Goal: Task Accomplishment & Management: Manage account settings

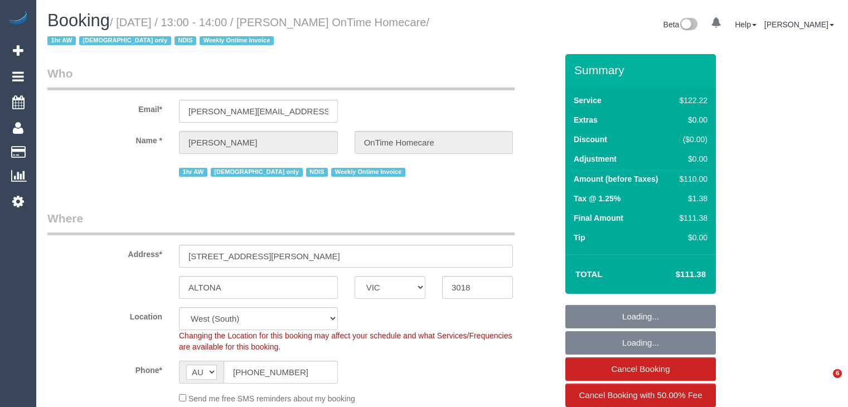
select select "VIC"
select select "number:28"
select select "number:14"
select select "number:19"
select select "number:36"
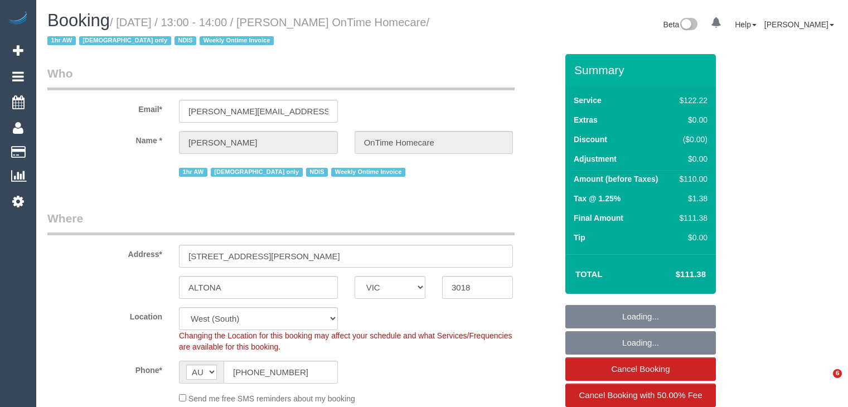
select select "number:35"
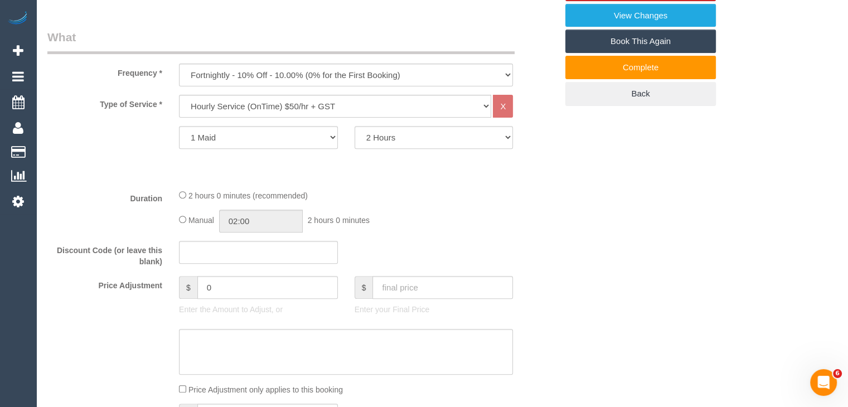
scroll to position [390, 0]
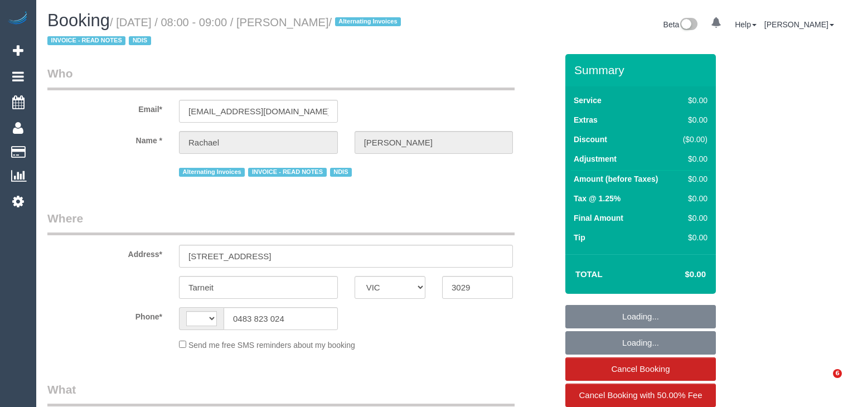
select select "VIC"
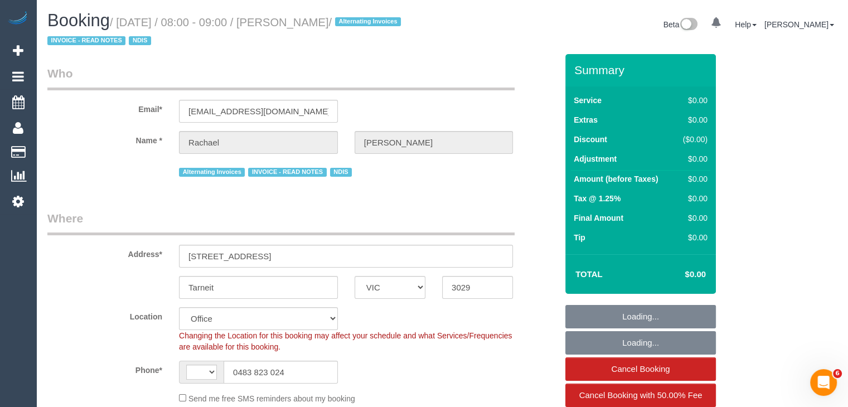
select select "string:AU"
select select "object:579"
select select "number:27"
select select "number:14"
select select "number:19"
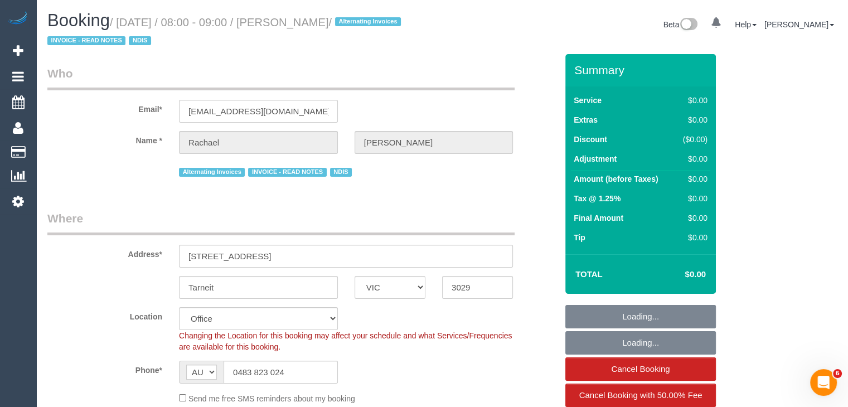
select select "number:24"
select select "number:34"
select select "number:12"
select select "object:2030"
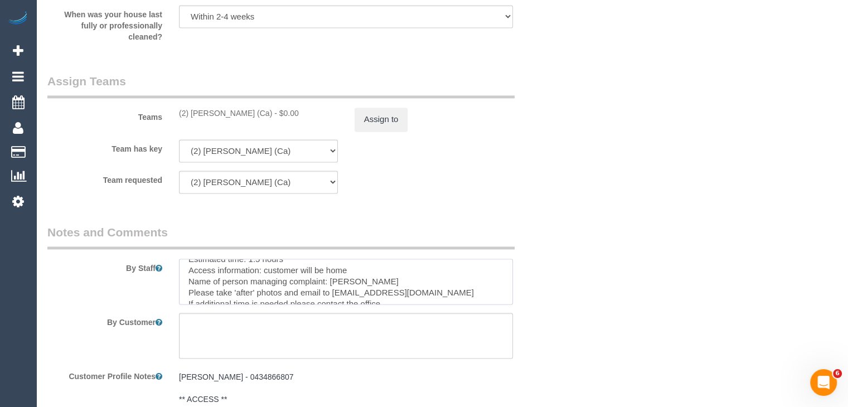
scroll to position [33, 0]
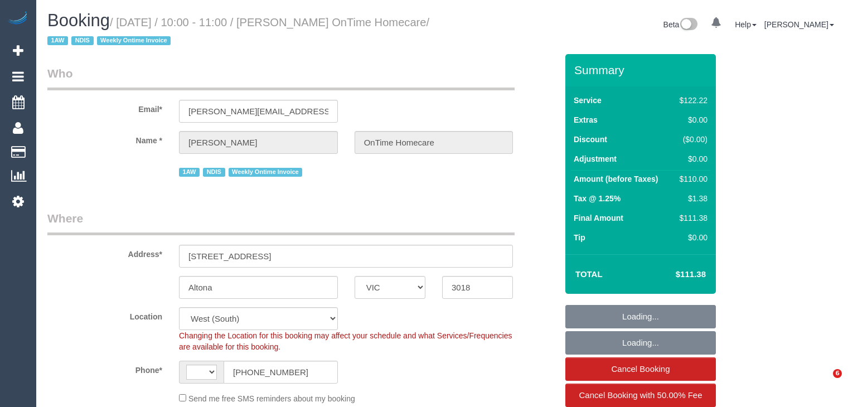
select select "VIC"
select select "number:27"
select select "number:14"
select select "number:19"
select select "number:22"
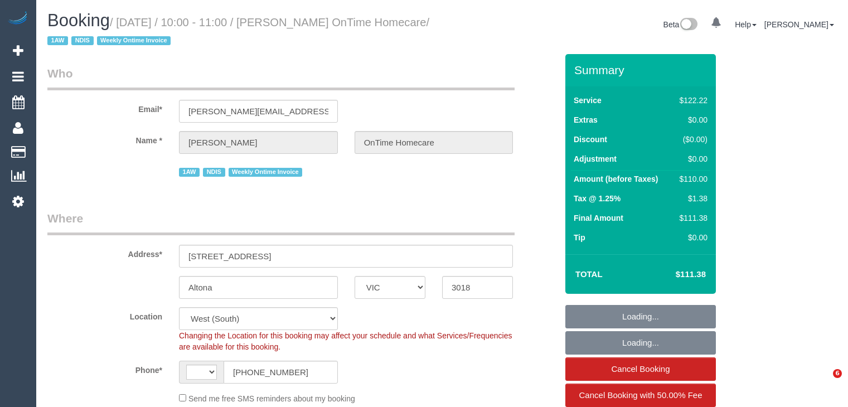
select select "number:35"
select select "string:AU"
select select "object:1237"
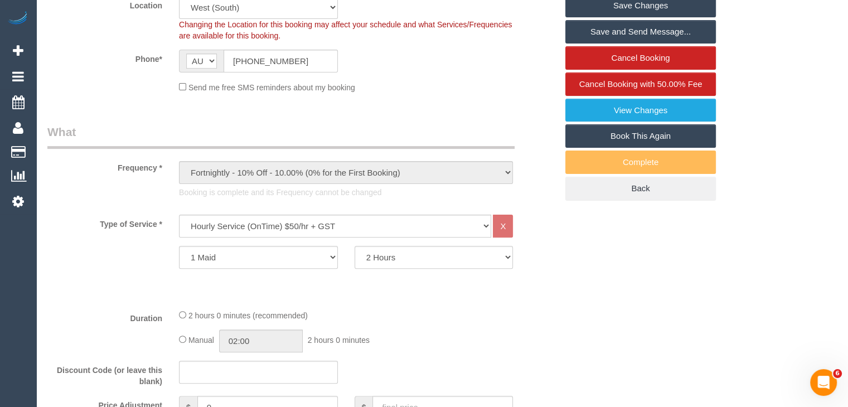
scroll to position [334, 0]
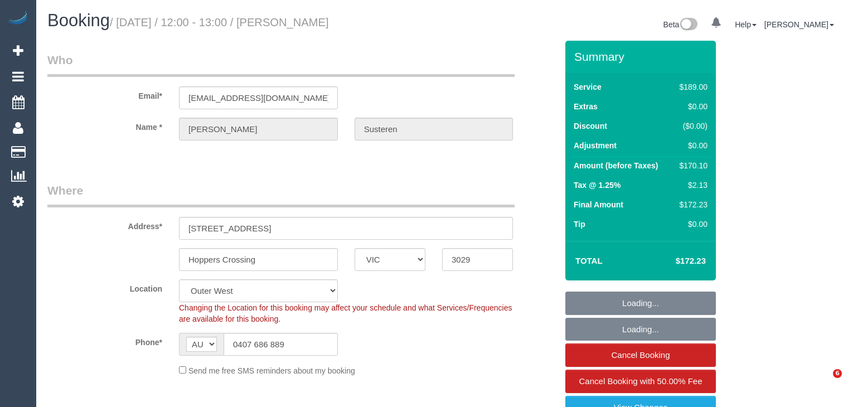
select select "VIC"
select select "number:30"
select select "number:17"
select select "number:18"
select select "number:22"
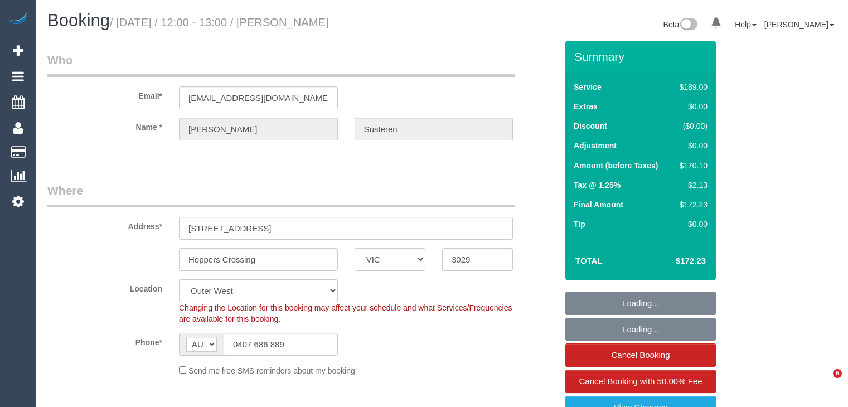
select select "number:34"
select select "number:11"
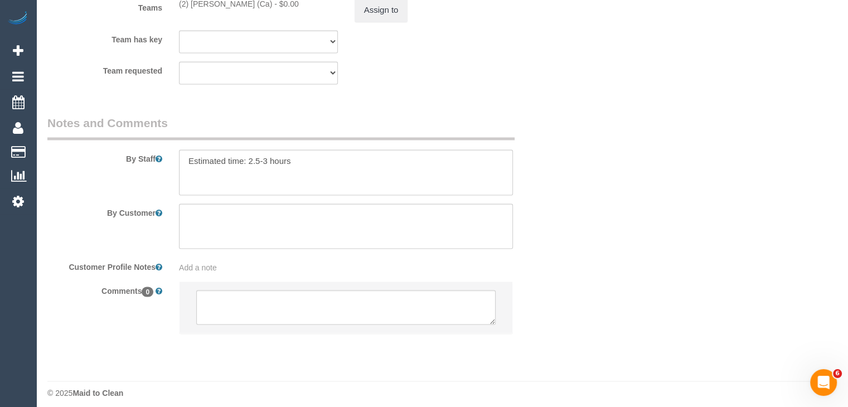
scroll to position [1910, 0]
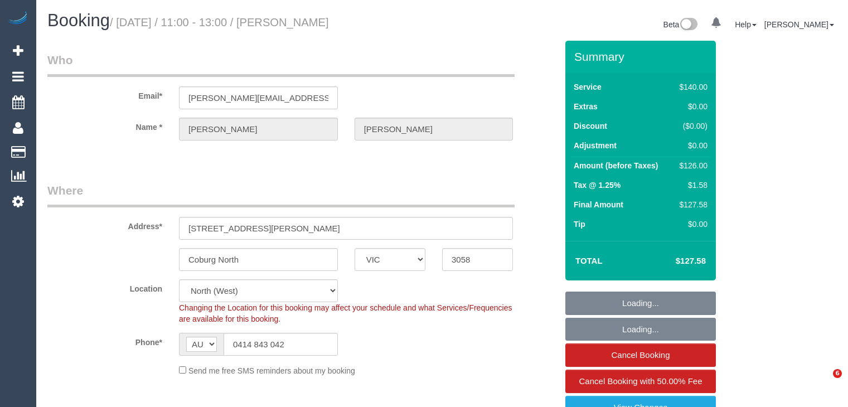
select select "VIC"
select select "number:27"
select select "number:14"
select select "number:19"
select select "number:22"
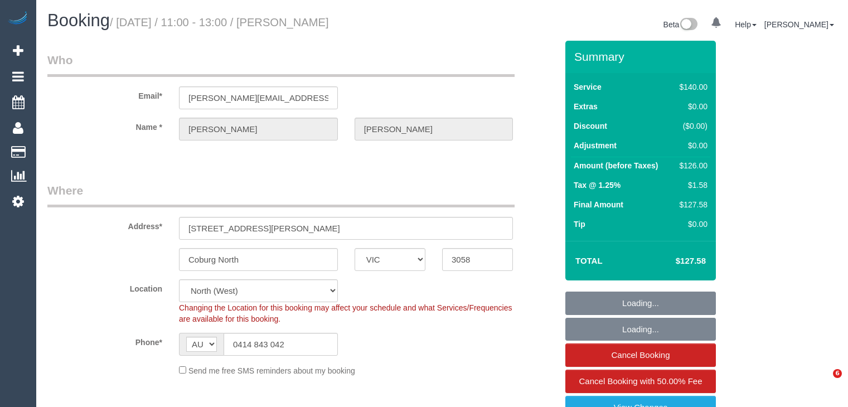
select select "number:34"
select select "number:11"
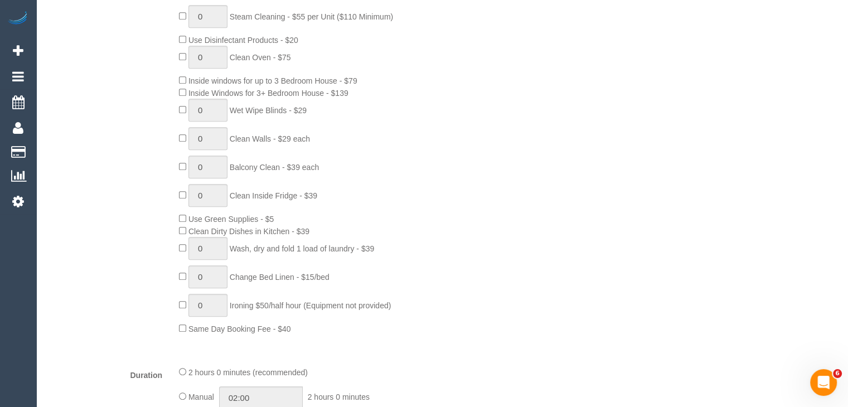
scroll to position [557, 0]
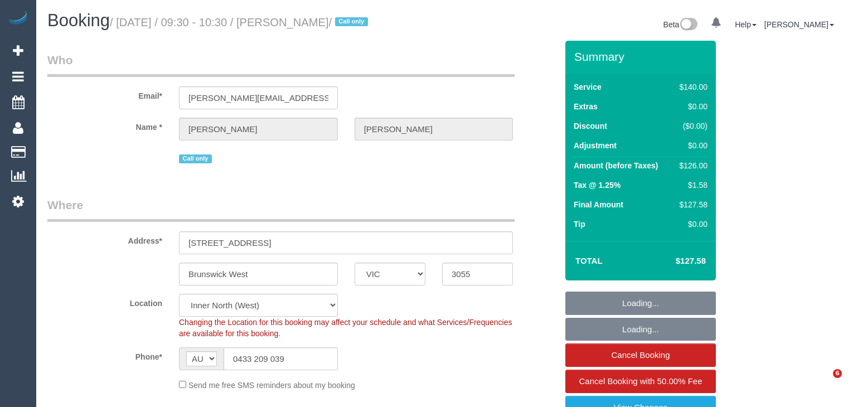
select select "VIC"
select select "number:27"
select select "number:14"
select select "number:19"
select select "number:22"
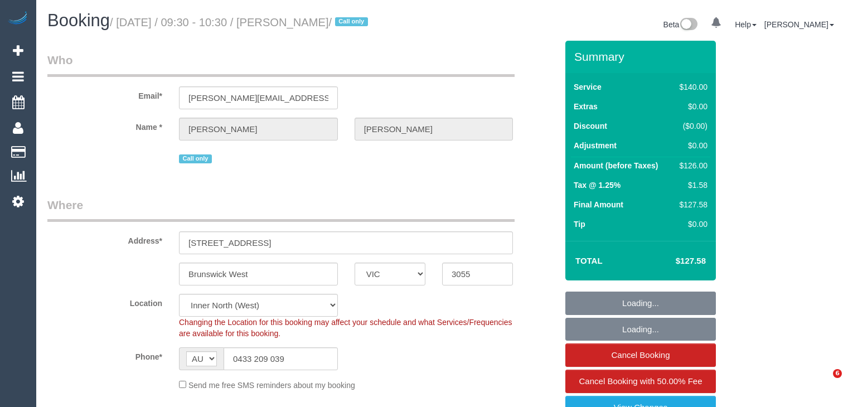
select select "number:34"
select select "number:26"
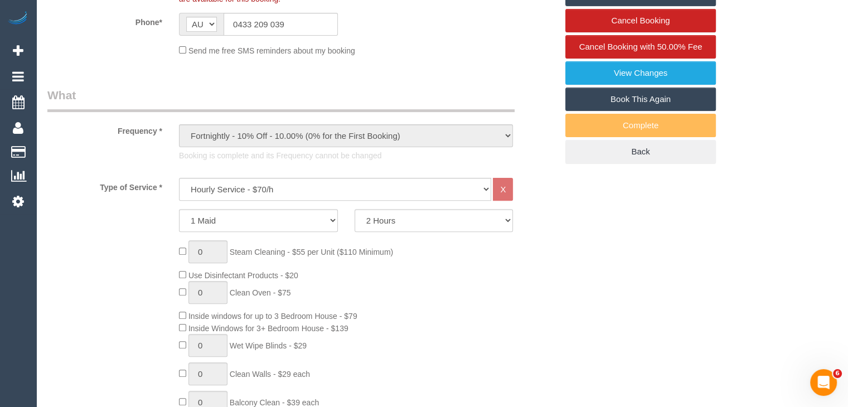
scroll to position [613, 0]
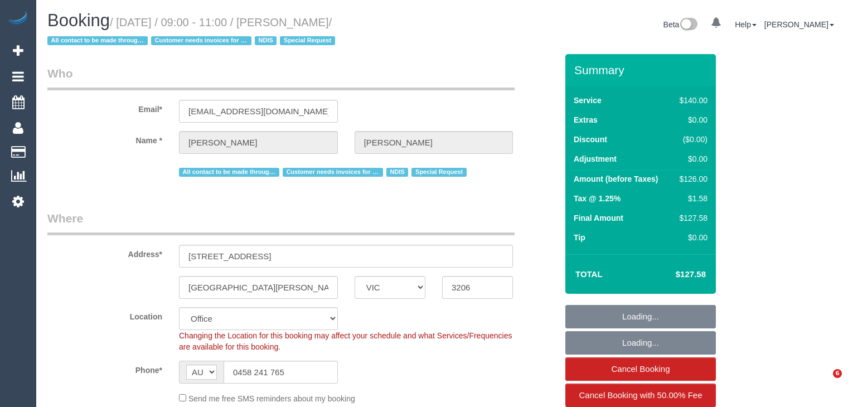
select select "VIC"
select select "string:check"
select select "number:28"
select select "number:14"
select select "number:19"
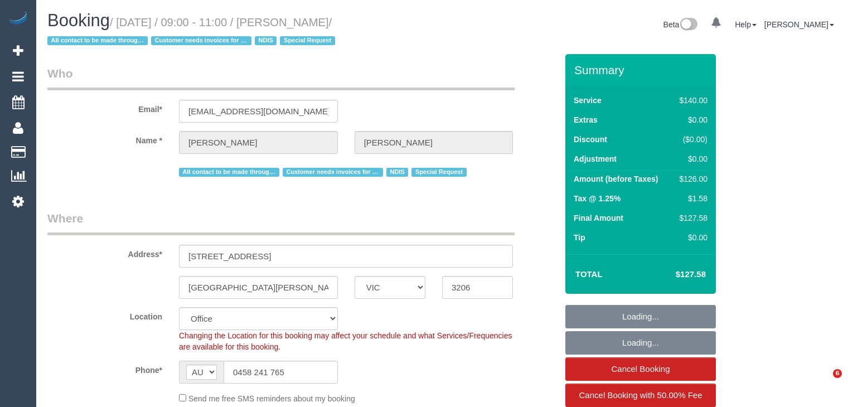
select select "number:22"
select select "number:35"
select select "number:11"
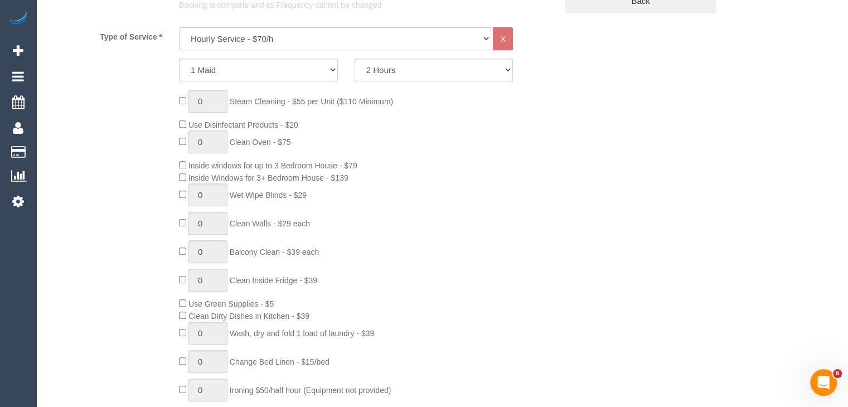
scroll to position [502, 0]
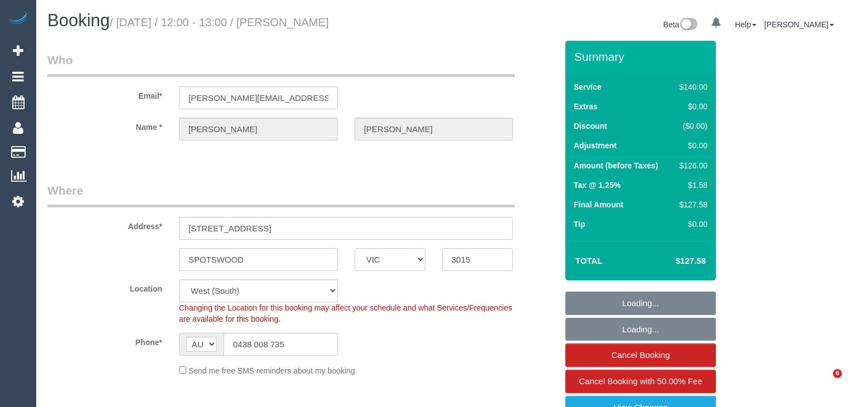
select select "VIC"
select select "number:32"
select select "object:870"
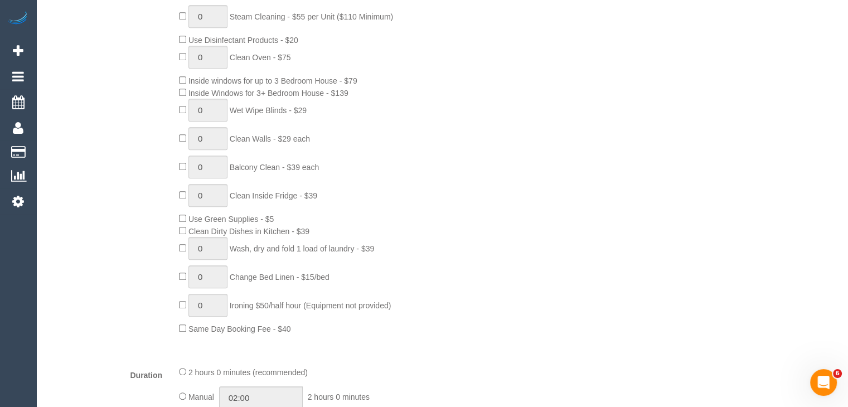
scroll to position [557, 0]
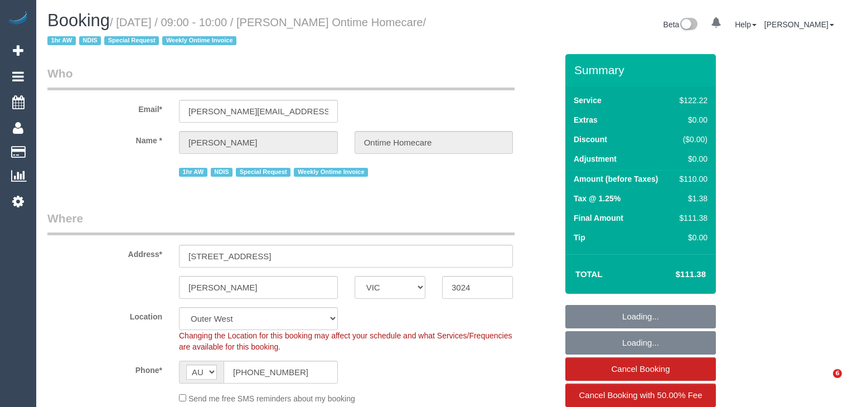
select select "VIC"
select select "number:28"
select select "number:14"
select select "number:19"
select select "number:36"
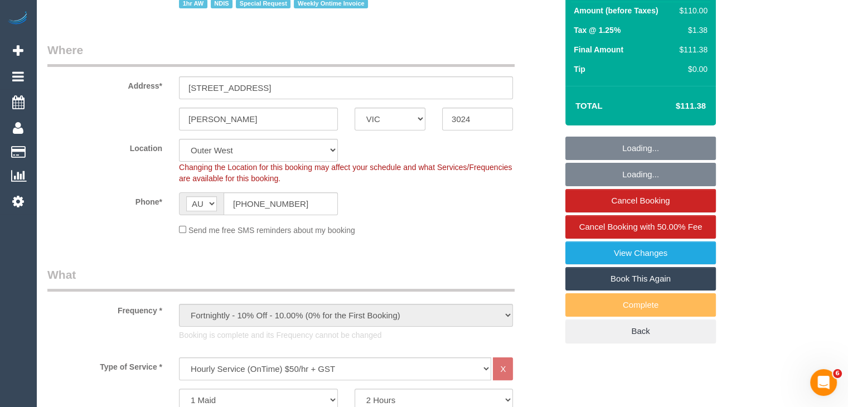
scroll to position [390, 0]
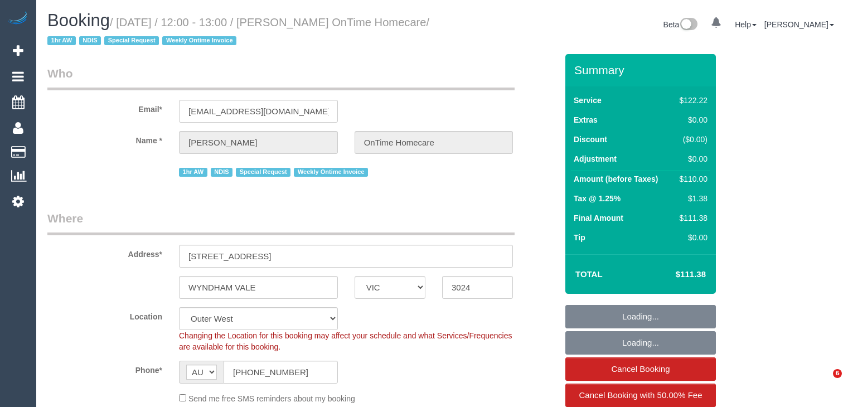
select select "VIC"
select select "number:28"
select select "number:14"
select select "number:19"
select select "number:36"
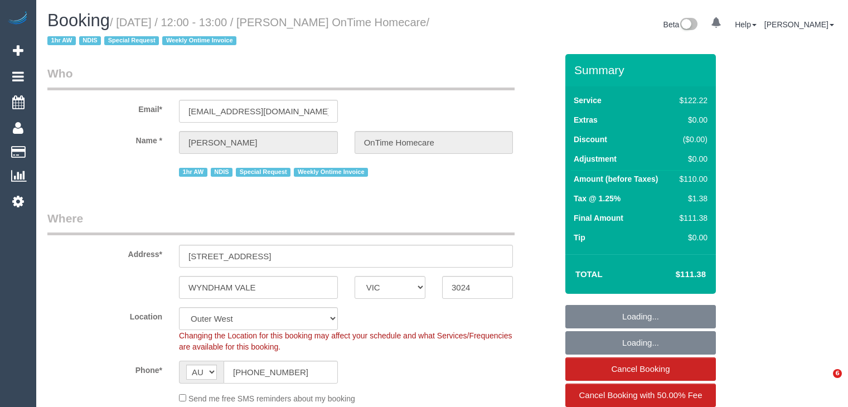
select select "number:35"
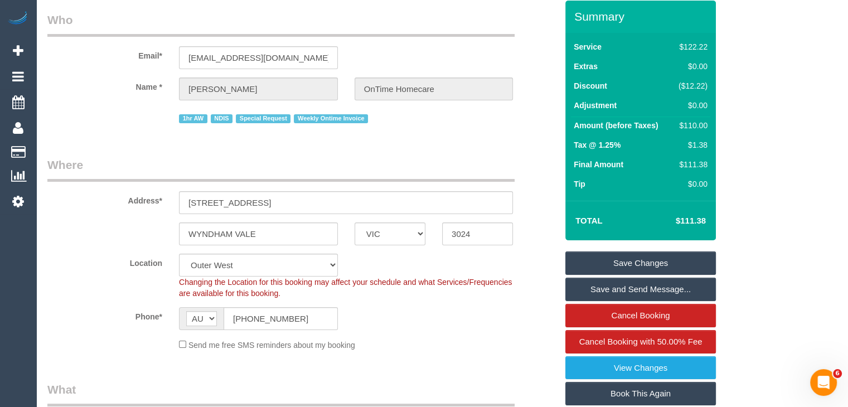
scroll to position [390, 0]
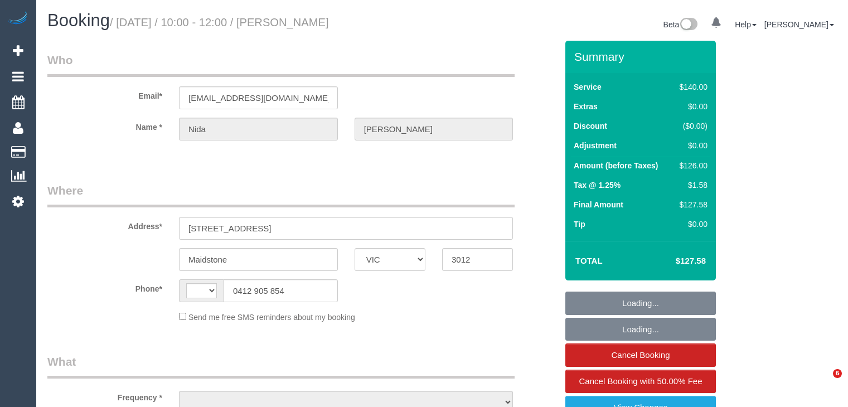
select select "VIC"
select select "string:AU"
select select "object:290"
select select "string:stripe-pm_1Maol32GScqysDRVhyOB4xug"
select select "number:29"
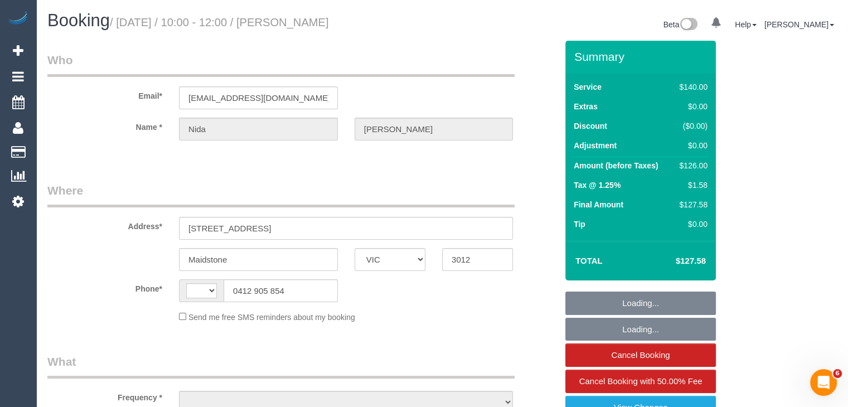
select select "number:14"
select select "number:19"
select select "number:22"
select select "number:34"
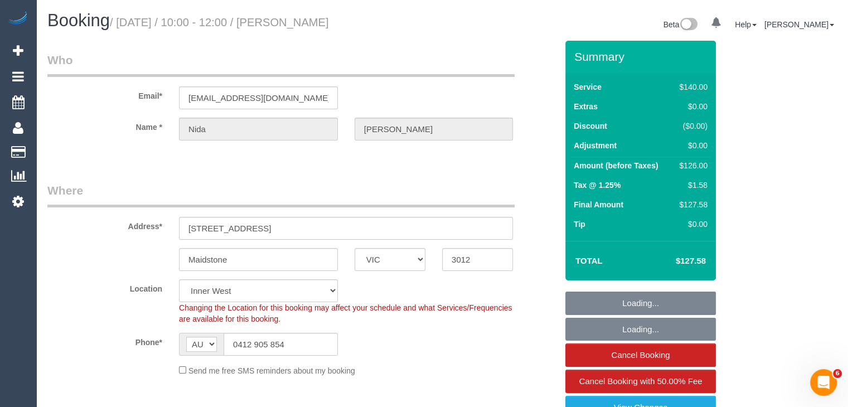
select select "object:690"
select select "spot1"
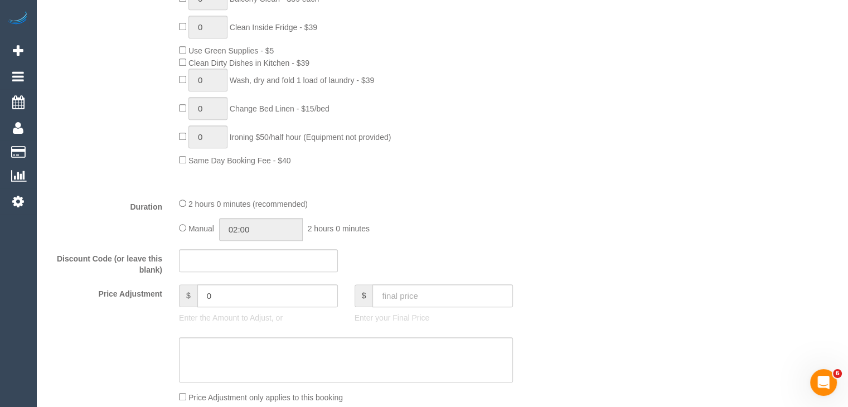
scroll to position [724, 0]
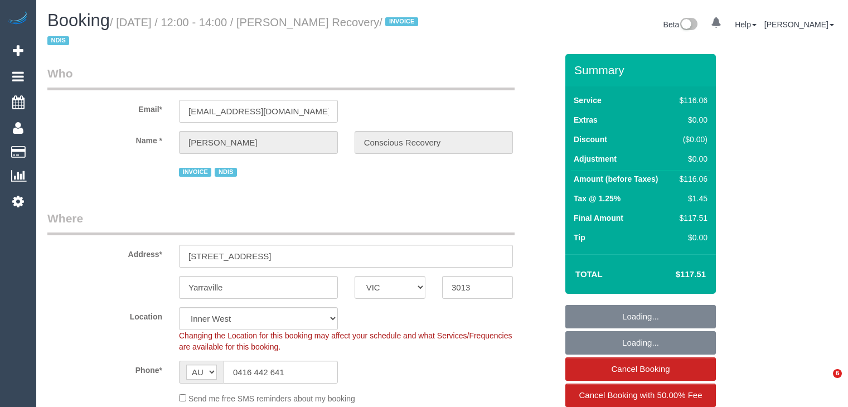
select select "VIC"
select select "spot1"
select select "number:28"
select select "number:14"
select select "number:19"
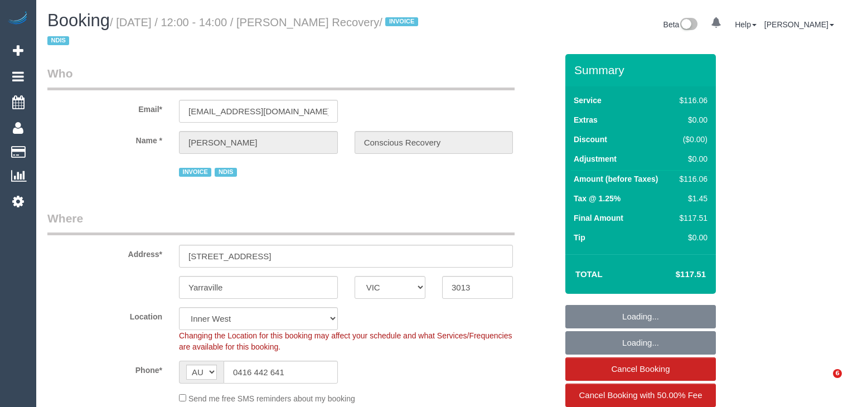
select select "number:23"
select select "number:35"
select select "number:13"
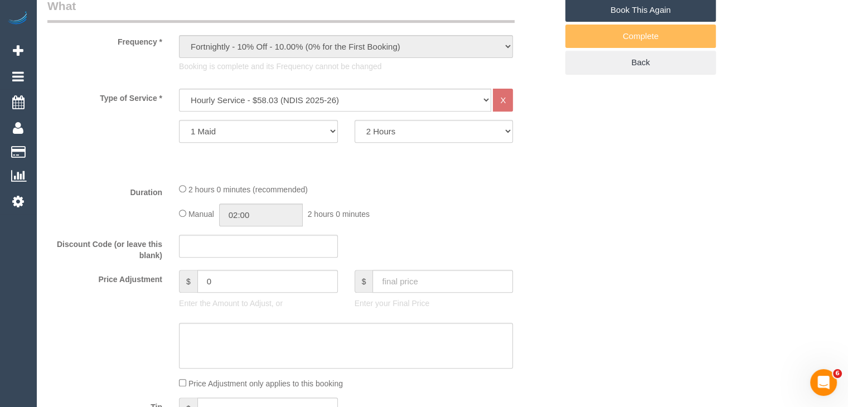
scroll to position [446, 0]
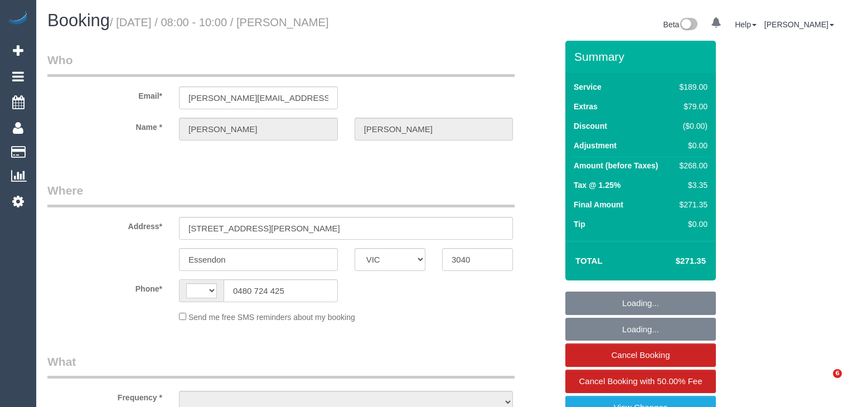
select select "VIC"
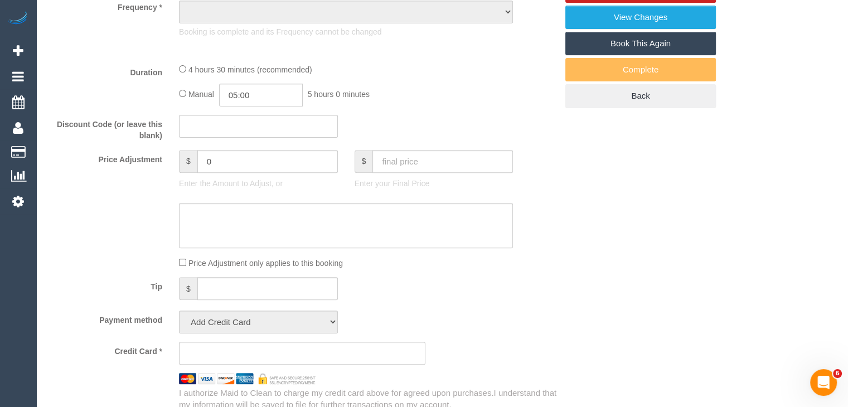
select select "string:AU"
select select "object:560"
select select "string:stripe-pm_1RLFnp2GScqysDRV6jyGSczV"
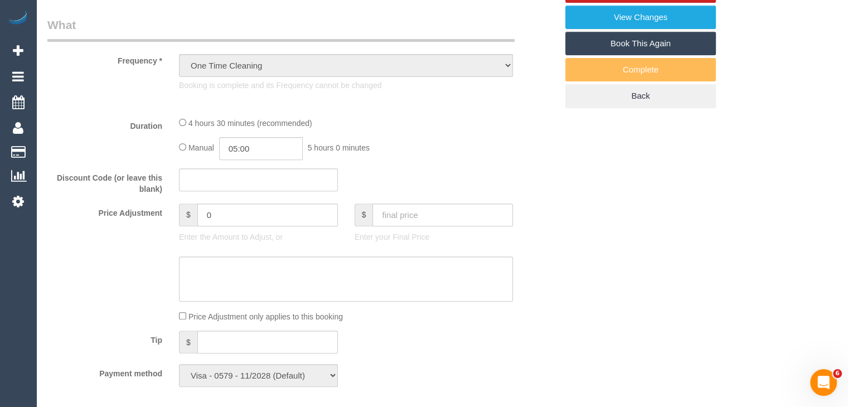
scroll to position [444, 0]
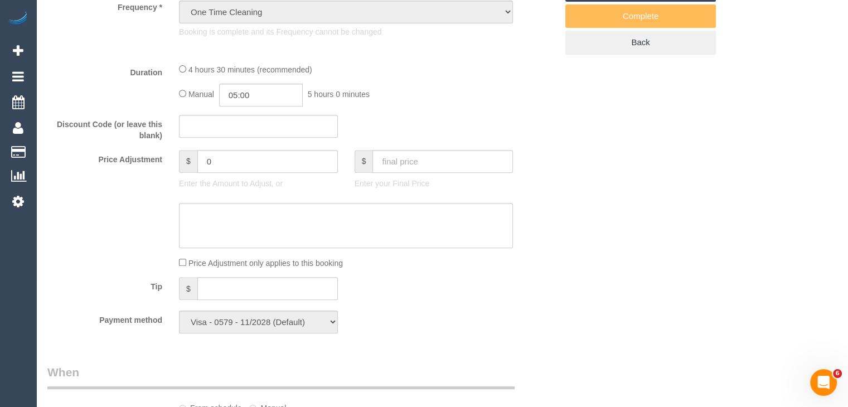
select select "number:28"
select select "number:14"
select select "number:19"
select select "number:36"
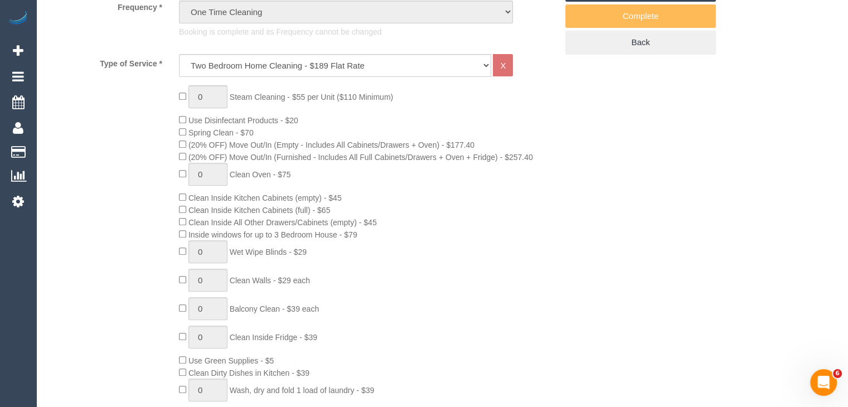
select select "object:1496"
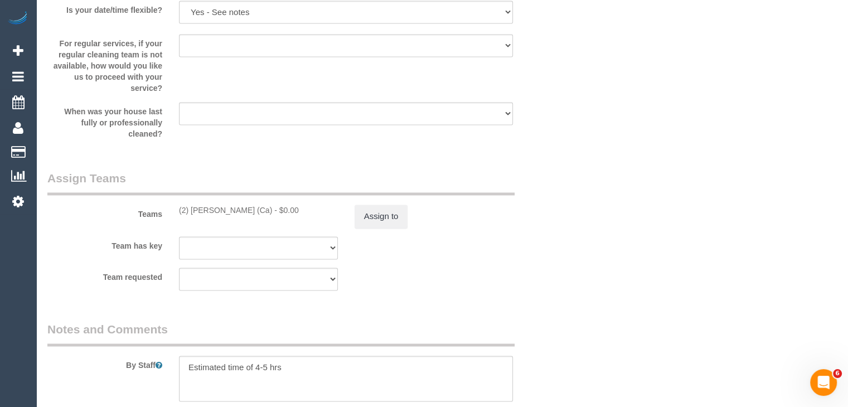
scroll to position [1837, 0]
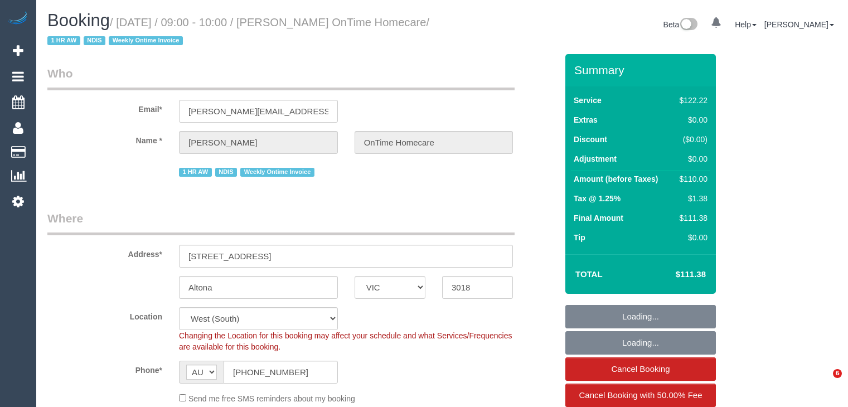
select select "VIC"
select select "number:27"
select select "number:14"
select select "number:19"
select select "number:25"
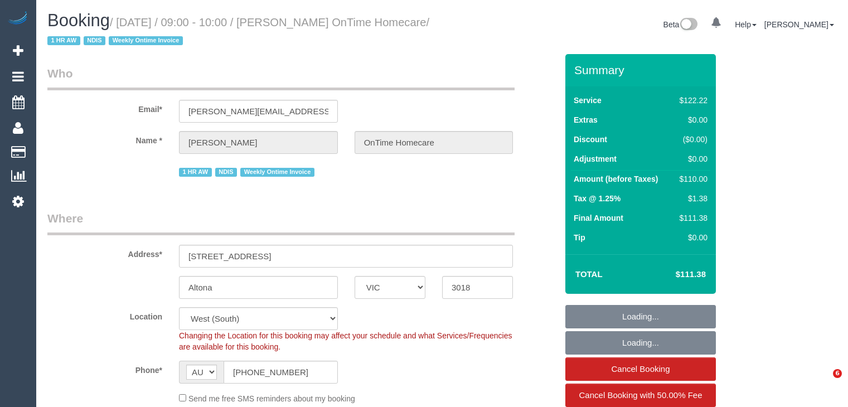
select select "number:35"
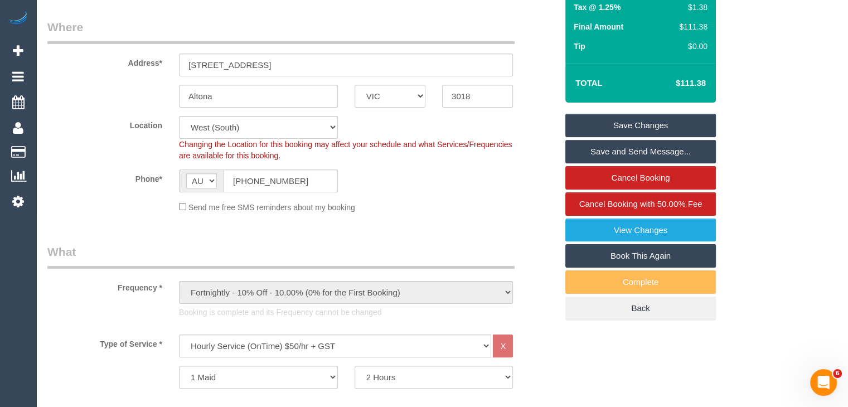
scroll to position [390, 0]
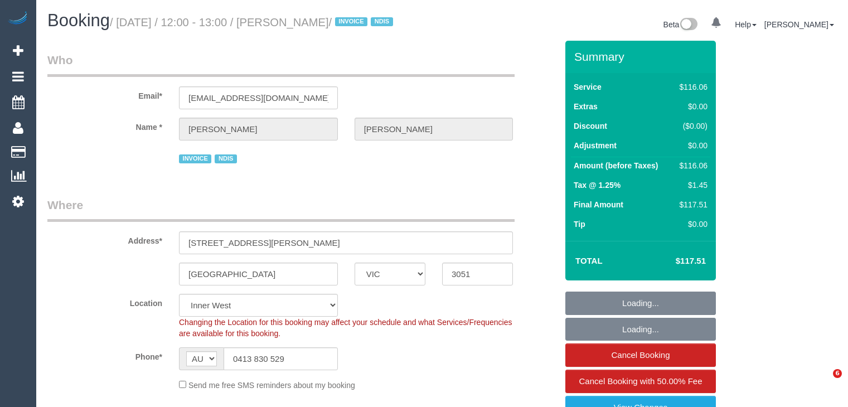
select select "VIC"
select select "number:27"
select select "number:14"
select select "number:19"
select select "number:25"
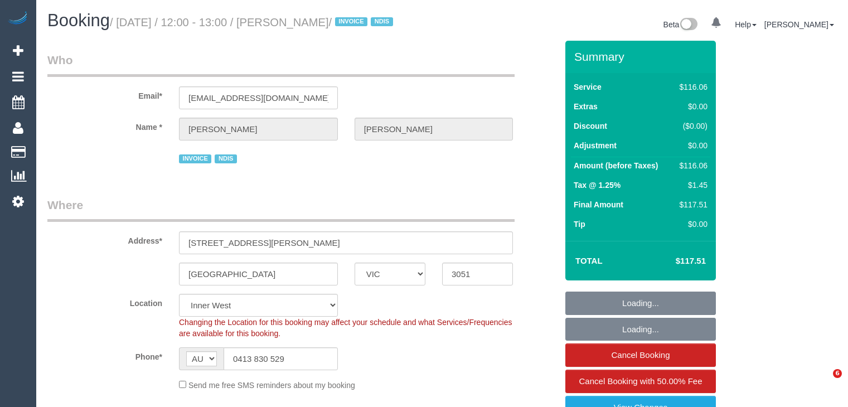
select select "number:35"
select select "number:12"
select select "object:1438"
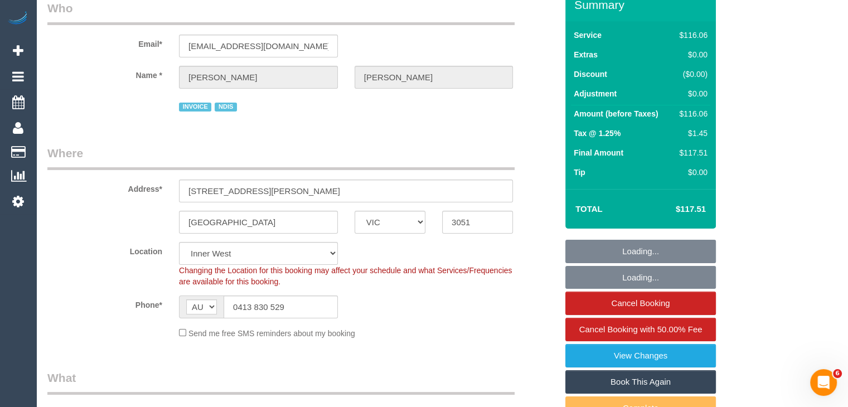
scroll to position [390, 0]
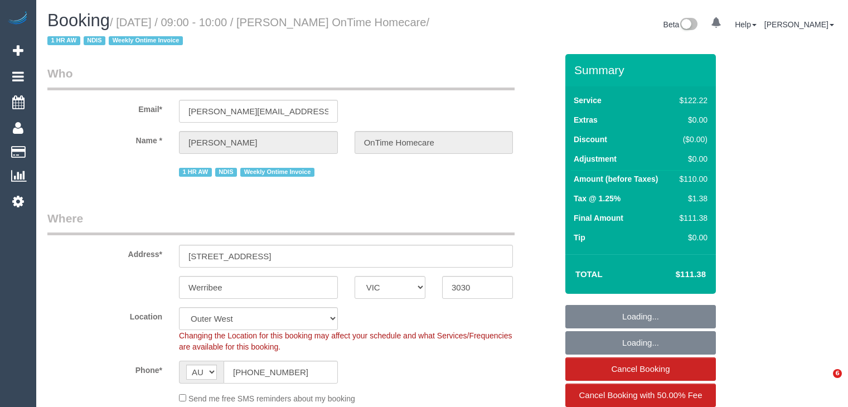
select select "VIC"
select select "number:28"
select select "number:14"
select select "number:19"
select select "number:36"
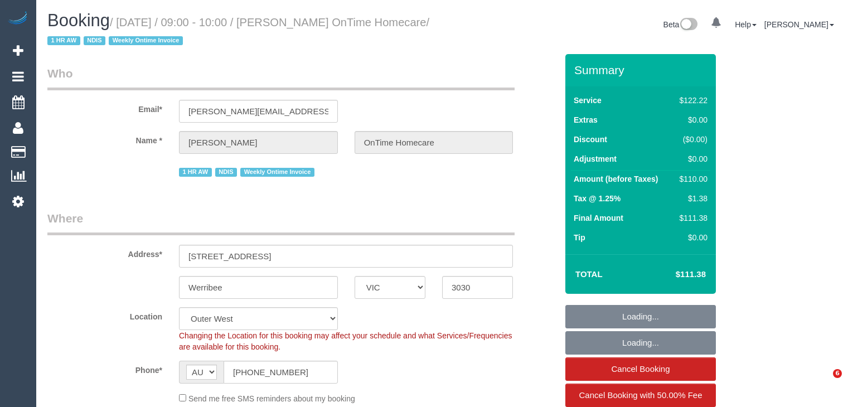
select select "number:35"
select select "object:1157"
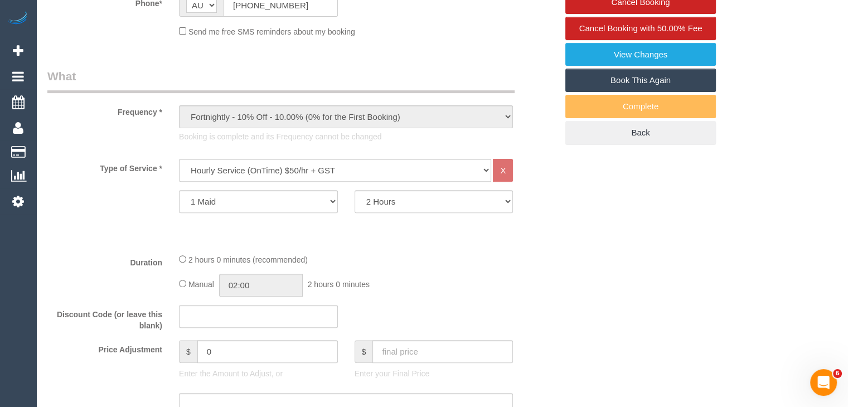
scroll to position [390, 0]
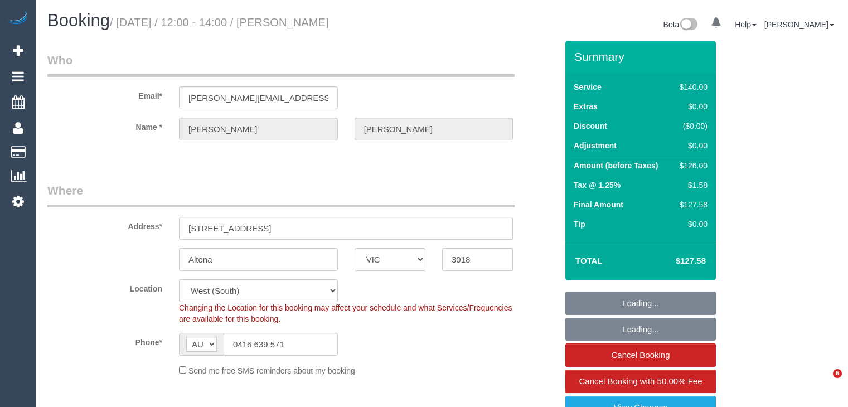
select select "VIC"
select select "number:29"
select select "number:14"
select select "number:19"
select select "number:22"
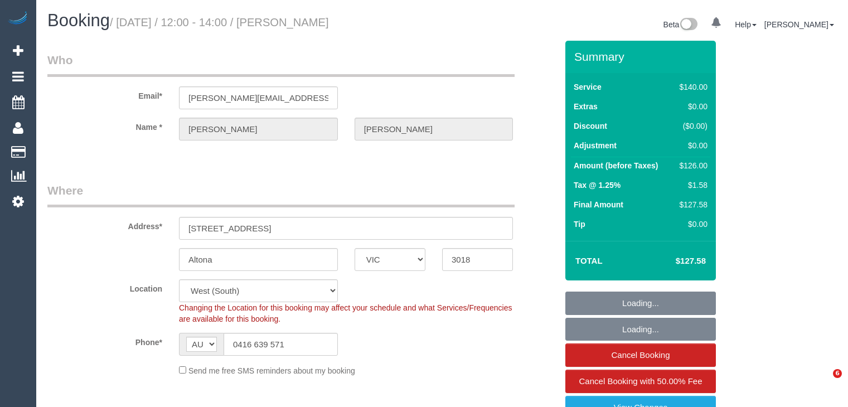
select select "number:34"
select select "number:11"
select select "spot1"
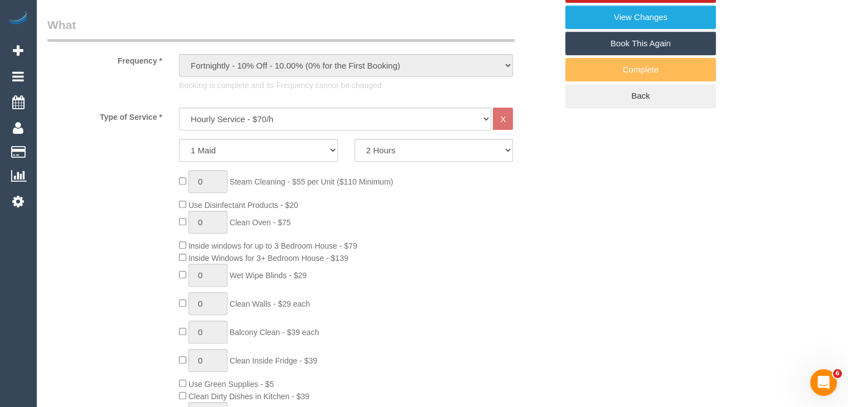
scroll to position [557, 0]
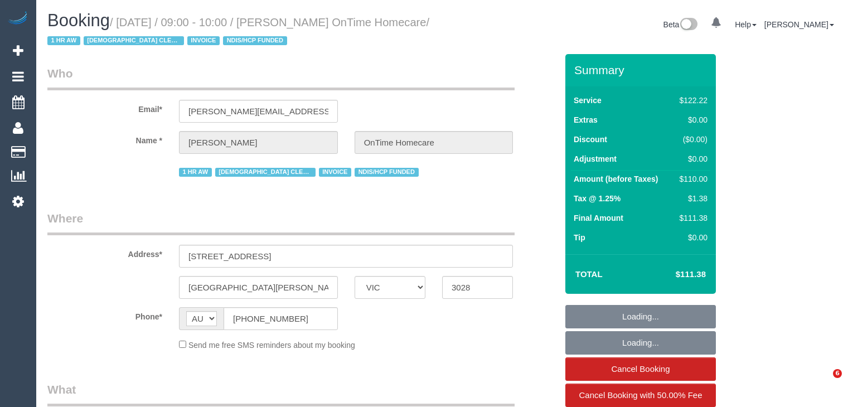
select select "VIC"
select select "number:28"
select select "number:14"
select select "number:19"
select select "number:25"
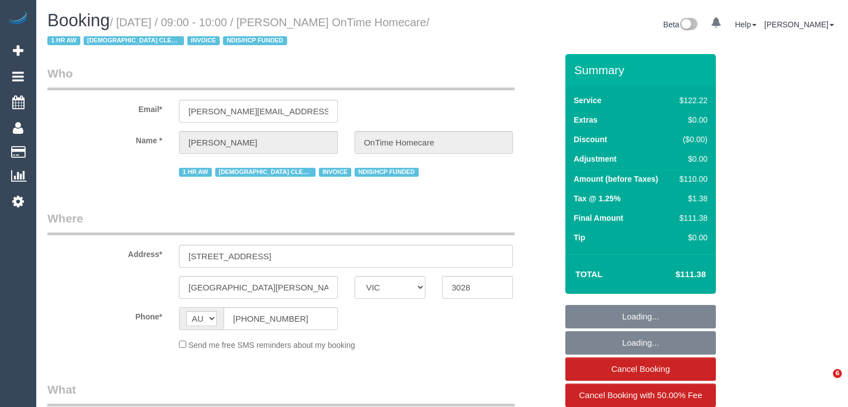
select select "number:35"
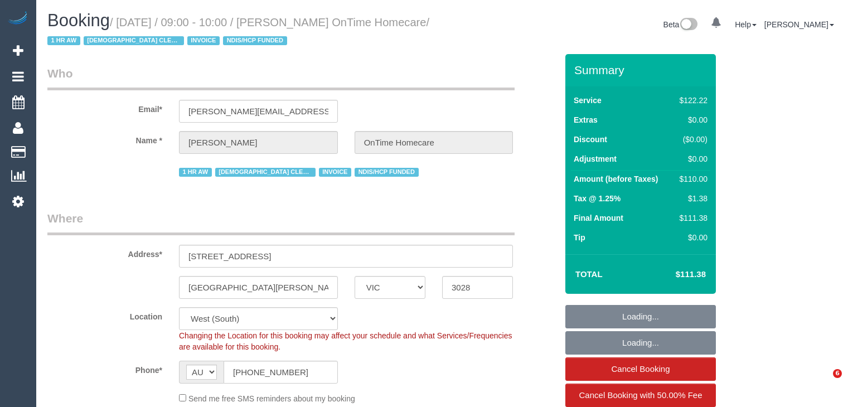
select select "object:1241"
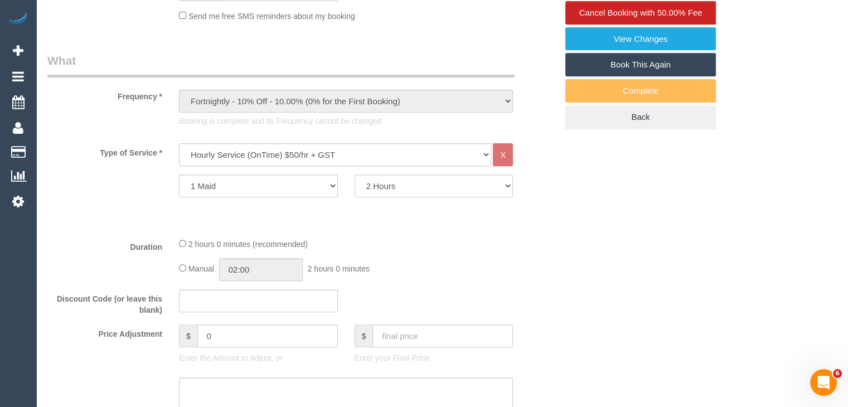
scroll to position [390, 0]
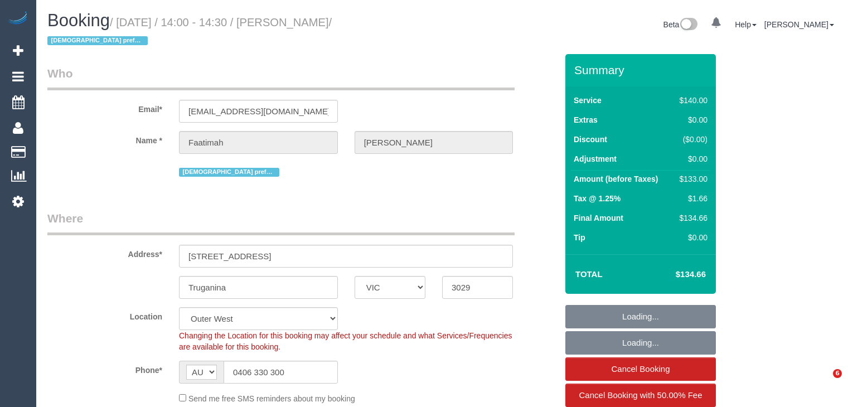
select select "VIC"
select select "number:28"
select select "number:14"
select select "number:19"
select select "number:23"
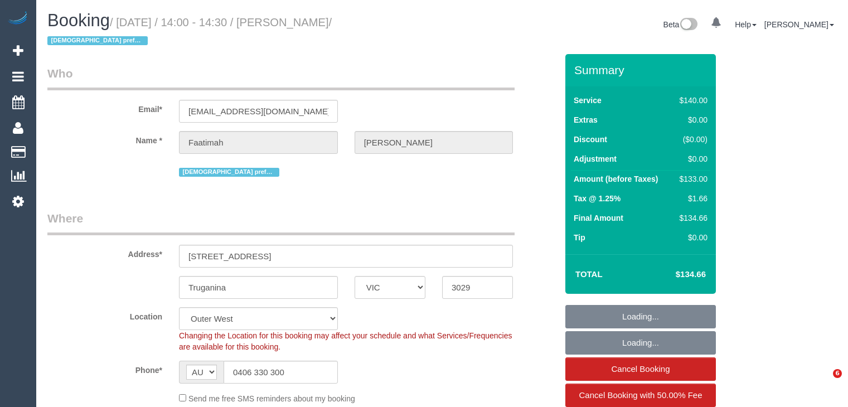
select select "number:26"
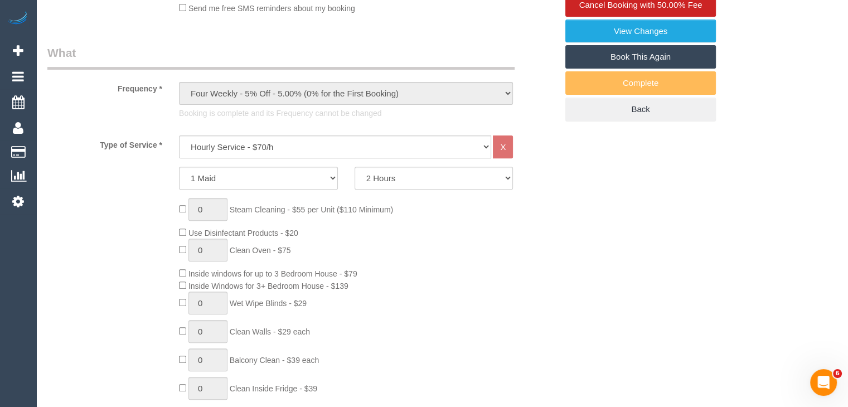
scroll to position [613, 0]
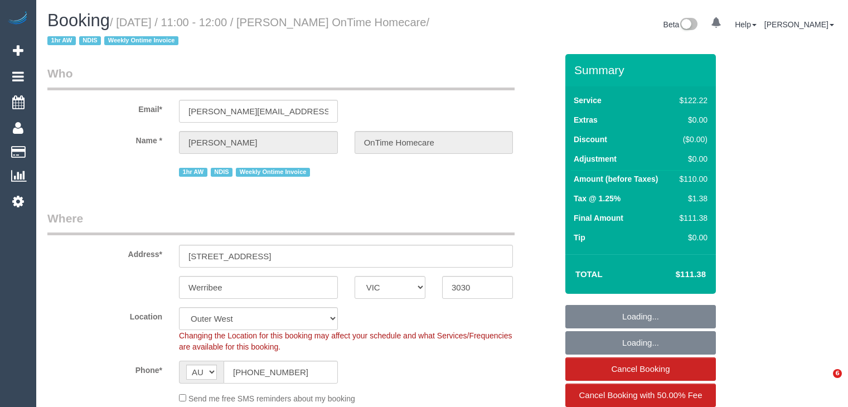
select select "VIC"
select select "number:29"
select select "number:14"
select select "number:19"
select select "number:22"
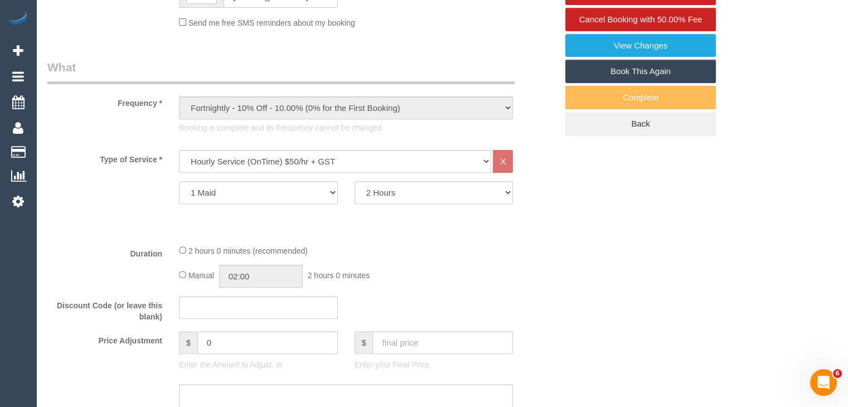
scroll to position [390, 0]
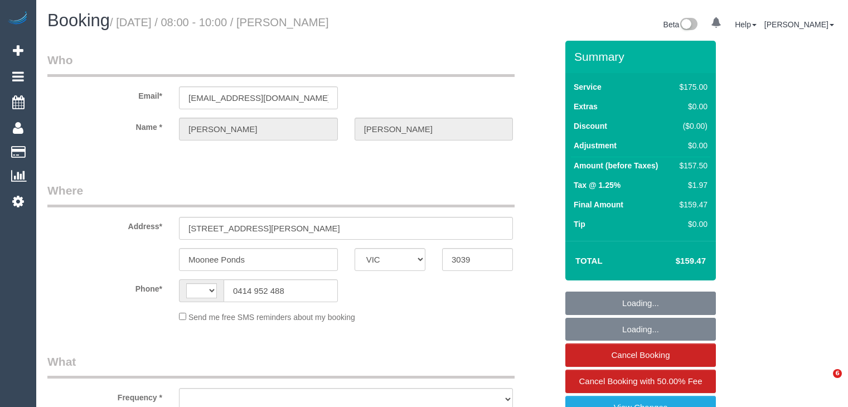
select select "VIC"
select select "150"
select select "number:27"
select select "number:17"
select select "number:19"
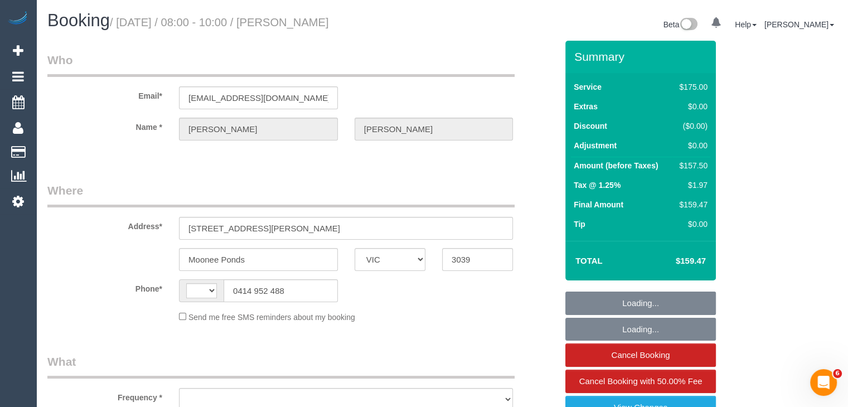
select select "number:24"
select select "number:34"
select select "number:12"
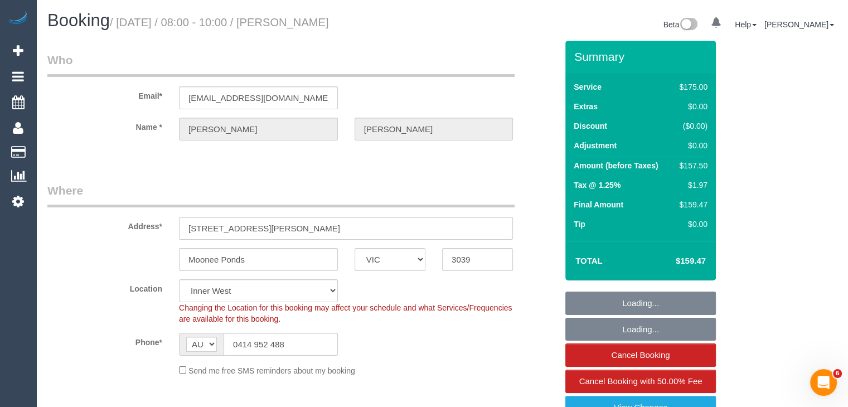
select select "string:AU"
select select "object:887"
select select "string:stripe-pm_1N6WL92GScqysDRV2wRiubCx"
select select "object:1569"
select select "spot1"
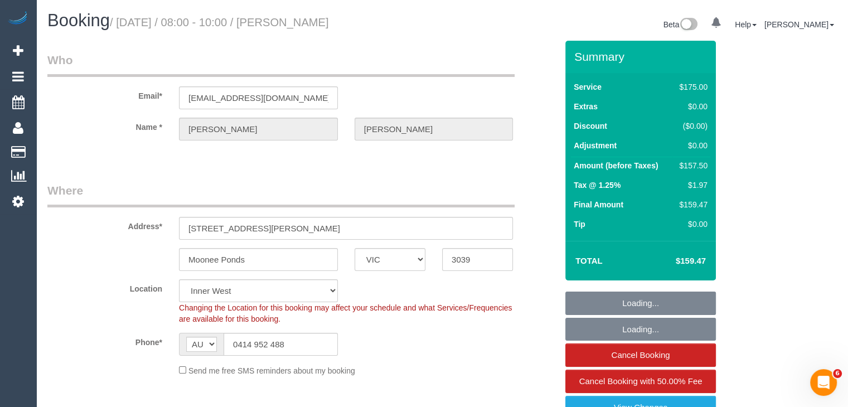
drag, startPoint x: 695, startPoint y: 223, endPoint x: 274, endPoint y: 174, distance: 424.2
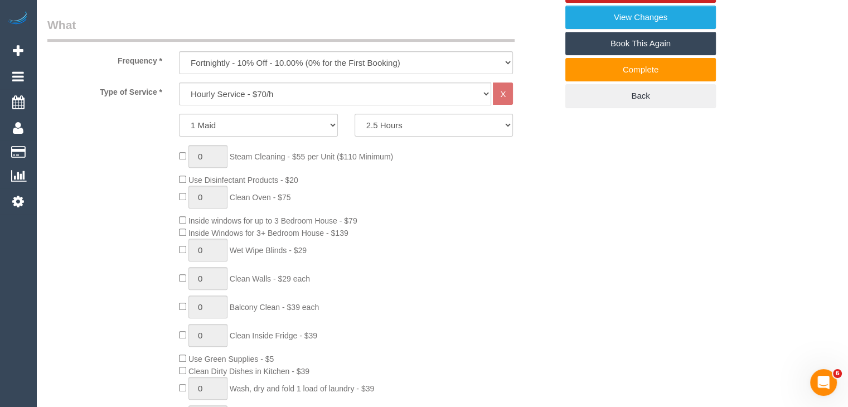
scroll to position [495, 0]
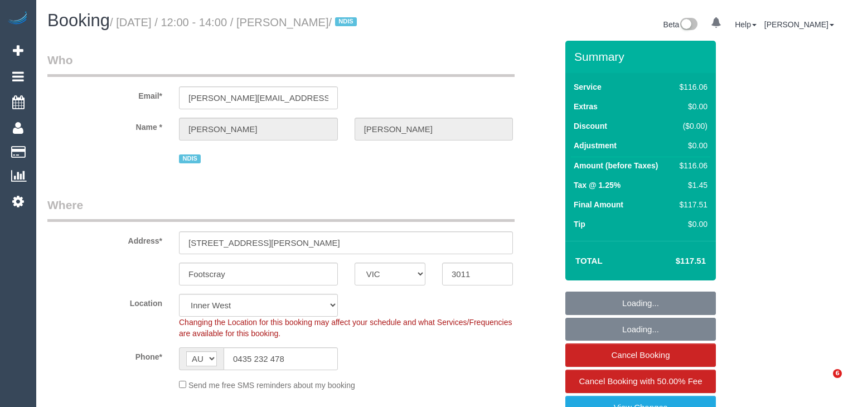
select select "VIC"
select select "spot1"
select select "number:28"
select select "number:14"
select select "number:18"
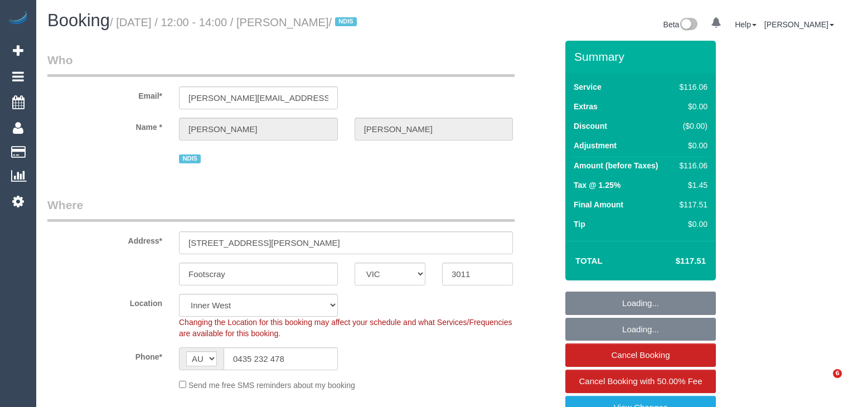
select select "number:24"
select select "number:34"
select select "number:26"
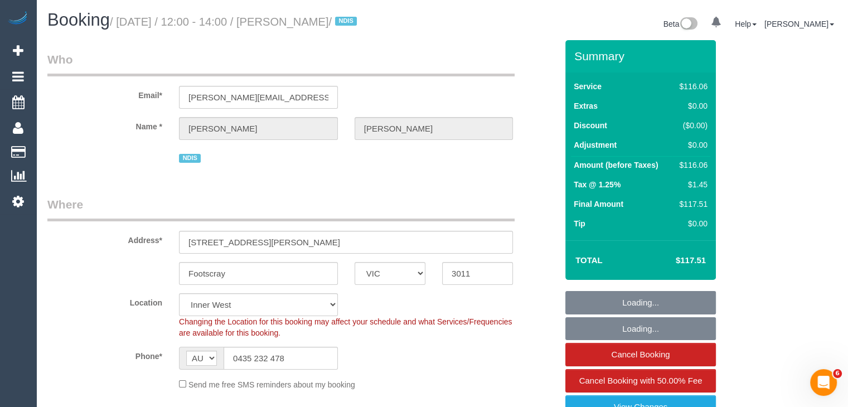
scroll to position [390, 0]
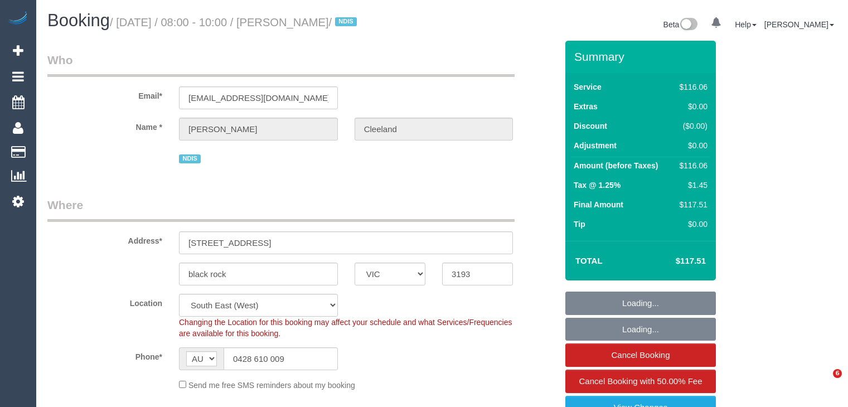
select select "VIC"
select select "number:27"
select select "number:14"
select select "number:18"
select select "number:22"
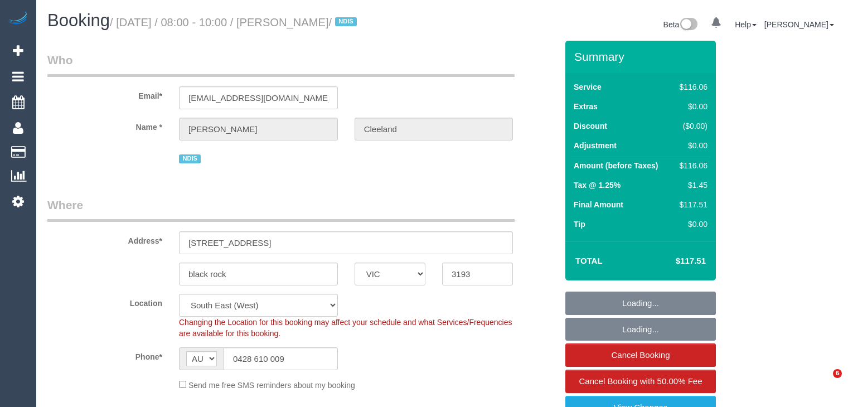
select select "number:33"
select select "object:1245"
select select "spot1"
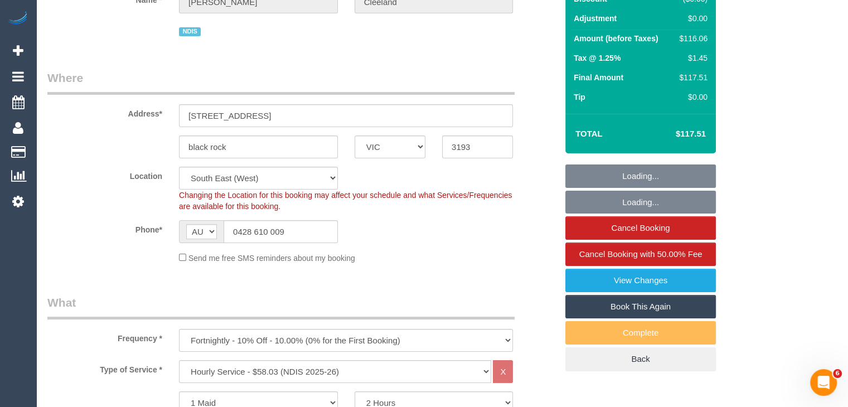
scroll to position [334, 0]
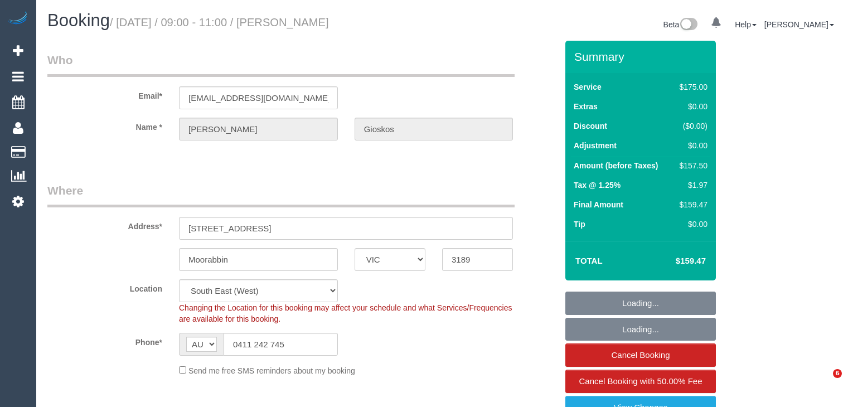
select select "VIC"
select select "150"
select select "number:28"
select select "number:14"
select select "number:19"
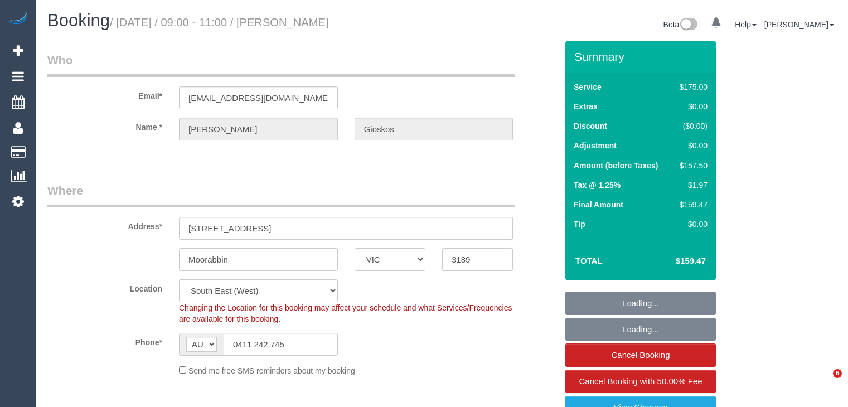
select select "number:25"
select select "number:34"
select select "number:13"
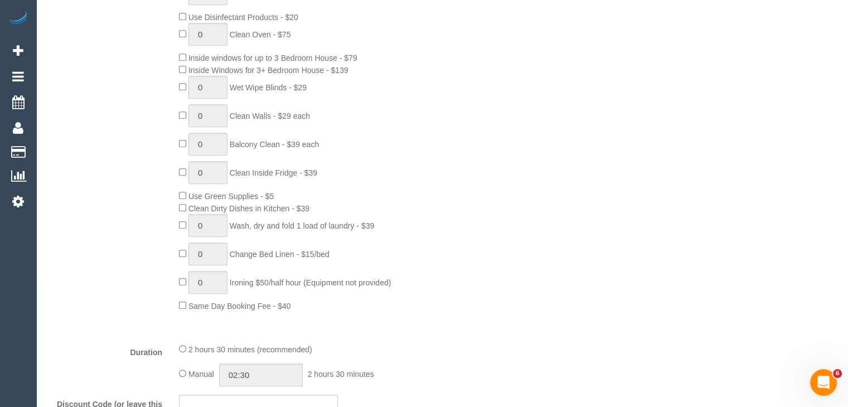
scroll to position [557, 0]
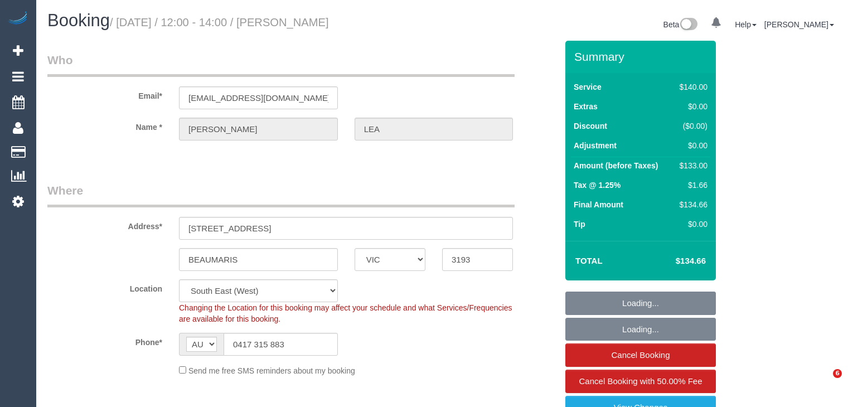
select select "VIC"
select select "number:28"
select select "number:14"
select select "number:19"
select select "number:25"
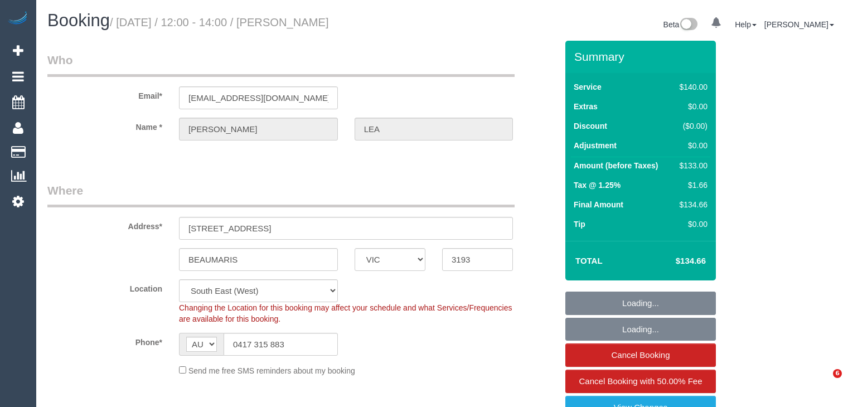
select select "spot1"
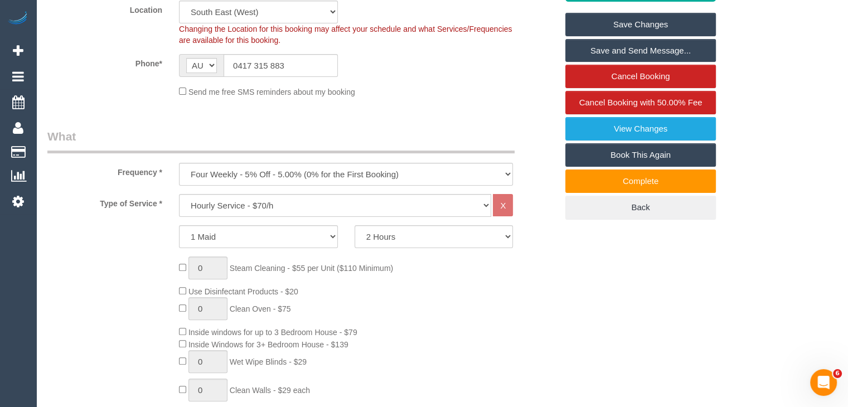
scroll to position [446, 0]
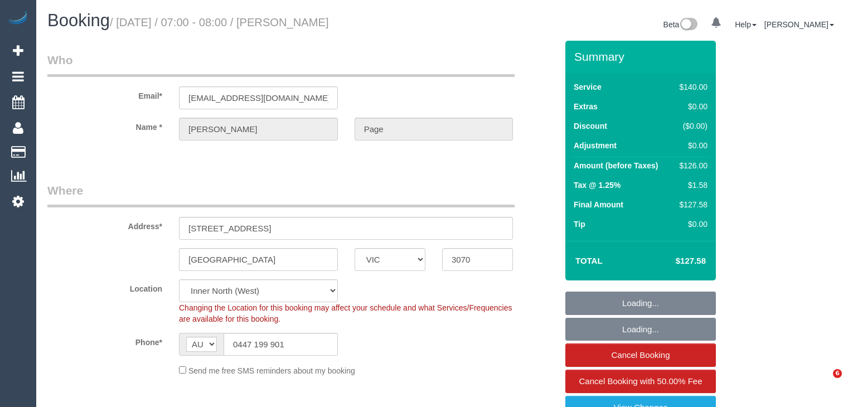
select select "VIC"
select select "number:28"
select select "number:14"
select select "number:19"
select select "number:36"
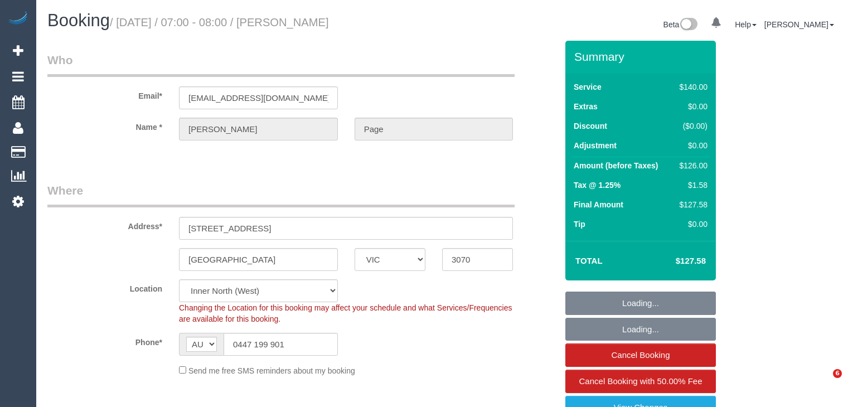
select select "number:35"
select select "object:1562"
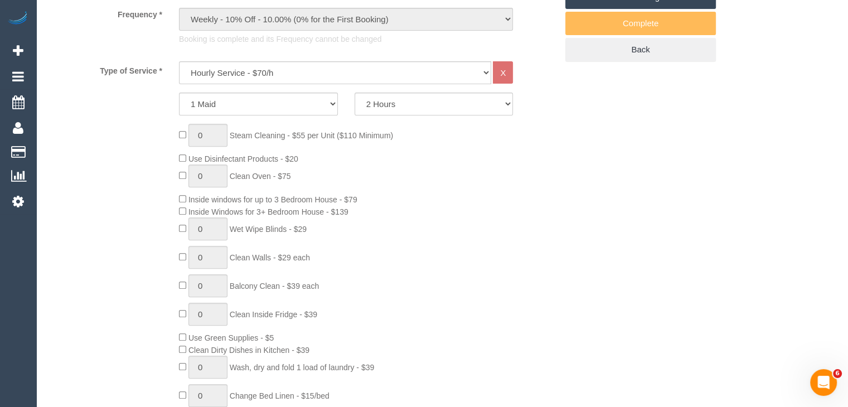
scroll to position [446, 0]
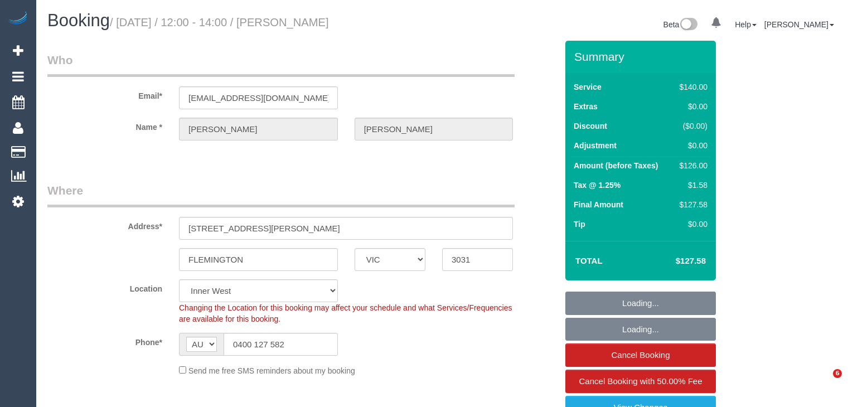
select select "VIC"
select select "string:stripe-pm_1QwgUM2GScqysDRVpDBA9Thl"
select select "object:708"
select select "number:27"
select select "number:15"
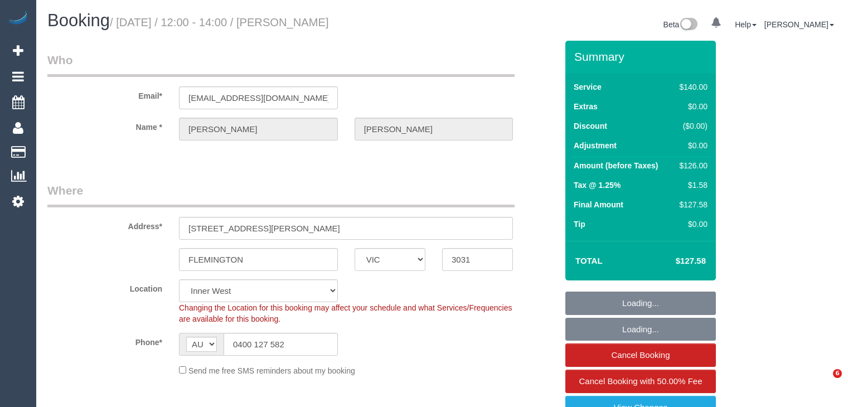
select select "number:21"
select select "number:22"
select select "number:34"
select select "number:11"
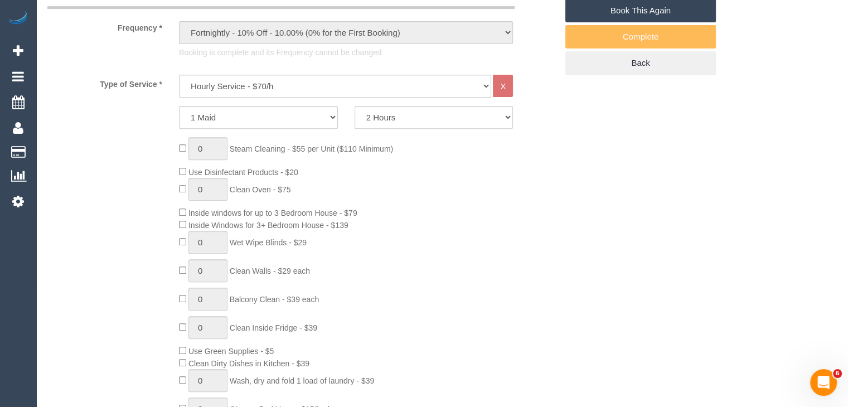
scroll to position [557, 0]
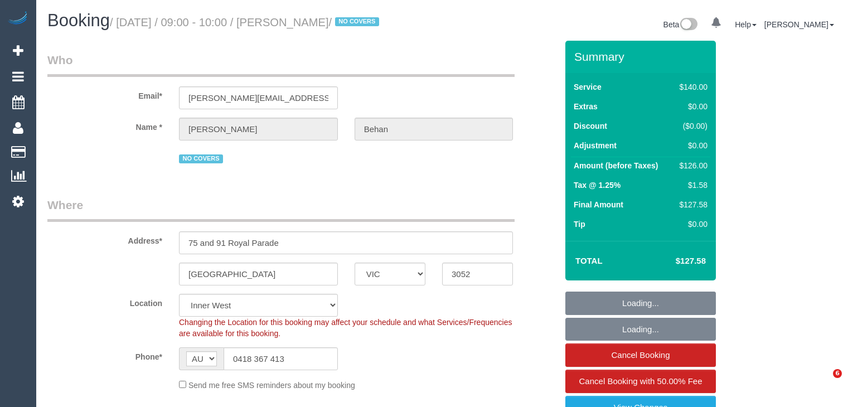
select select "VIC"
select select "string:stripe-pm_1O4AyN2GScqysDRVdVEP6nf1"
select select "number:29"
select select "number:14"
select select "number:19"
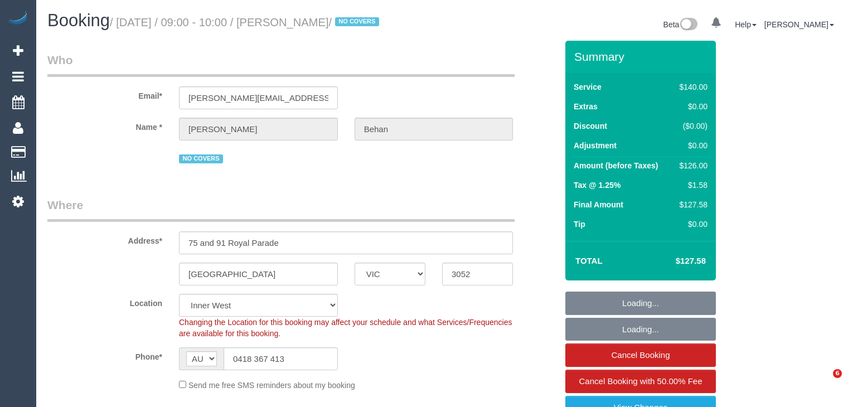
select select "number:25"
select select "number:34"
select select "number:12"
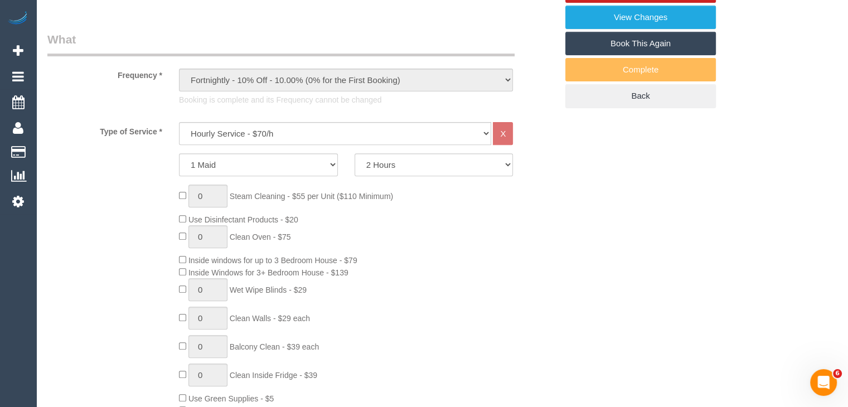
scroll to position [557, 0]
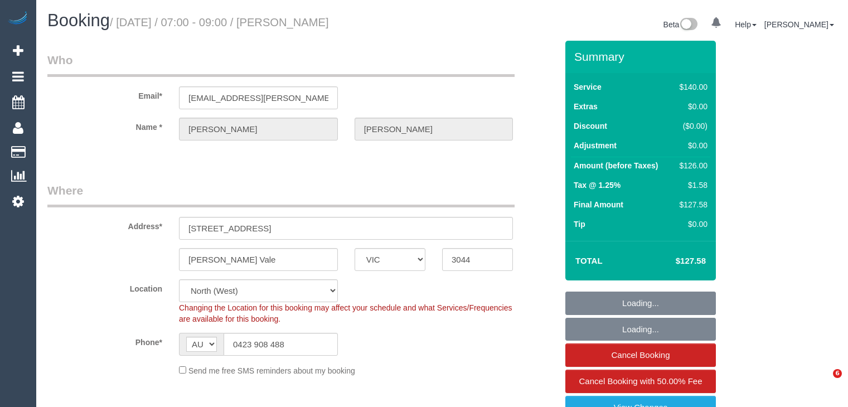
select select "VIC"
select select "object:708"
select select "number:28"
select select "number:14"
select select "number:19"
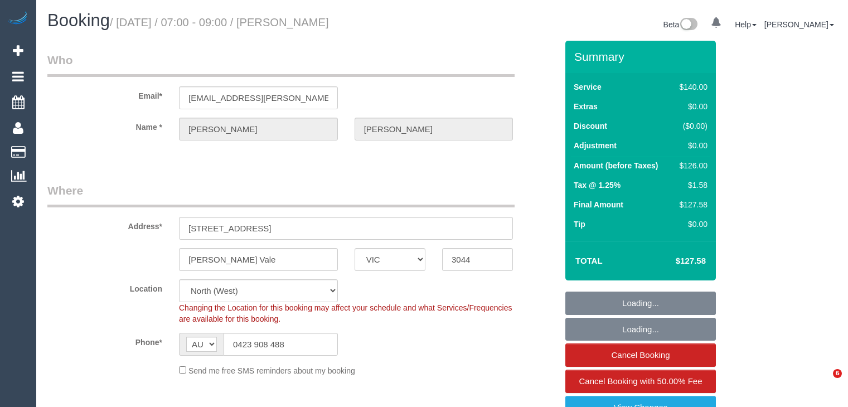
select select "number:22"
select select "number:11"
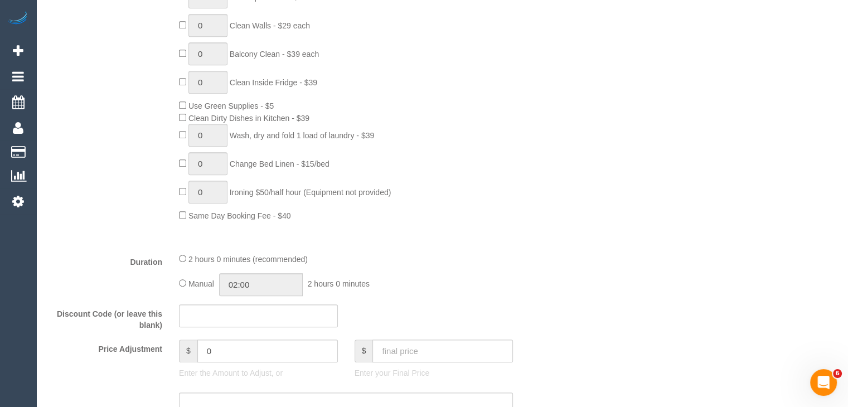
scroll to position [669, 0]
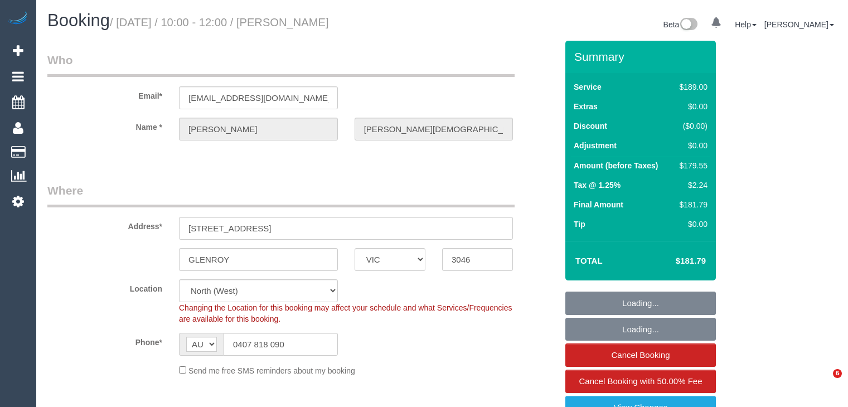
select select "VIC"
select select "string:stripe-pm_1L395A2GScqysDRVtW7EIJLZ"
select select "number:29"
select select "number:14"
select select "number:19"
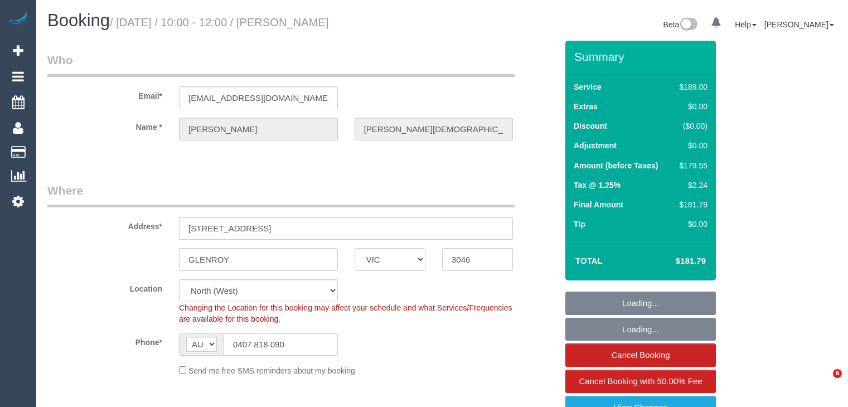
select select "number:22"
select select "number:33"
select select "number:12"
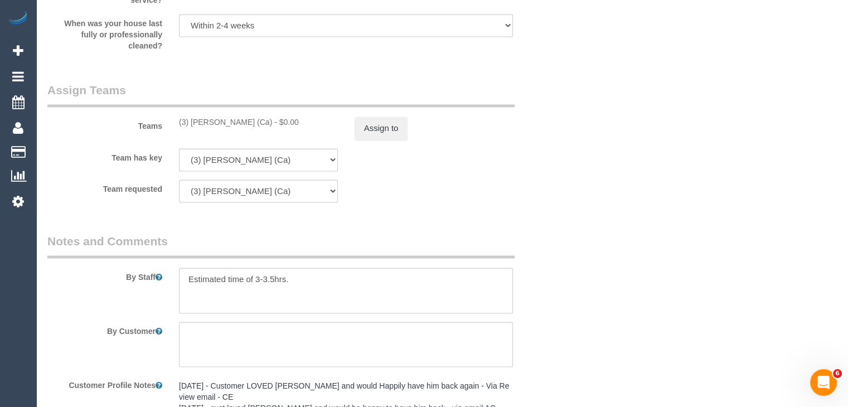
scroll to position [1783, 0]
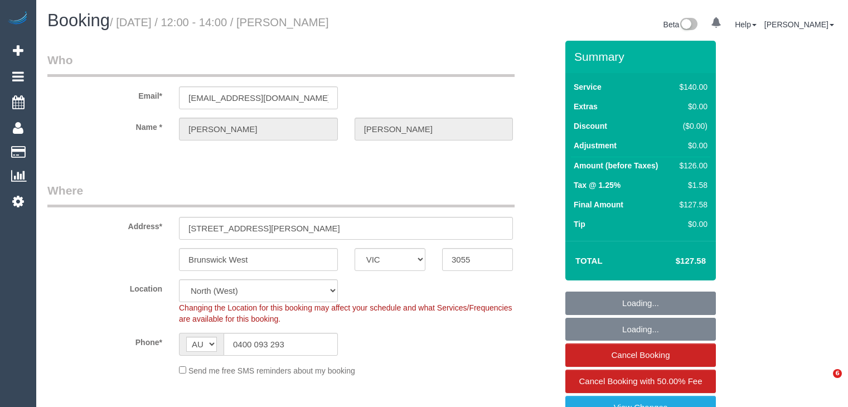
select select "VIC"
select select "number:27"
select select "number:14"
select select "number:19"
select select "number:22"
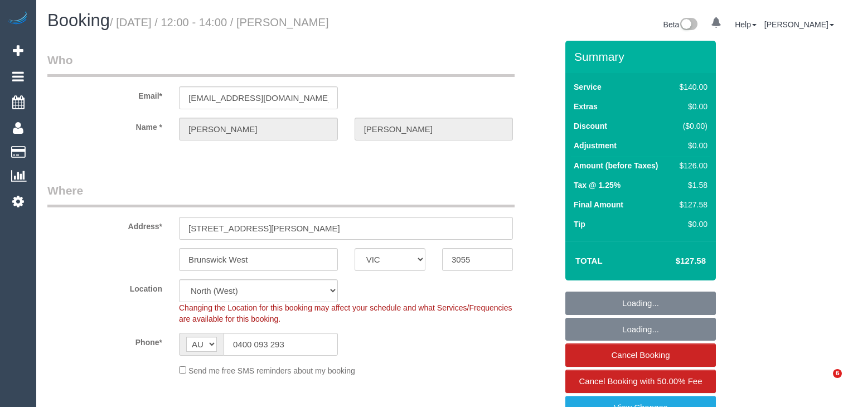
select select "number:35"
select select "number:13"
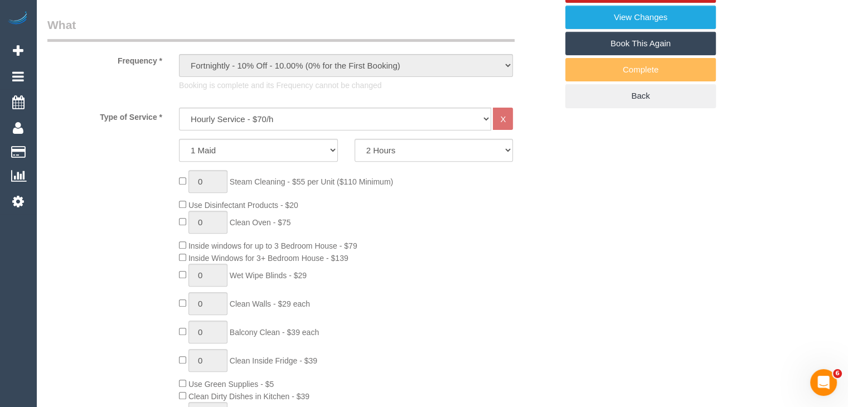
scroll to position [613, 0]
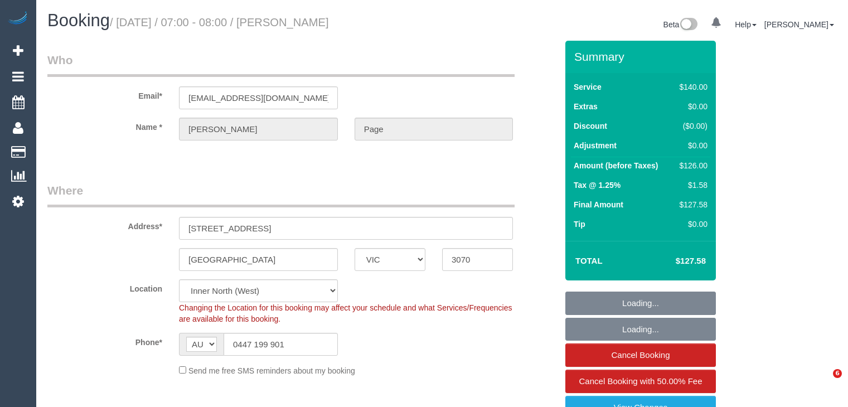
select select "VIC"
select select "number:28"
select select "number:14"
select select "number:19"
select select "number:36"
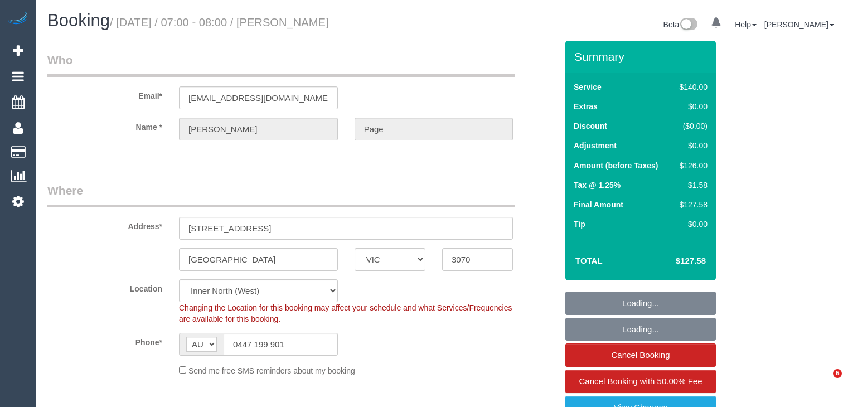
select select "number:35"
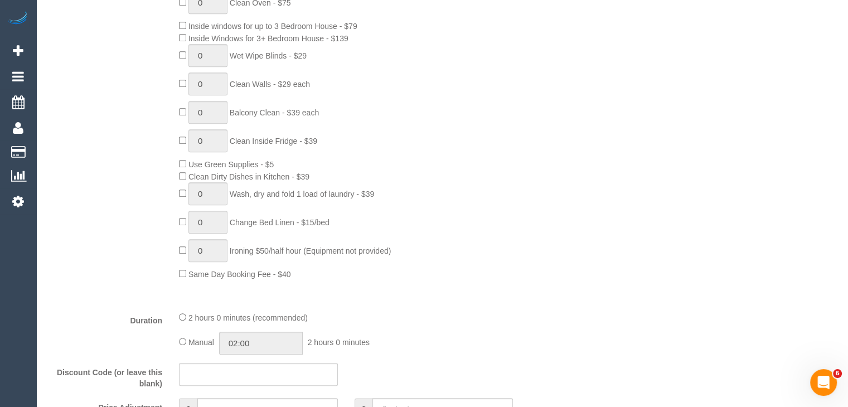
scroll to position [613, 0]
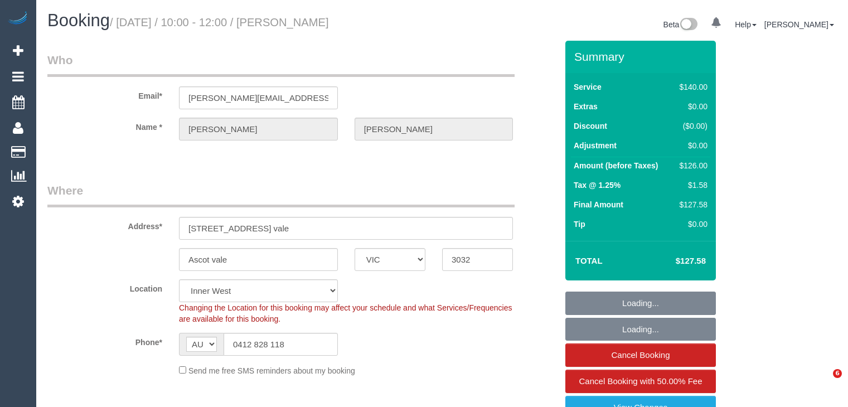
select select "VIC"
select select "number:28"
select select "number:14"
select select "number:19"
select select "number:24"
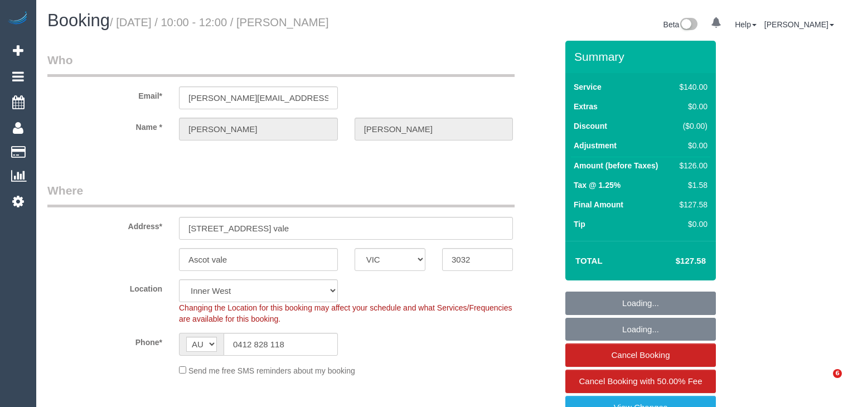
select select "number:33"
select select "number:12"
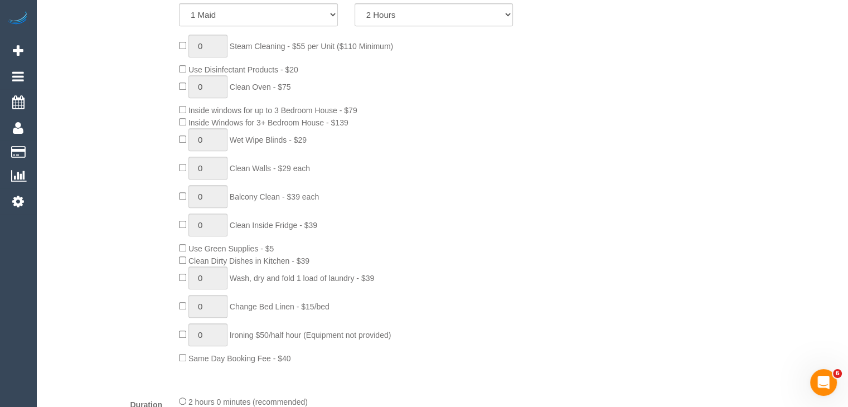
scroll to position [613, 0]
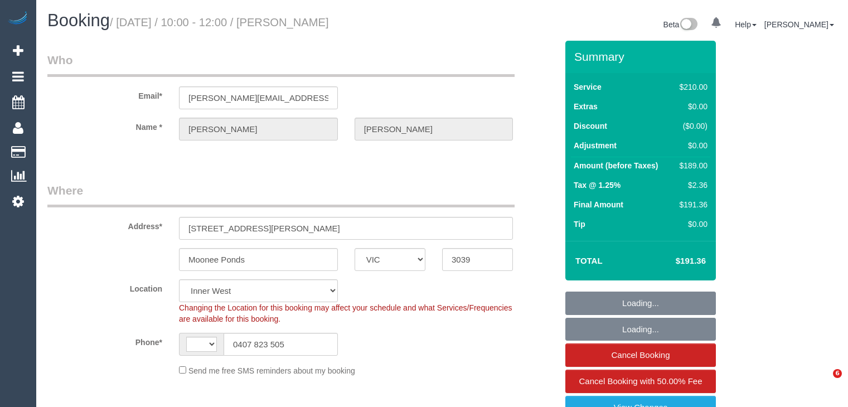
select select "VIC"
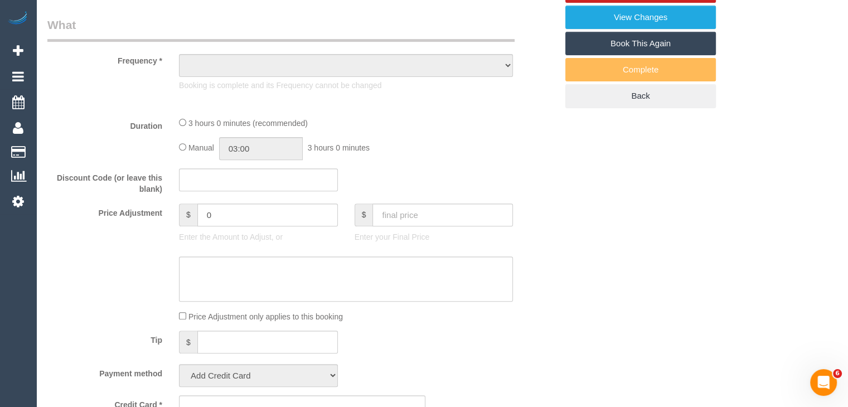
select select "string:AU"
select select "object:1566"
select select "string:stripe-pm_1FlTqP2GScqysDRV3PBiZnkj"
select select "180"
select select "number:28"
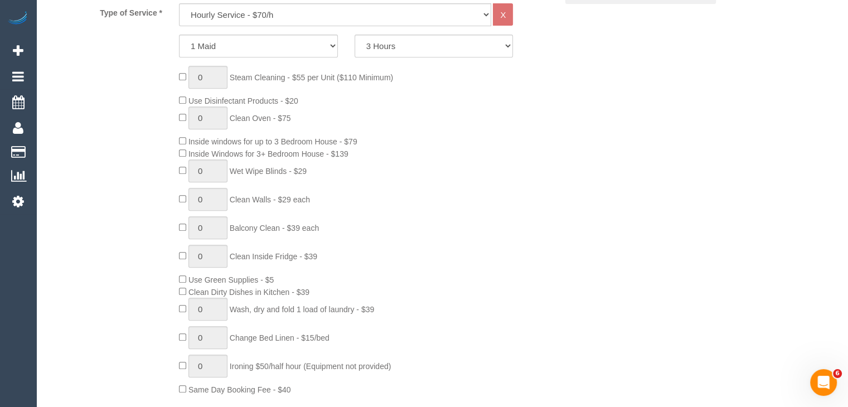
scroll to position [502, 0]
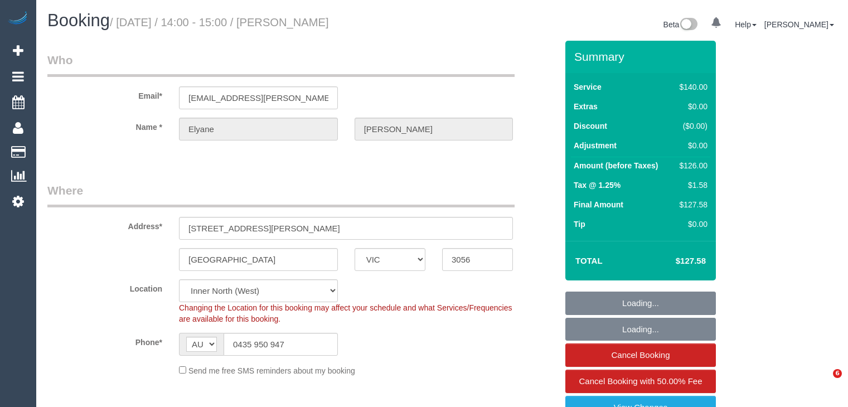
select select "VIC"
select select "number:28"
select select "number:16"
select select "number:19"
select select "number:22"
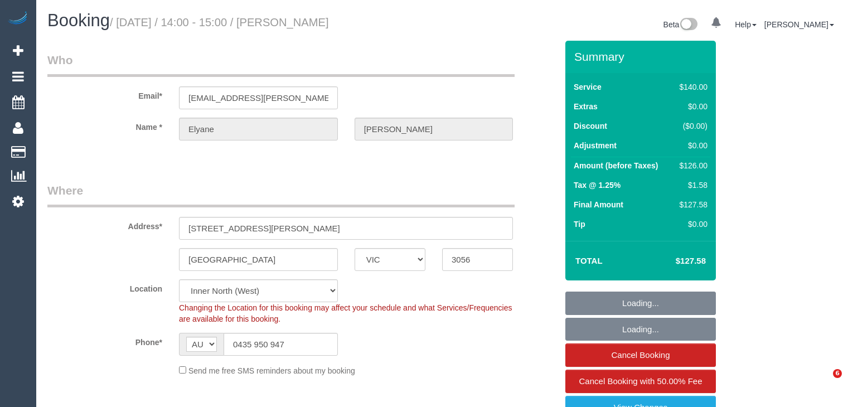
select select "number:33"
select select "number:26"
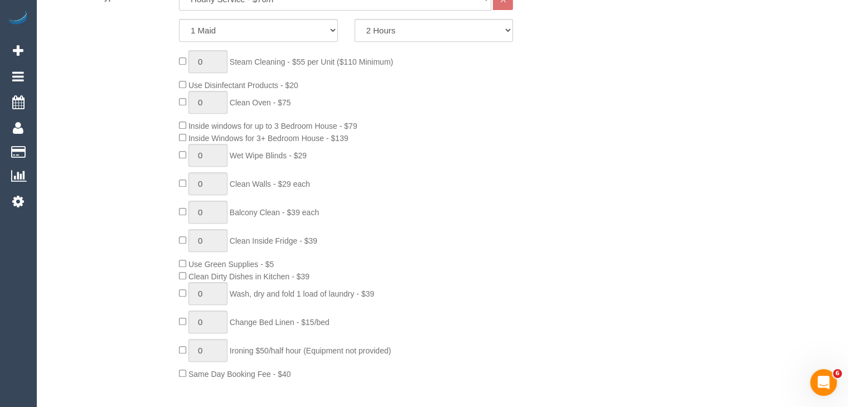
scroll to position [613, 0]
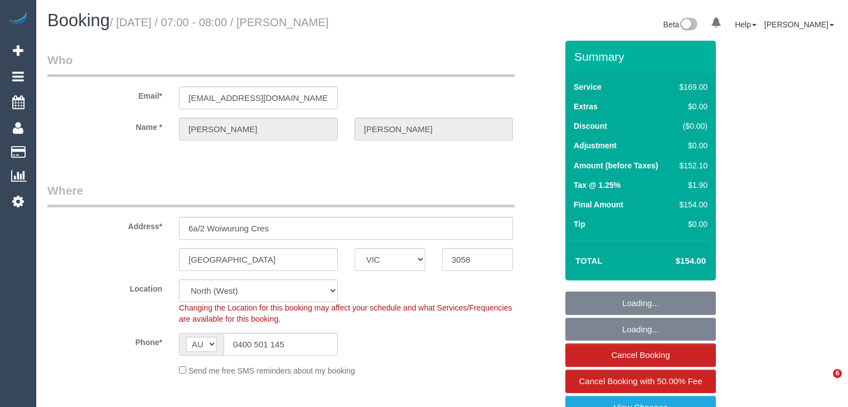
select select "VIC"
select select "number:28"
select select "number:14"
select select "number:19"
select select "number:23"
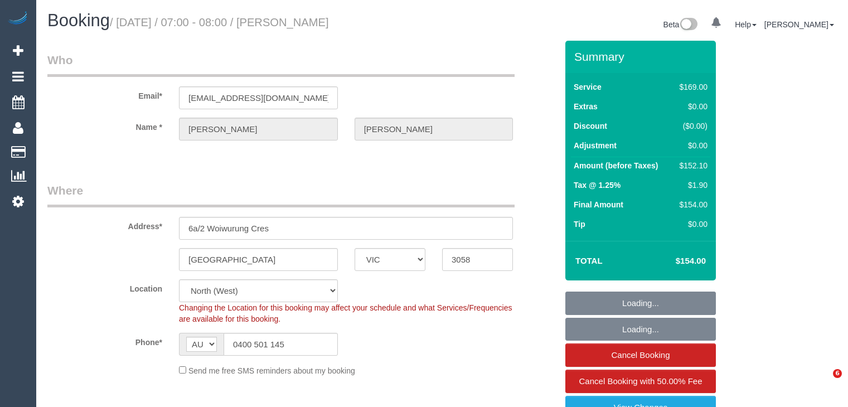
select select "number:34"
select select "number:13"
select select "object:1523"
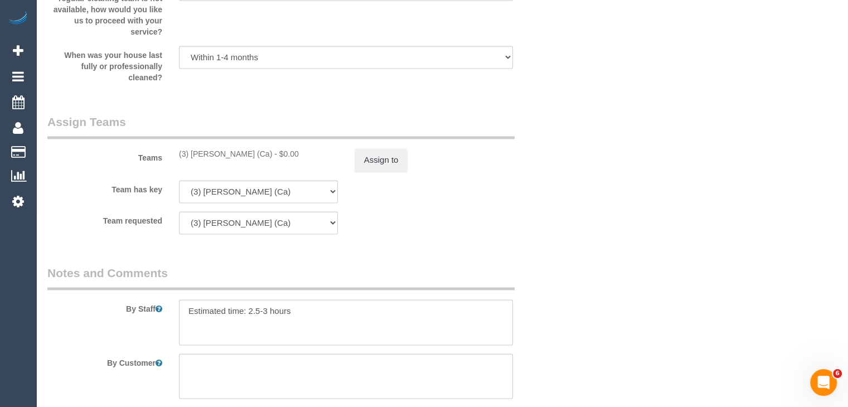
scroll to position [1916, 0]
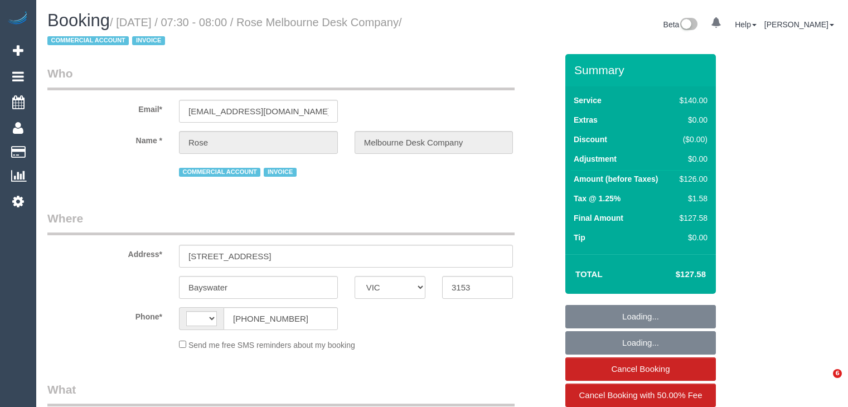
select select "VIC"
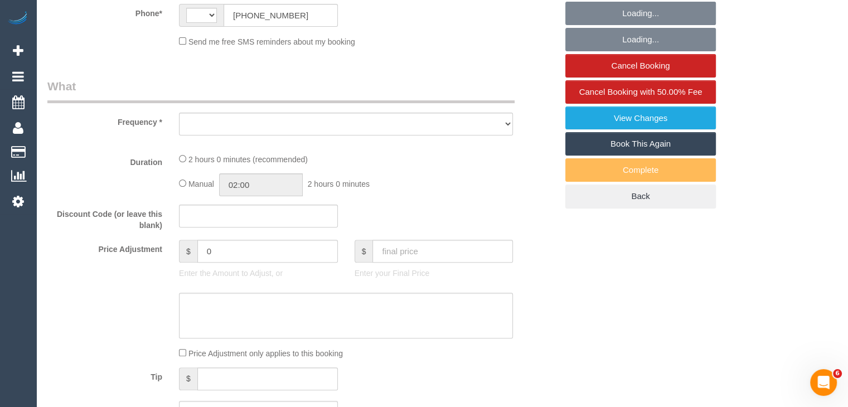
select select "number:28"
select select "number:14"
select select "number:18"
select select "number:22"
select select "number:35"
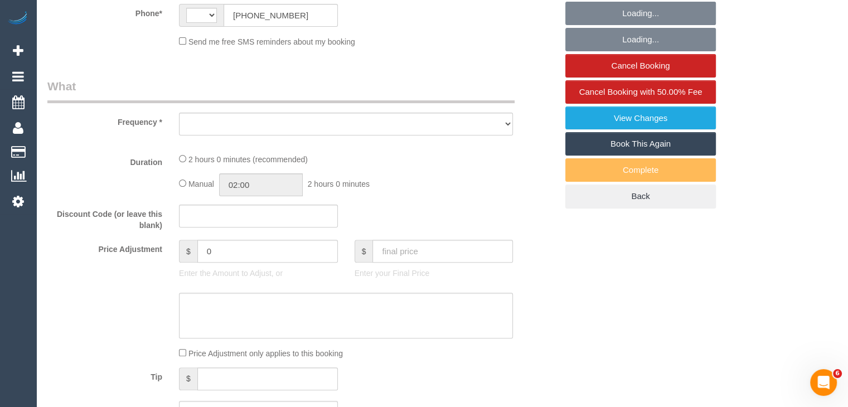
select select "number:11"
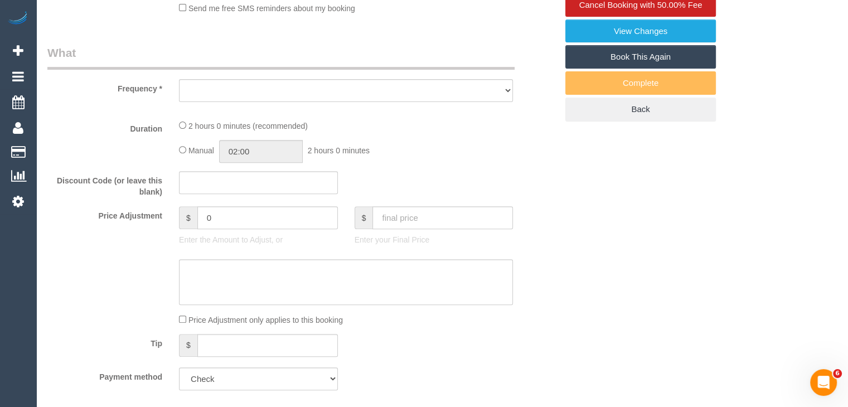
select select "string:AU"
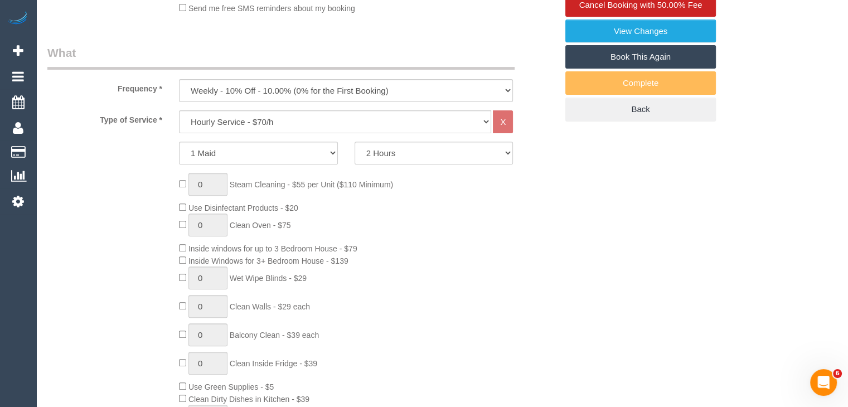
select select "object:871"
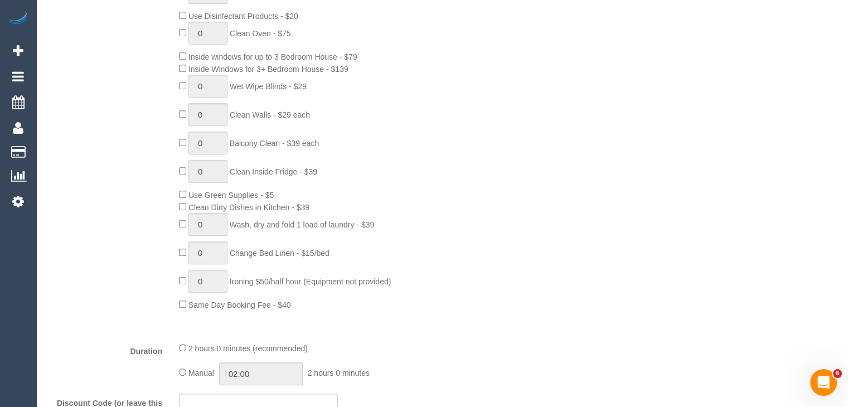
scroll to position [613, 0]
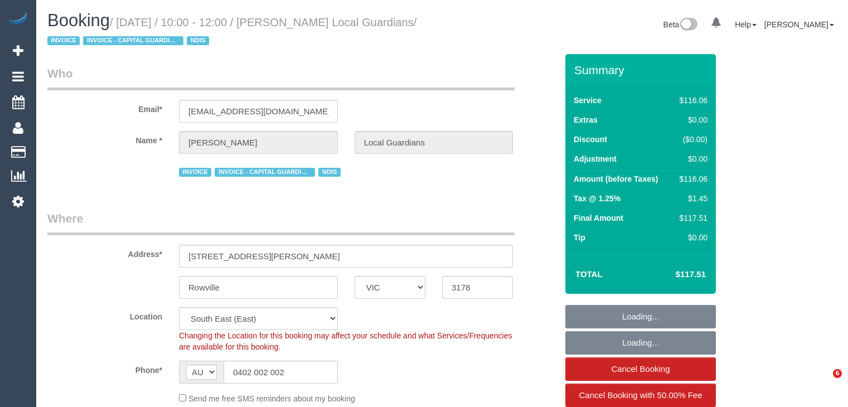
select select "VIC"
select select "number:28"
select select "number:14"
select select "number:19"
select select "number:25"
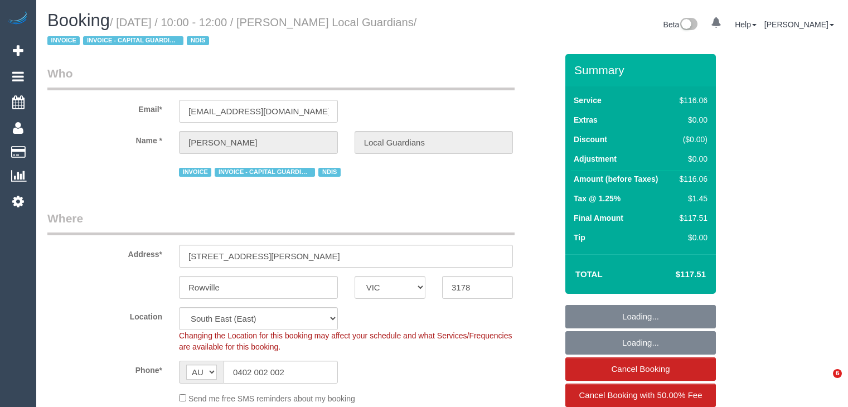
select select "number:34"
select select "spot1"
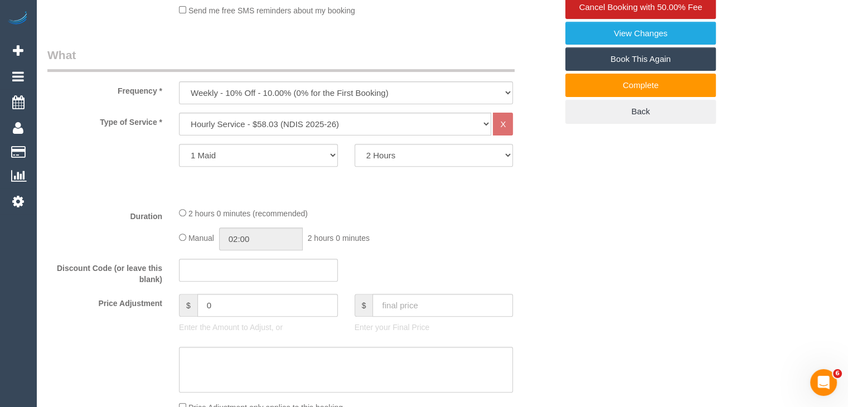
scroll to position [390, 0]
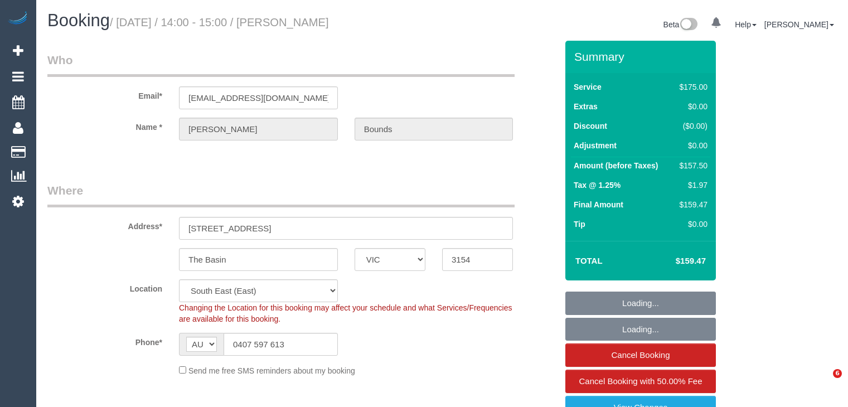
select select "VIC"
select select "150"
select select "number:32"
select select "number:14"
select select "number:18"
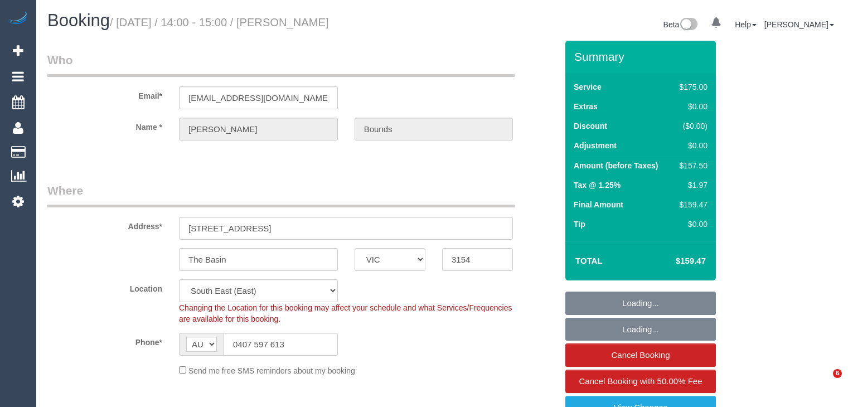
select select "number:22"
select select "number:34"
select select "number:11"
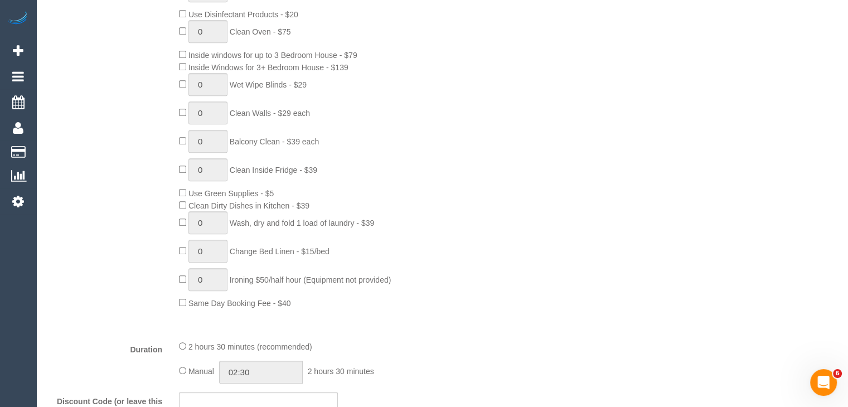
scroll to position [557, 0]
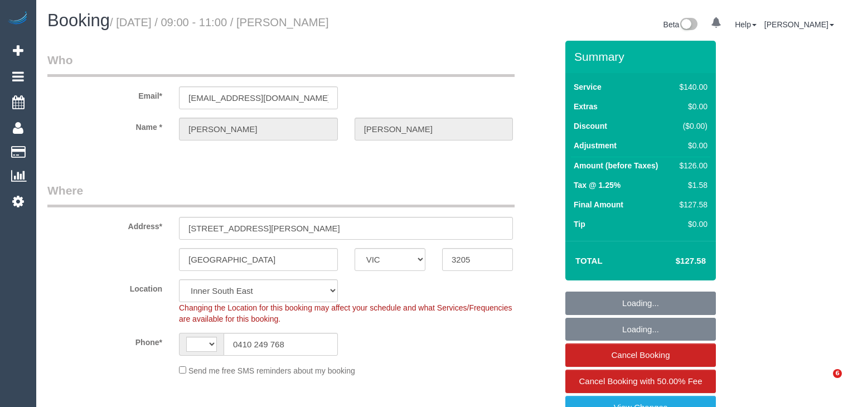
select select "VIC"
select select "string:stripe-pm_1Qn7Hz2GScqysDRV3HEvvV9j"
select select "number:28"
select select "number:15"
select select "number:18"
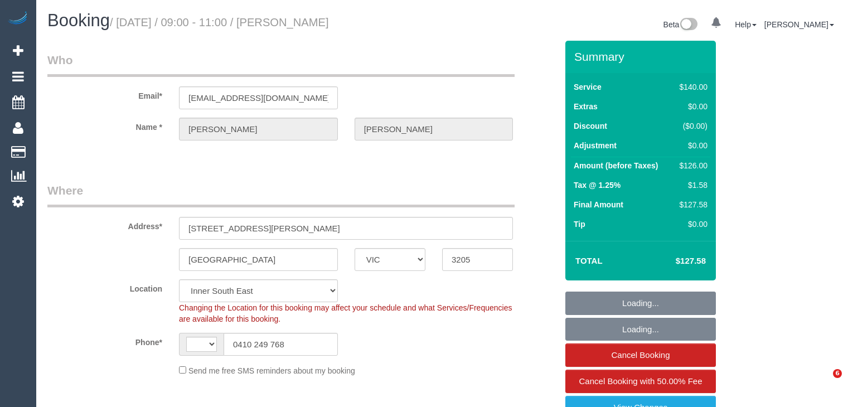
select select "number:22"
select select "number:26"
select select "object:1416"
select select "string:AU"
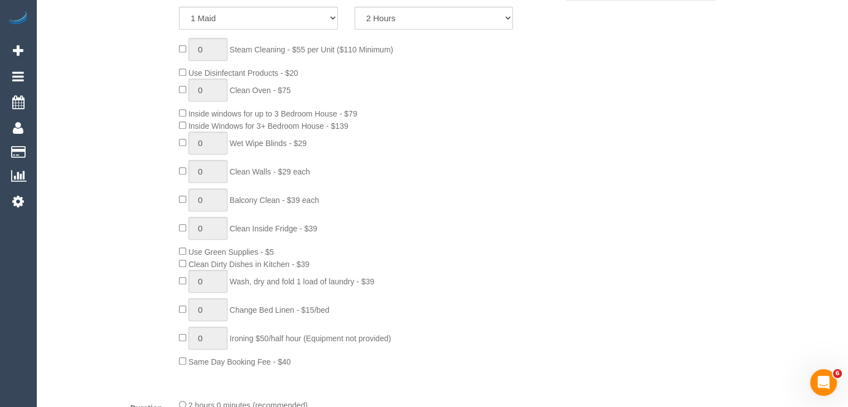
scroll to position [502, 0]
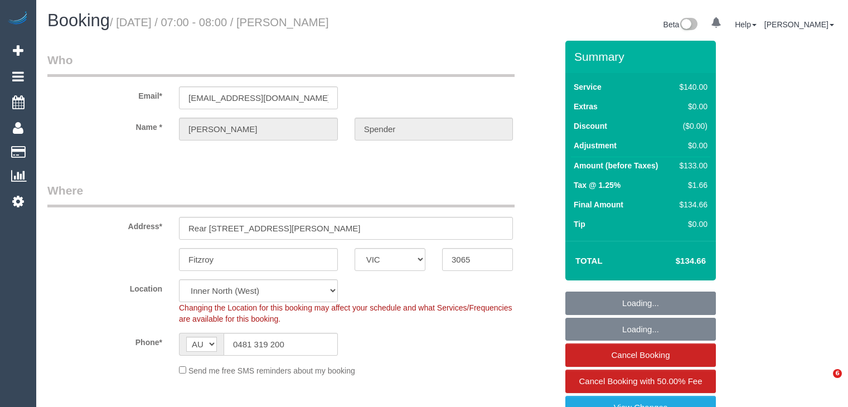
select select "VIC"
select select "number:28"
select select "number:14"
select select "number:18"
select select "number:22"
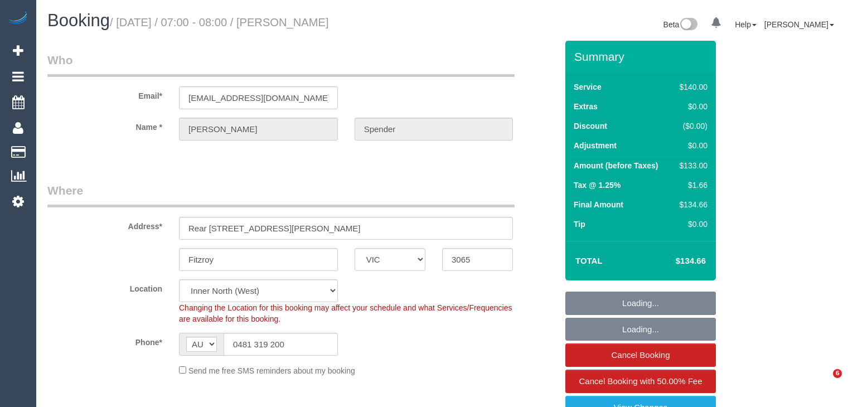
select select "number:35"
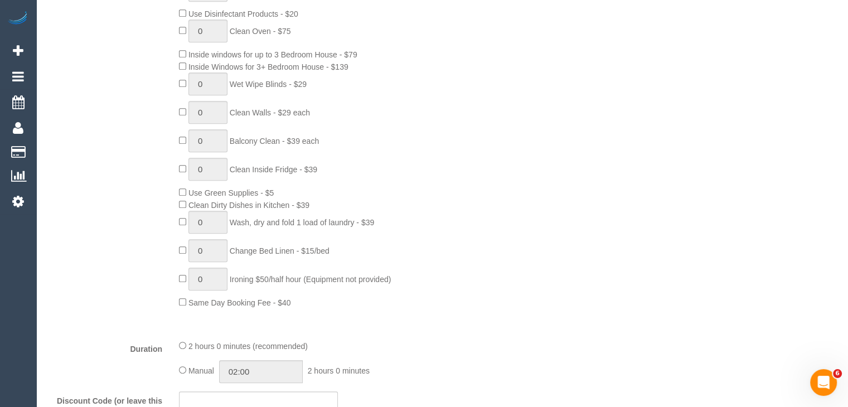
scroll to position [557, 0]
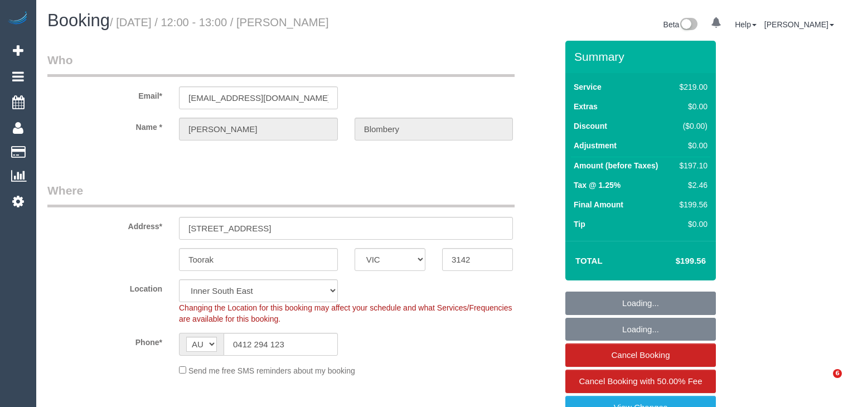
select select "VIC"
select select "string:stripe-pm_1PEhNY2GScqysDRVa9HO6bZy"
select select "number:28"
select select "number:14"
select select "number:19"
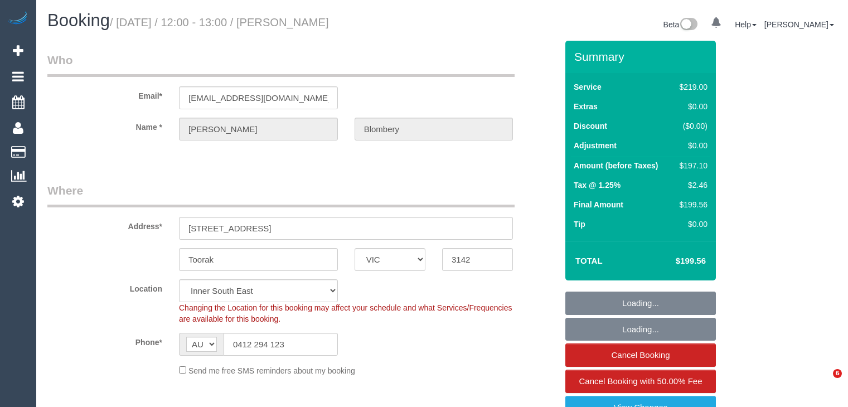
select select "number:22"
select select "number:13"
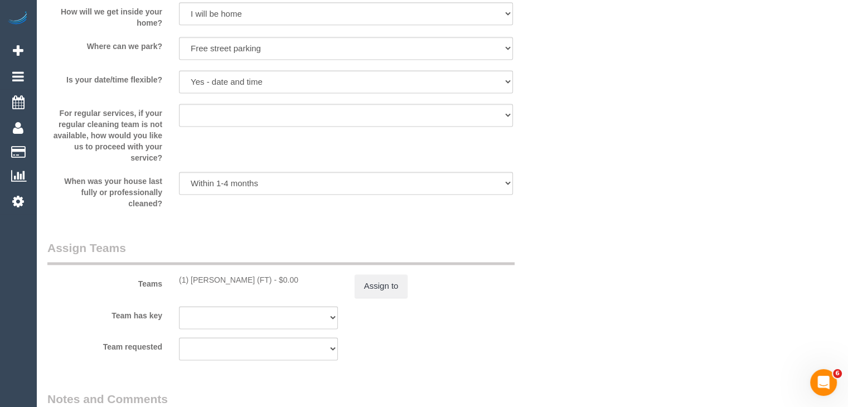
scroll to position [1783, 0]
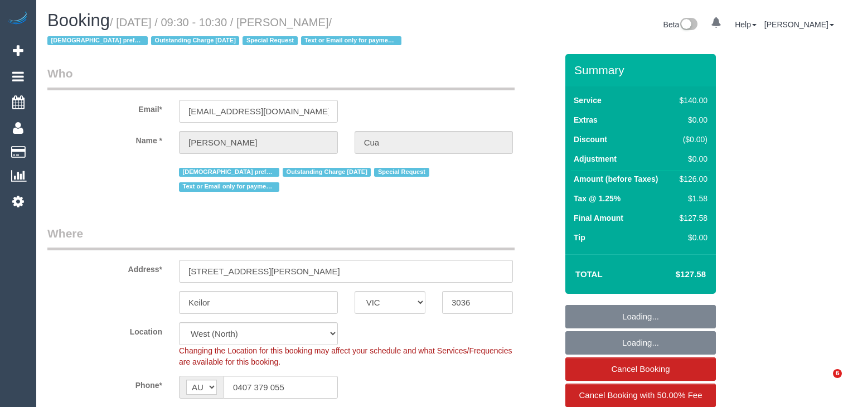
select select "VIC"
select select "string:stripe-pm_1OqUE12GScqysDRVXPiCHOYd"
select select "number:28"
select select "number:14"
select select "number:19"
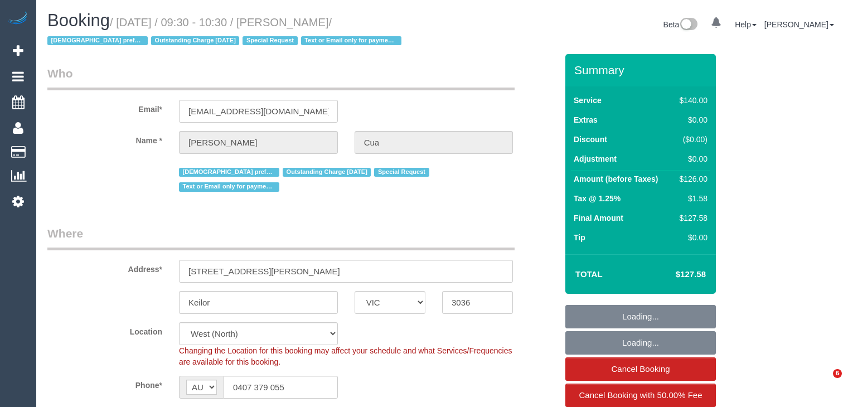
select select "number:36"
select select "number:34"
select select "object:1467"
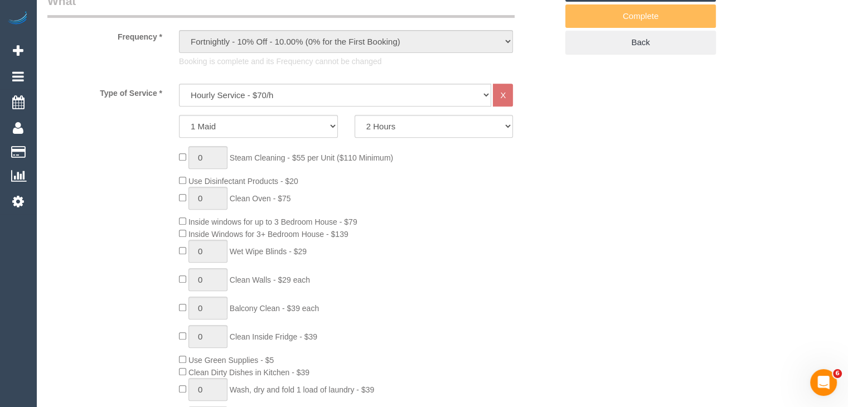
scroll to position [446, 0]
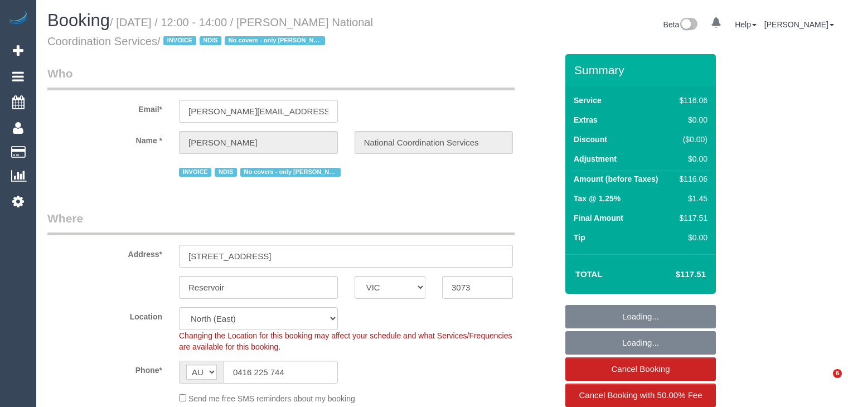
select select "VIC"
select select "number:28"
select select "number:14"
select select "number:19"
select select "number:36"
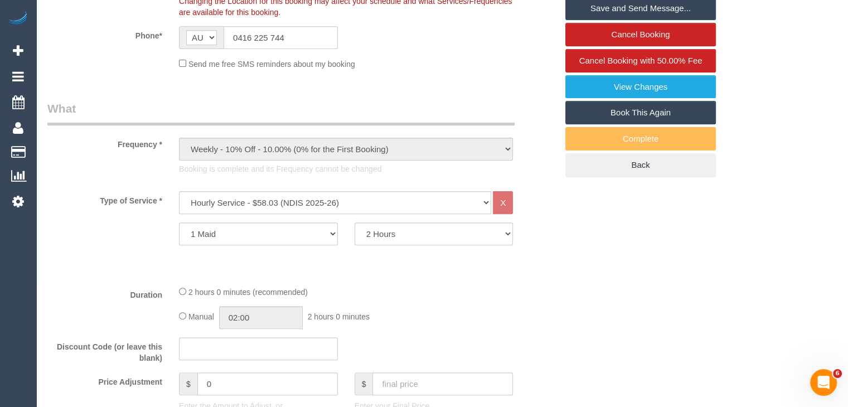
scroll to position [390, 0]
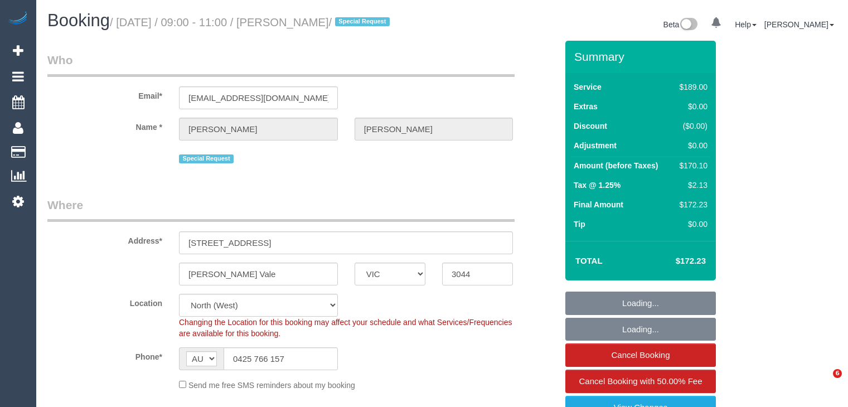
select select "VIC"
select select "string:stripe-pm_1Lh95W2GScqysDRVtzVLXpGU"
select select "number:28"
select select "number:16"
select select "number:19"
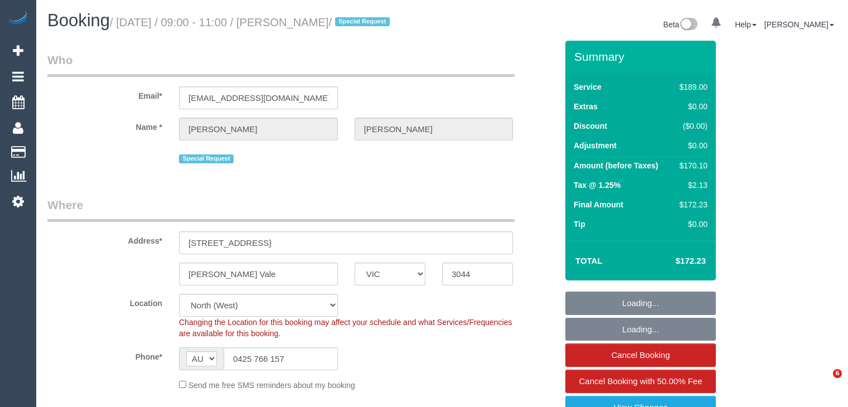
select select "number:22"
select select "number:35"
select select "number:11"
select select "object:1540"
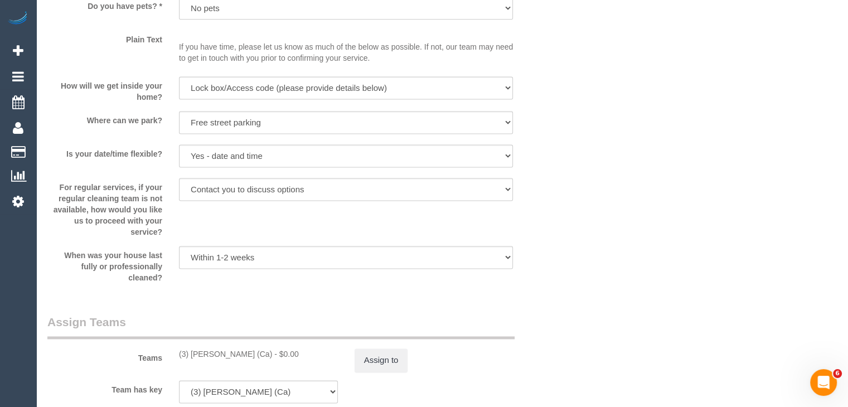
scroll to position [1728, 0]
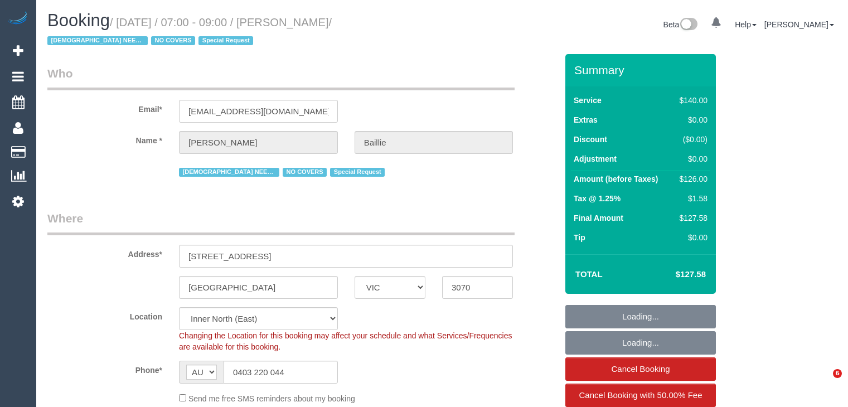
select select "VIC"
select select "number:28"
select select "number:14"
select select "number:19"
select select "number:22"
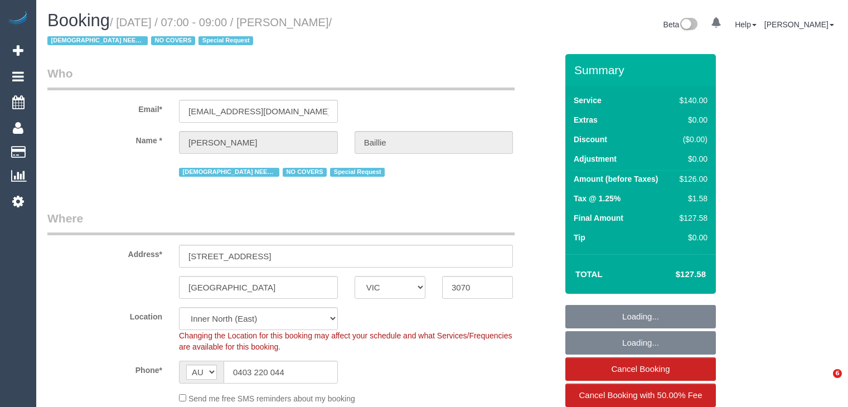
select select "number:34"
select select "number:13"
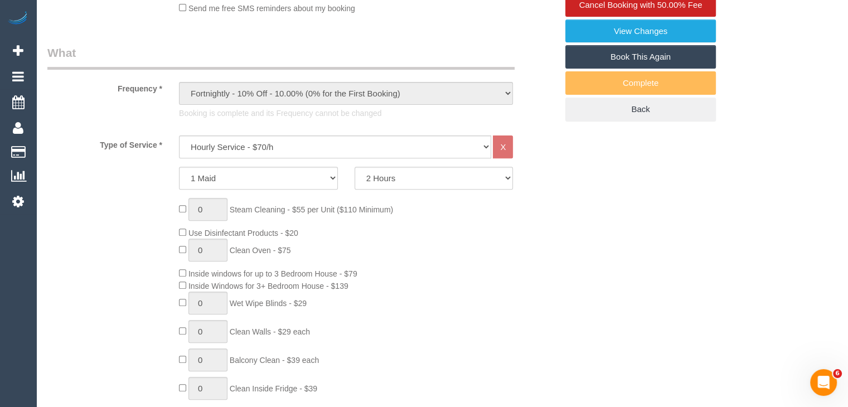
scroll to position [557, 0]
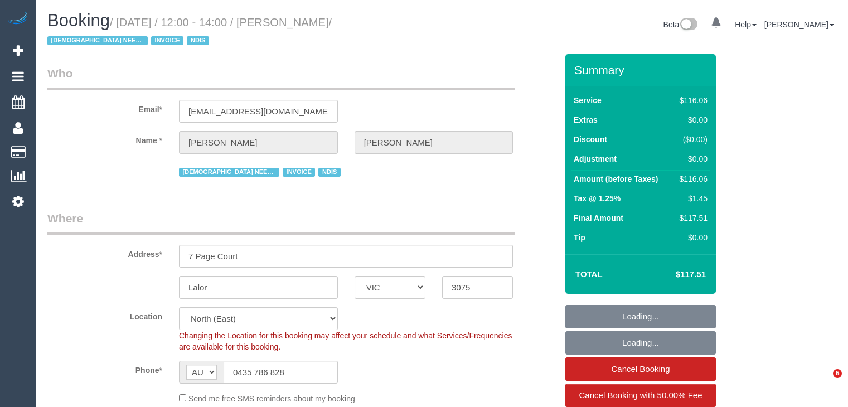
select select "VIC"
select select "number:28"
select select "number:14"
select select "number:19"
select select "number:25"
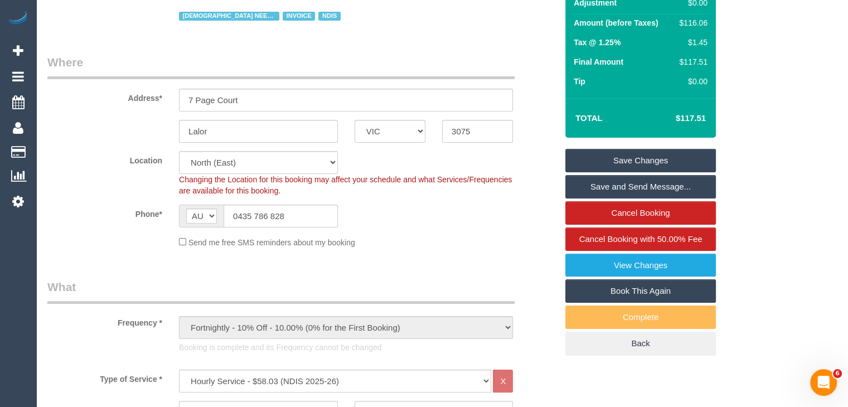
scroll to position [334, 0]
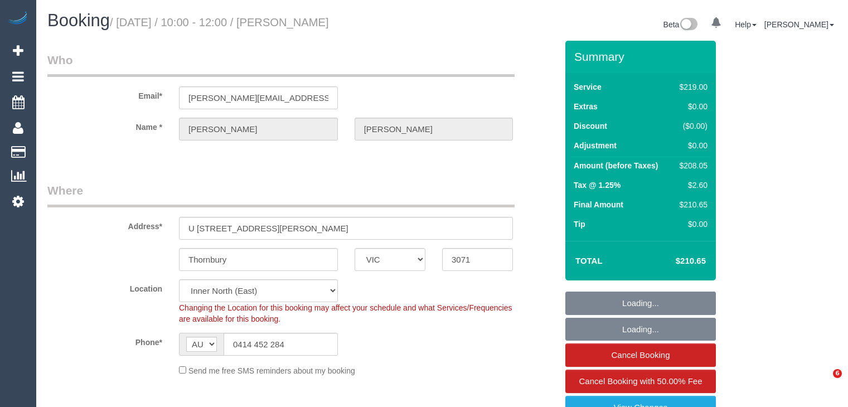
select select "VIC"
select select "string:stripe-pm_1RFppn2GScqysDRVe6zgINoS"
select select "number:27"
select select "number:14"
select select "number:19"
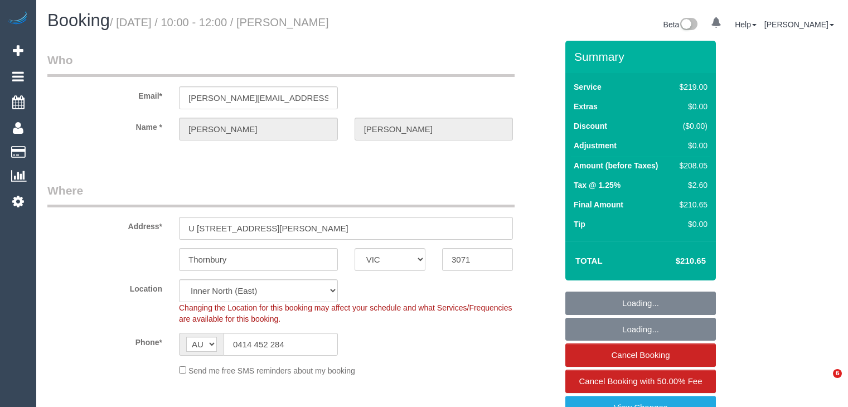
select select "number:36"
select select "number:35"
select select "number:13"
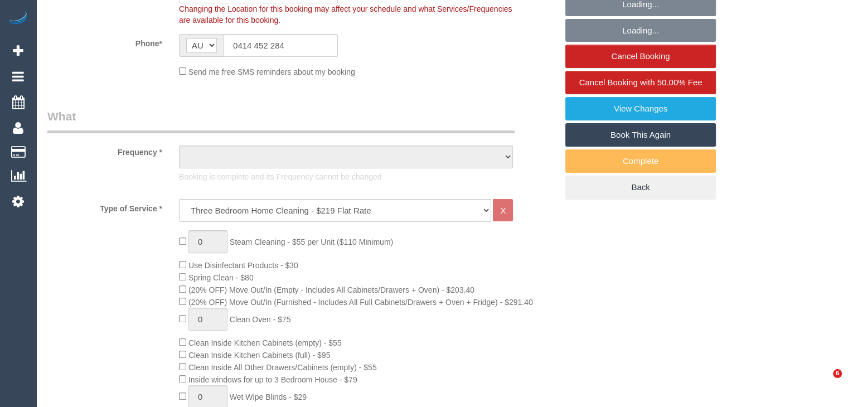
scroll to position [390, 0]
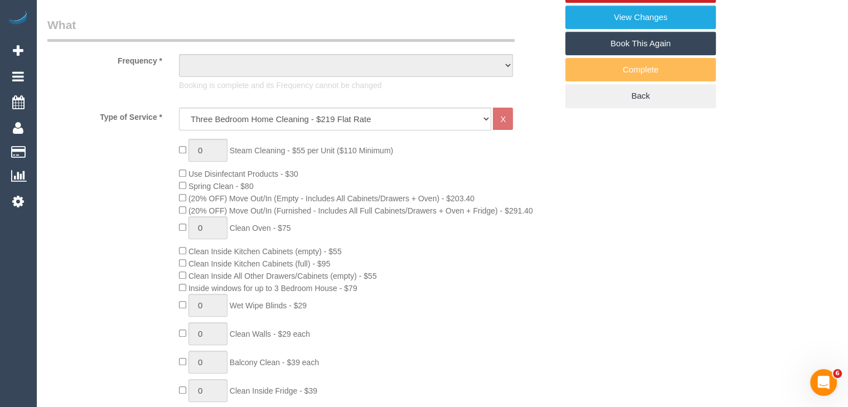
select select "object:1635"
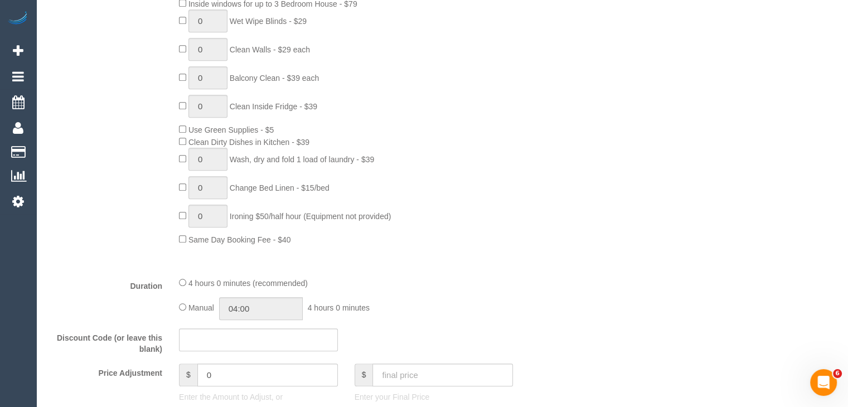
scroll to position [0, 0]
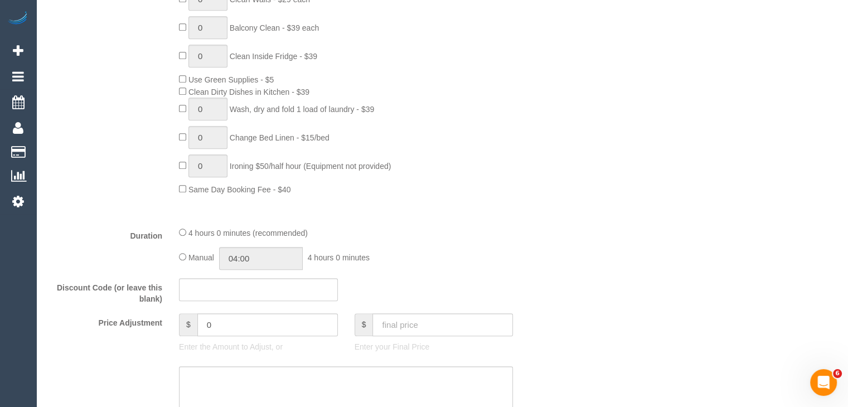
select select "spot1"
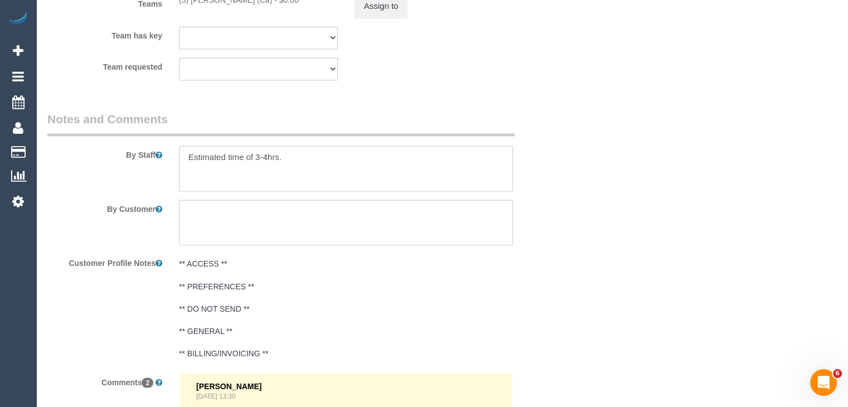
scroll to position [1839, 0]
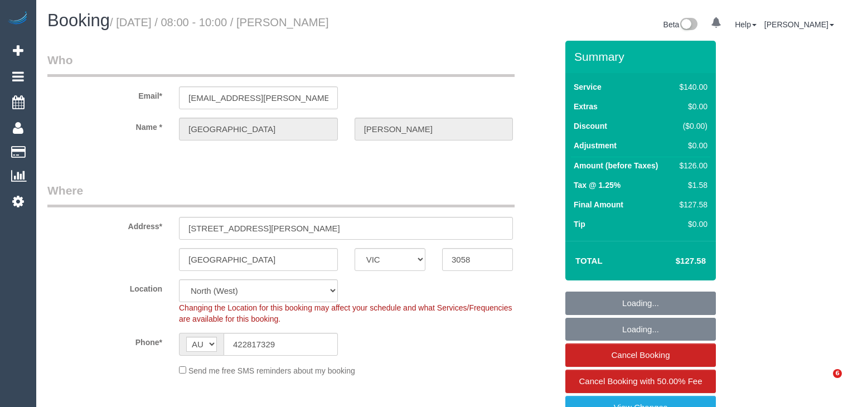
select select "VIC"
select select "number:27"
select select "number:14"
select select "number:19"
select select "number:24"
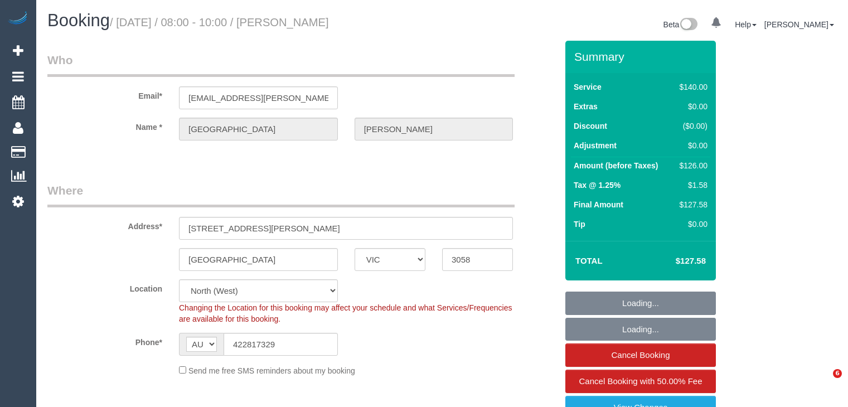
select select "number:34"
select select "number:12"
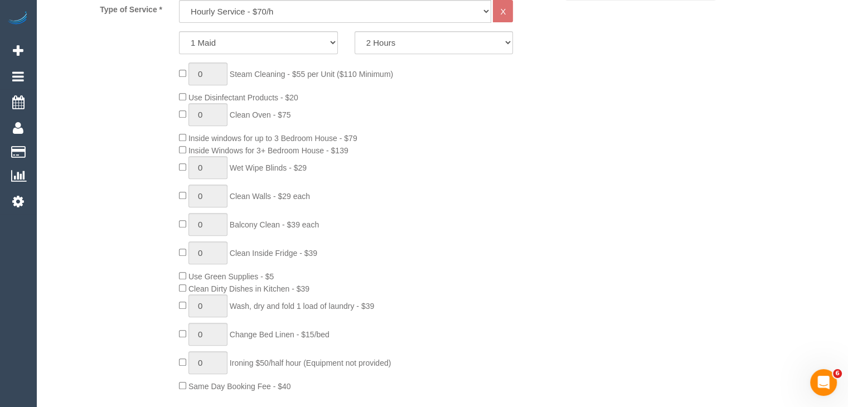
scroll to position [502, 0]
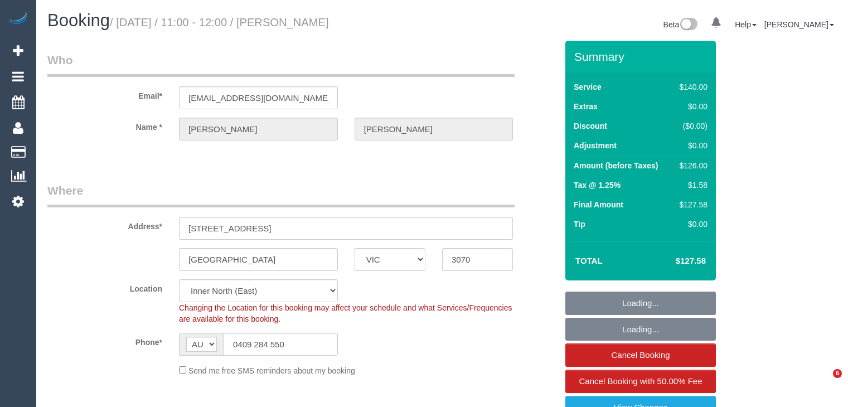
select select "VIC"
select select "number:29"
select select "number:16"
select select "number:19"
select select "number:24"
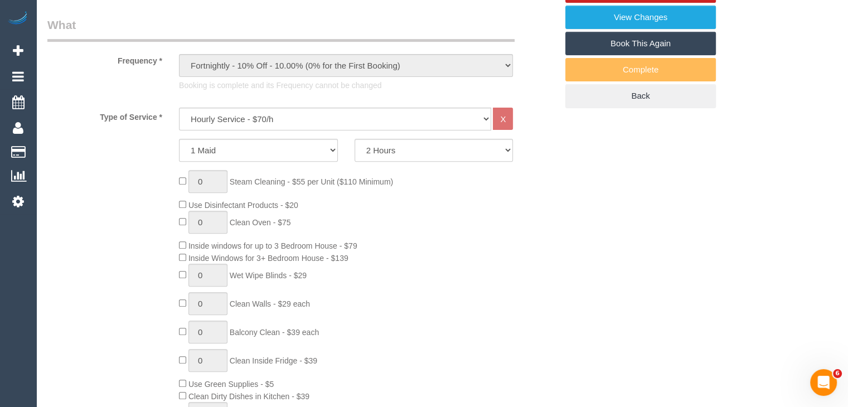
scroll to position [613, 0]
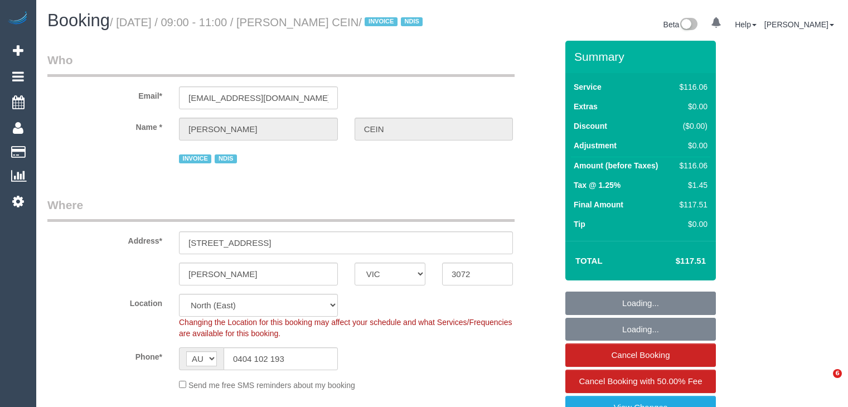
select select "VIC"
select select "number:27"
select select "number:14"
select select "number:19"
select select "number:36"
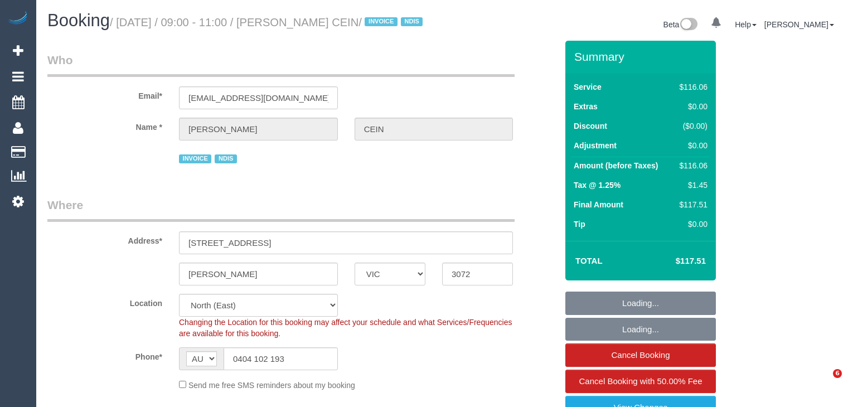
select select "number:34"
select select "number:11"
select select "object:1393"
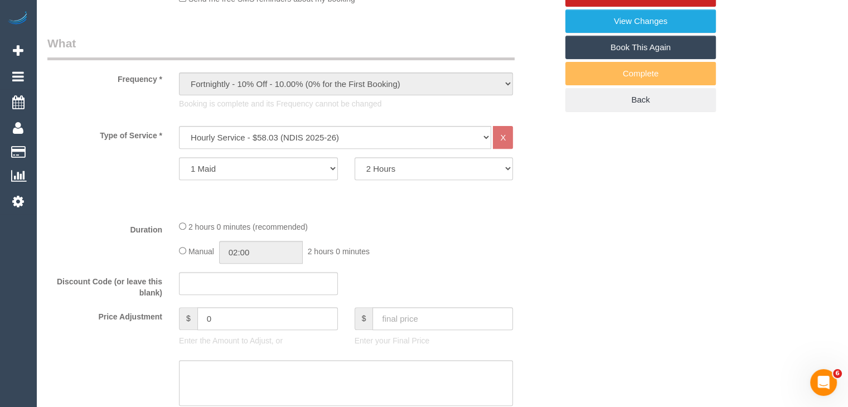
scroll to position [390, 0]
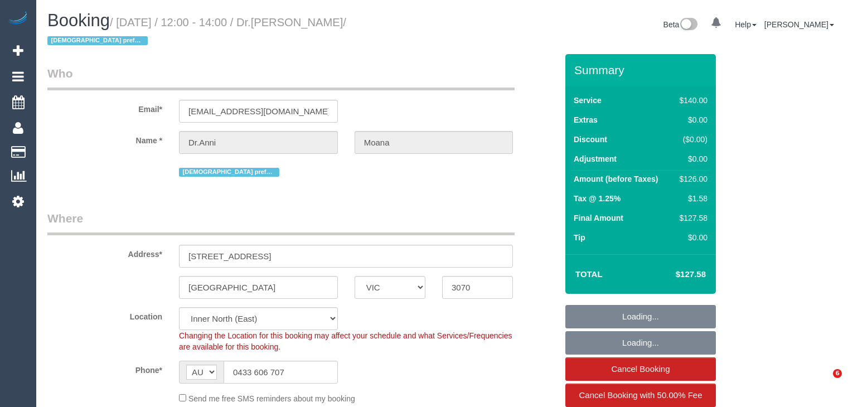
select select "VIC"
select select "number:27"
select select "number:14"
select select "number:19"
select select "number:22"
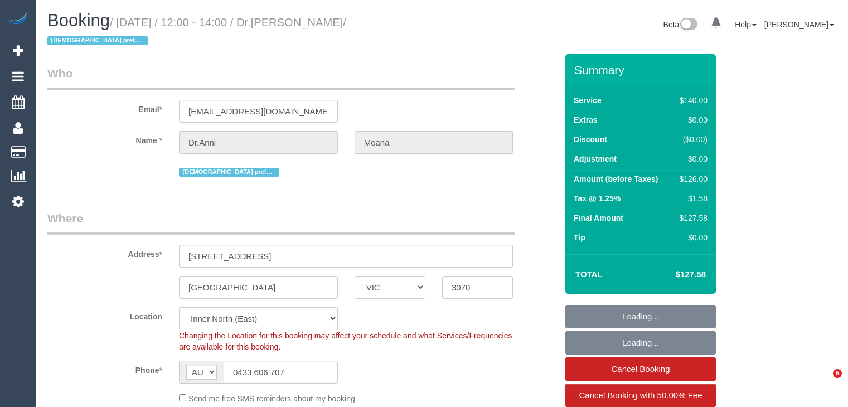
select select "number:35"
select select "number:12"
select select "spot1"
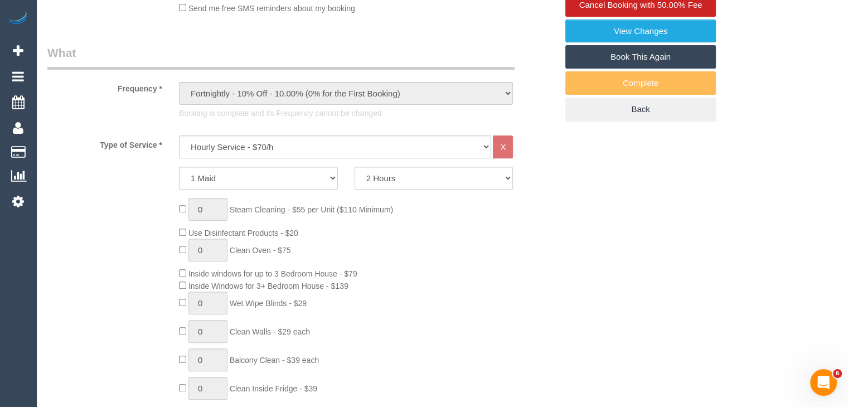
scroll to position [613, 0]
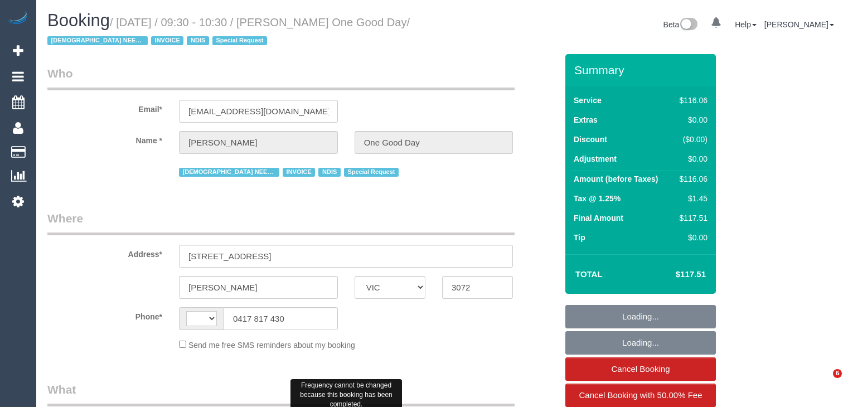
select select "VIC"
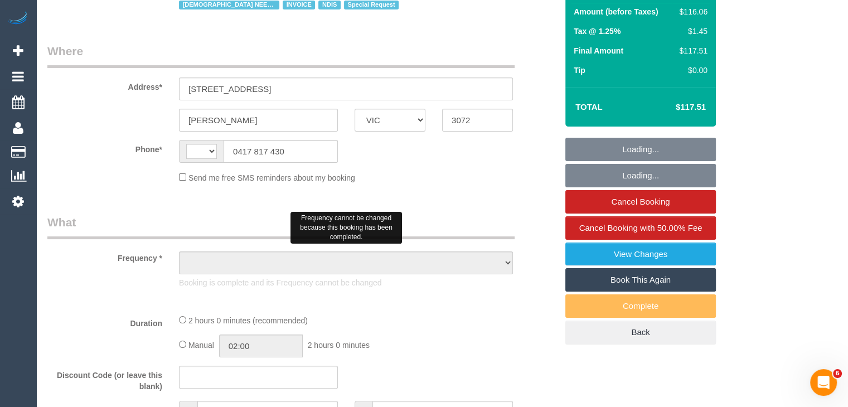
select select "number:28"
select select "number:14"
select select "number:19"
select select "number:36"
select select "number:35"
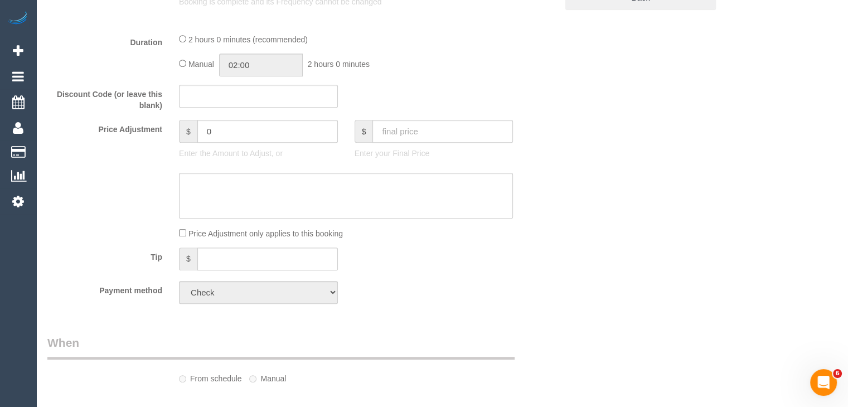
select select "string:AU"
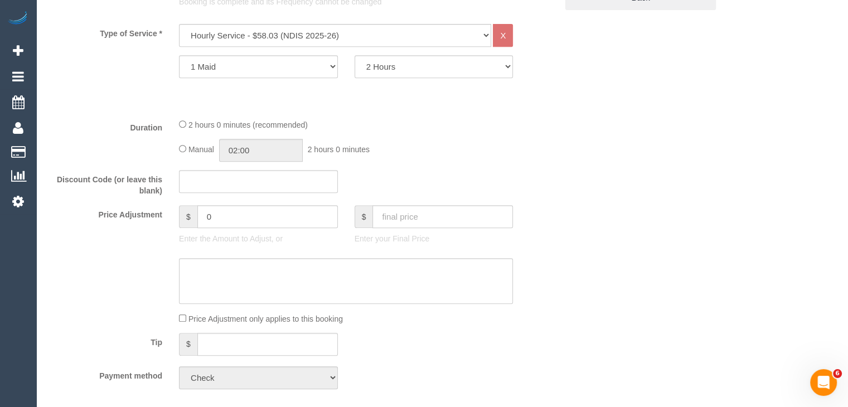
select select "object:1407"
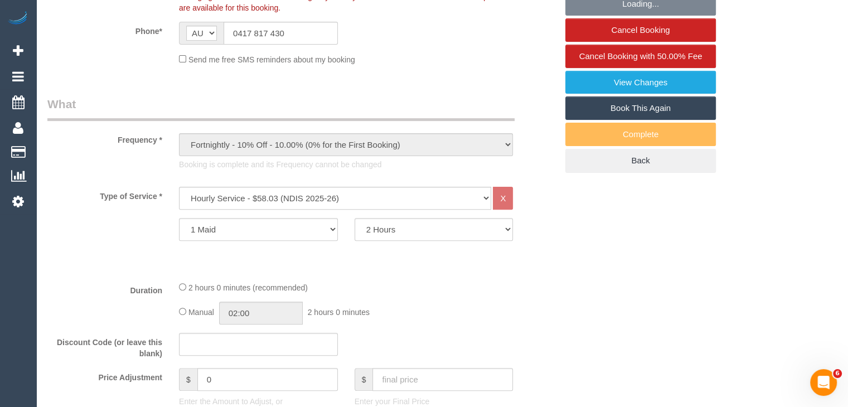
scroll to position [334, 0]
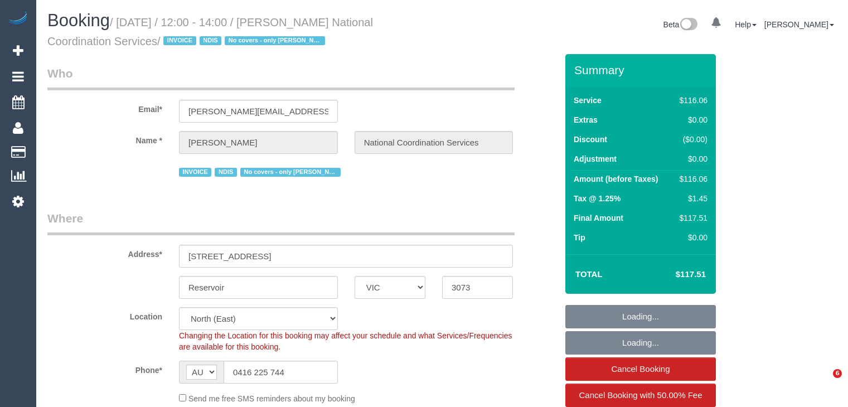
select select "VIC"
select select "object:707"
select select "number:28"
select select "number:14"
select select "number:19"
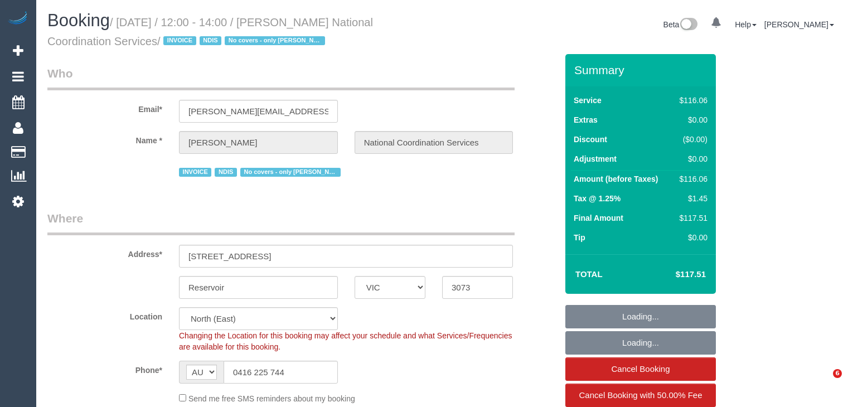
select select "number:36"
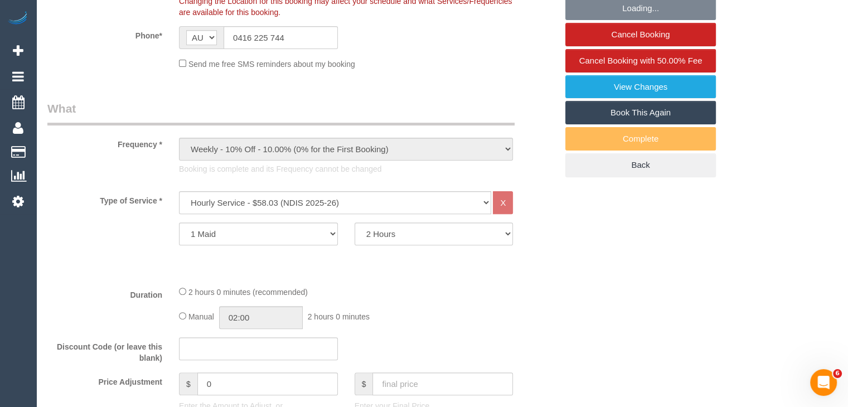
scroll to position [557, 0]
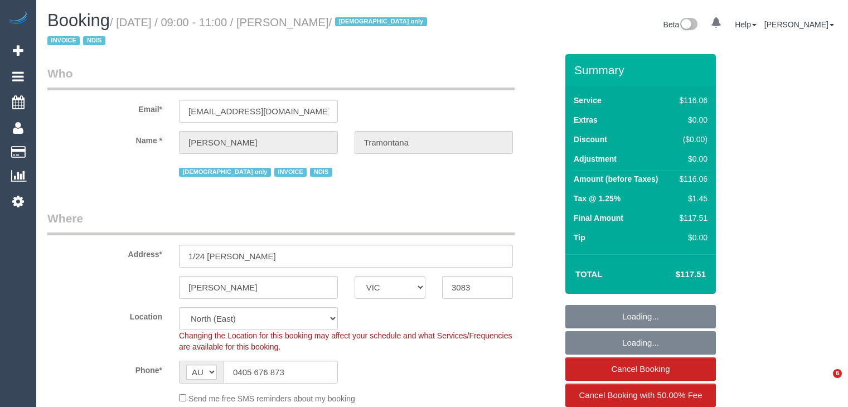
select select "VIC"
select select "object:1397"
select select "number:28"
select select "number:14"
select select "number:19"
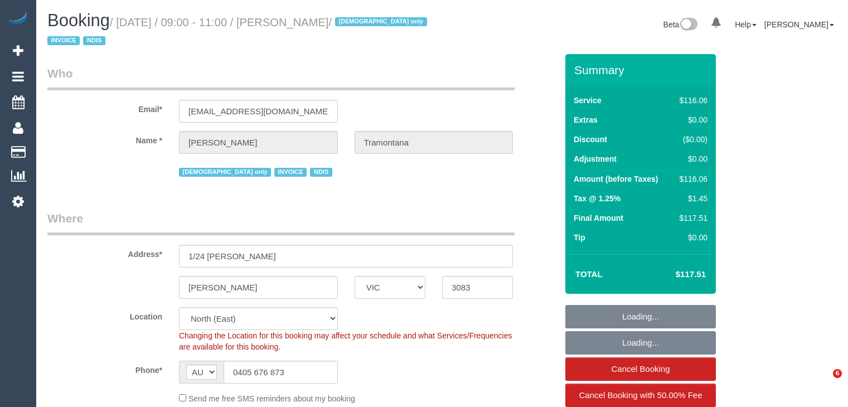
select select "number:23"
select select "number:35"
select select "number:13"
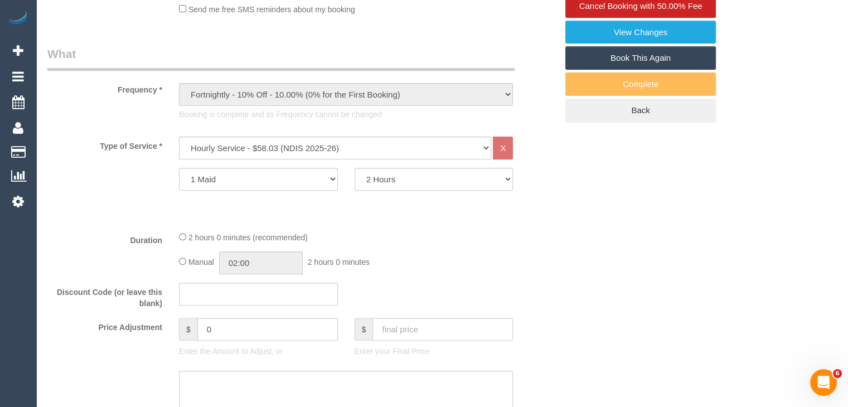
scroll to position [390, 0]
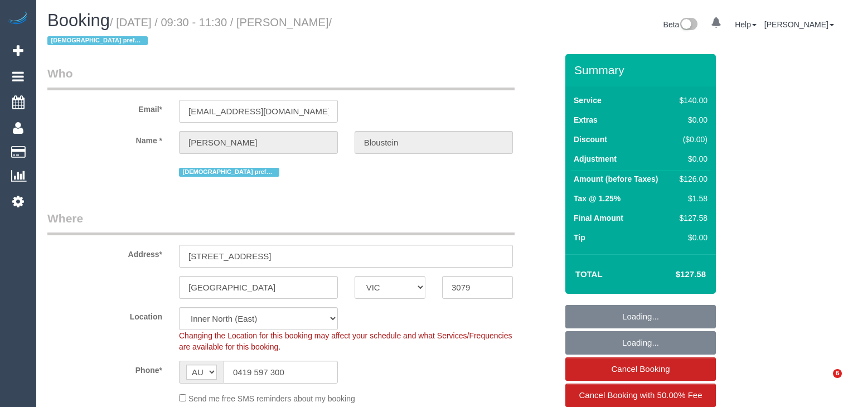
select select "VIC"
select select "number:28"
select select "number:14"
select select "number:19"
select select "number:24"
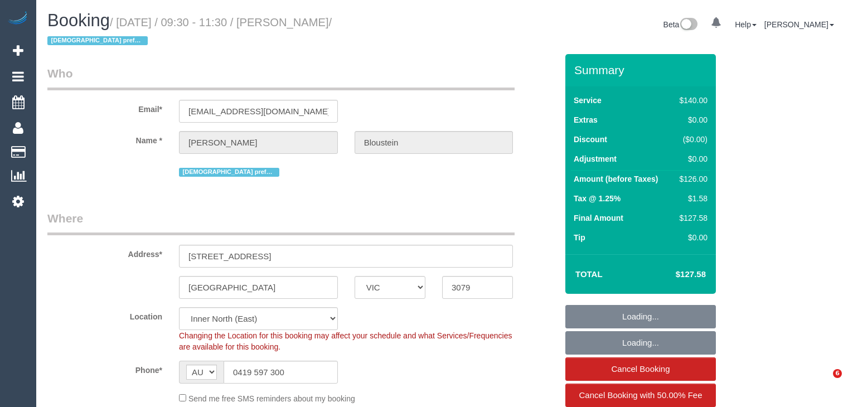
select select "number:35"
select select "number:13"
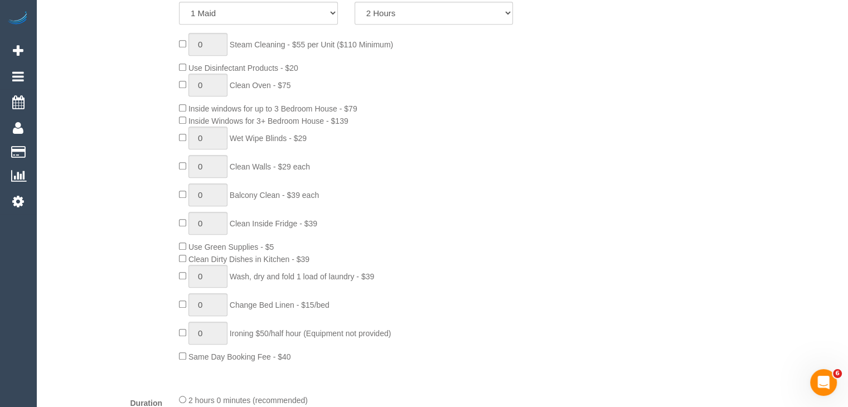
scroll to position [669, 0]
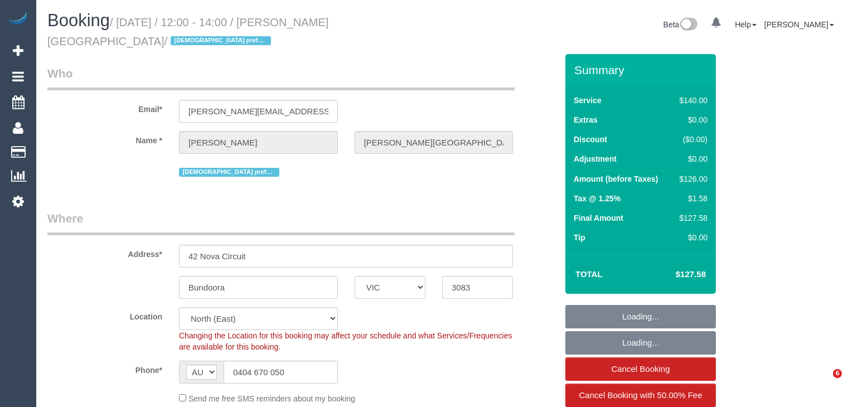
select select "VIC"
select select "number:29"
select select "number:14"
select select "number:19"
select select "number:24"
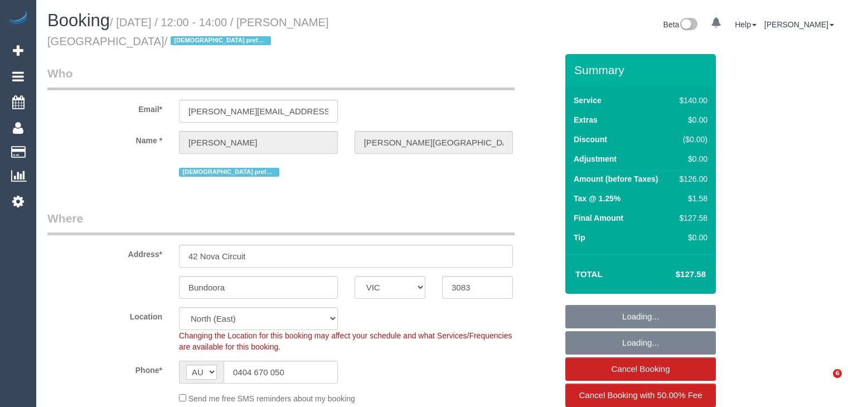
select select "number:34"
select select "number:11"
select select "object:1491"
select select "spot1"
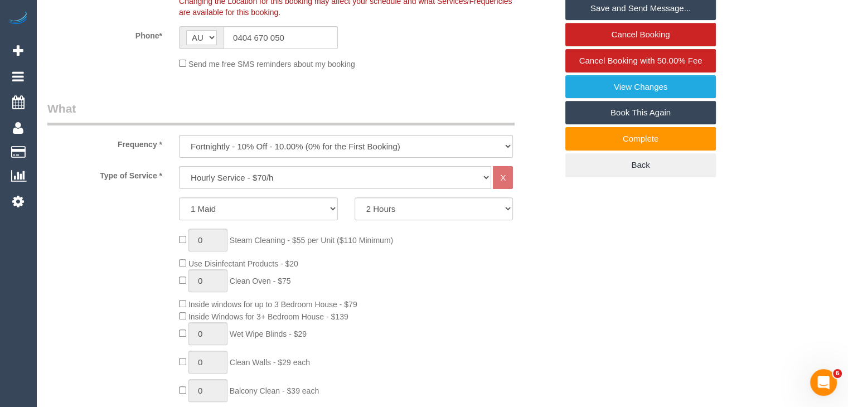
scroll to position [613, 0]
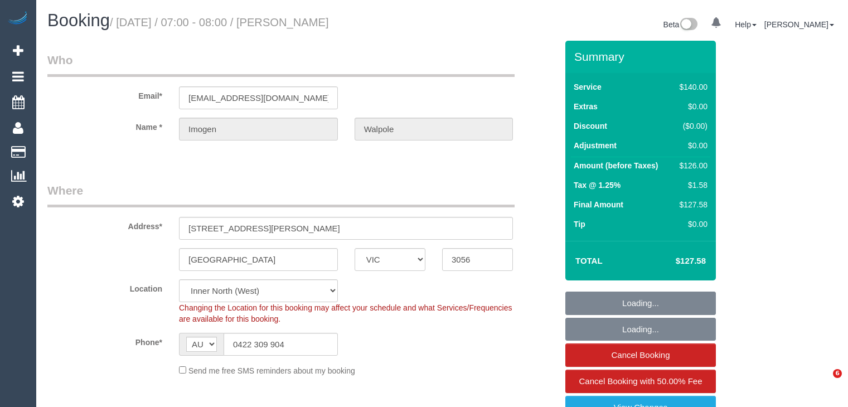
select select "VIC"
select select "number:29"
select select "number:16"
select select "number:19"
select select "number:24"
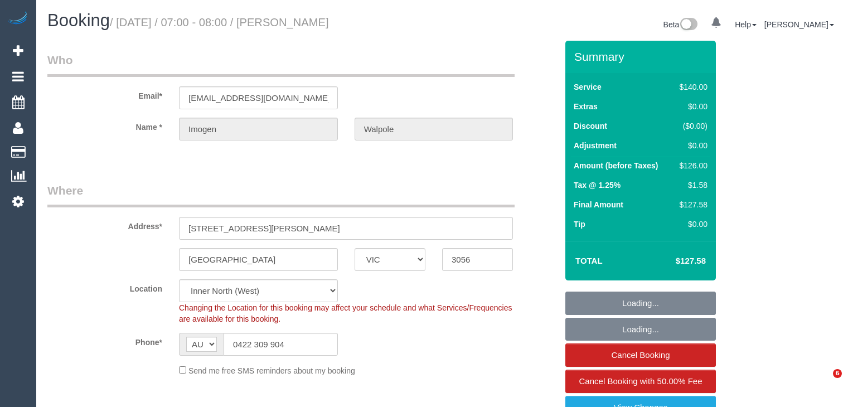
select select "number:34"
select select "number:11"
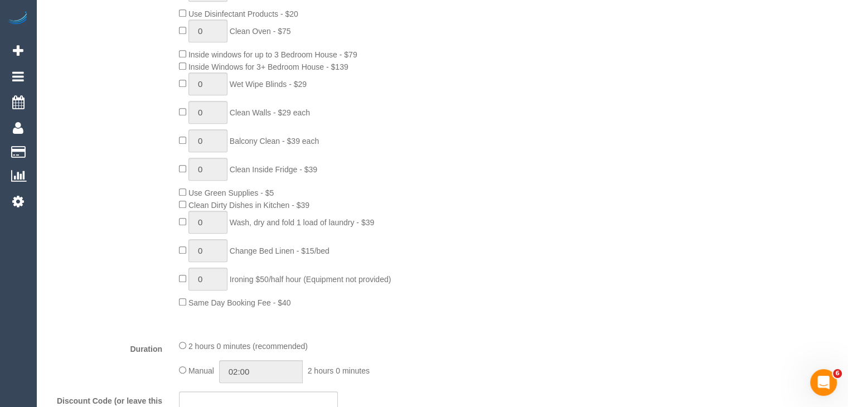
scroll to position [557, 0]
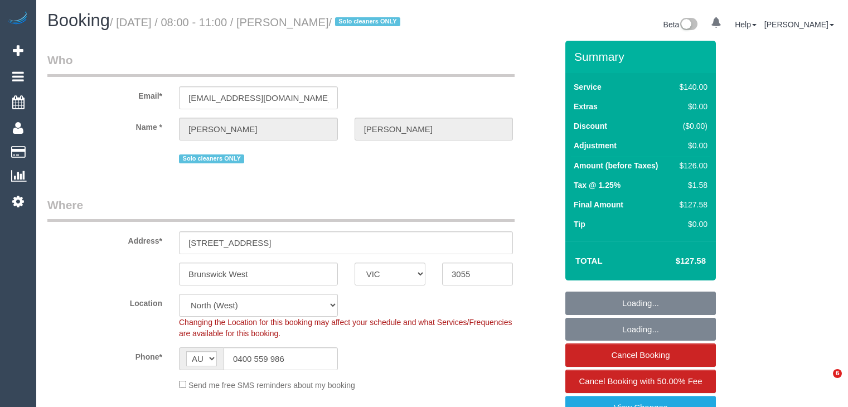
select select "VIC"
select select "string:stripe-pm_1MUfuk2GScqysDRVB9YutKCG"
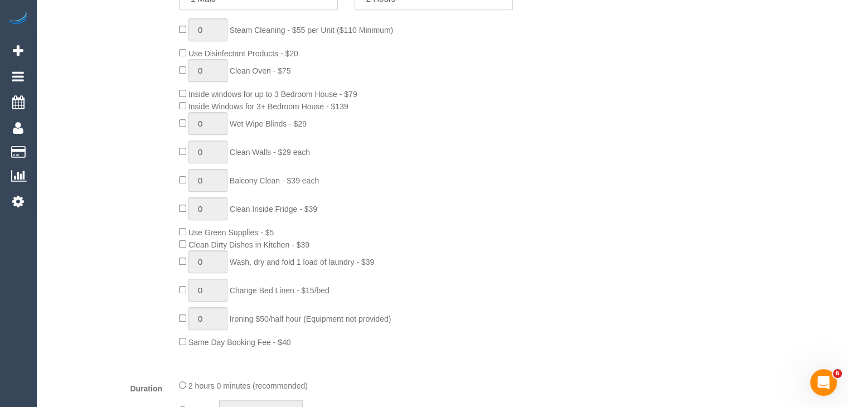
scroll to position [557, 0]
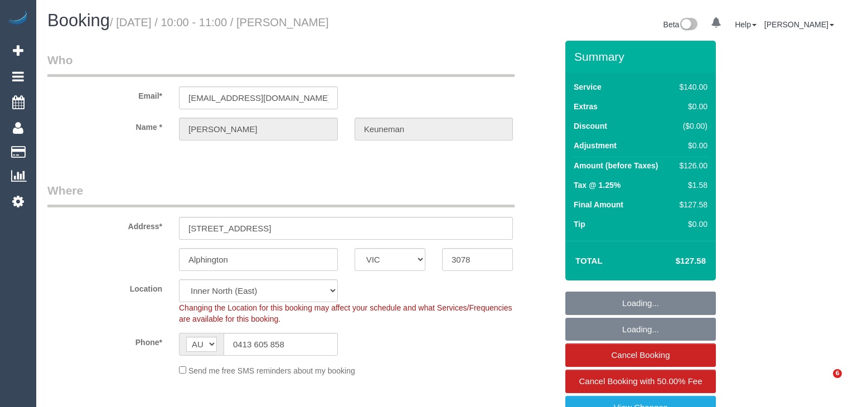
select select "VIC"
select select "string:stripe-pm_1Iiv7h2GScqysDRVgClPcsOh"
select select "number:28"
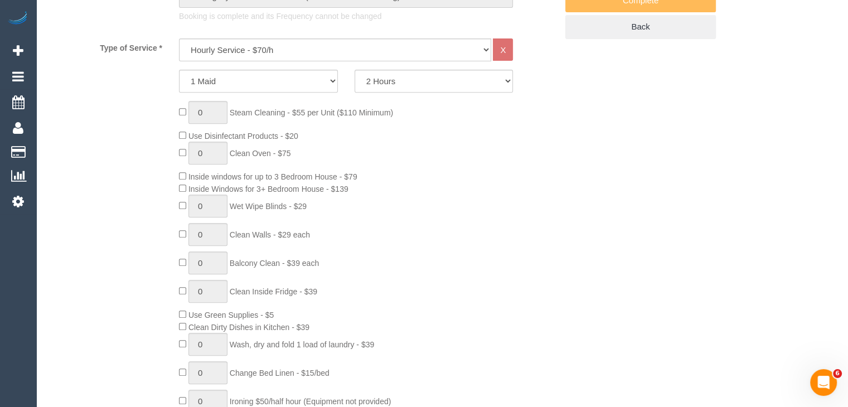
scroll to position [613, 0]
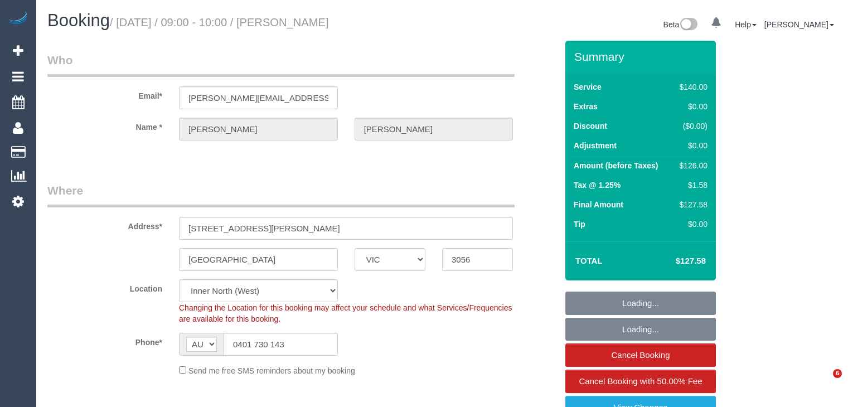
select select "VIC"
select select "number:28"
select select "number:14"
select select "number:19"
select select "number:22"
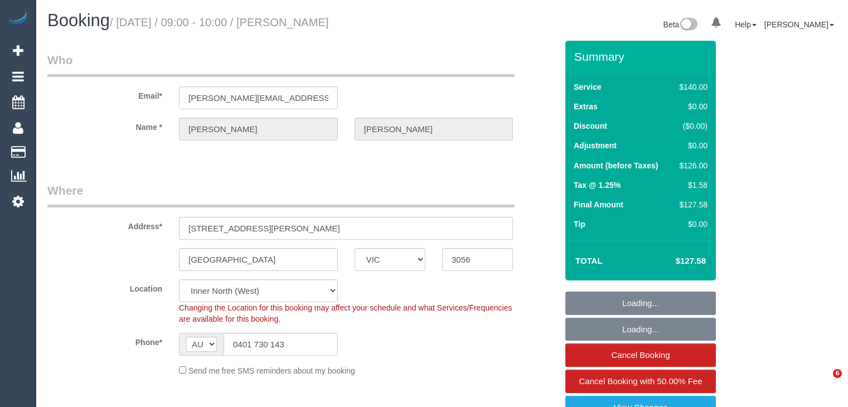
select select "number:13"
select select "VIC"
select select "number:28"
select select "number:34"
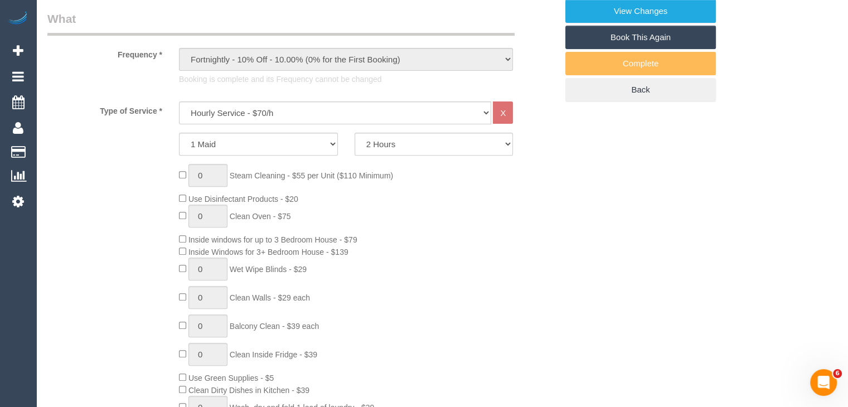
scroll to position [502, 0]
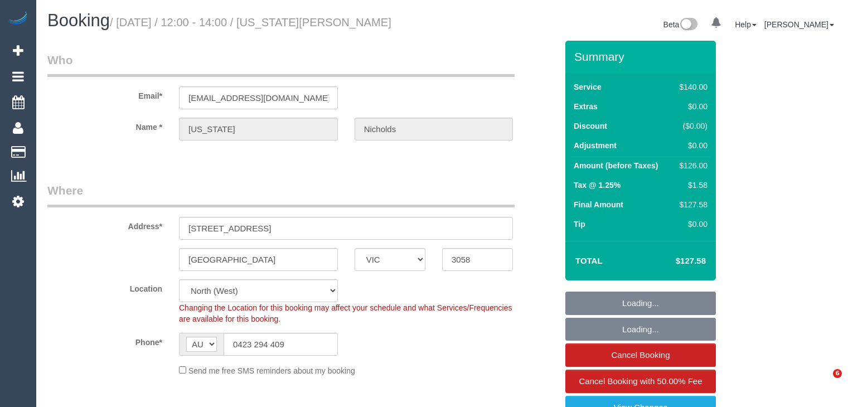
select select "VIC"
select select "string:stripe-pm_1MlQ2w2GScqysDRViyuit85G"
select select "number:28"
select select "number:15"
select select "number:19"
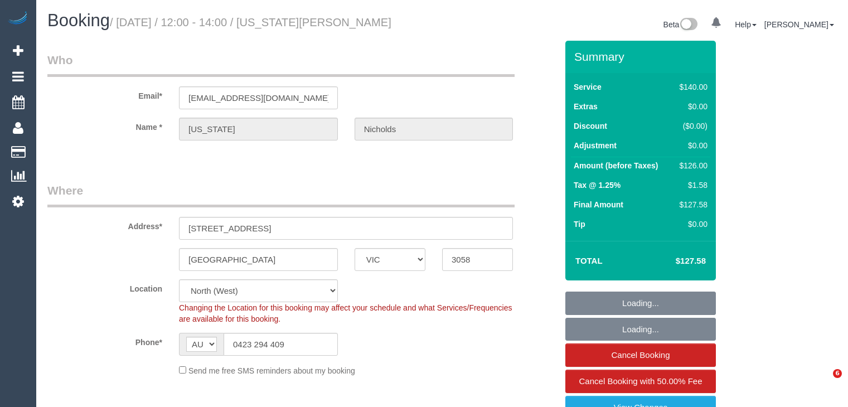
select select "number:24"
select select "number:35"
select select "number:11"
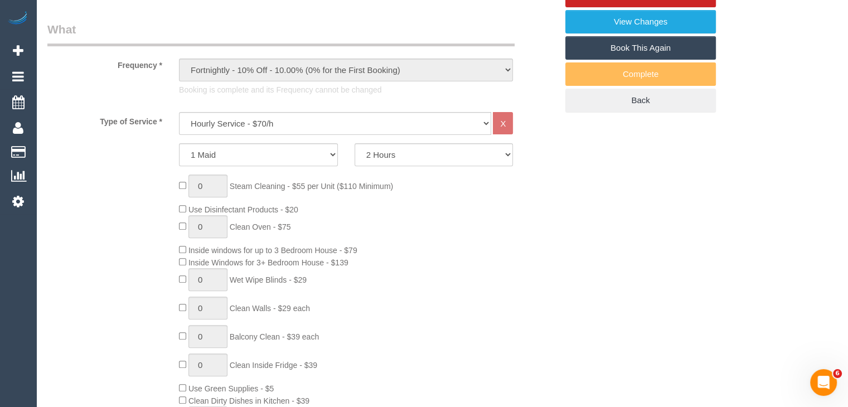
scroll to position [502, 0]
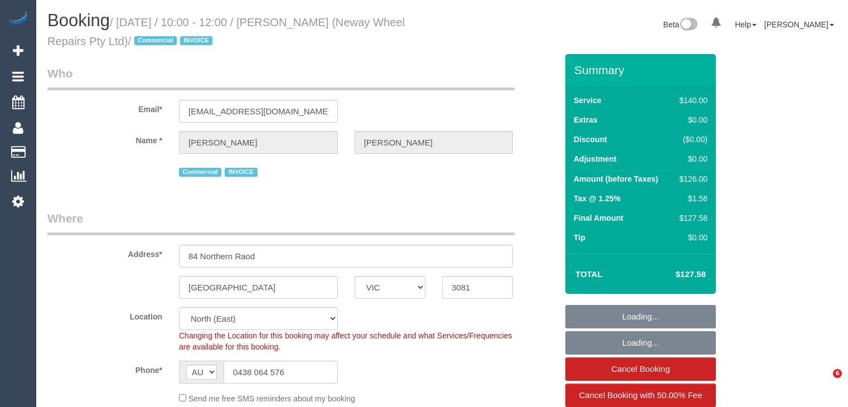
select select "VIC"
select select "string:check"
select select "number:28"
select select "number:14"
select select "number:19"
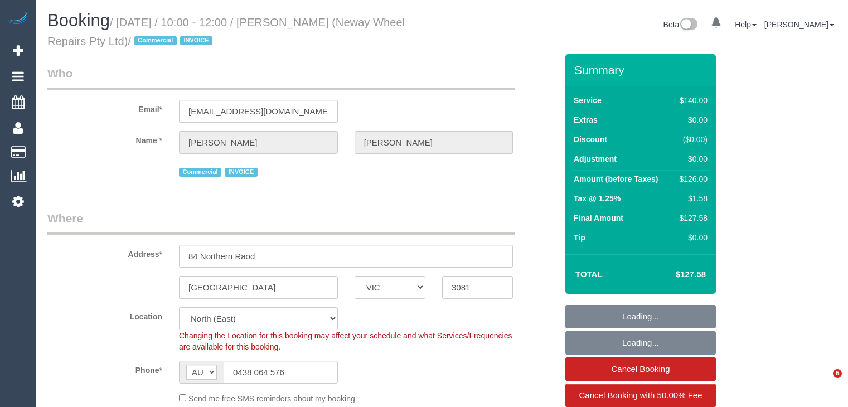
select select "number:22"
select select "spot1"
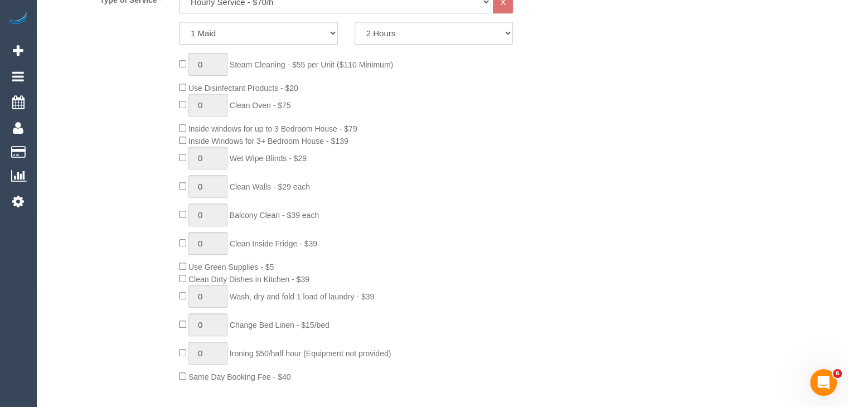
scroll to position [557, 0]
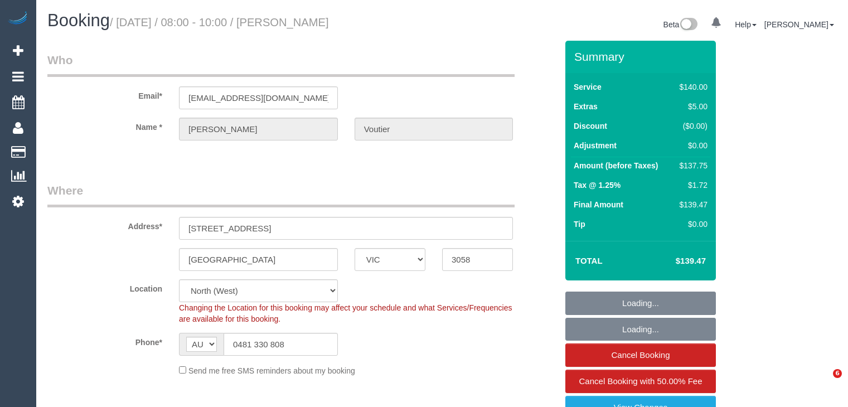
select select "VIC"
select select "number:29"
select select "number:14"
select select "number:18"
select select "number:24"
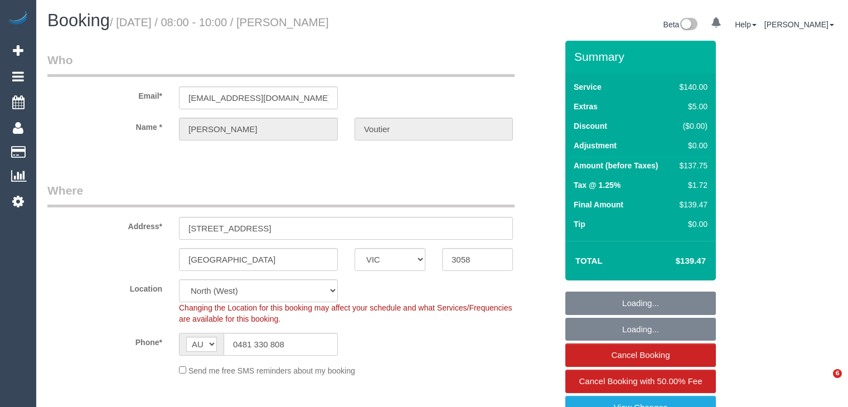
select select "number:26"
select select "spot1"
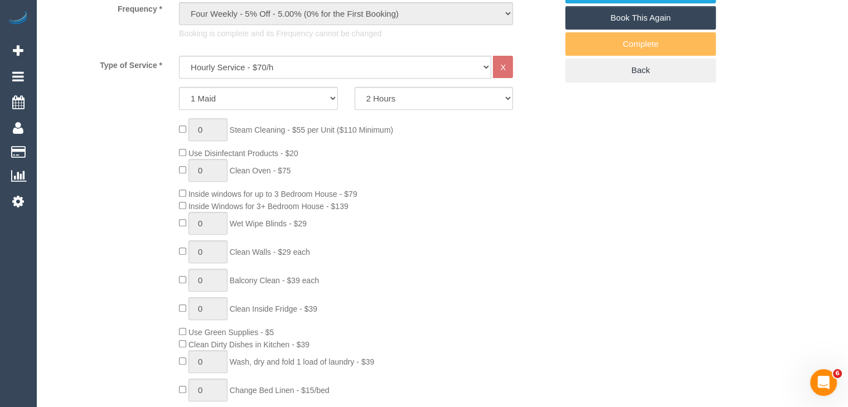
scroll to position [613, 0]
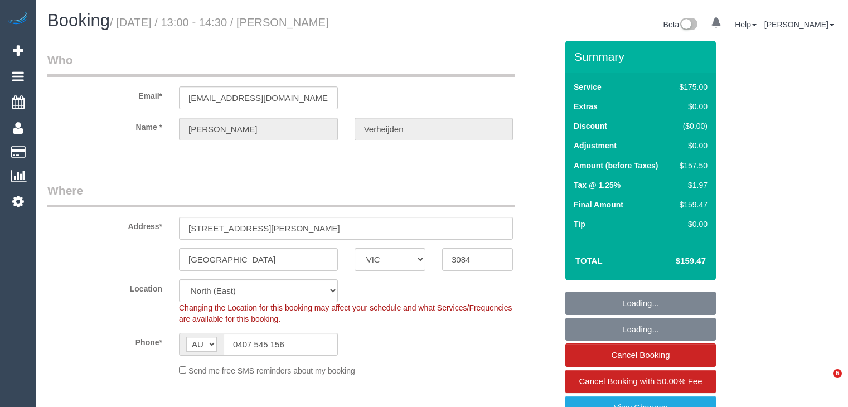
select select "VIC"
select select "150"
select select "number:28"
select select "number:16"
select select "number:19"
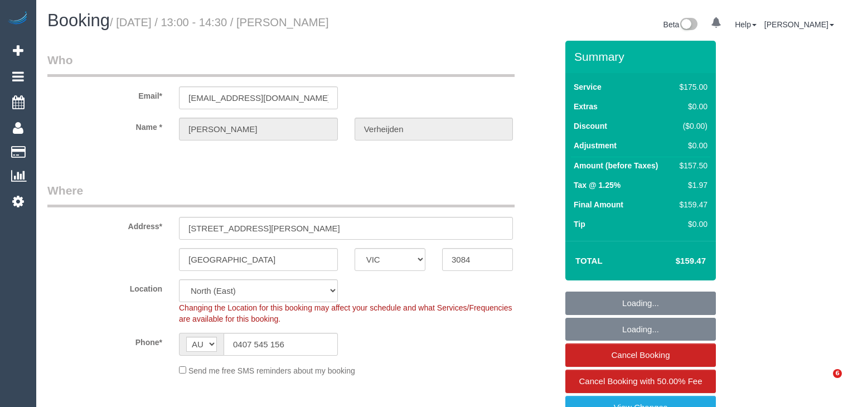
select select "number:22"
select select "number:33"
select select "number:11"
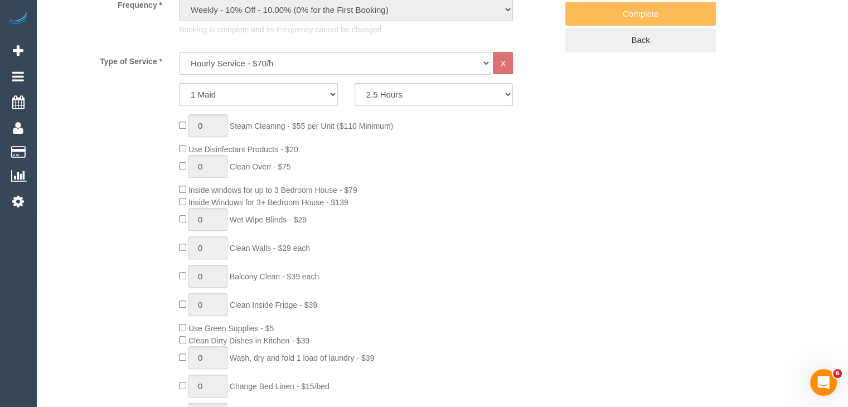
scroll to position [669, 0]
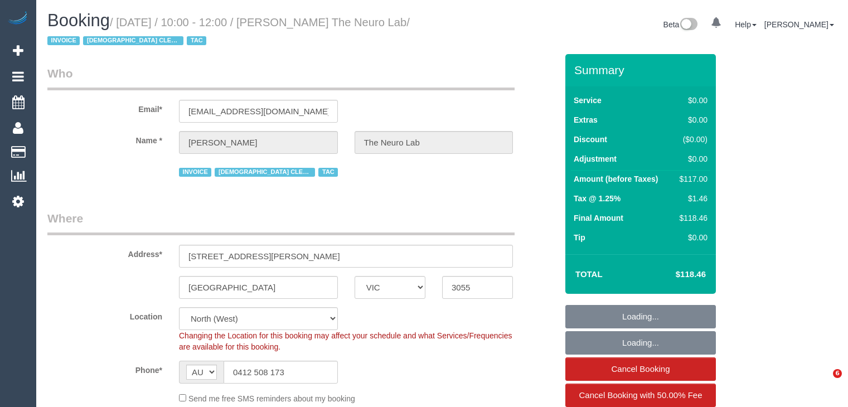
select select "VIC"
select select "120"
select select "spot1"
select select "number:28"
select select "number:14"
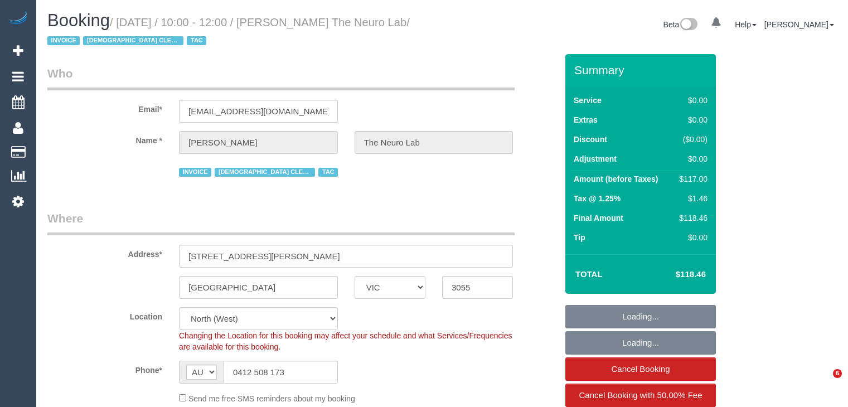
select select "number:19"
select select "number:36"
select select "number:35"
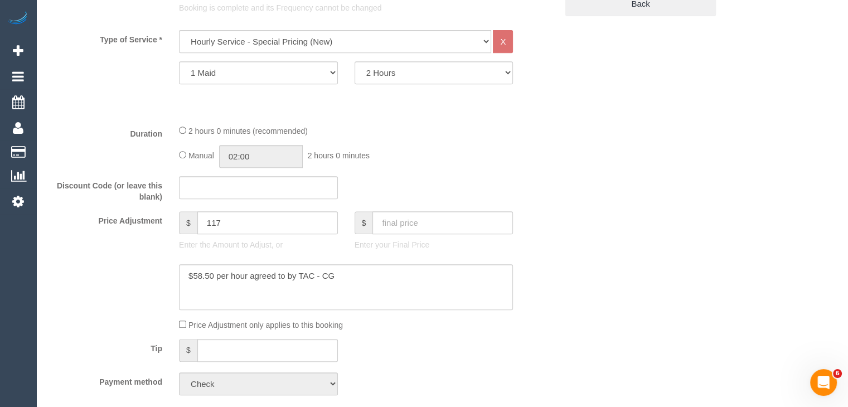
scroll to position [502, 0]
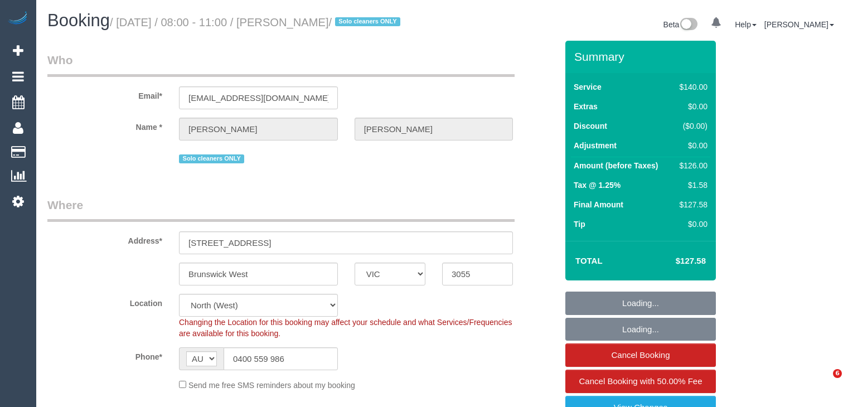
select select "VIC"
select select "string:stripe-pm_1QQe262GScqysDRVjePOR3xE"
select select "number:32"
select select "number:14"
select select "number:19"
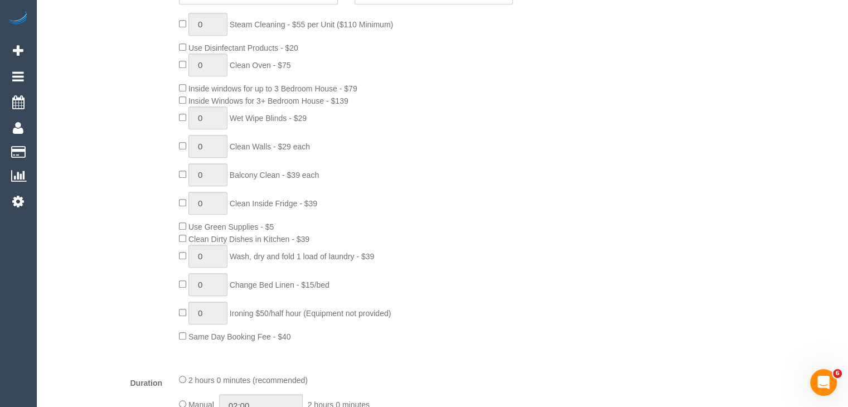
scroll to position [607, 0]
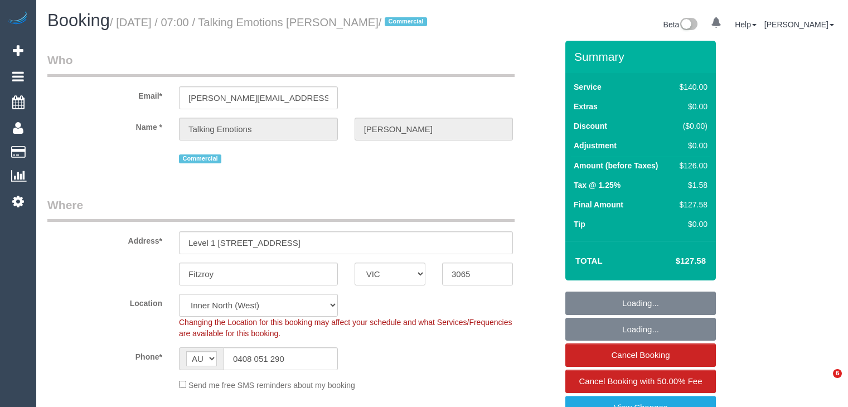
select select "VIC"
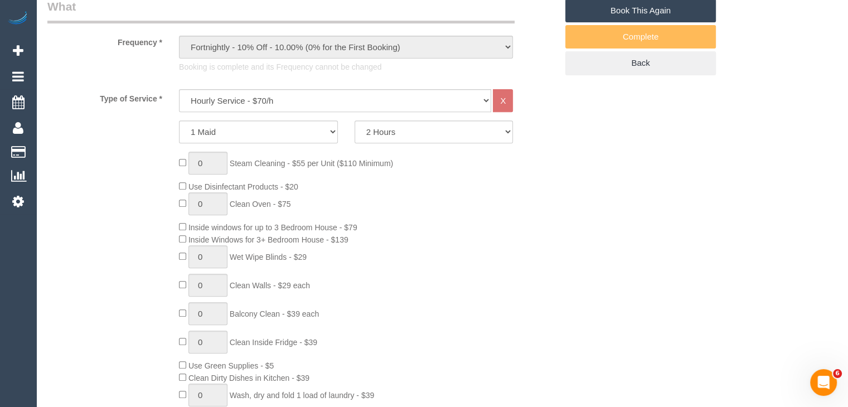
select select "object:1574"
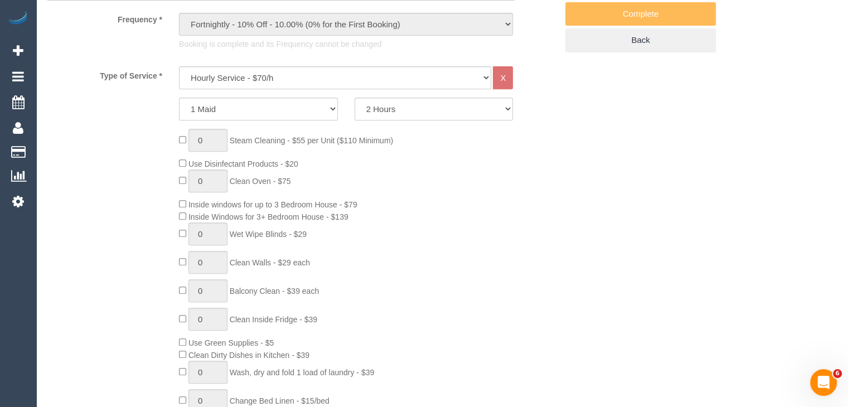
select select "number:28"
select select "number:35"
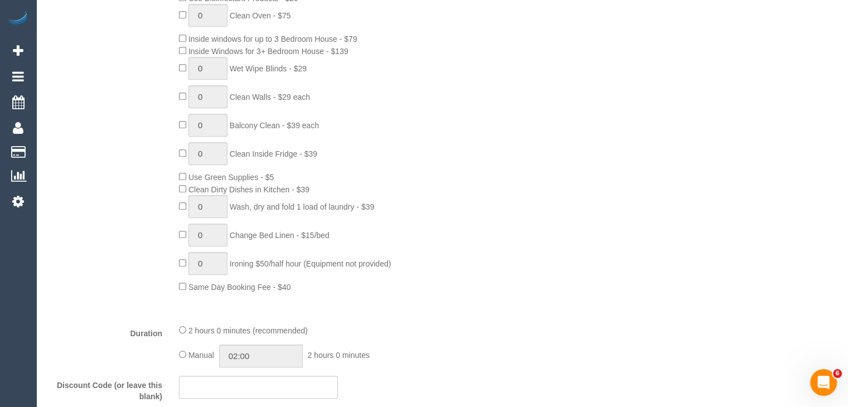
scroll to position [613, 0]
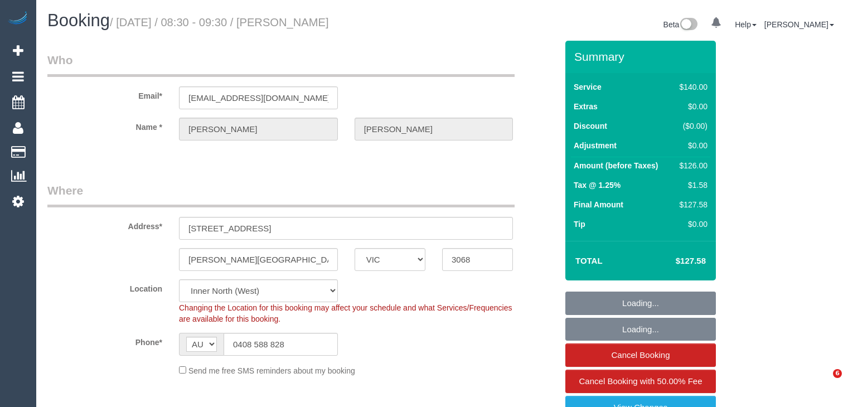
select select "VIC"
select select "number:28"
select select "number:14"
select select "number:19"
select select "number:22"
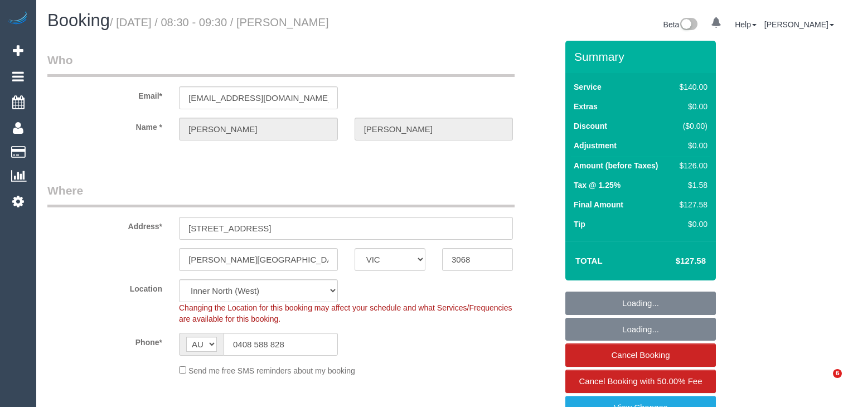
select select "number:11"
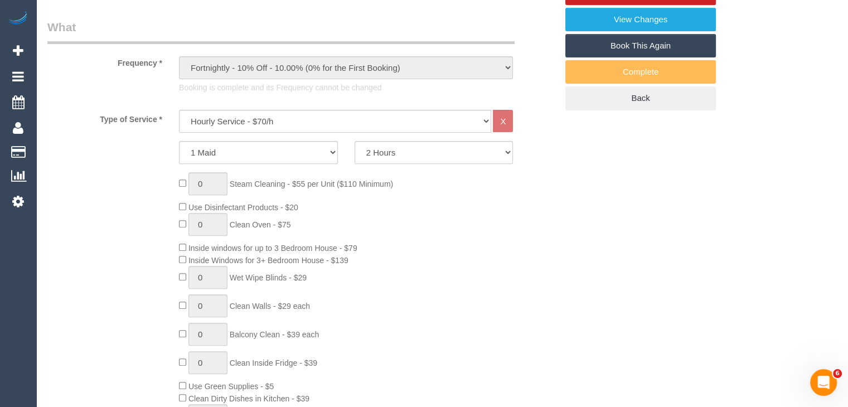
scroll to position [502, 0]
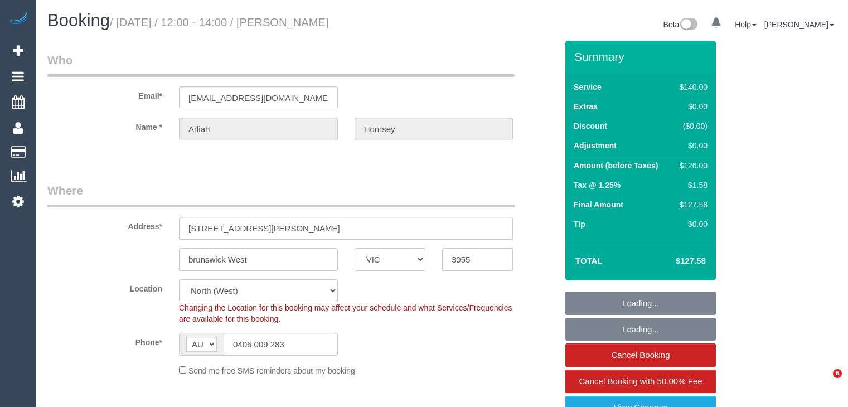
select select "VIC"
select select "string:stripe-pm_1Ipp7r2GScqysDRVpfXEQvun"
select select "number:27"
select select "number:14"
select select "number:19"
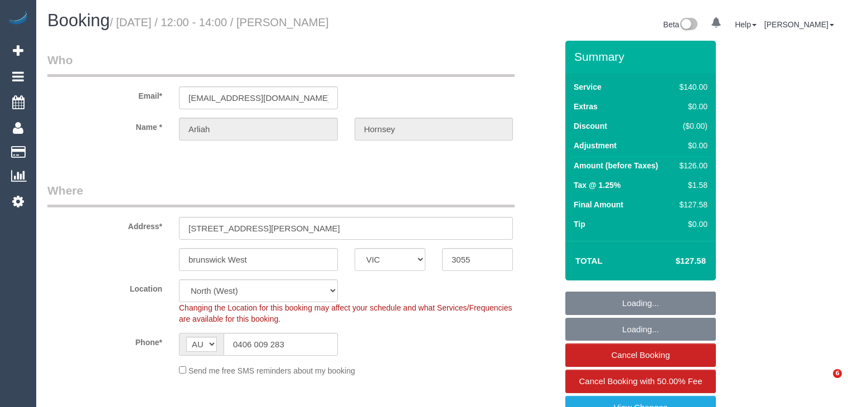
select select "number:22"
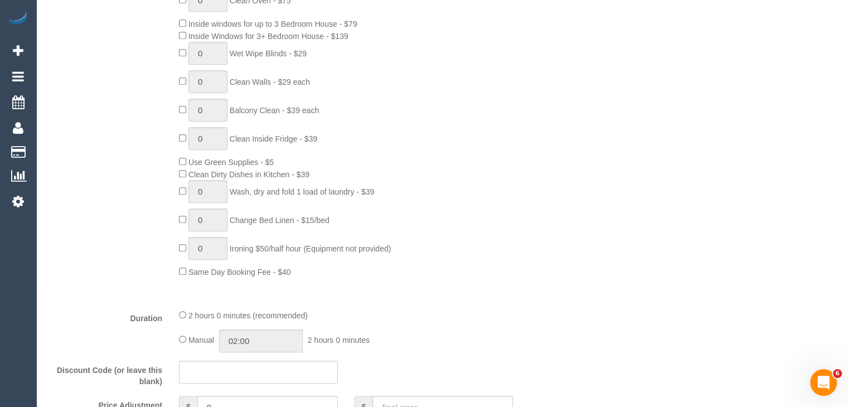
scroll to position [613, 0]
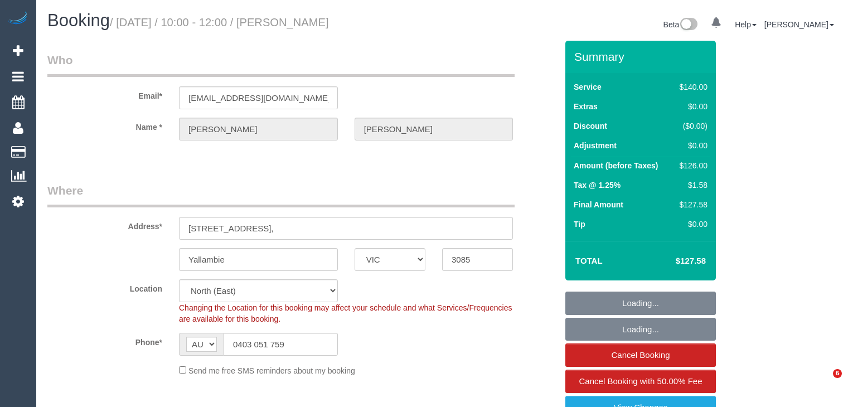
select select "VIC"
select select "number:28"
select select "number:14"
select select "number:19"
select select "number:24"
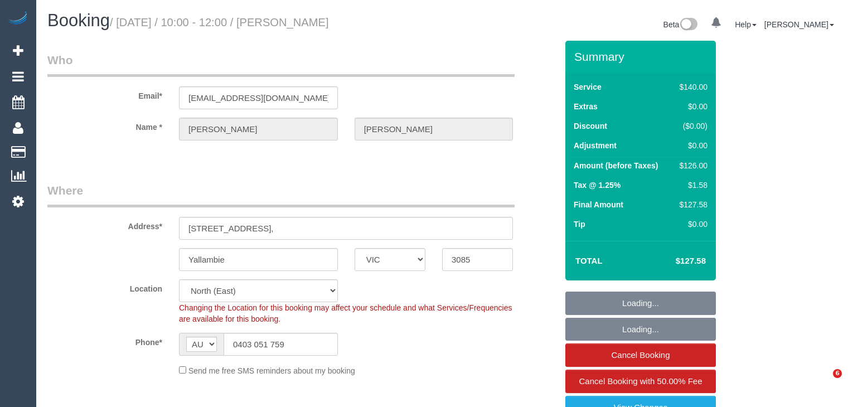
select select "number:34"
select select "number:26"
select select "object:1492"
select select "spot1"
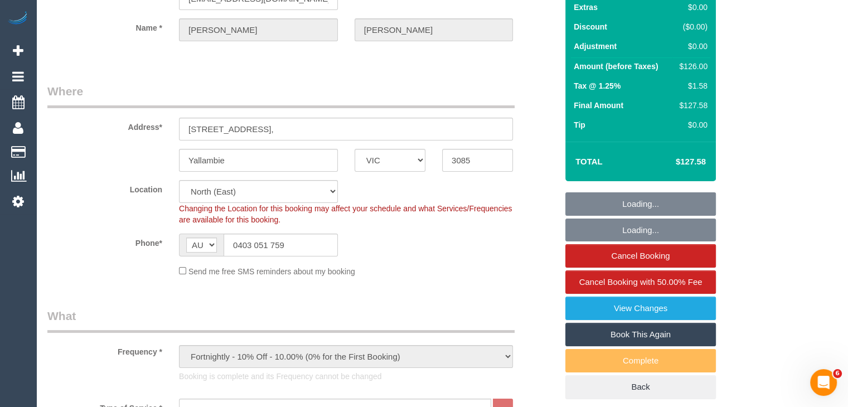
scroll to position [390, 0]
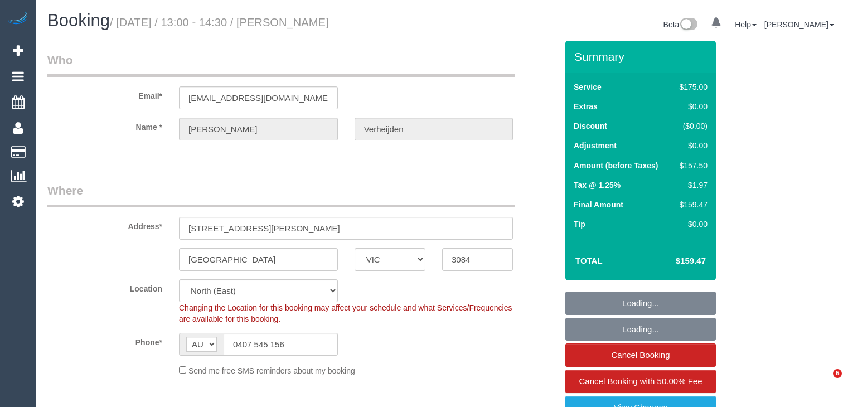
select select "VIC"
select select "number:28"
select select "number:16"
select select "number:19"
select select "number:22"
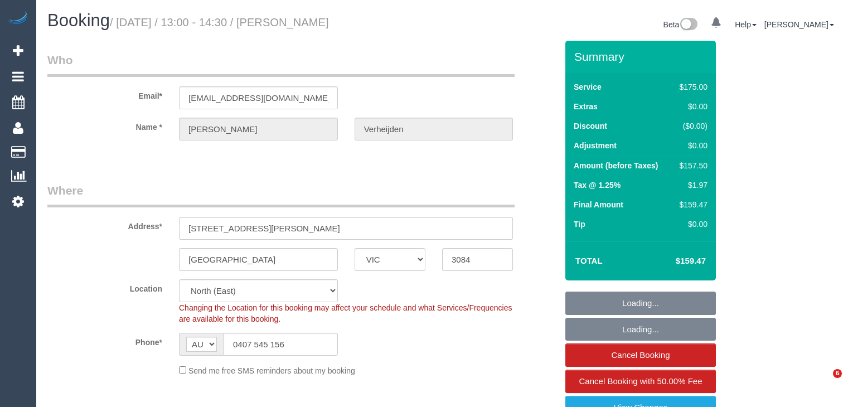
select select "number:33"
select select "number:11"
select select "150"
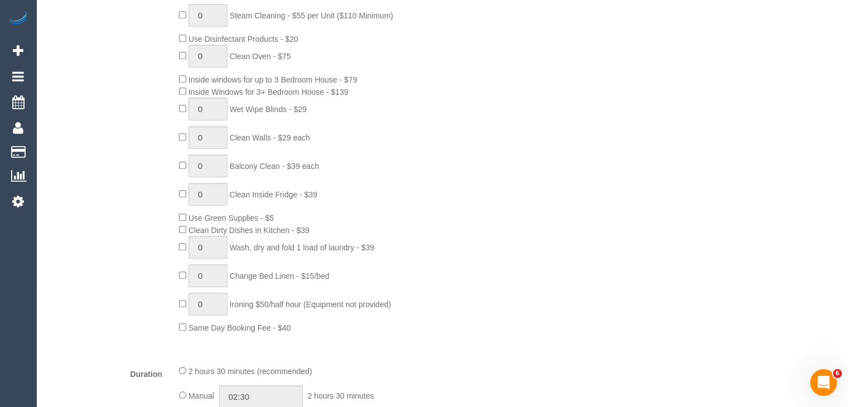
scroll to position [557, 0]
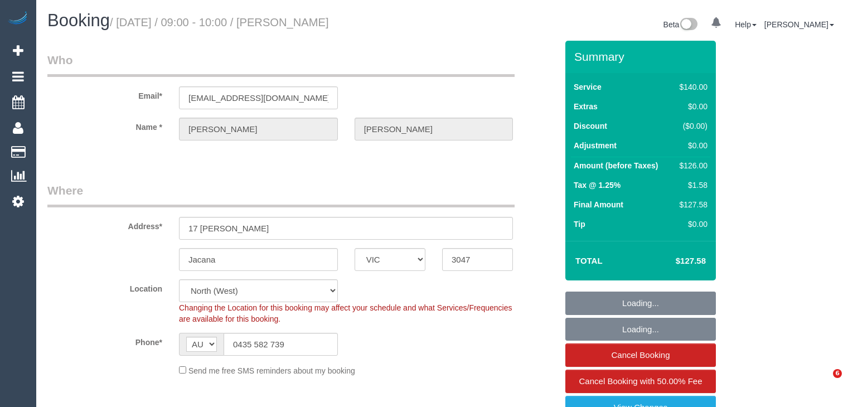
select select "VIC"
select select "number:27"
select select "number:14"
select select "number:18"
select select "number:36"
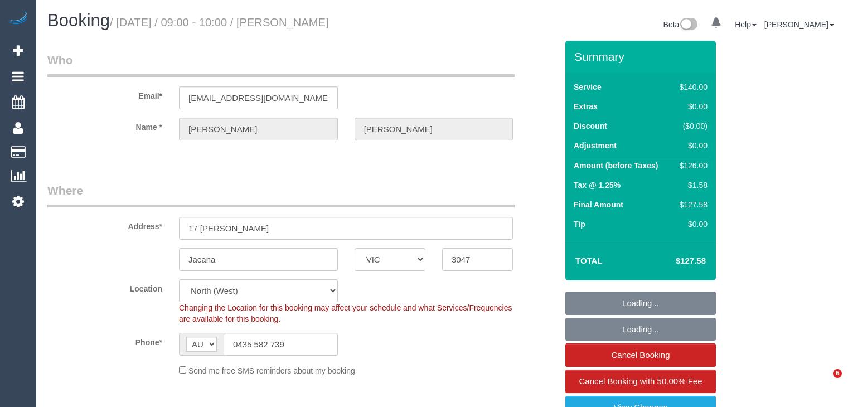
select select "number:34"
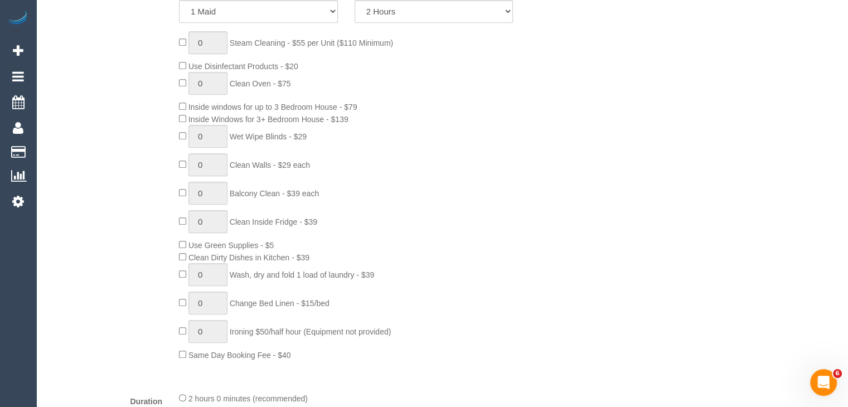
scroll to position [502, 0]
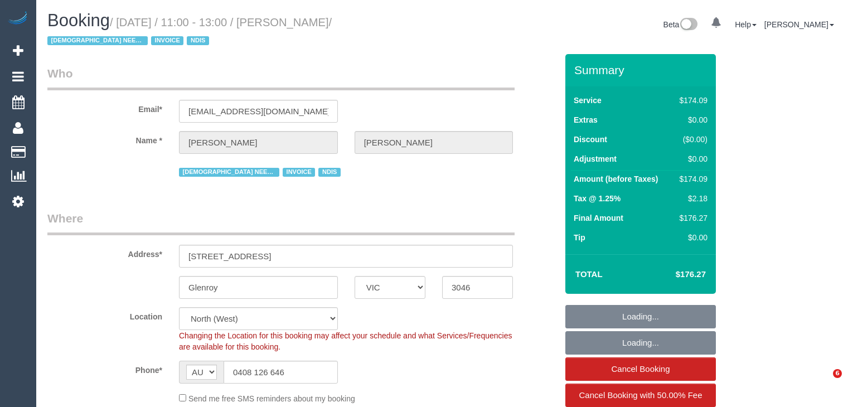
select select "VIC"
select select "180"
select select "string:check"
select select "number:28"
select select "number:14"
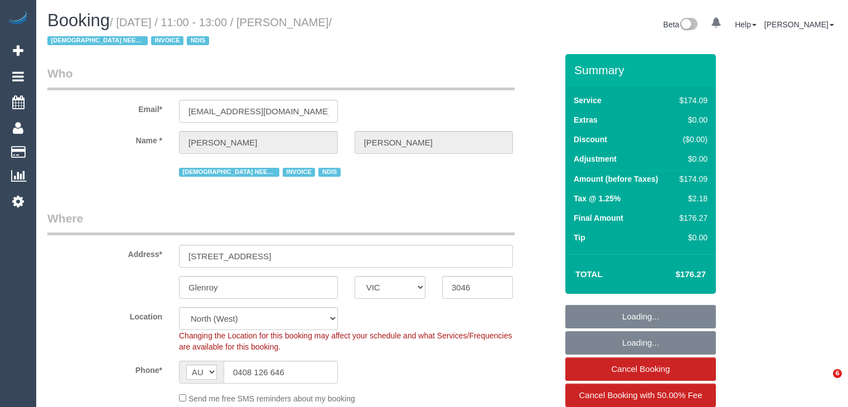
select select "number:19"
select select "number:36"
select select "number:35"
select select "object:1487"
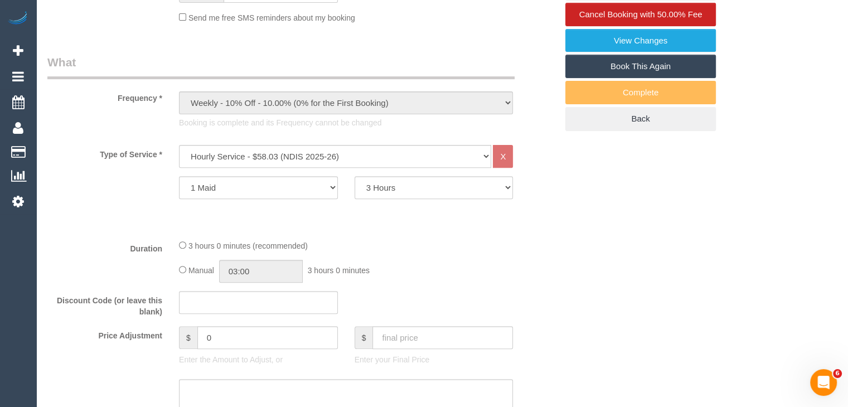
scroll to position [390, 0]
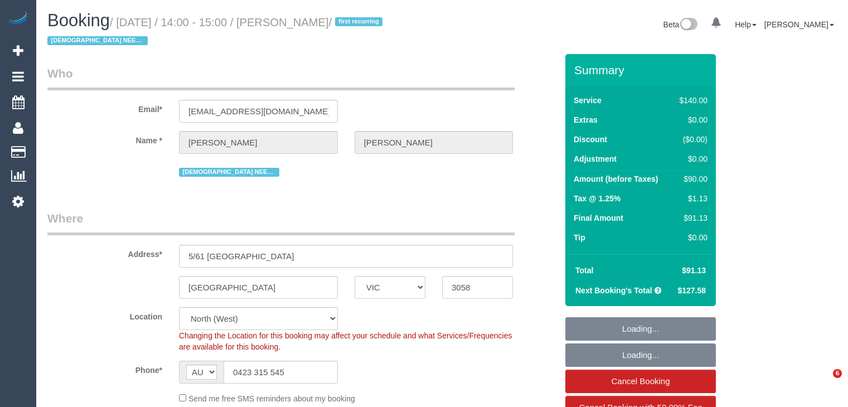
select select "VIC"
select select "number:30"
select select "number:14"
select select "number:18"
select select "number:22"
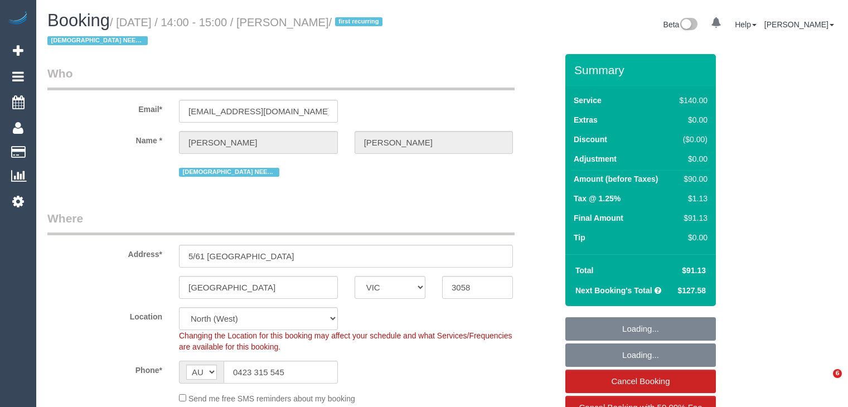
select select "number:34"
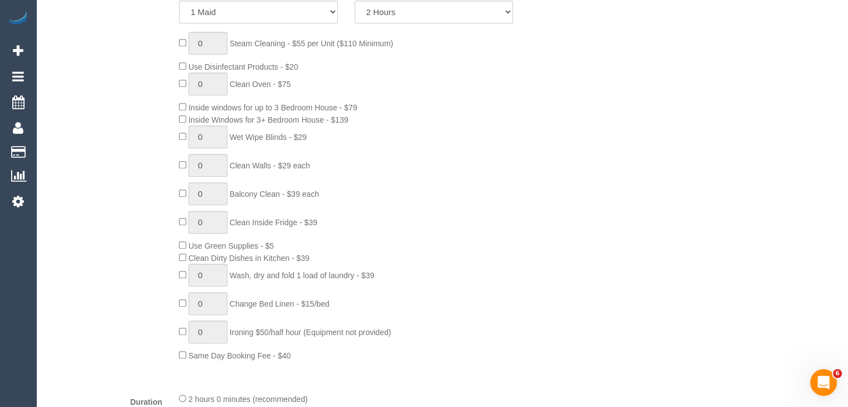
scroll to position [557, 0]
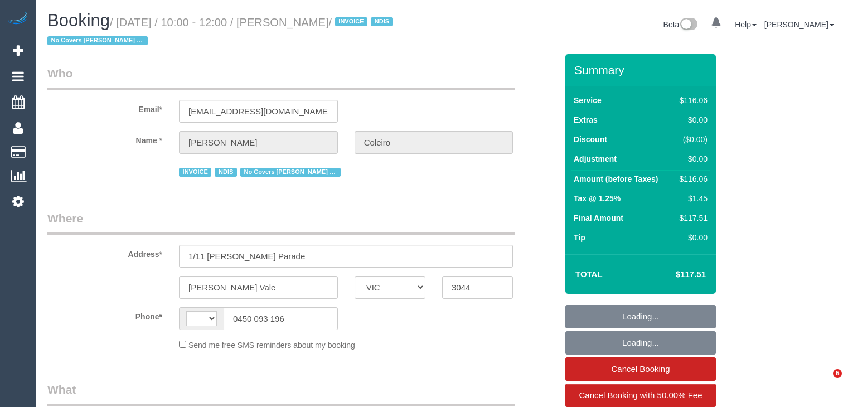
select select "VIC"
select select "string:AU"
select select "number:27"
select select "number:14"
select select "number:19"
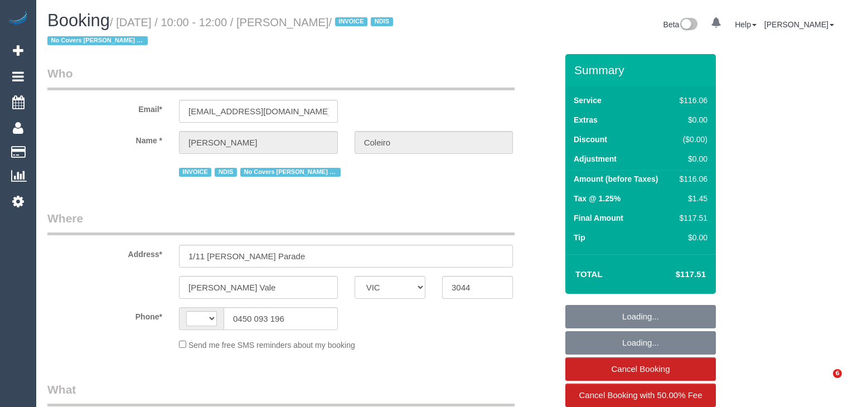
select select "number:36"
select select "number:34"
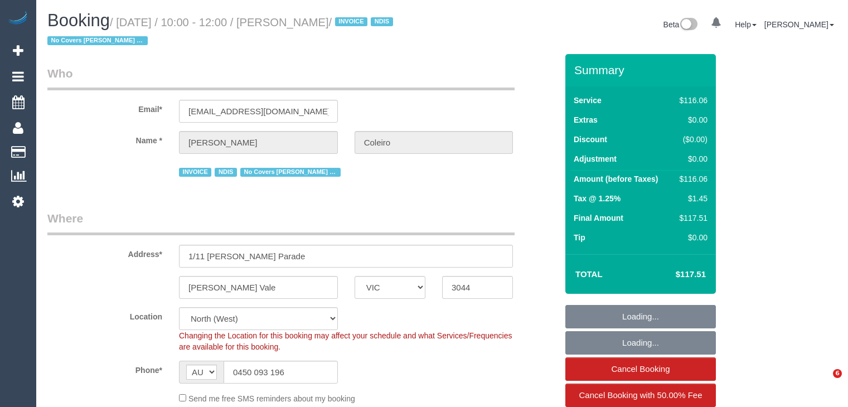
select select "object:1487"
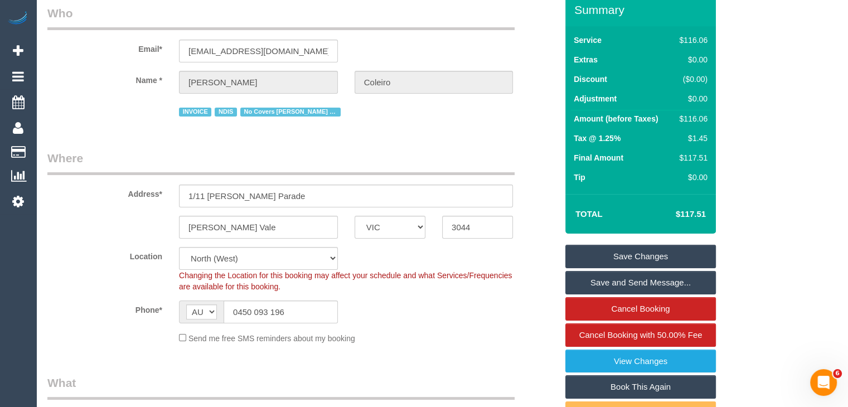
scroll to position [334, 0]
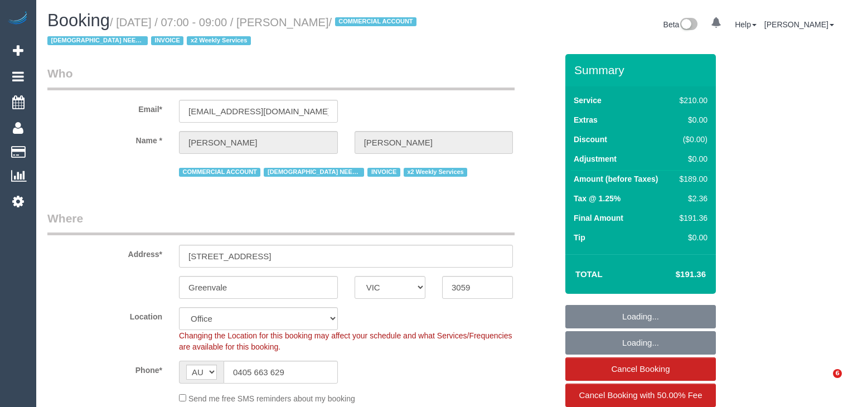
select select "VIC"
select select "180"
select select "string:check"
select select "number:27"
select select "number:15"
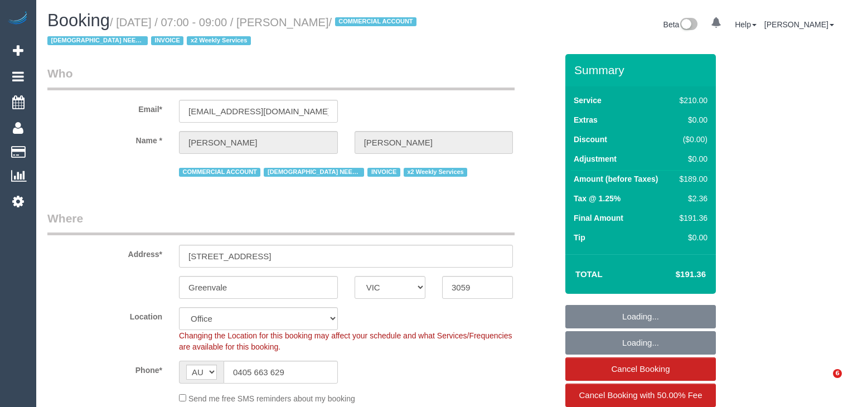
select select "number:19"
select select "number:36"
select select "number:34"
select select "number:11"
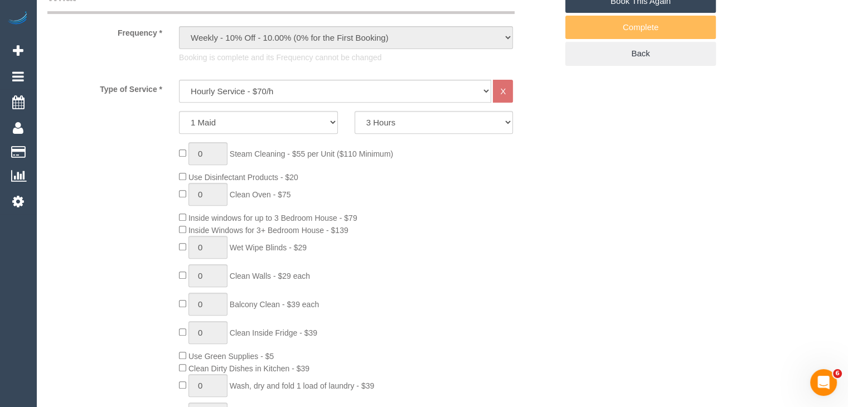
scroll to position [613, 0]
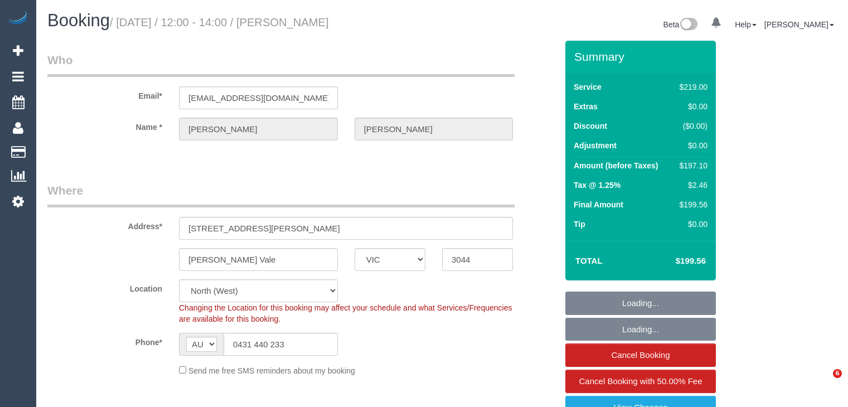
select select "VIC"
select select "number:27"
select select "number:14"
select select "number:19"
select select "number:24"
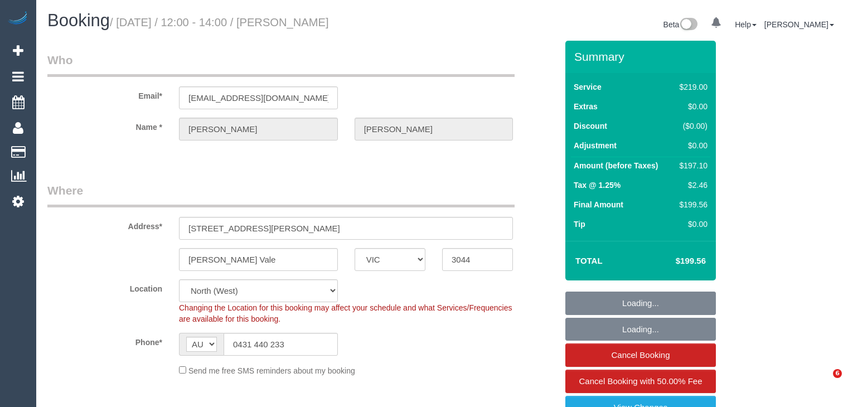
select select "number:34"
select select "number:11"
select select "object:1508"
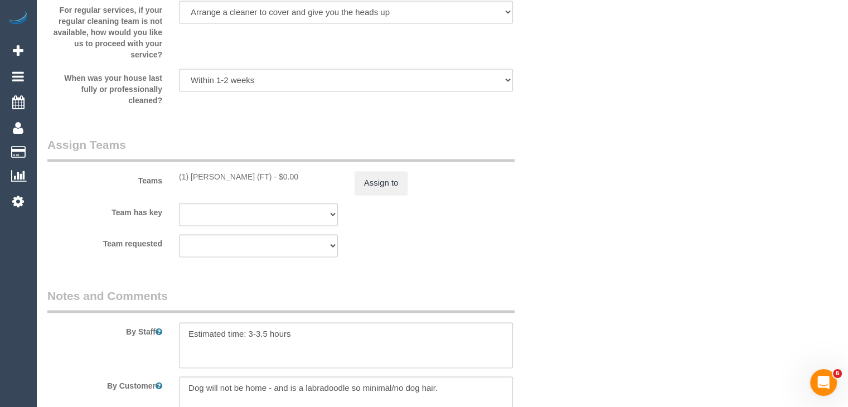
scroll to position [1910, 0]
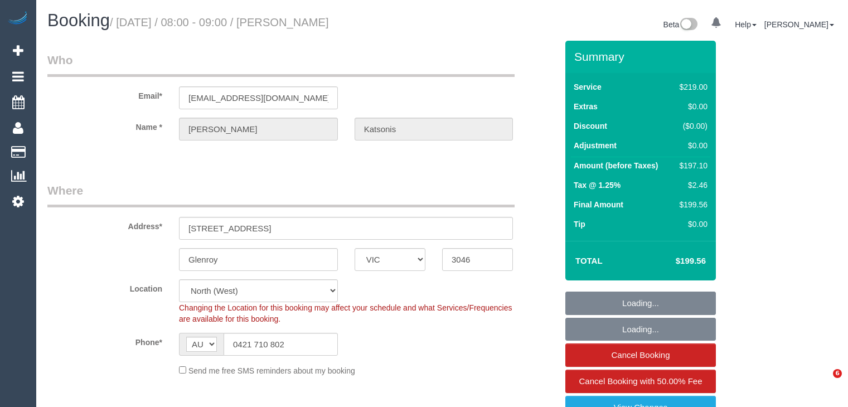
select select "VIC"
select select "number:29"
select select "number:16"
select select "number:18"
select select "number:24"
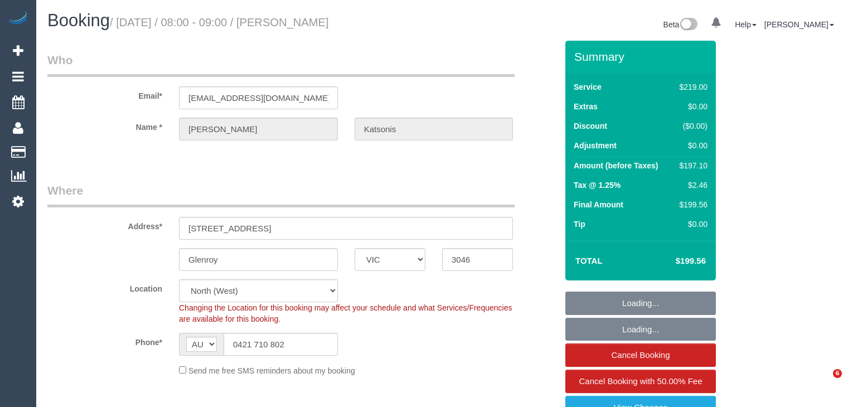
select select "number:34"
select select "number:11"
select select "object:1523"
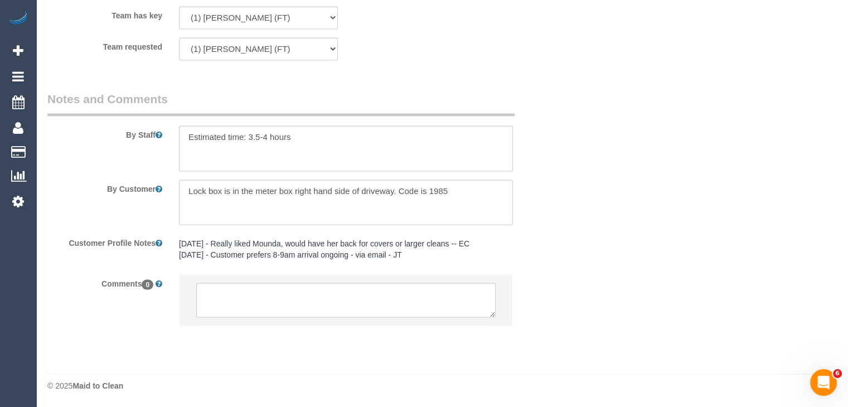
scroll to position [1927, 0]
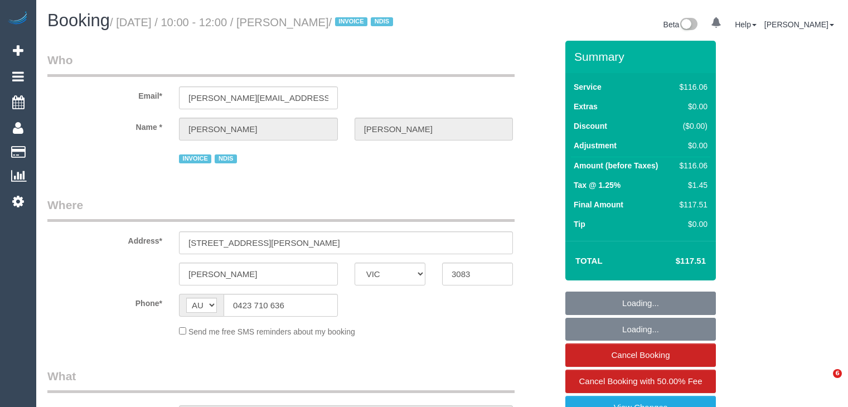
select select "VIC"
select select "object:1393"
select select "number:28"
select select "number:14"
select select "number:19"
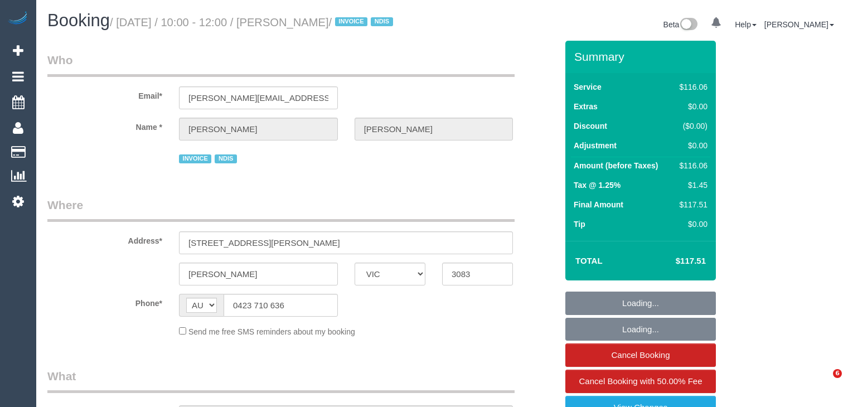
select select "number:25"
select select "number:34"
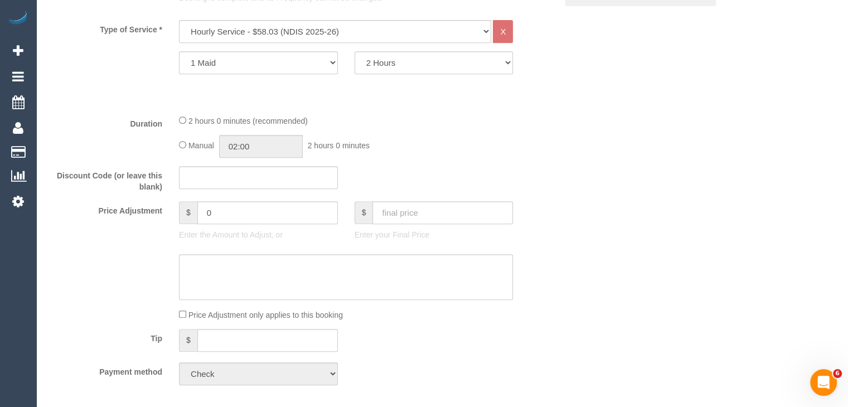
scroll to position [502, 0]
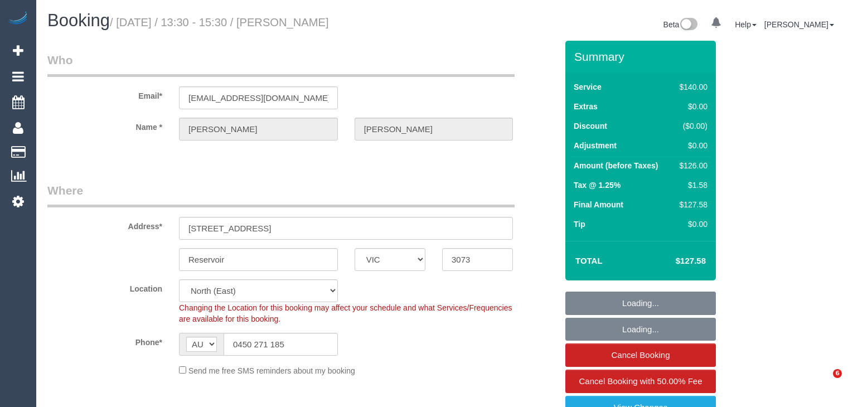
select select "VIC"
select select "number:28"
select select "number:16"
select select "number:18"
select select "number:24"
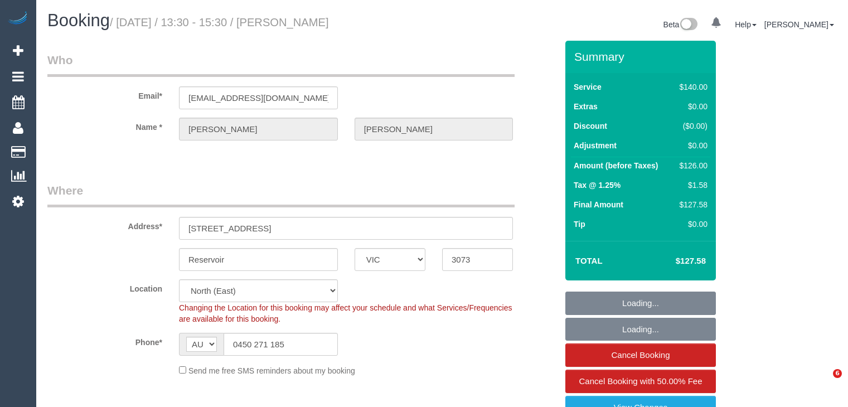
select select "number:34"
select select "number:11"
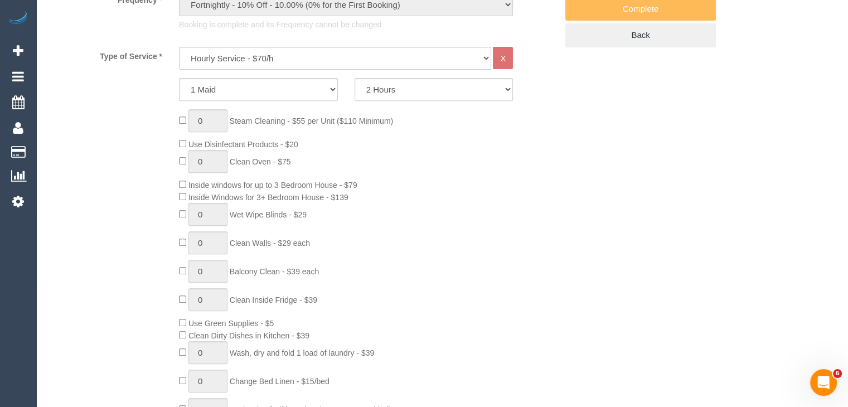
scroll to position [669, 0]
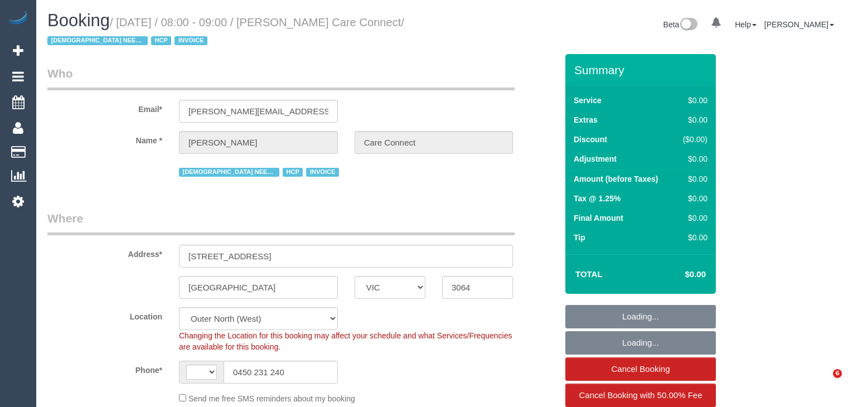
select select "VIC"
select select "180"
select select "number:28"
select select "number:14"
select select "number:19"
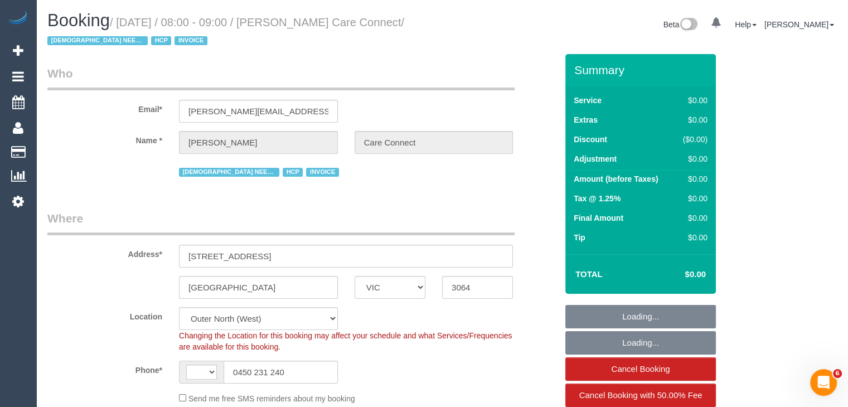
select select "number:25"
select select "number:35"
select select "string:AU"
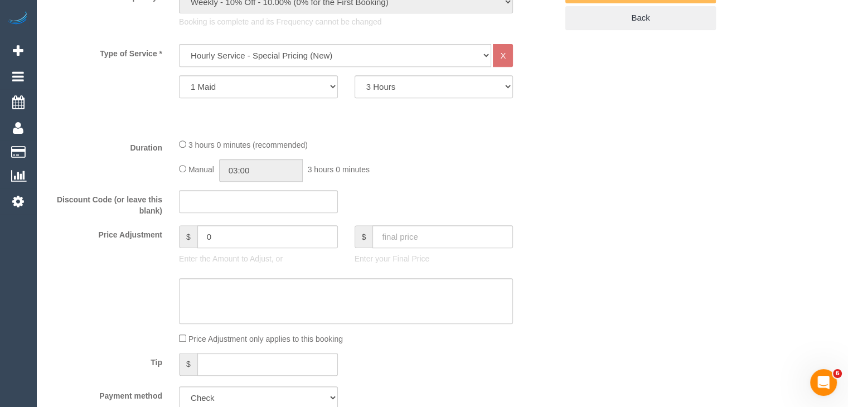
select select "object:1207"
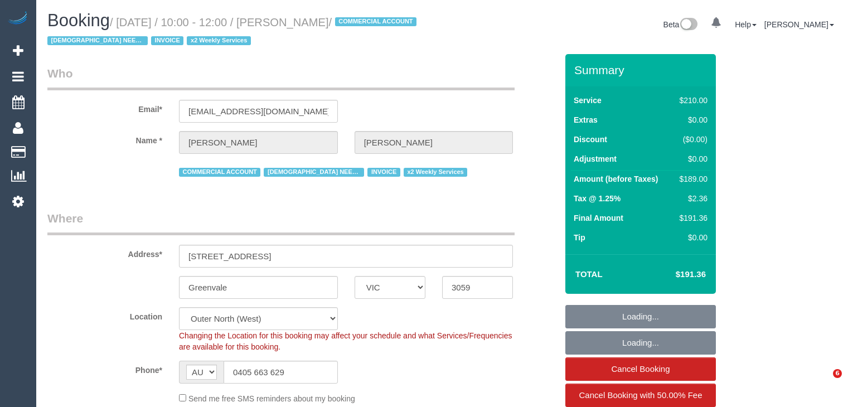
select select "VIC"
select select "180"
select select "string:check"
select select "number:27"
select select "number:15"
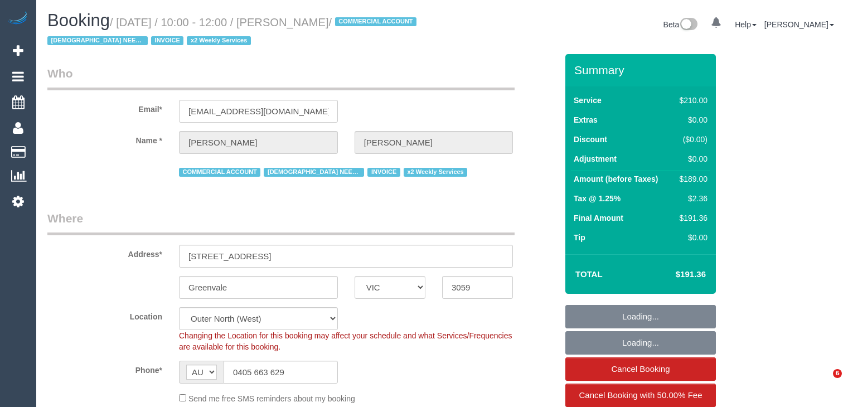
select select "number:19"
select select "number:36"
select select "number:34"
select select "number:11"
select select "spot1"
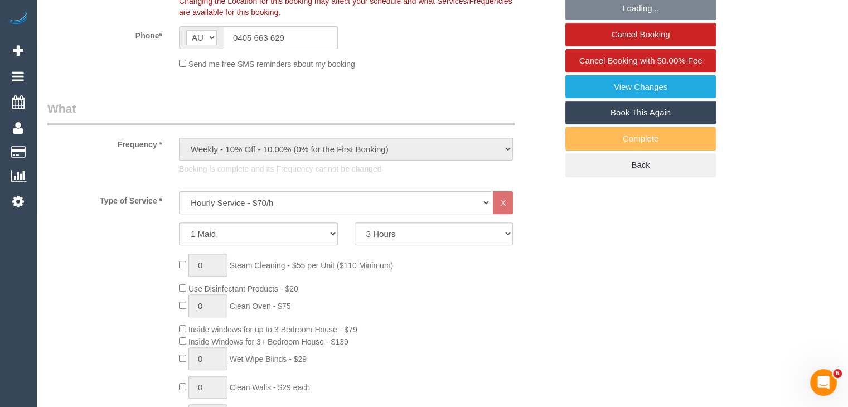
scroll to position [557, 0]
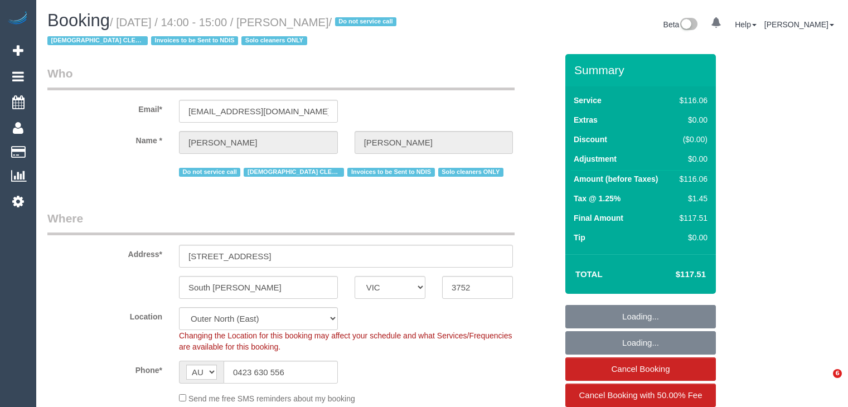
select select "VIC"
select select "number:28"
select select "number:14"
select select "number:19"
select select "number:22"
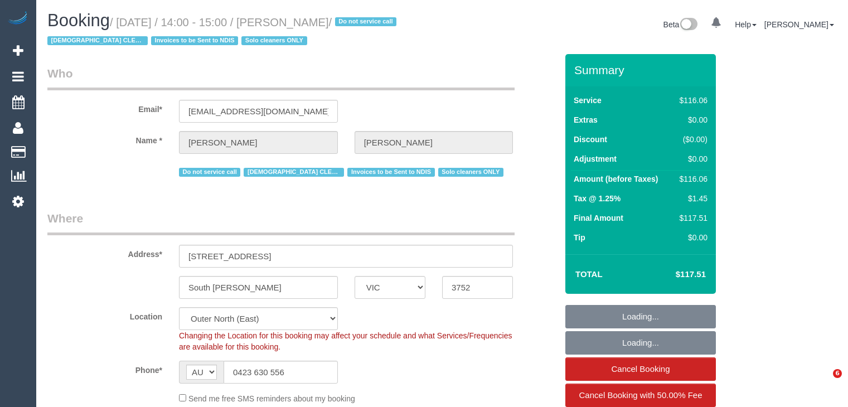
select select "number:34"
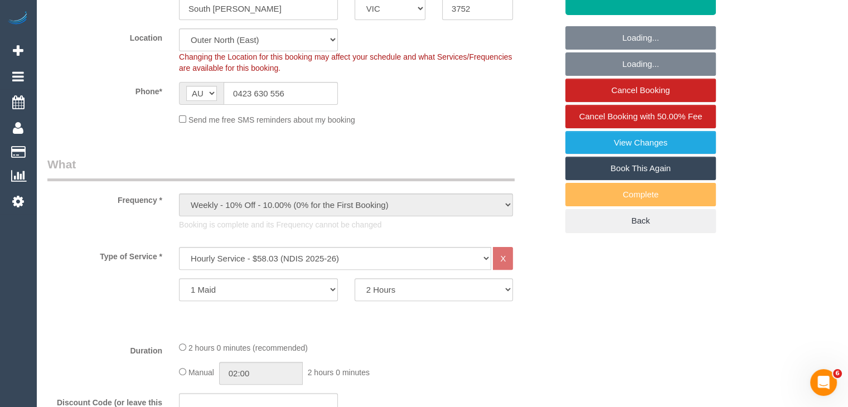
scroll to position [557, 0]
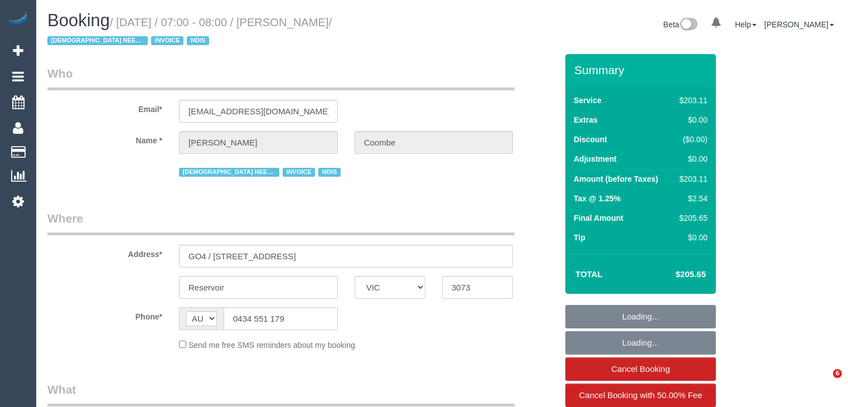
select select "VIC"
select select "number:29"
select select "number:14"
select select "number:19"
select select "number:22"
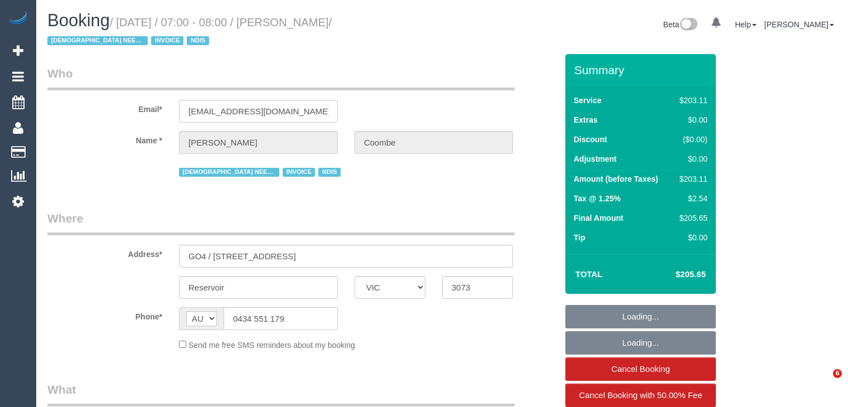
select select "number:35"
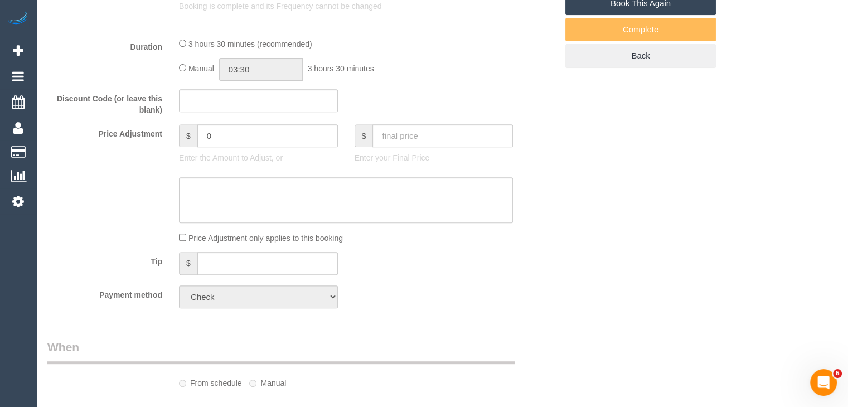
select select "object:690"
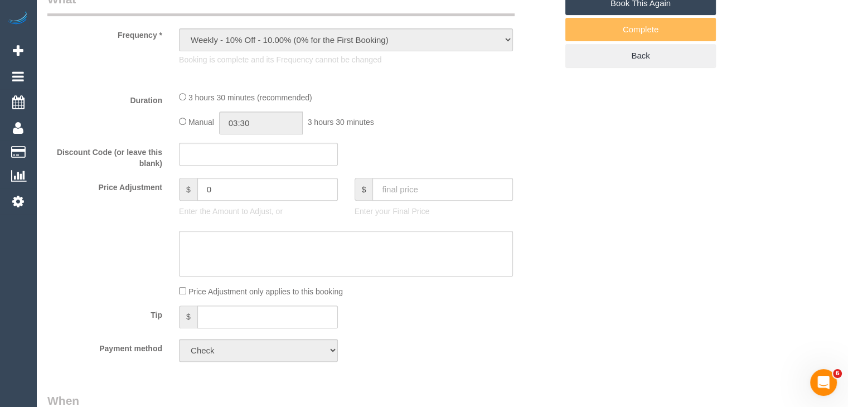
select select "210"
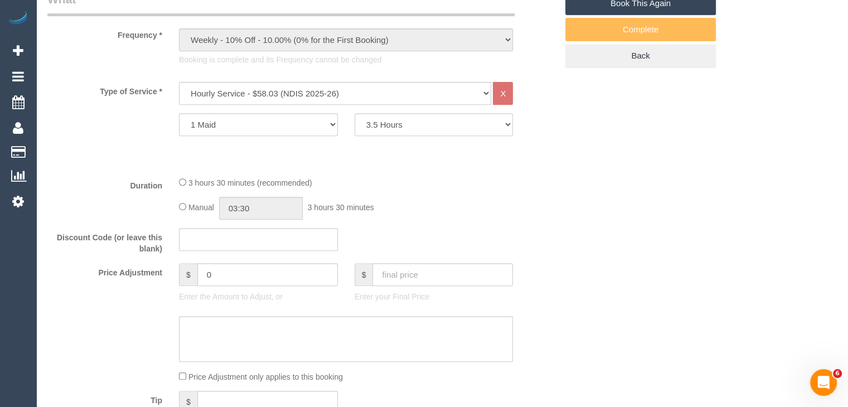
select select "object:1397"
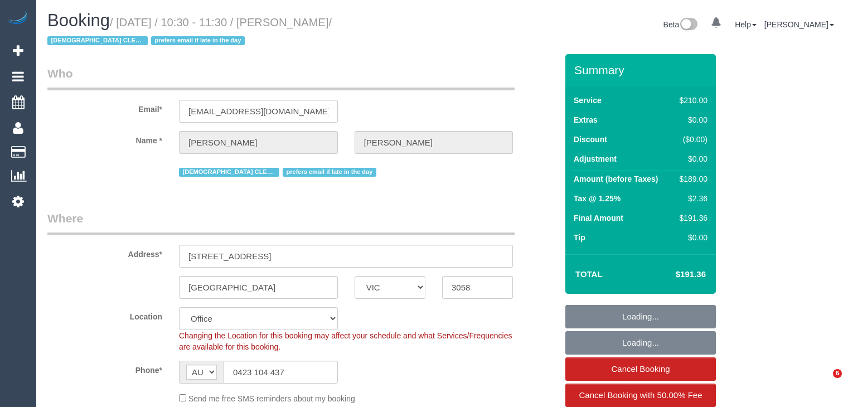
select select "VIC"
select select "180"
select select "number:29"
select select "number:34"
select select "object:2146"
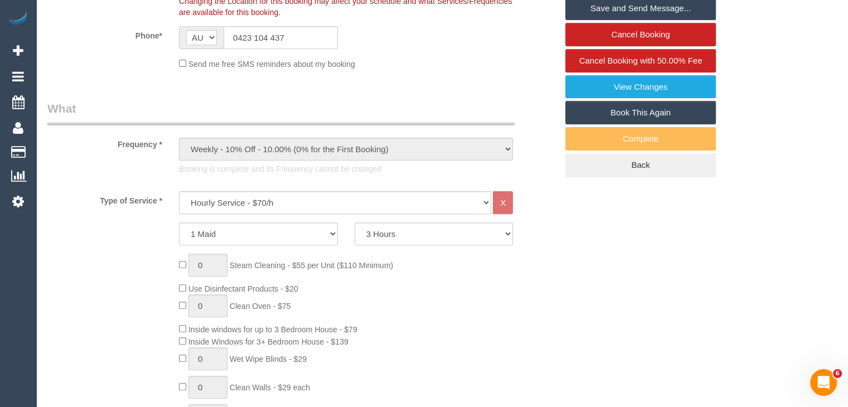
scroll to position [399, 0]
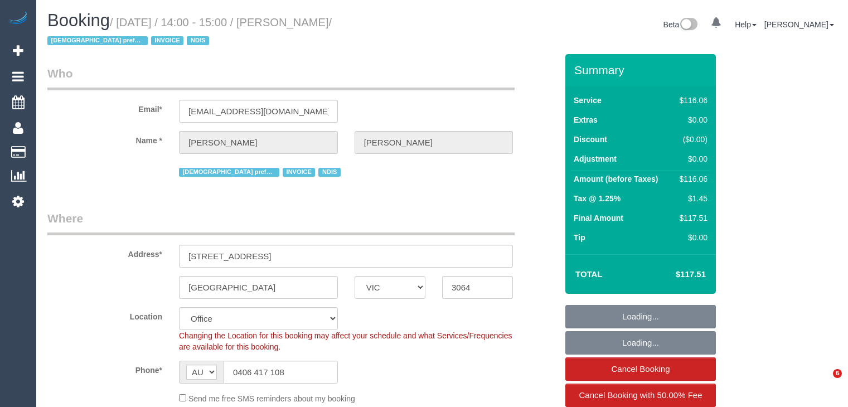
select select "VIC"
select select "object:750"
select select "number:30"
select select "number:14"
select select "number:19"
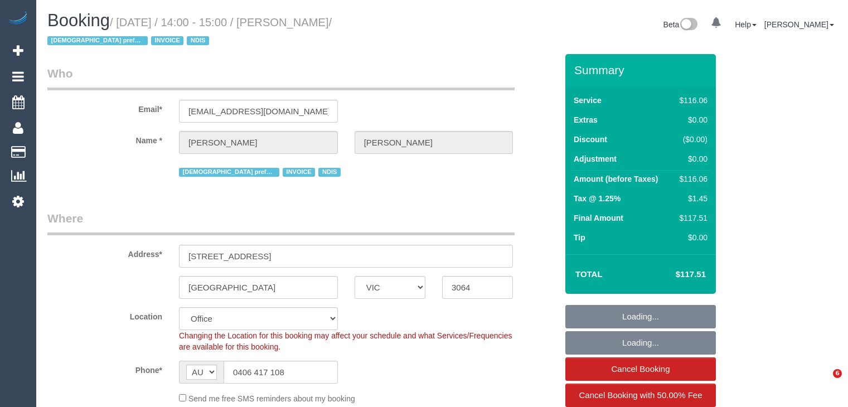
select select "number:22"
select select "number:34"
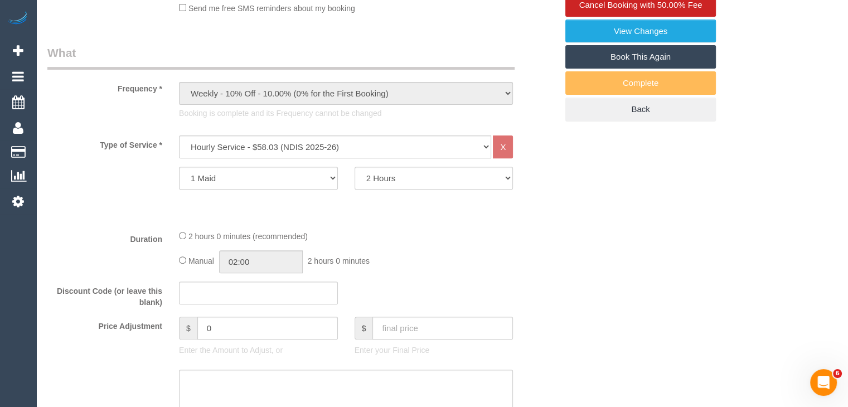
scroll to position [446, 0]
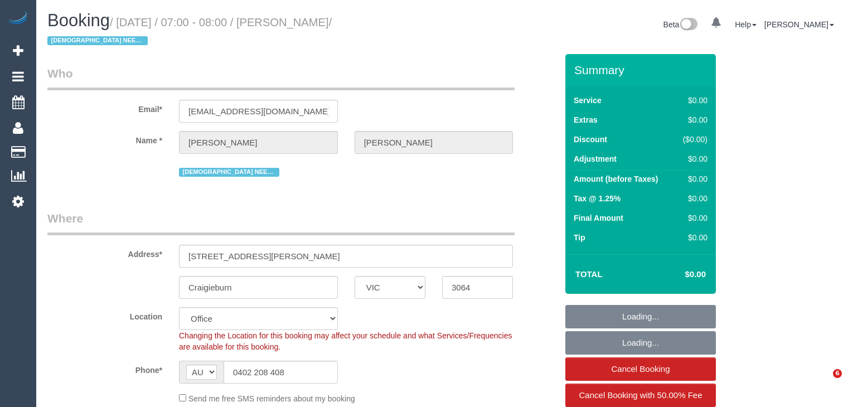
select select "VIC"
select select "number:28"
select select "number:14"
select select "number:18"
select select "number:36"
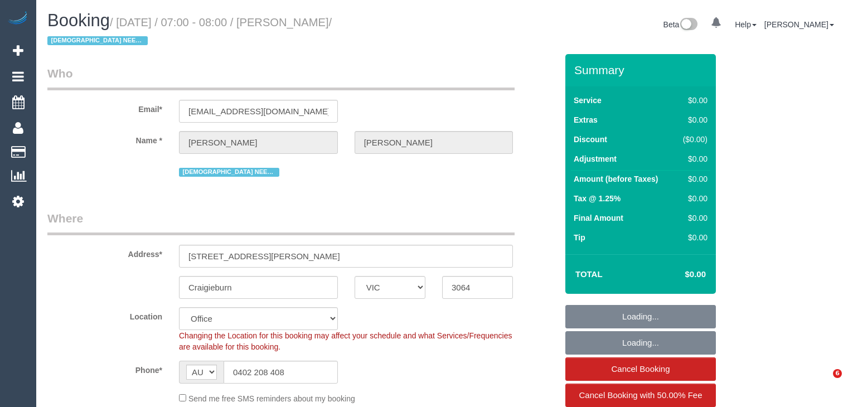
select select "number:35"
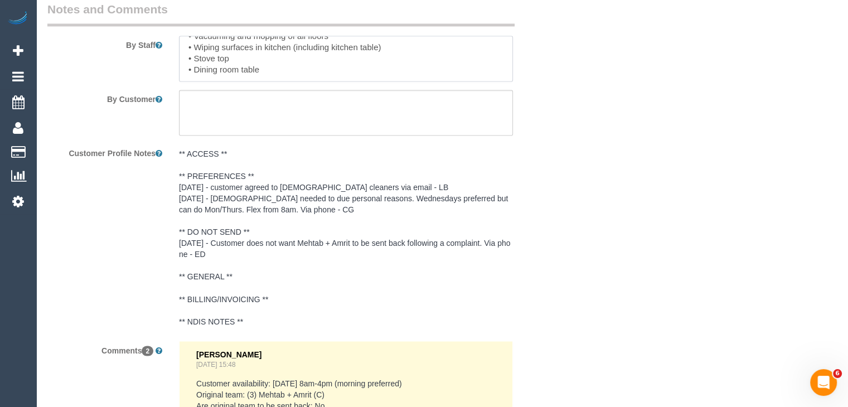
scroll to position [45, 0]
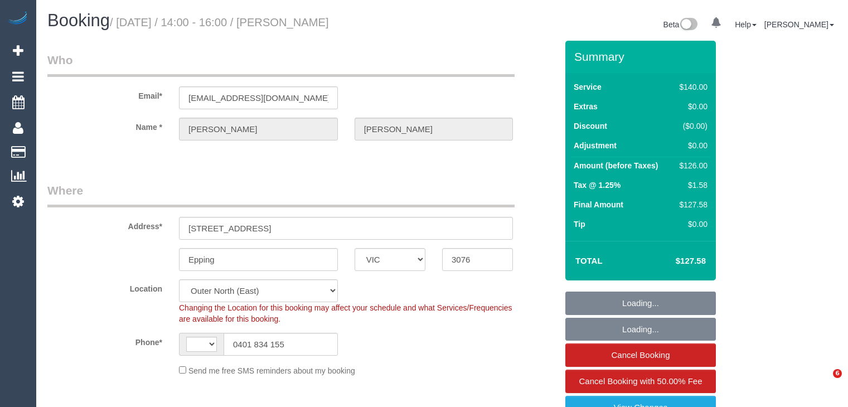
select select "VIC"
select select "string:stripe-pm_1QqjIi2GScqysDRVLiduDtm8"
select select "number:27"
select select "number:14"
select select "number:18"
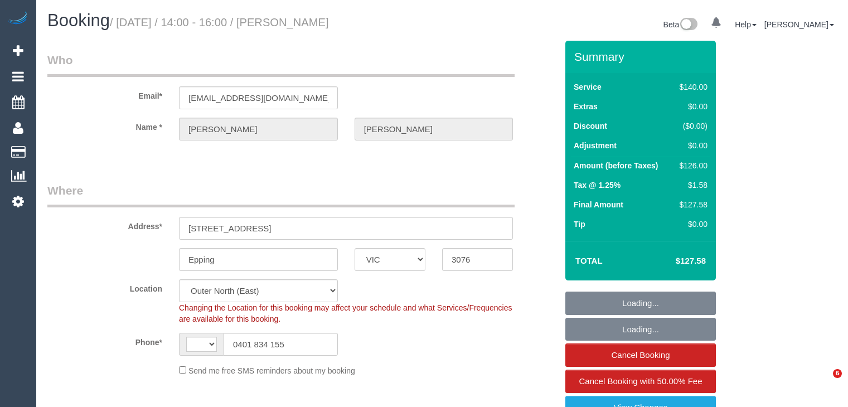
select select "number:36"
select select "number:34"
select select "number:13"
select select "string:AU"
select select "object:1271"
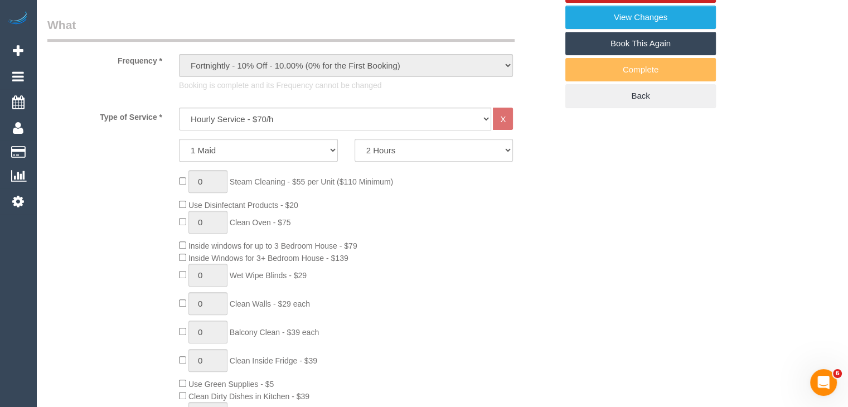
scroll to position [724, 0]
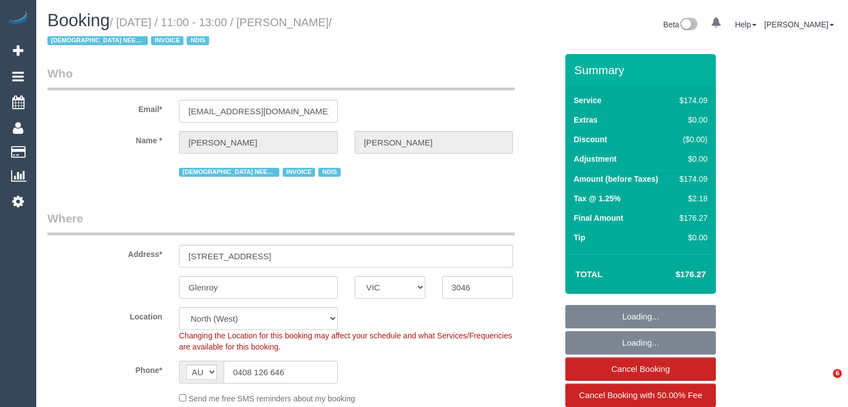
select select "VIC"
select select "180"
select select "string:check"
select select "number:28"
select select "number:14"
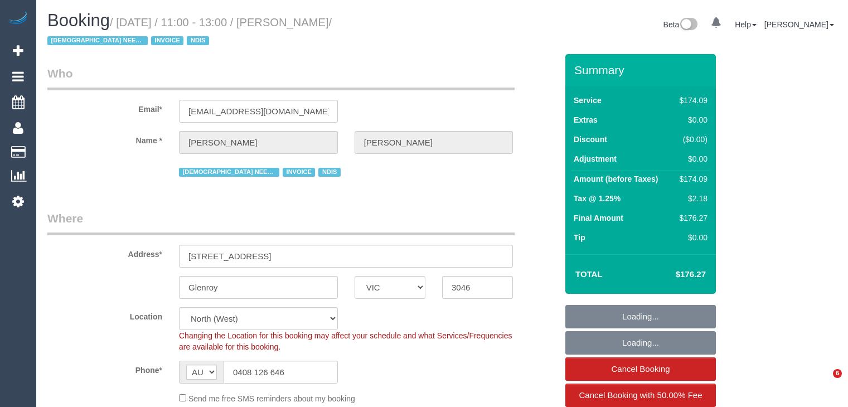
select select "number:19"
select select "number:36"
select select "number:35"
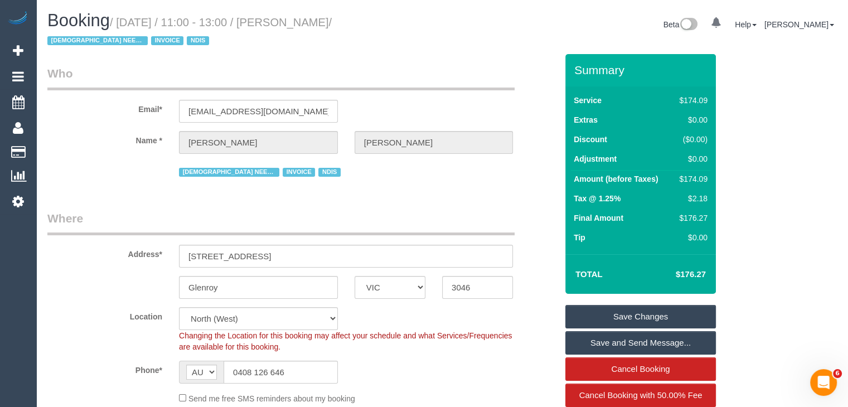
scroll to position [390, 0]
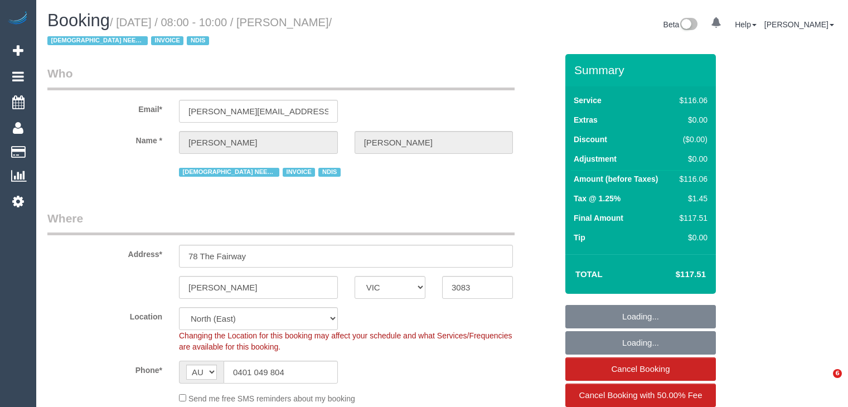
select select "VIC"
select select "number:29"
select select "number:14"
select select "number:18"
select select "number:24"
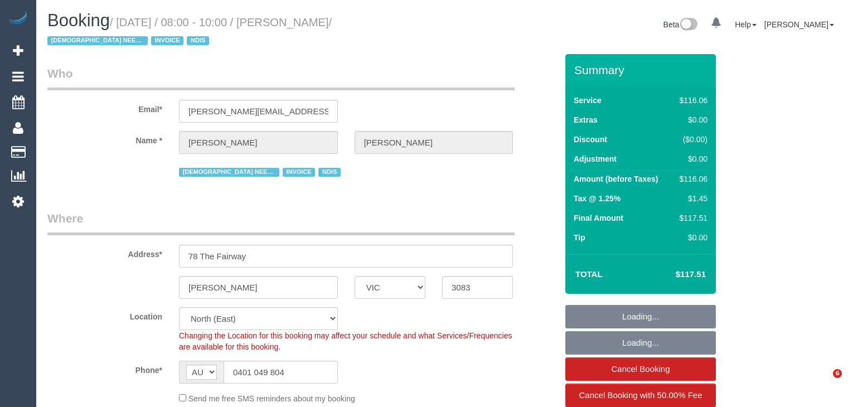
select select "number:35"
select select "spot1"
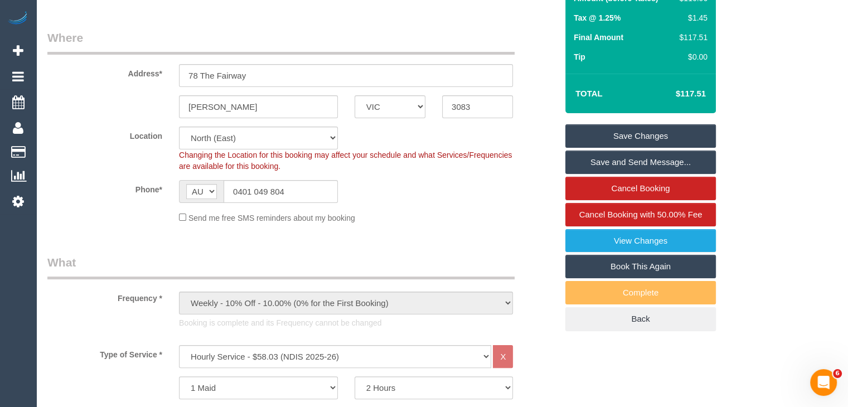
scroll to position [390, 0]
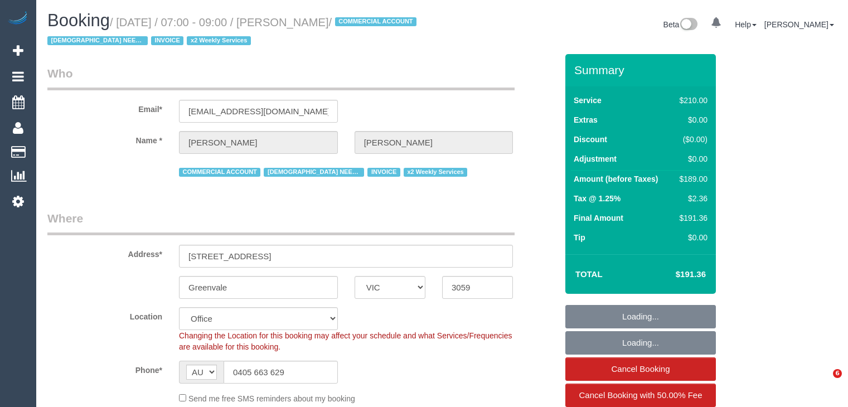
select select "VIC"
select select "180"
select select "number:27"
select select "number:15"
select select "number:19"
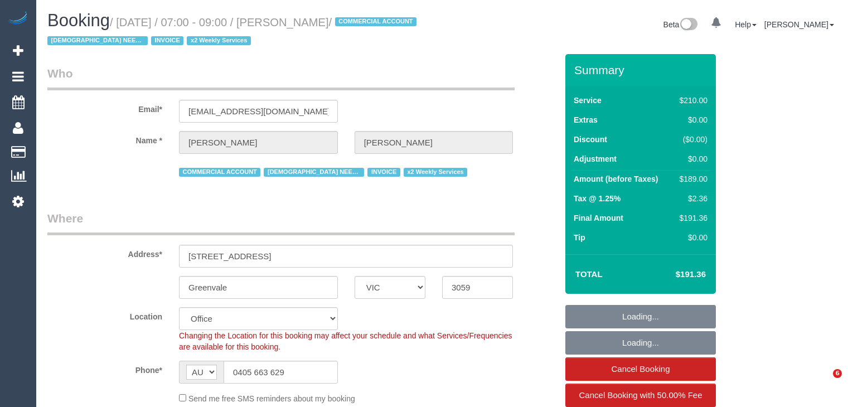
select select "number:36"
select select "number:34"
select select "number:11"
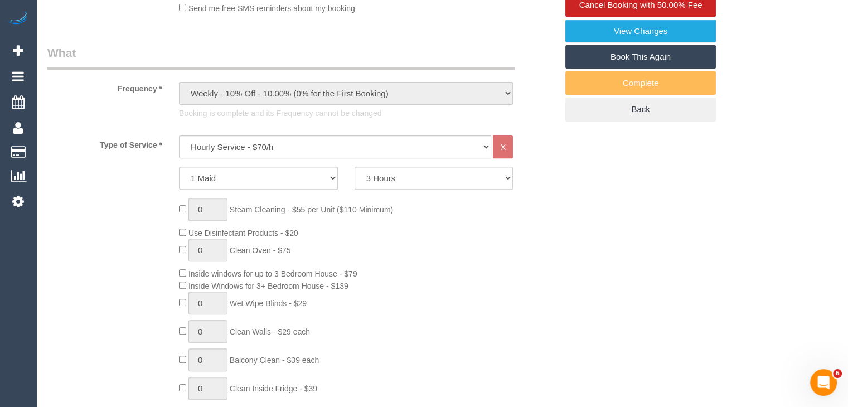
scroll to position [557, 0]
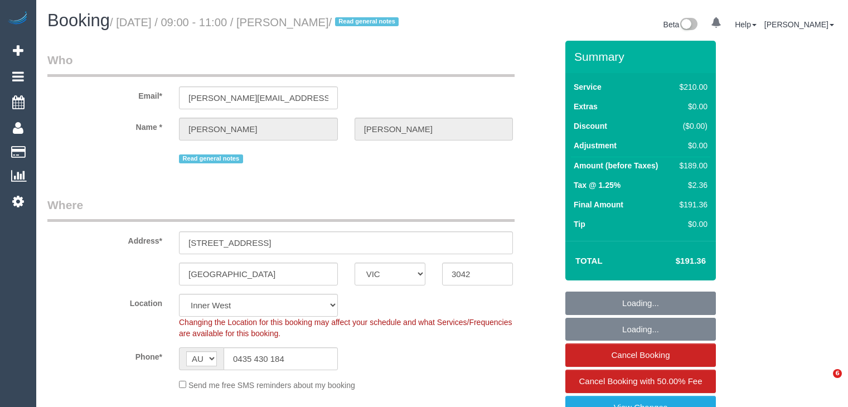
select select "VIC"
select select "180"
select select "string:stripe-pm_1RgDZv2GScqysDRVJc38LLZA"
select select "number:29"
select select "number:14"
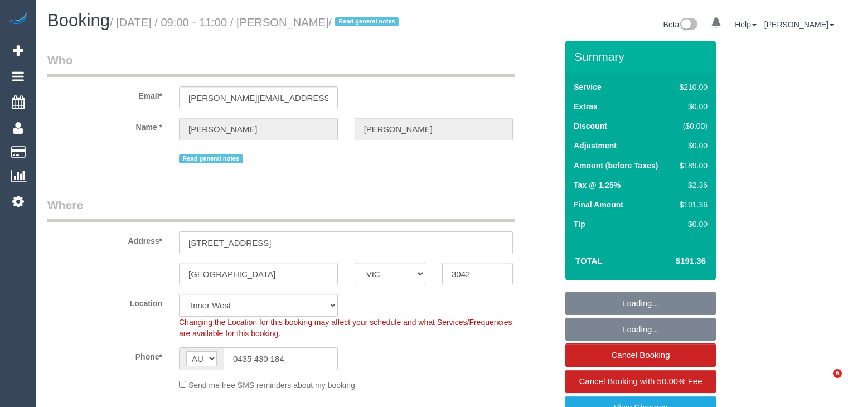
select select "number:18"
select select "number:22"
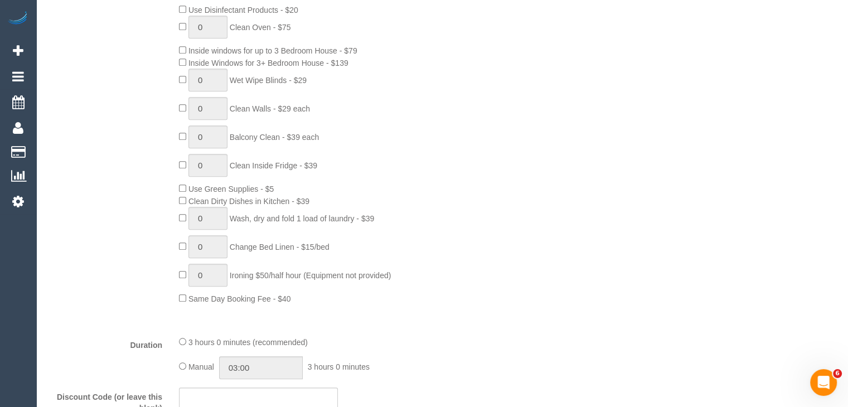
scroll to position [613, 0]
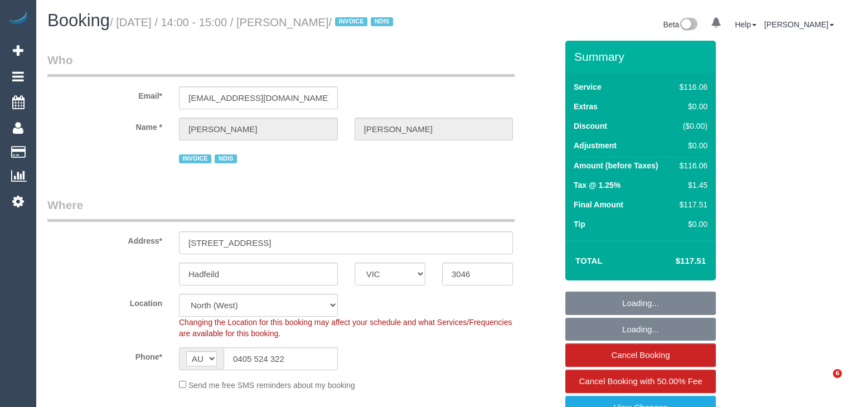
select select "VIC"
select select "number:28"
select select "number:14"
select select "number:19"
select select "number:36"
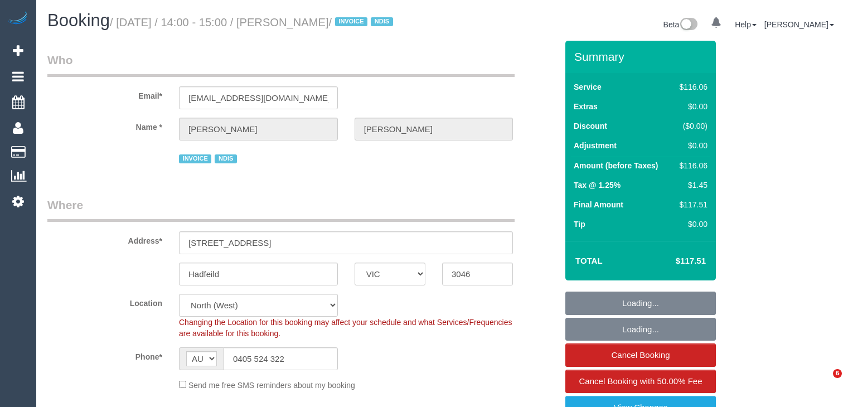
select select "number:34"
select select "number:12"
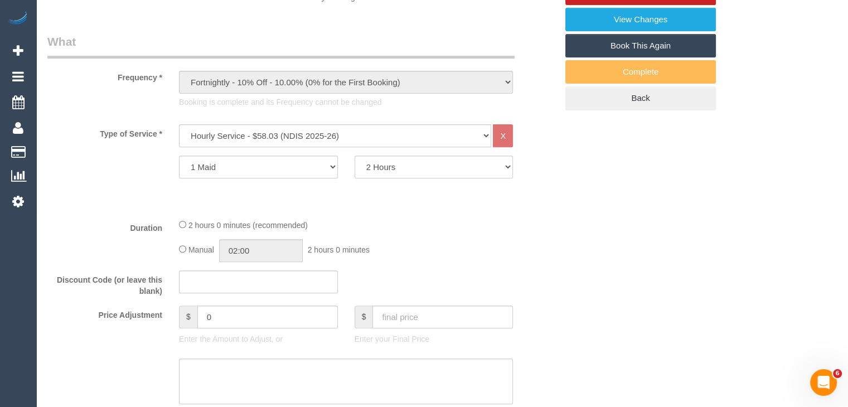
scroll to position [390, 0]
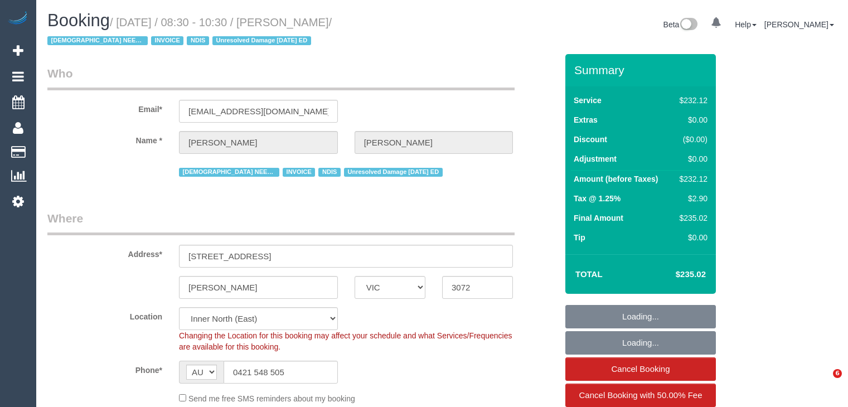
select select "VIC"
select select "string:check"
select select "number:27"
select select "number:14"
select select "number:19"
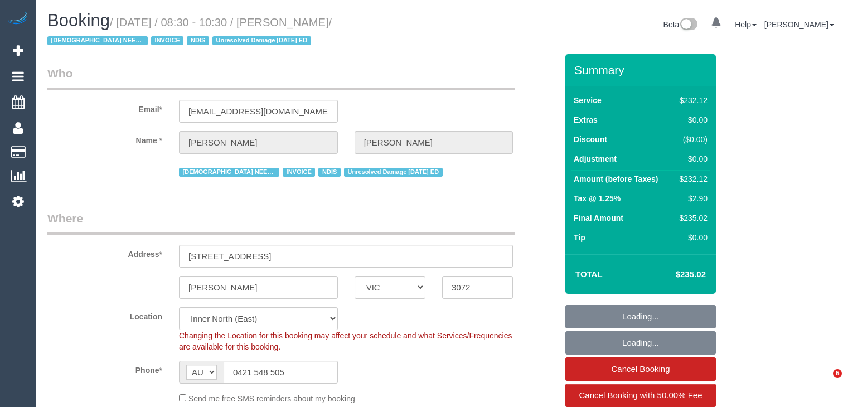
select select "number:36"
select select "number:35"
select select "240"
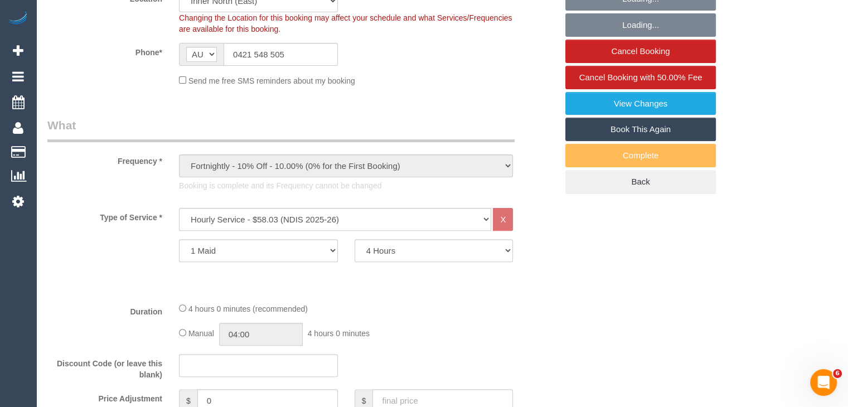
scroll to position [334, 0]
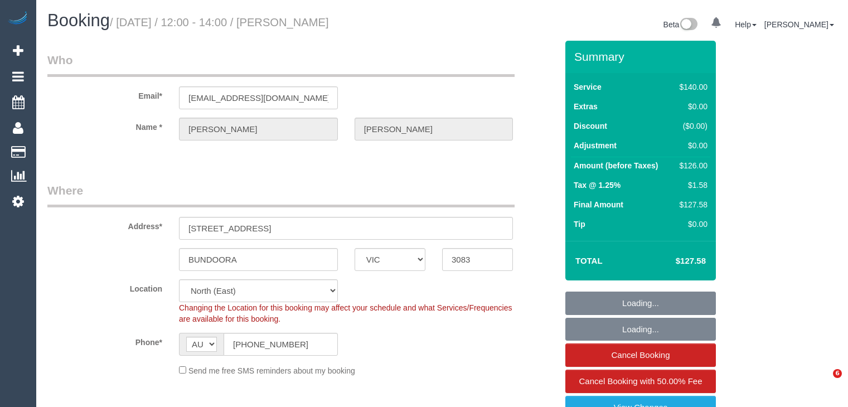
select select "VIC"
select select "string:stripe-pm_1Rl0Vy2GScqysDRVlL4rUdWI"
select select "number:28"
select select "number:14"
select select "number:18"
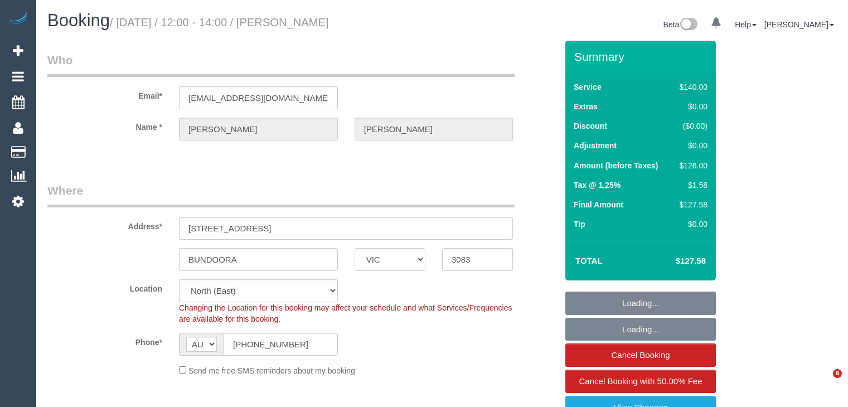
select select "number:22"
select select "number:35"
select select "number:13"
select select "object:1501"
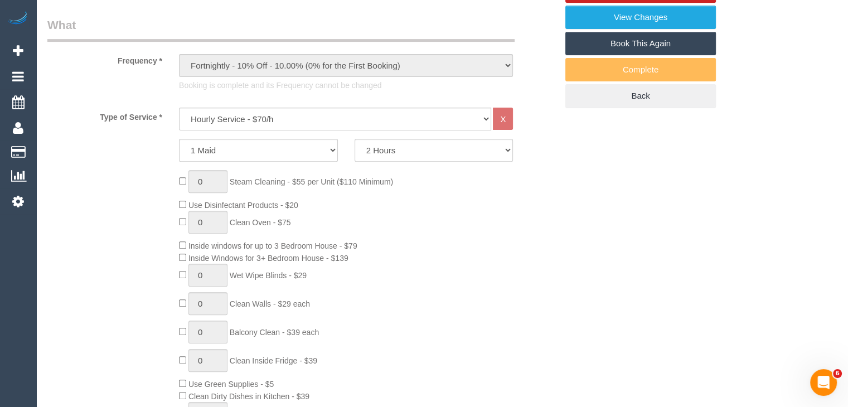
scroll to position [557, 0]
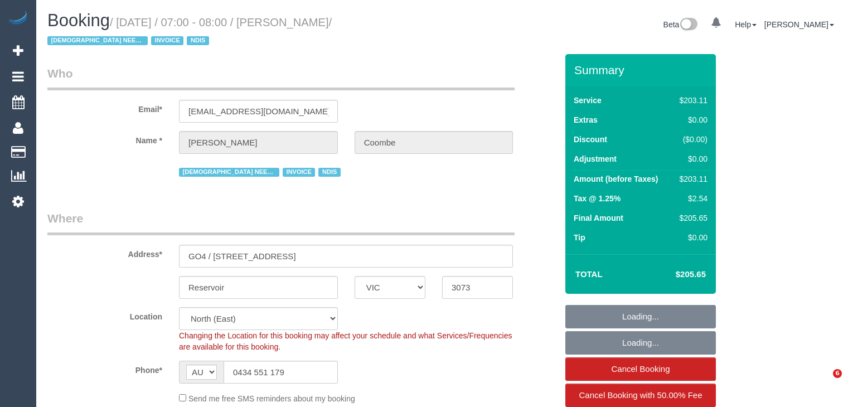
select select "VIC"
select select "210"
select select "number:29"
select select "number:14"
select select "number:19"
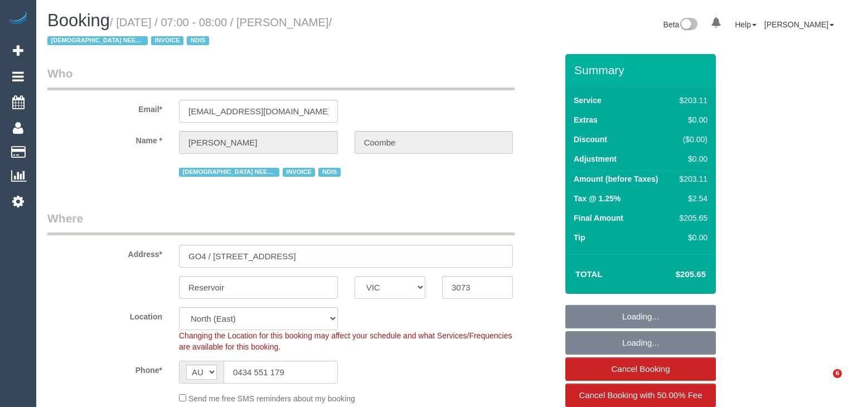
select select "number:22"
select select "number:35"
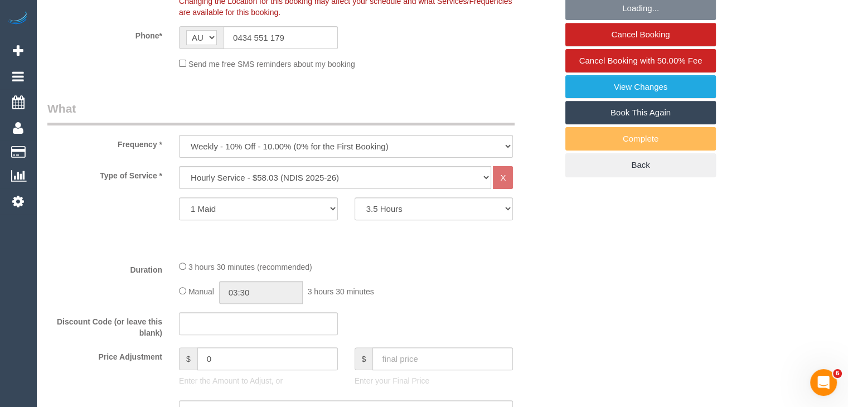
select select "spot1"
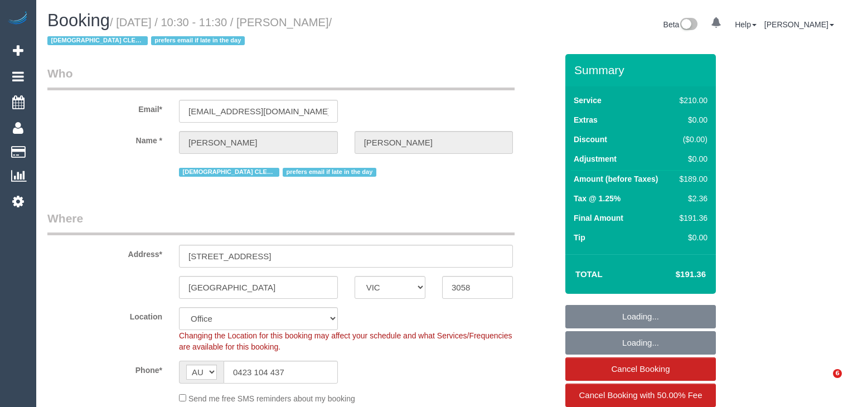
select select "VIC"
select select "180"
select select "number:29"
select select "number:34"
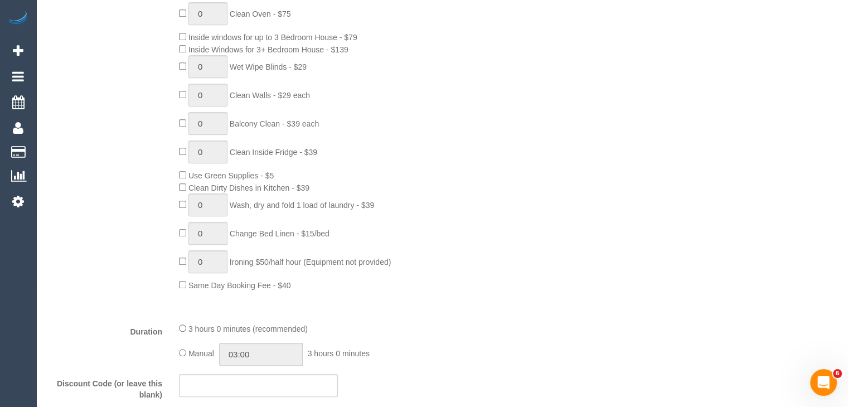
scroll to position [613, 0]
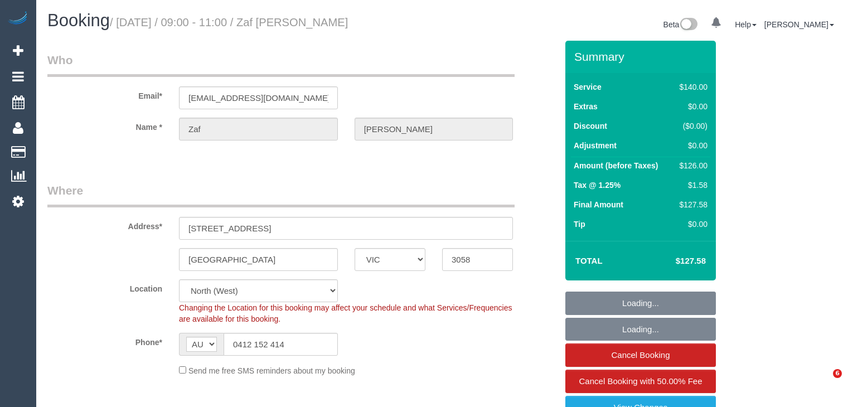
select select "VIC"
select select "number:27"
select select "number:14"
select select "number:18"
select select "number:36"
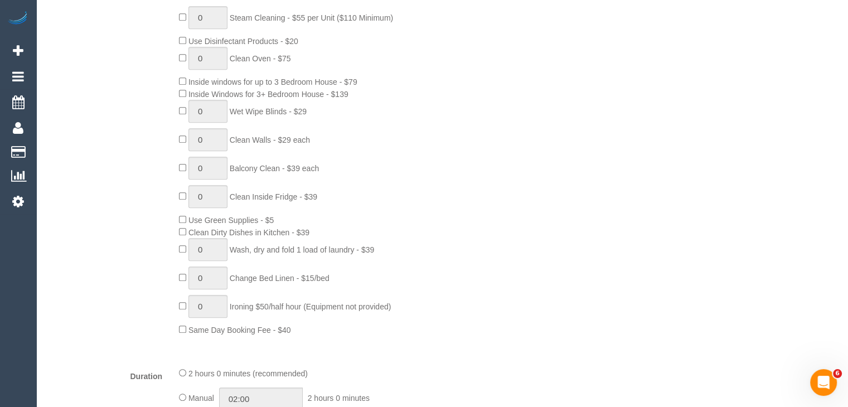
scroll to position [557, 0]
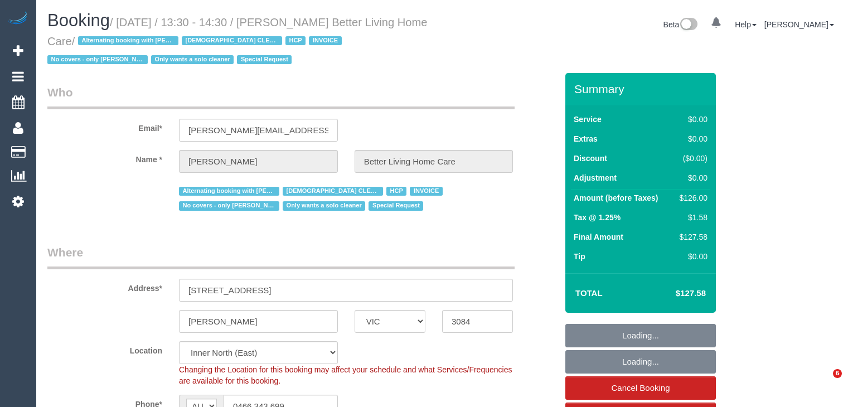
select select "VIC"
select select "120"
select select "number:28"
select select "number:14"
select select "number:19"
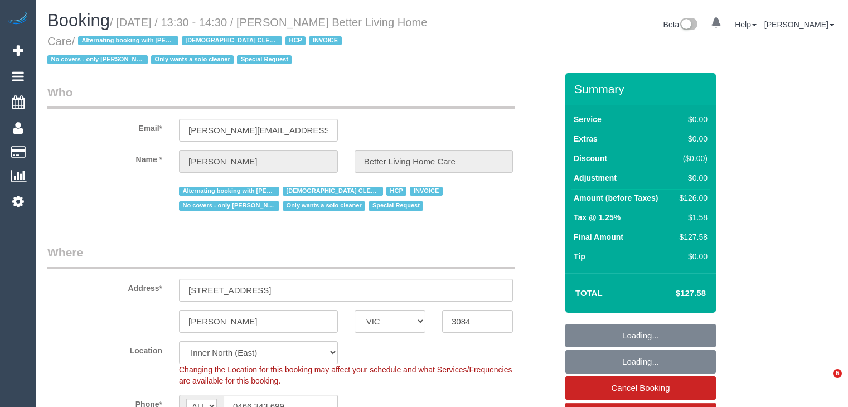
select select "number:25"
select select "number:35"
select select "object:1687"
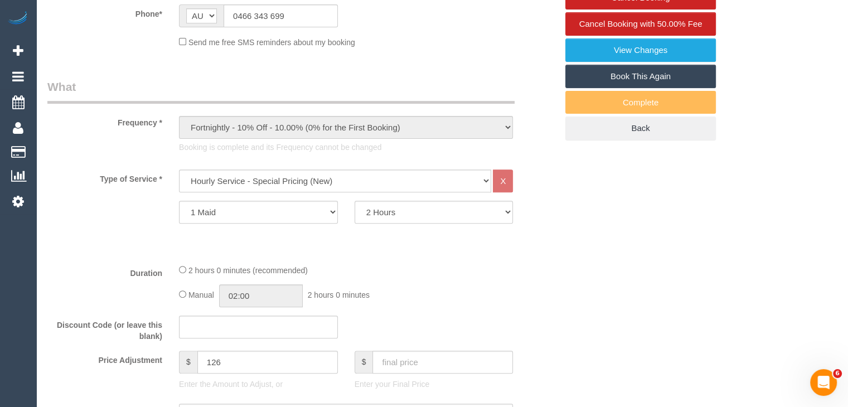
scroll to position [557, 0]
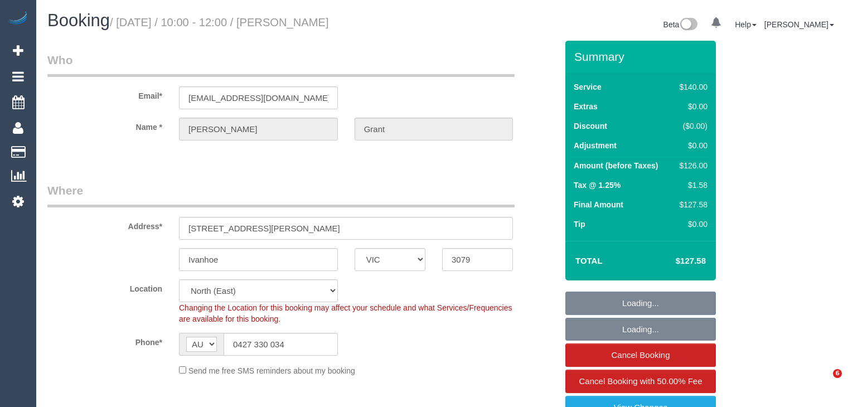
select select "VIC"
select select "number:28"
select select "number:14"
select select "number:19"
select select "number:25"
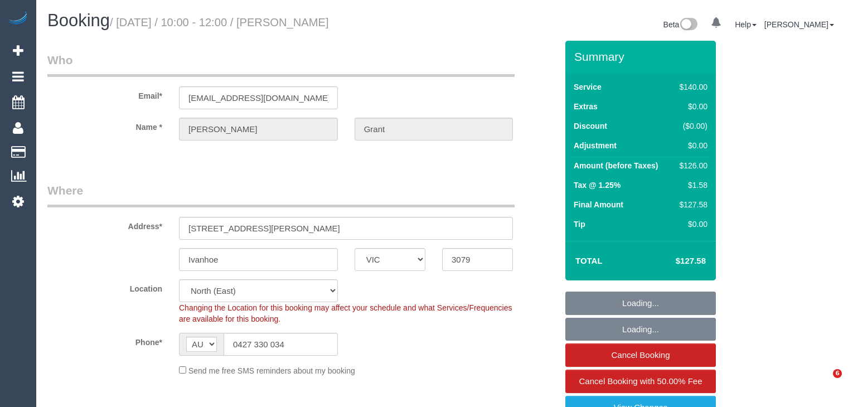
select select "number:12"
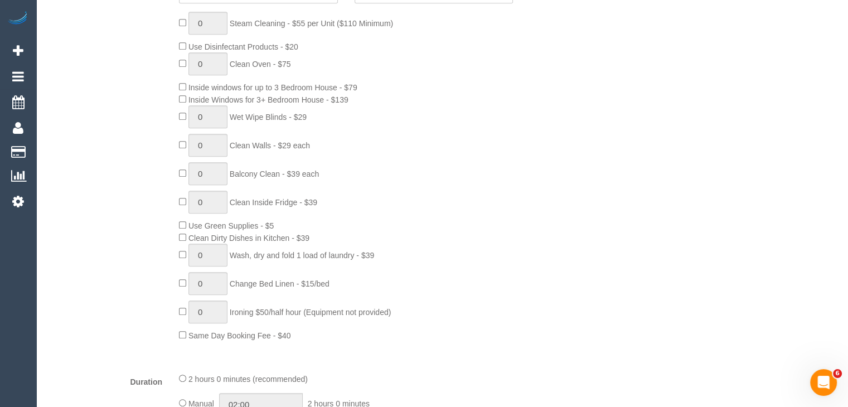
scroll to position [557, 0]
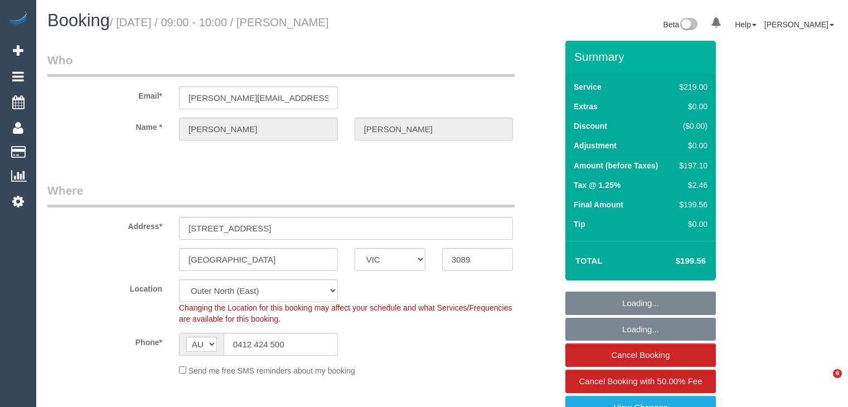
select select "VIC"
select select "number:27"
select select "number:14"
select select "number:18"
select select "number:22"
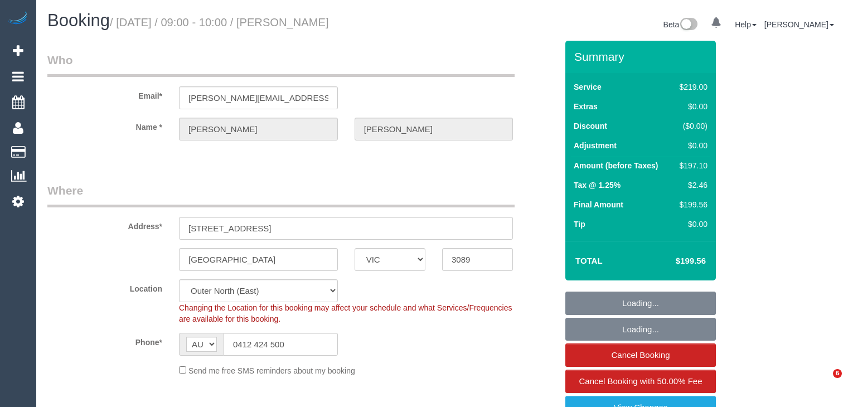
select select "number:26"
select select "object:1203"
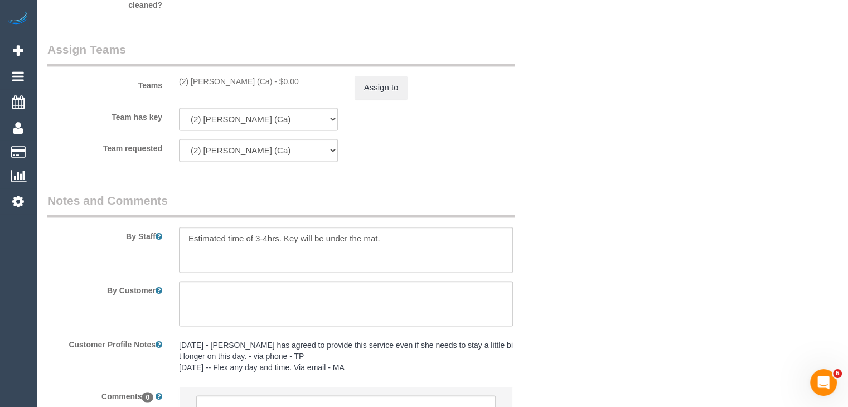
scroll to position [1839, 0]
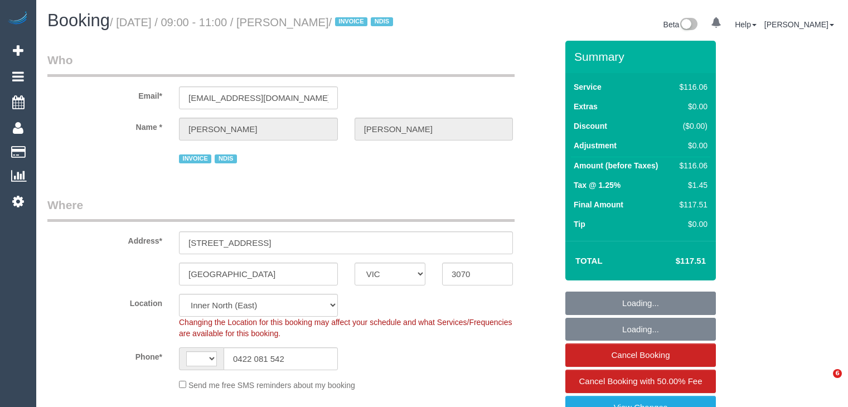
select select "VIC"
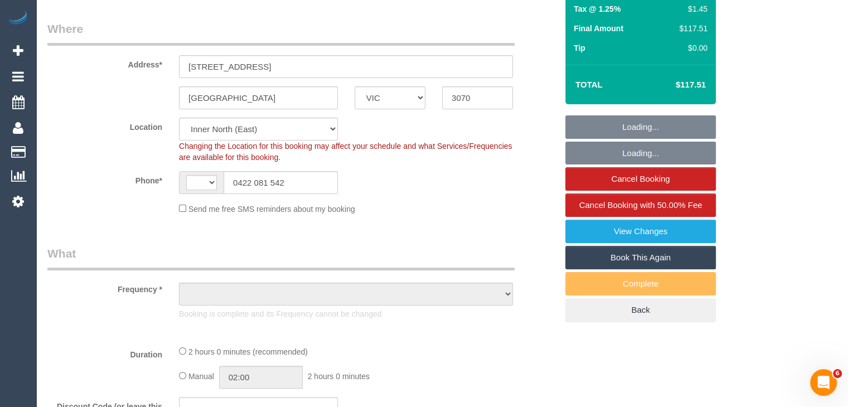
select select "string:AU"
select select "number:28"
select select "number:14"
select select "number:18"
select select "number:24"
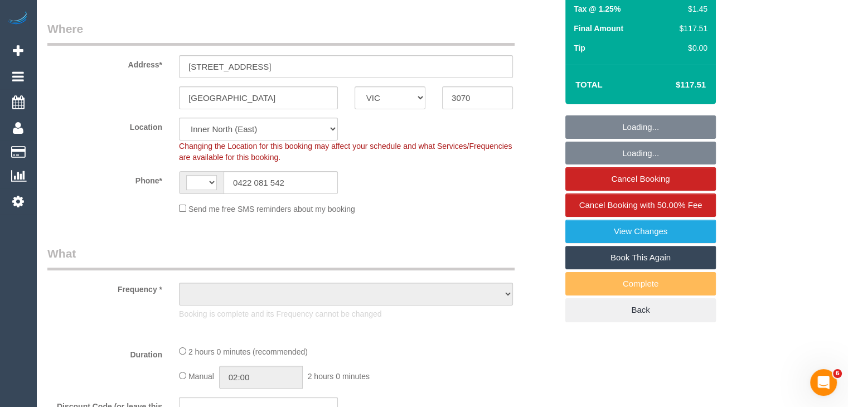
select select "number:34"
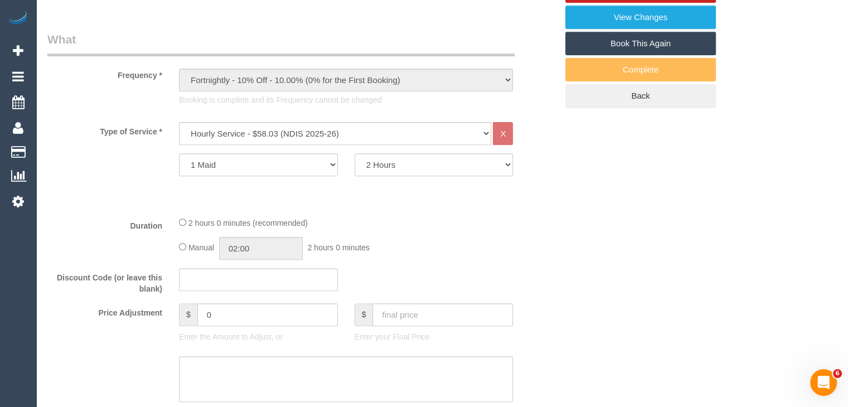
select select "object:1571"
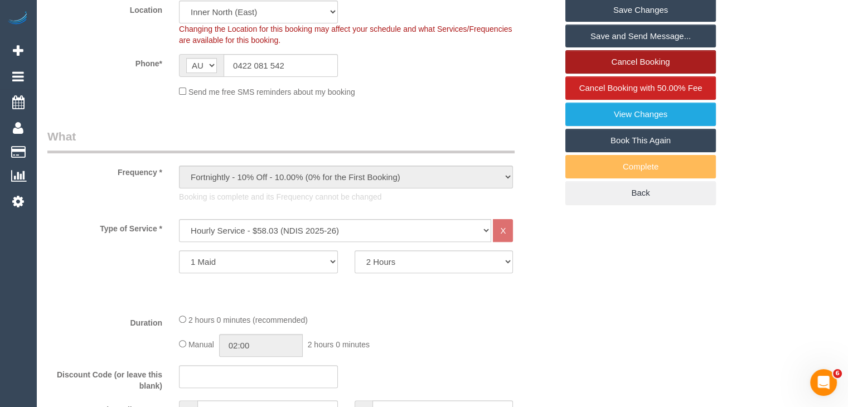
scroll to position [308, 0]
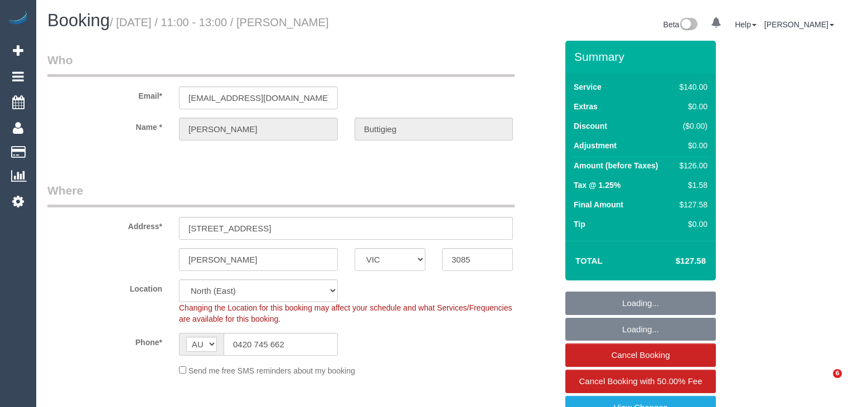
select select "VIC"
select select "number:28"
select select "number:14"
select select "number:19"
select select "number:22"
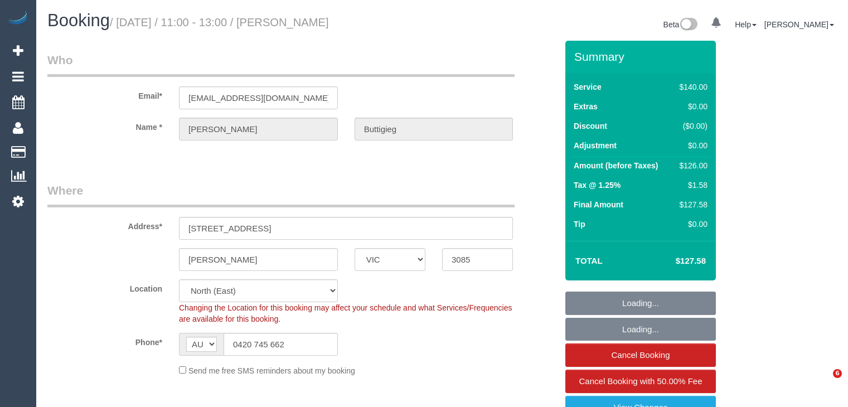
select select "number:35"
select select "number:11"
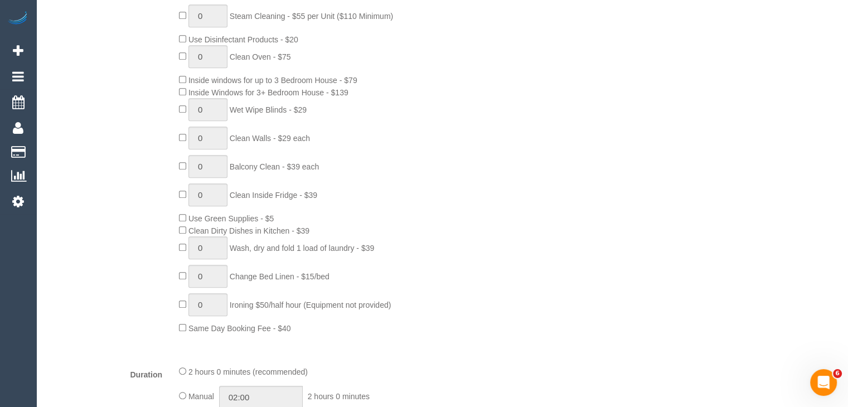
scroll to position [557, 0]
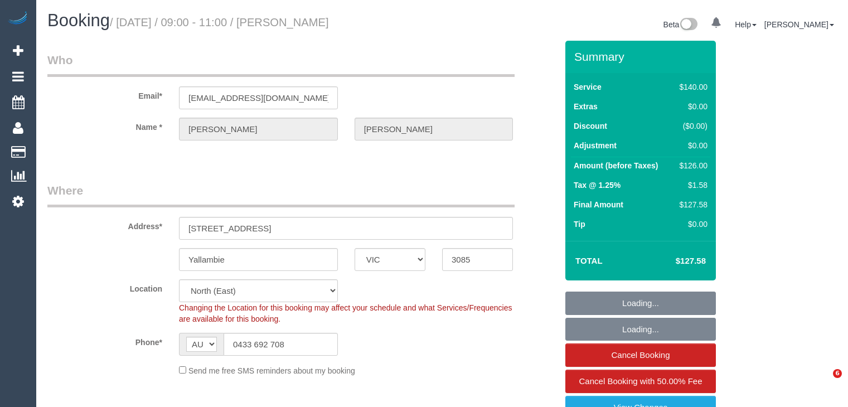
select select "VIC"
select select "number:29"
select select "number:14"
select select "number:19"
select select "number:22"
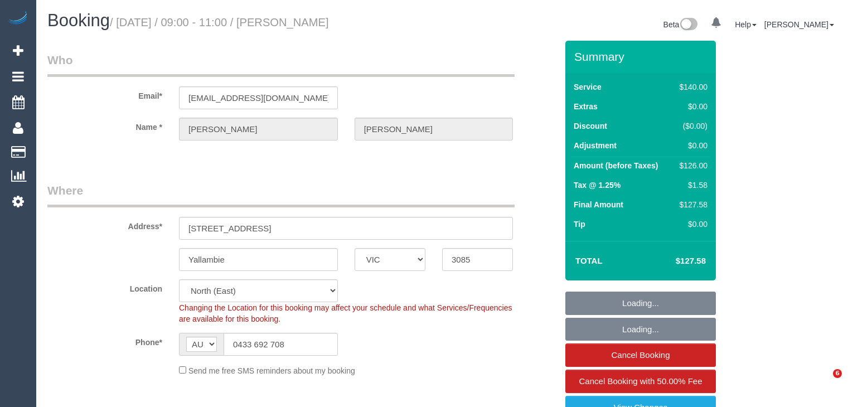
select select "number:35"
select select "object:690"
select select "string:stripe-pm_1OliLP2GScqysDRV60ZLVmWI"
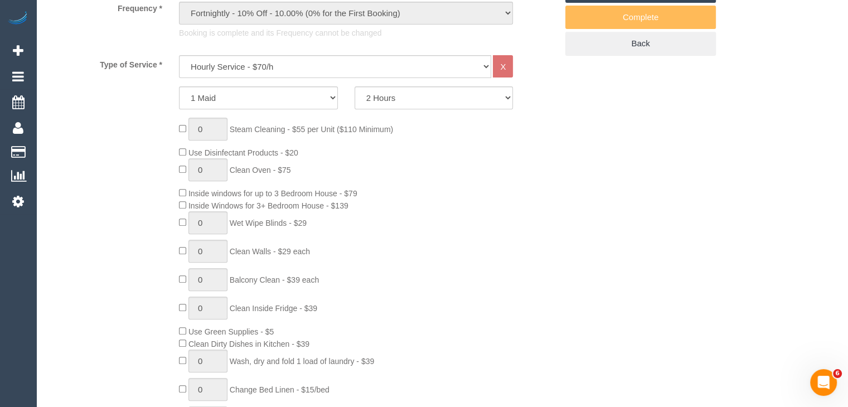
scroll to position [473, 0]
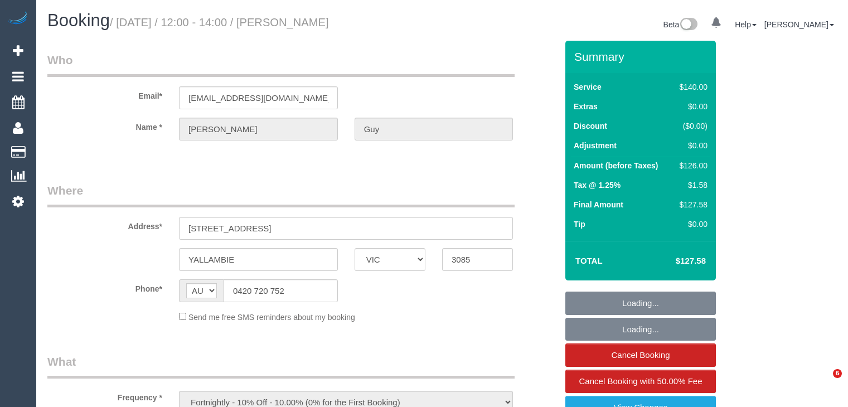
select select "VIC"
select select "string:stripe-pm_1RZNV32GScqysDRVCRaqbKo3"
select select "number:27"
select select "number:14"
select select "number:19"
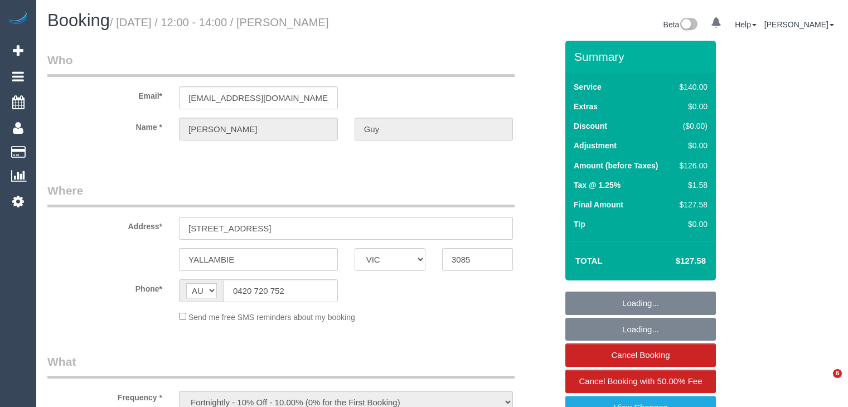
select select "number:22"
select select "number:34"
select select "number:12"
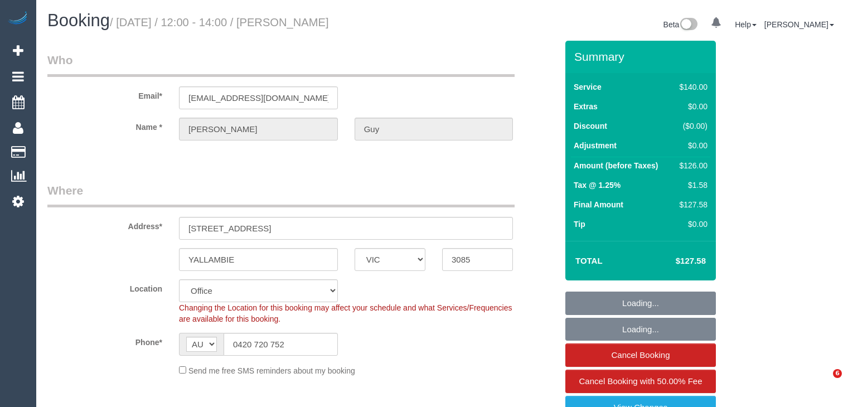
select select "object:2116"
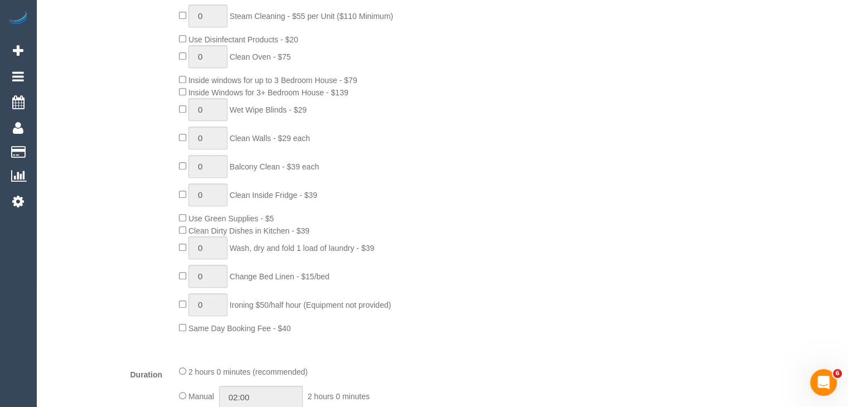
scroll to position [557, 0]
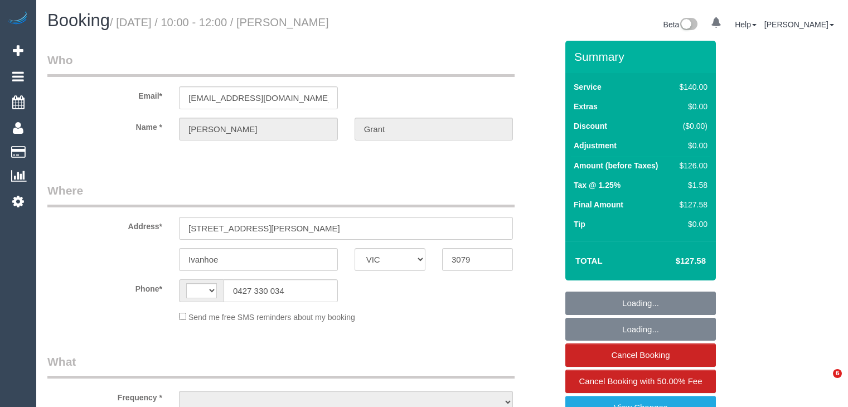
select select "VIC"
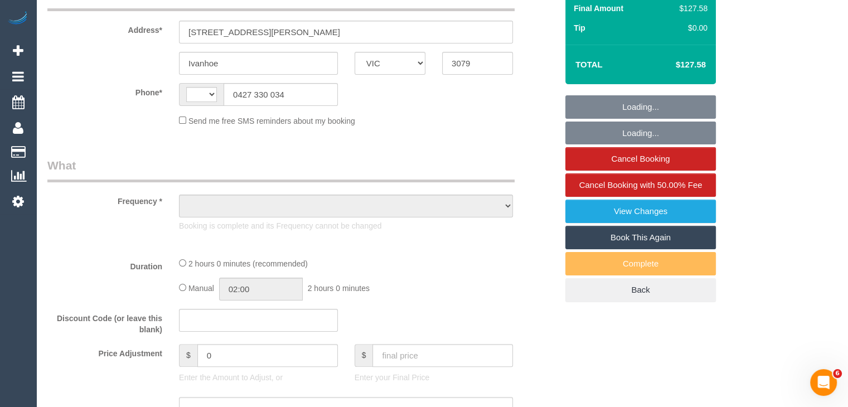
select select "object:290"
select select "string:stripe-pm_1P8YYF2GScqysDRVg9OD1fNk"
select select "number:28"
select select "number:14"
select select "number:19"
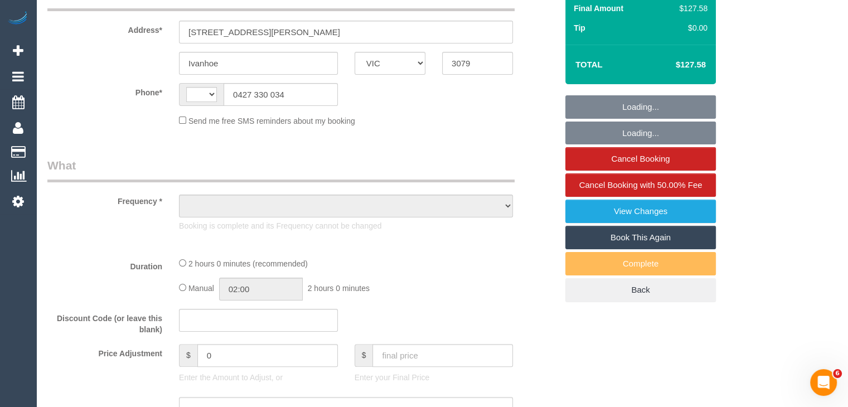
select select "number:25"
select select "number:12"
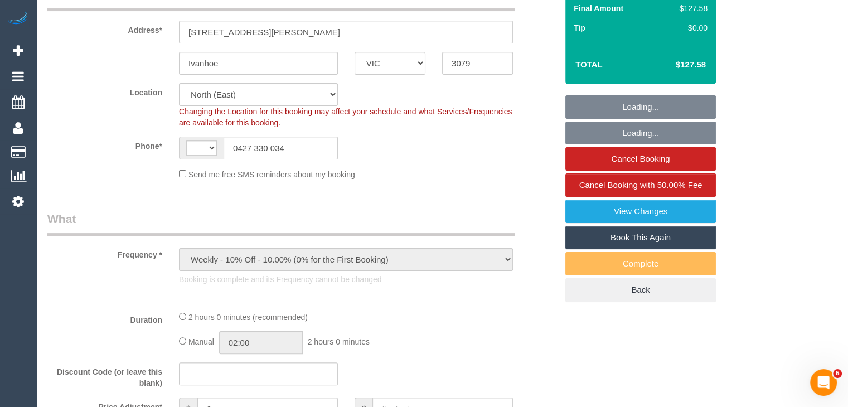
select select "object:446"
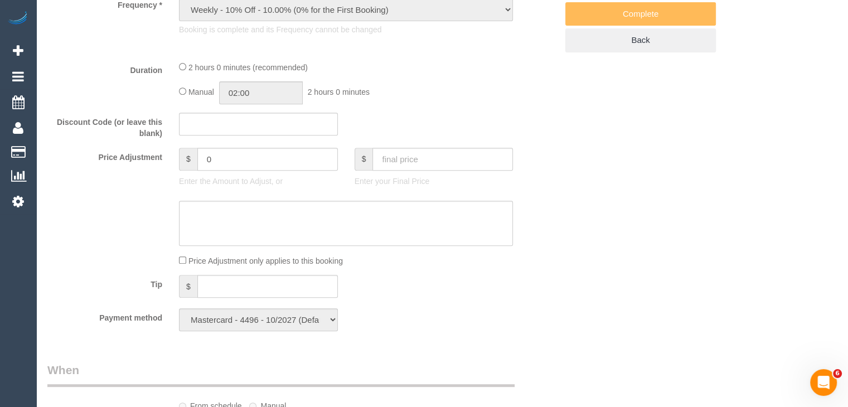
select select "string:AU"
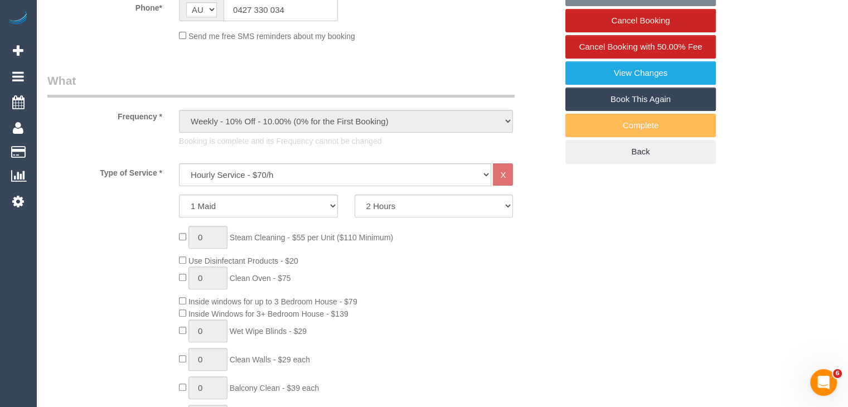
select select "spot1"
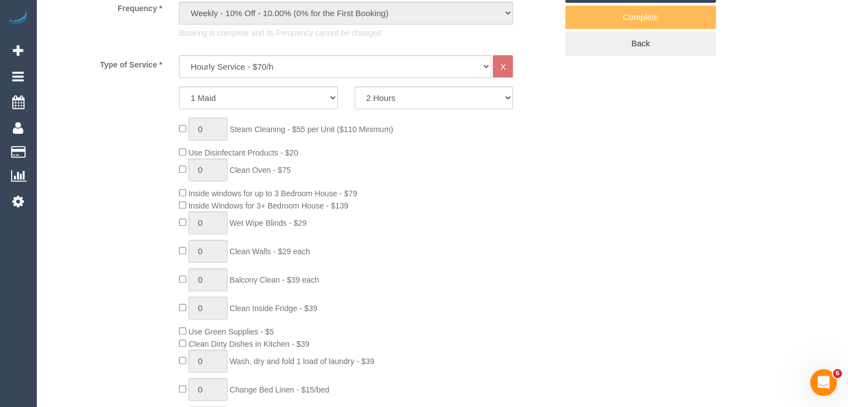
scroll to position [446, 0]
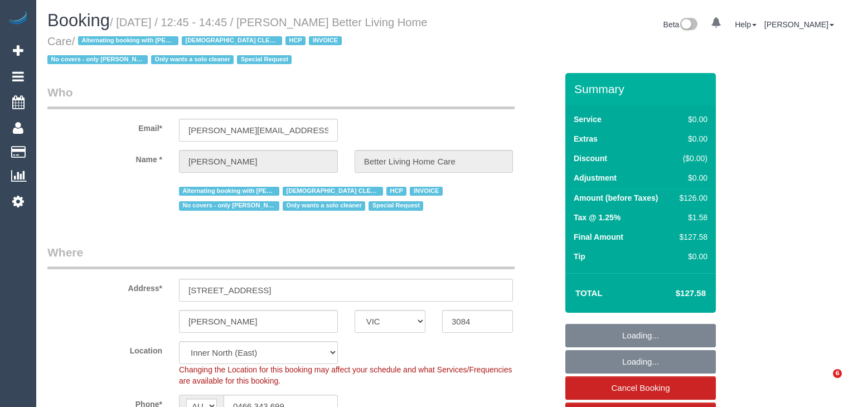
select select "VIC"
select select "120"
select select "number:28"
select select "number:14"
select select "number:19"
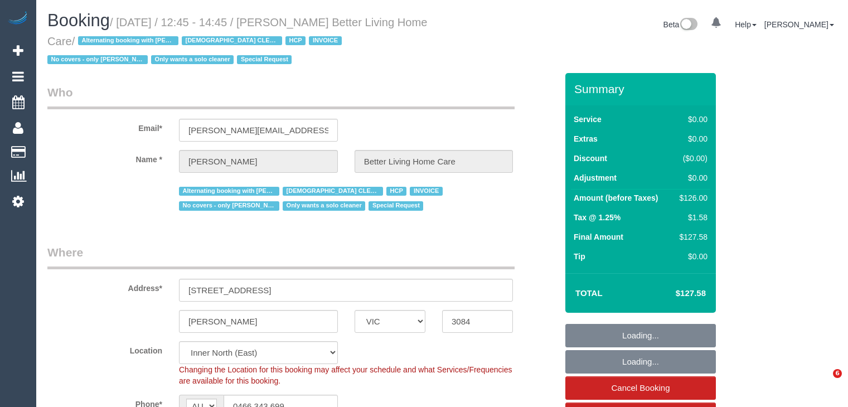
select select "number:25"
select select "number:35"
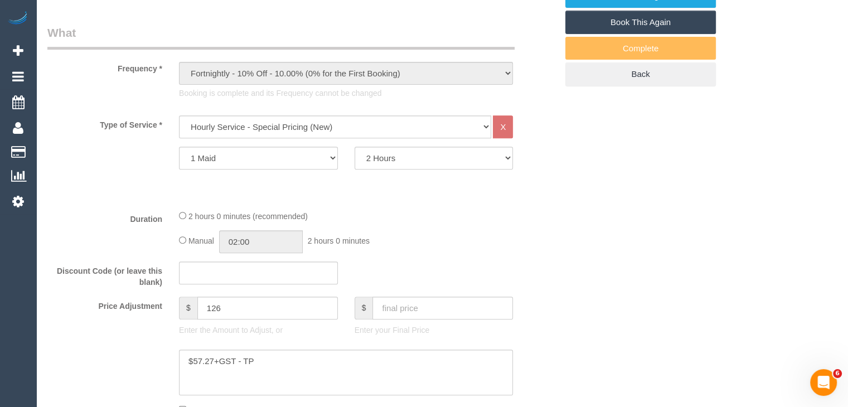
scroll to position [446, 0]
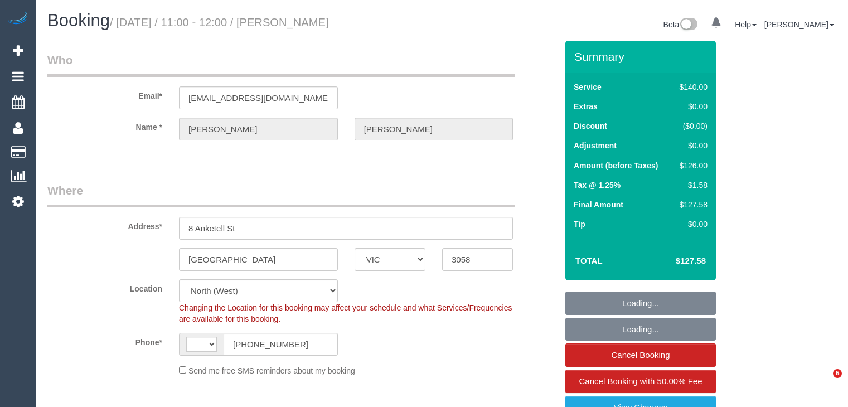
select select "VIC"
select select "number:28"
select select "number:14"
select select "number:19"
select select "number:22"
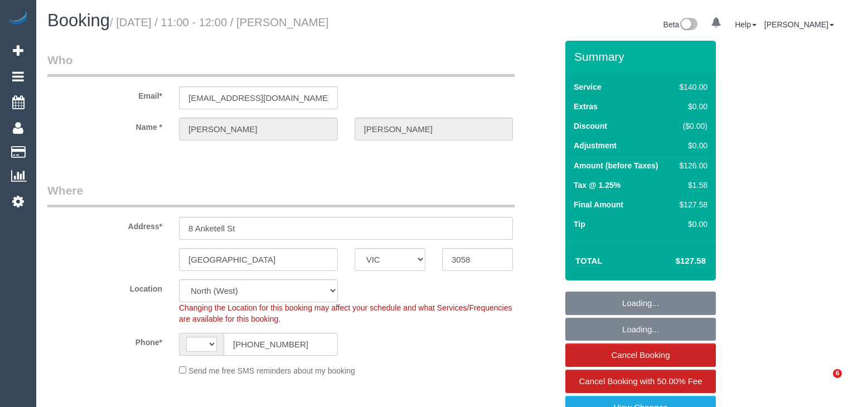
select select "number:34"
select select "number:26"
select select "object:690"
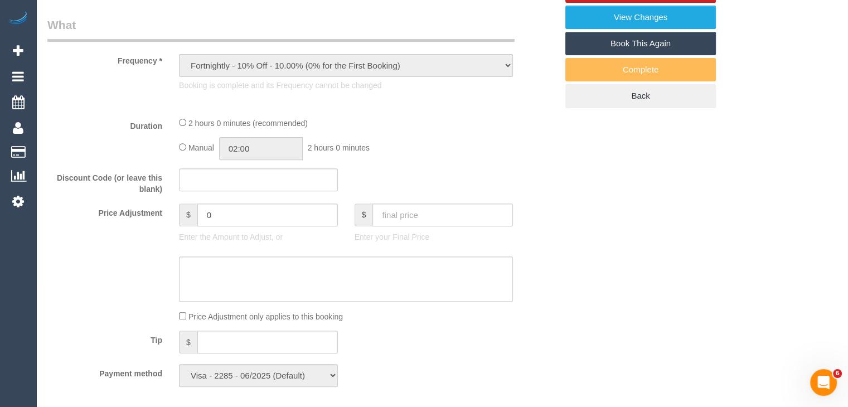
select select "string:AU"
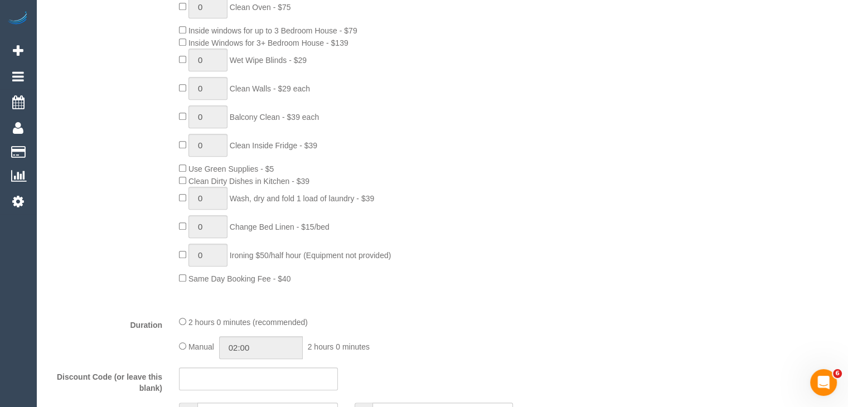
scroll to position [613, 0]
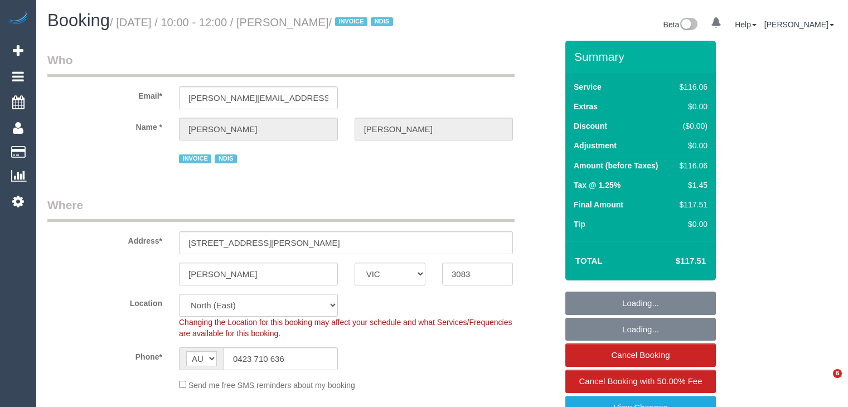
select select "VIC"
select select "number:28"
select select "number:14"
select select "number:19"
select select "number:25"
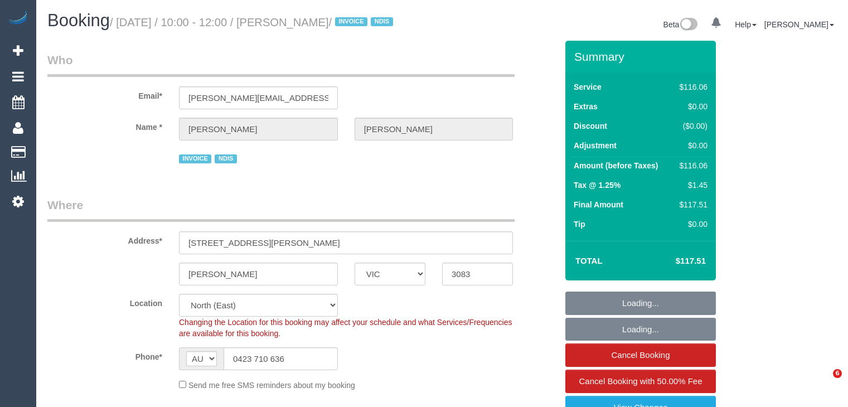
select select "number:34"
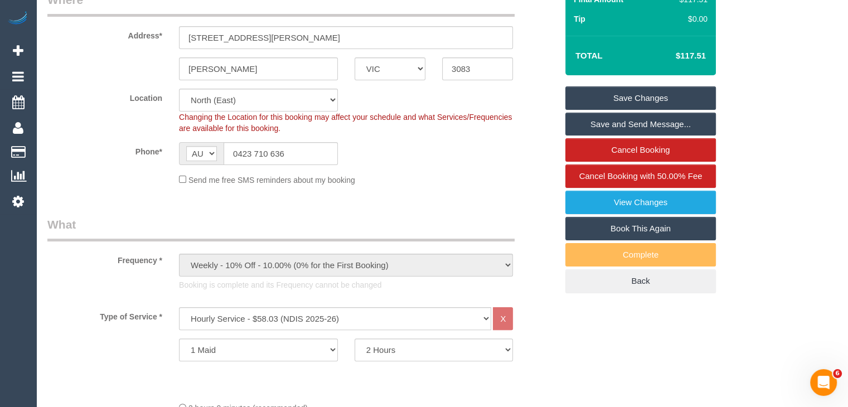
scroll to position [390, 0]
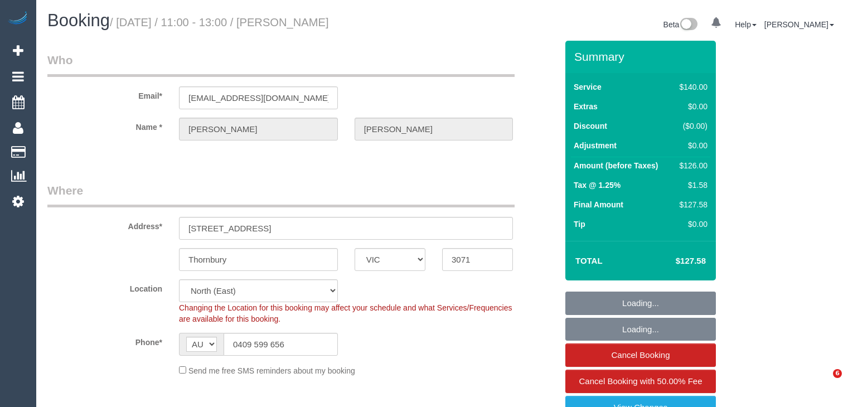
select select "VIC"
select select "string:stripe-pm_1P9GfB2GScqysDRVhbHXGPtn"
select select "number:29"
select select "number:14"
select select "number:19"
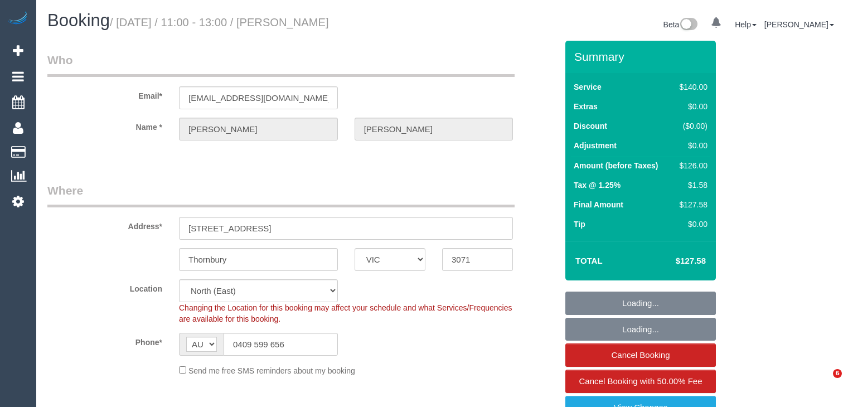
select select "number:22"
select select "number:34"
select select "number:12"
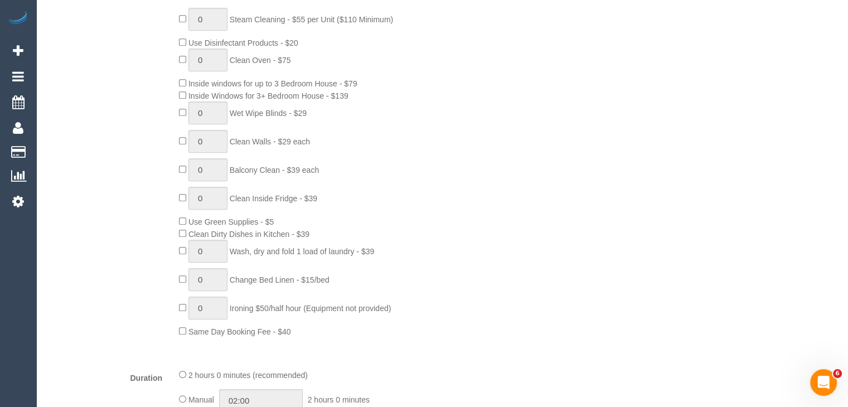
scroll to position [557, 0]
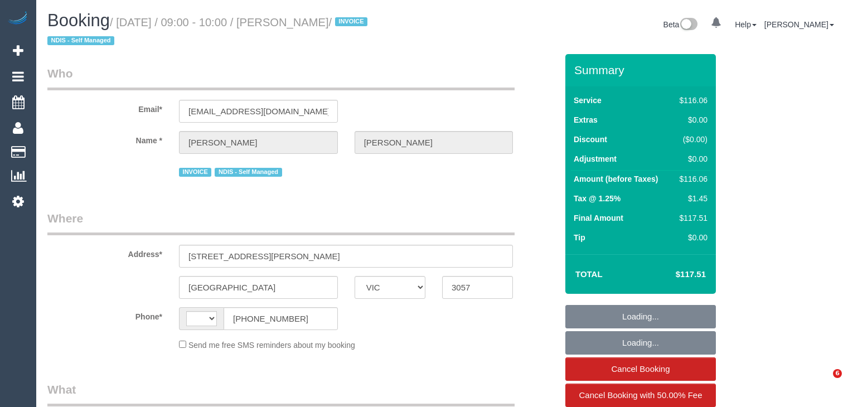
select select "VIC"
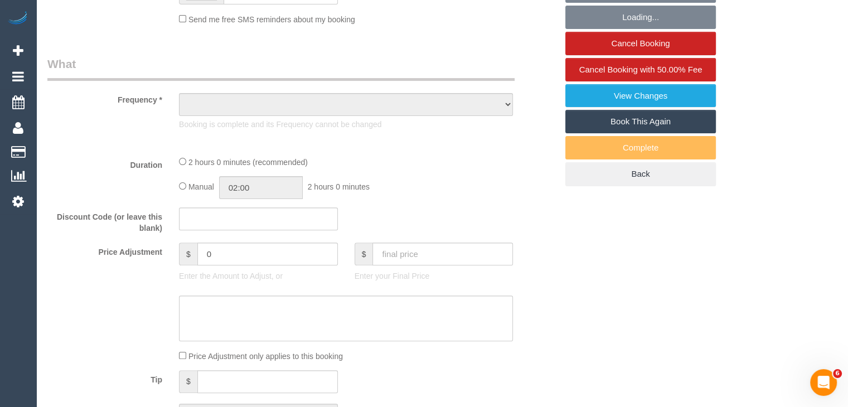
select select "string:stripe-pm_1MmVc92GScqysDRV7wfS1mvd"
select select "number:28"
select select "number:14"
select select "number:19"
select select "number:34"
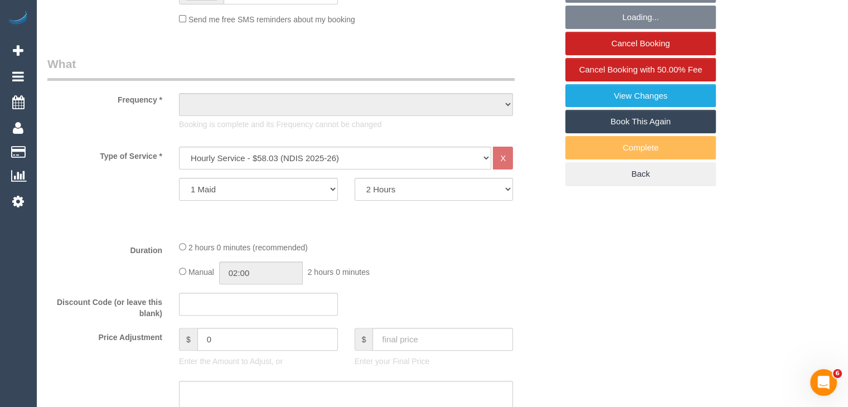
select select "string:AU"
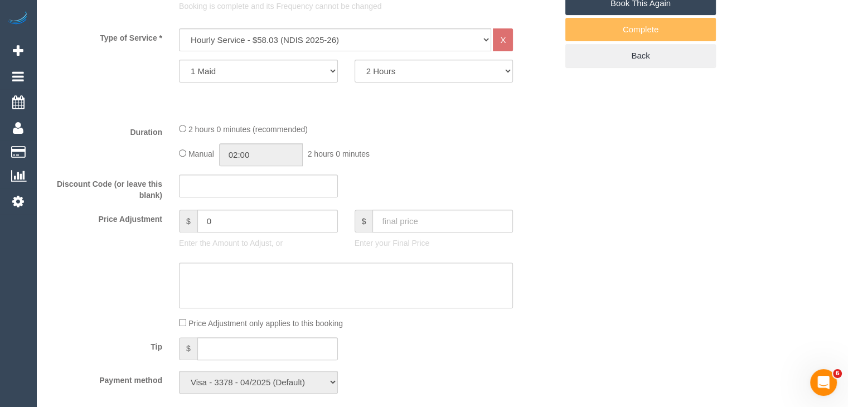
scroll to position [0, 0]
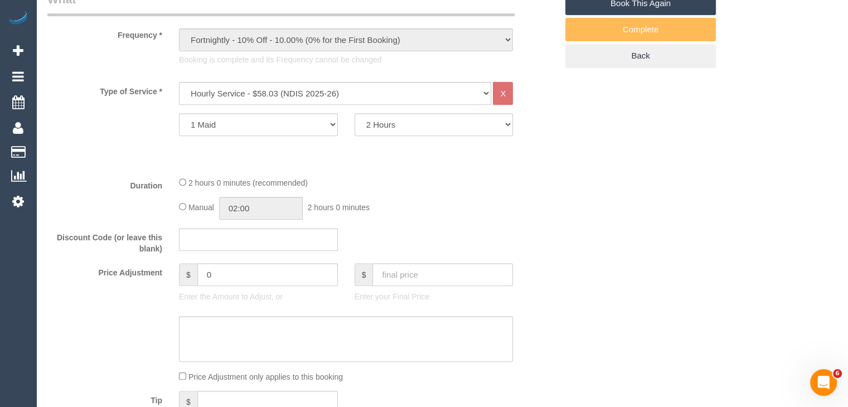
select select "object:1656"
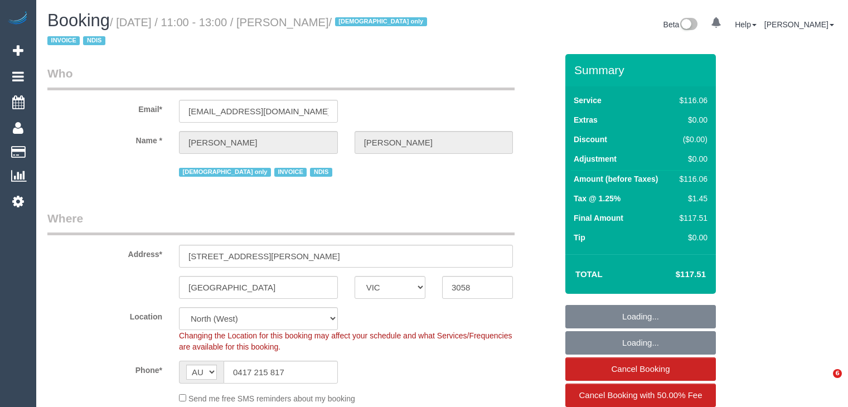
select select "VIC"
select select "number:28"
select select "number:14"
select select "number:19"
select select "number:22"
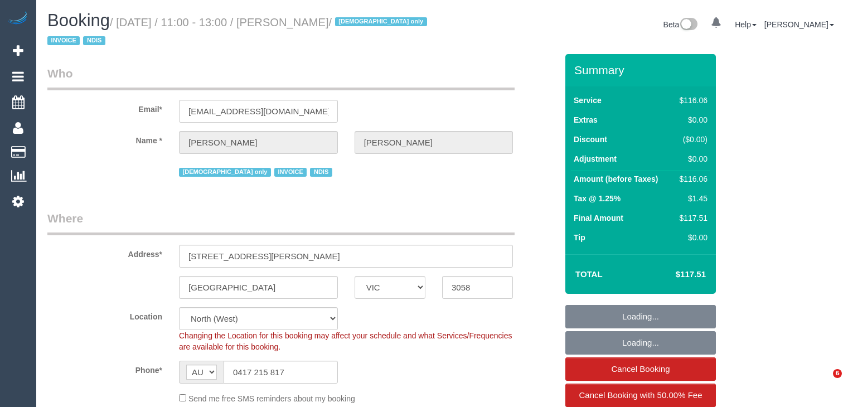
select select "number:35"
select select "object:1544"
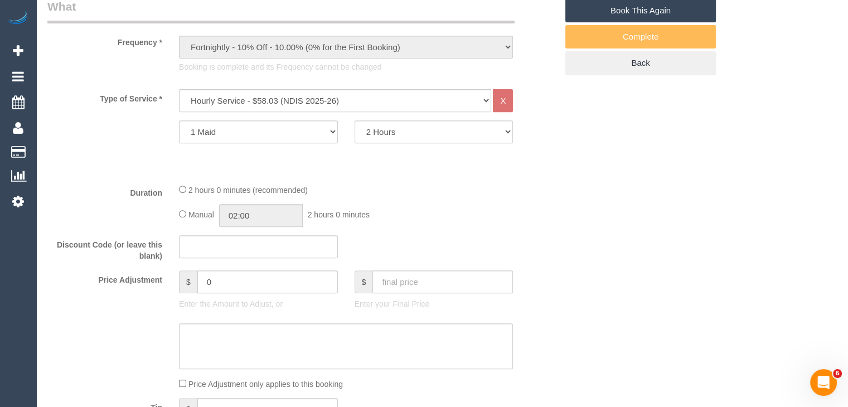
scroll to position [557, 0]
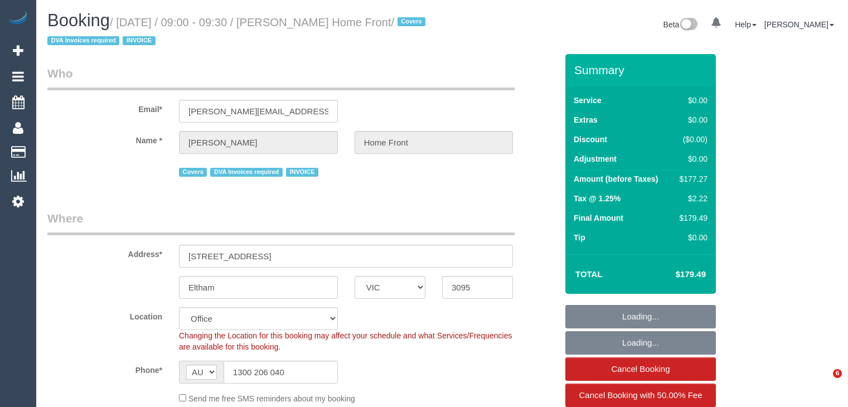
select select "VIC"
select select "180"
select select "number:28"
select select "number:14"
select select "number:19"
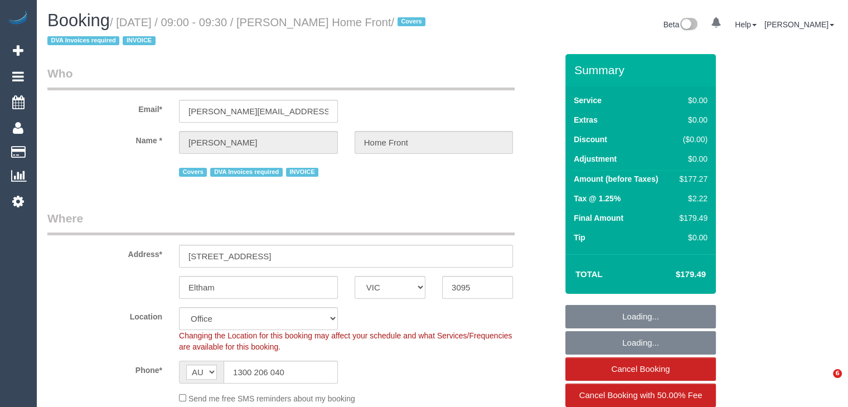
select select "number:22"
select select "number:35"
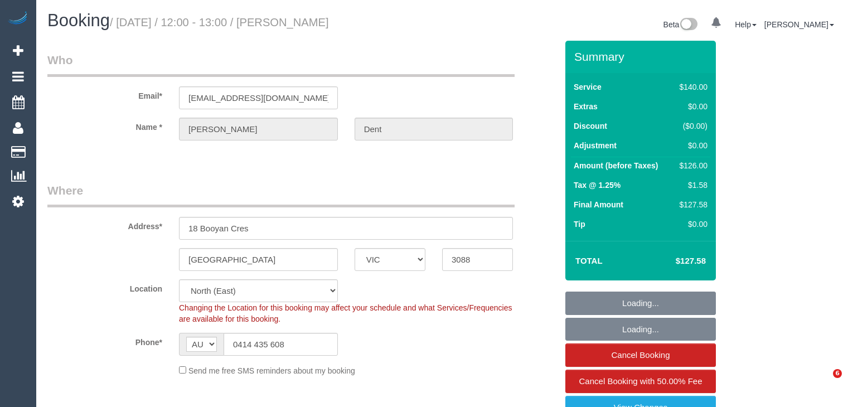
select select "VIC"
select select "number:27"
select select "number:14"
select select "number:19"
select select "number:25"
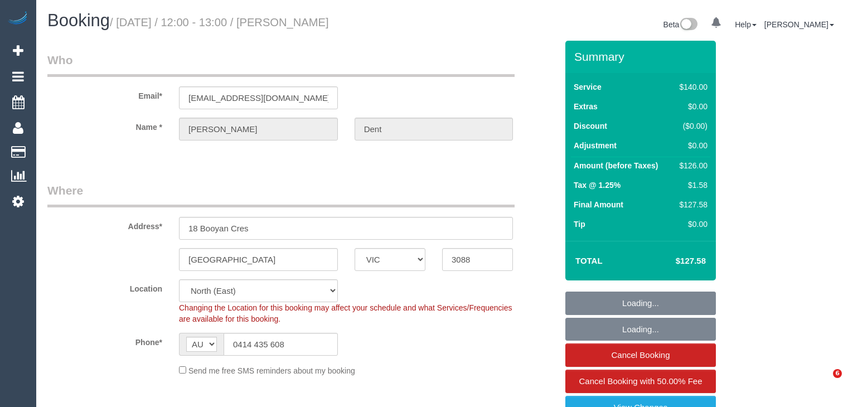
select select "number:35"
select select "number:13"
select select "object:685"
select select "string:stripe-pm_1Mfgqy2GScqysDRVkiZHir9q"
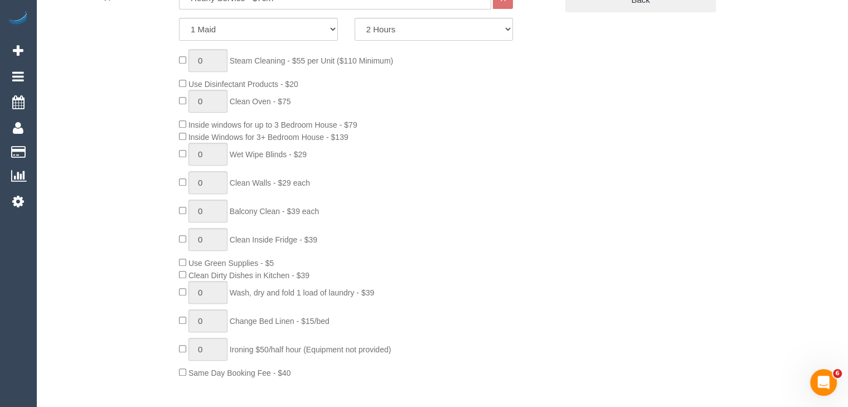
scroll to position [613, 0]
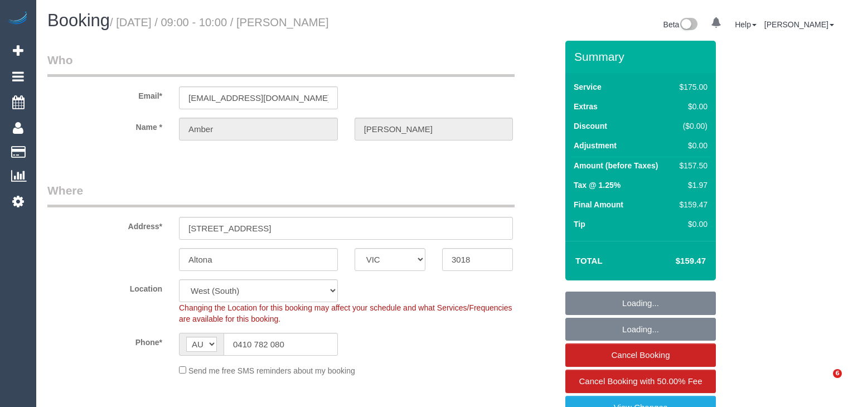
select select "VIC"
select select "150"
select select "number:28"
select select "number:14"
select select "number:18"
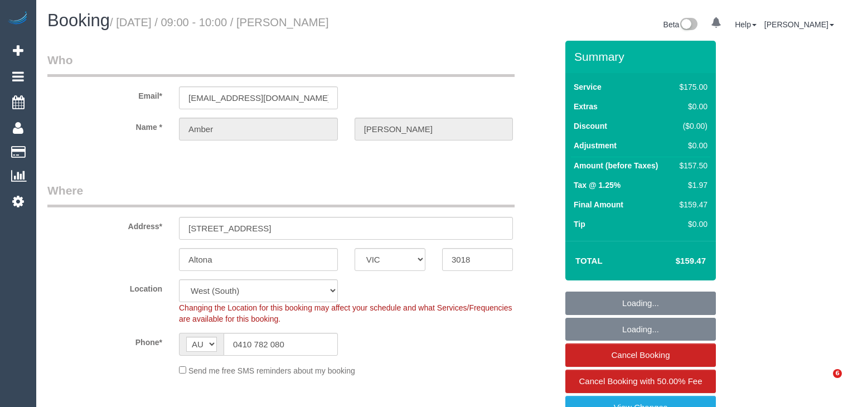
select select "number:24"
select select "number:12"
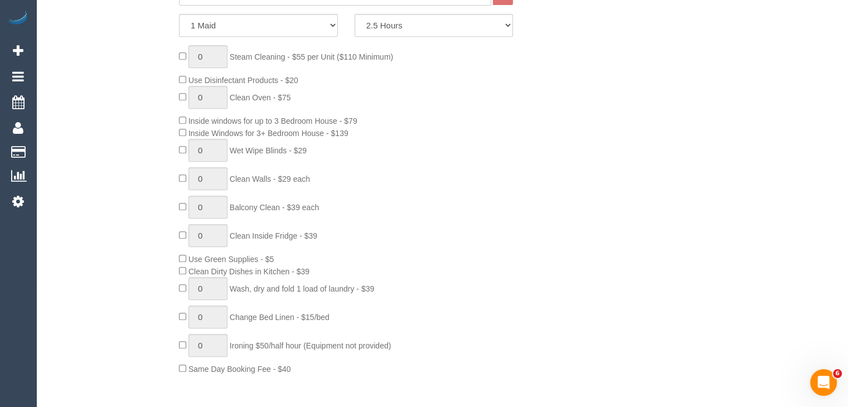
scroll to position [502, 0]
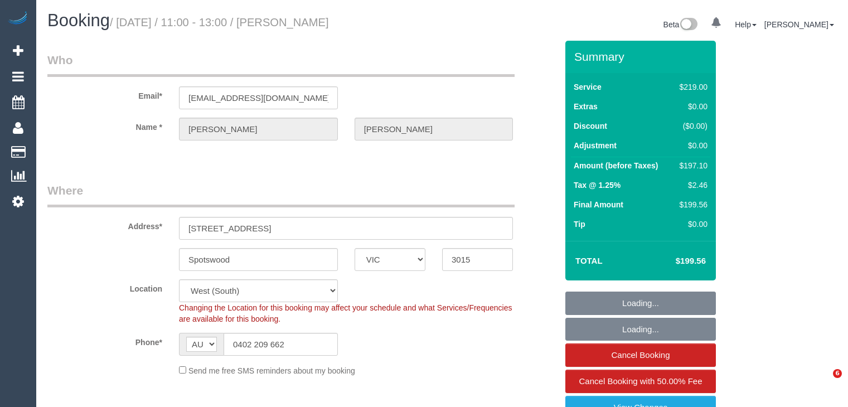
select select "VIC"
select select "string:stripe-pm_1PzB1x2GScqysDRV4ROslCiM"
select select "number:27"
select select "number:14"
select select "number:19"
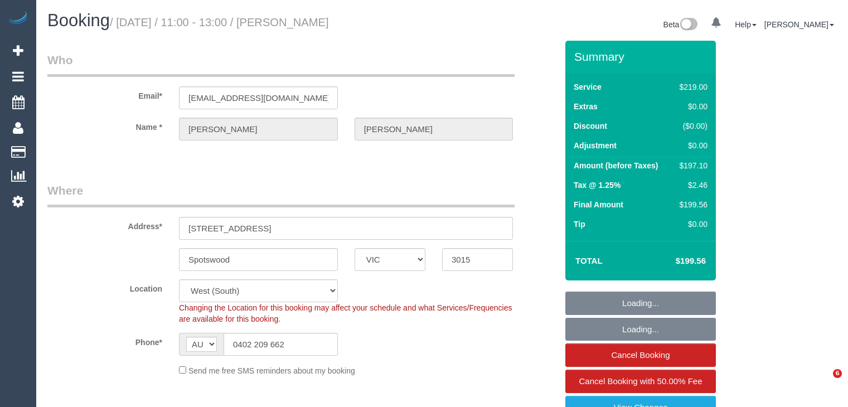
select select "number:36"
select select "23081"
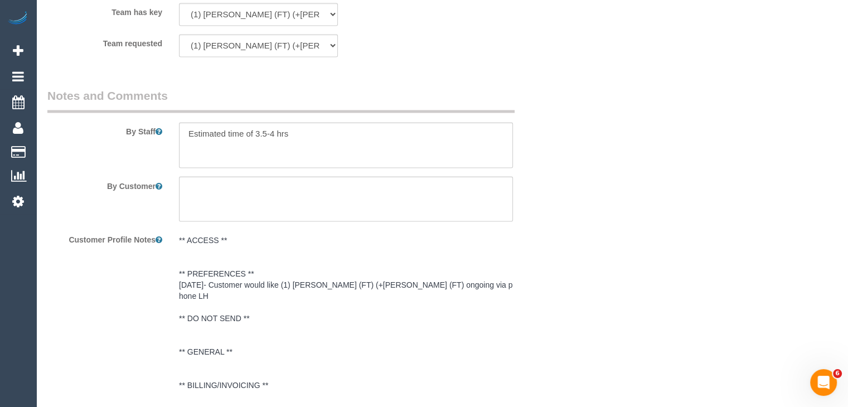
scroll to position [1951, 0]
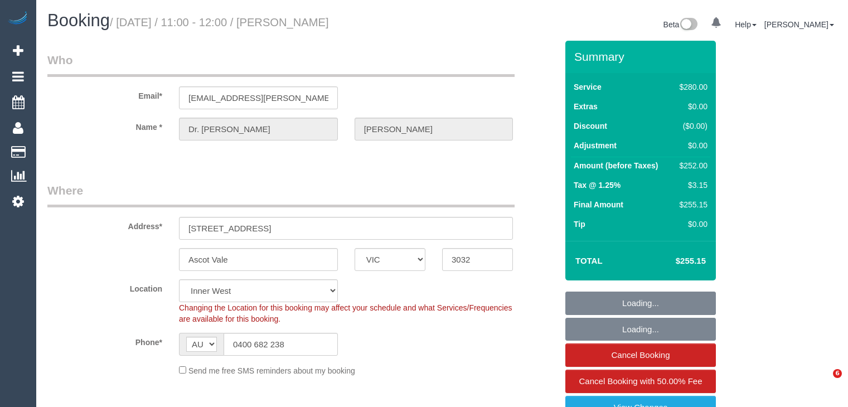
select select "VIC"
select select "240"
select select "number:28"
select select "number:14"
select select "number:19"
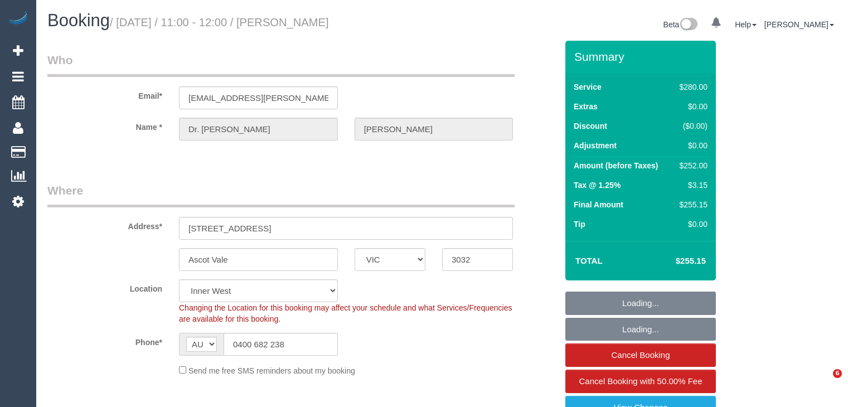
select select "number:22"
select select "number:35"
select select "number:11"
select select "object:863"
select select "23081"
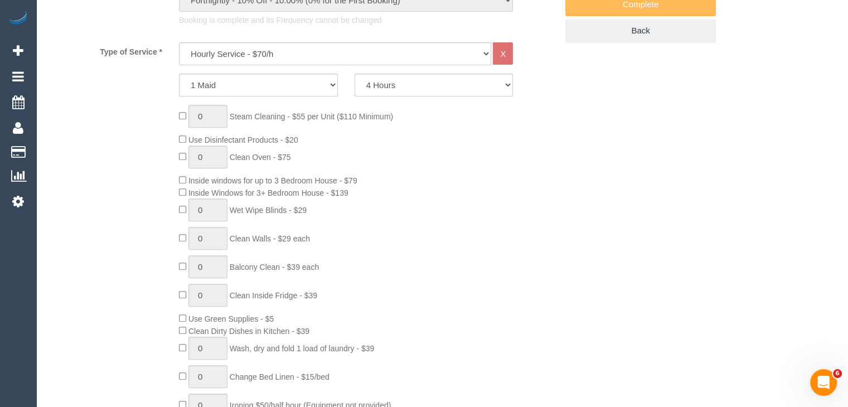
scroll to position [446, 0]
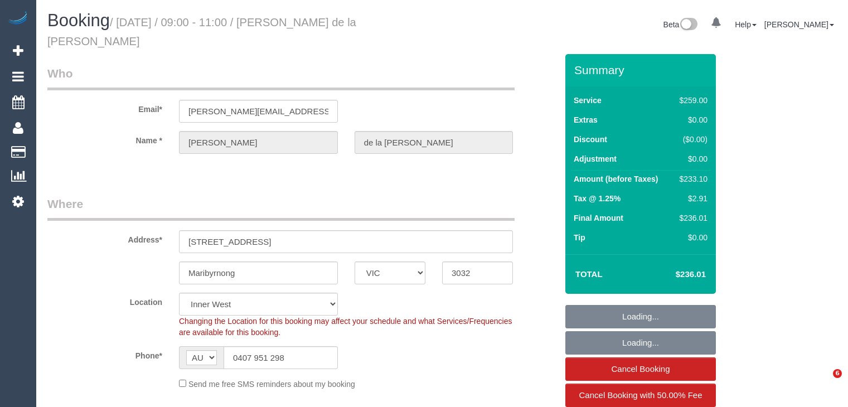
select select "VIC"
select select "string:stripe-pm_1RCF4Y2GScqysDRVi2Jhl6kx"
select select "number:27"
select select "number:14"
select select "number:19"
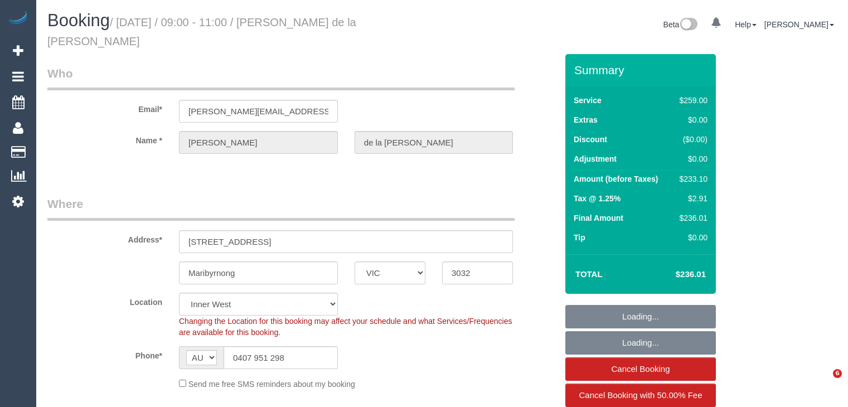
select select "number:24"
select select "number:13"
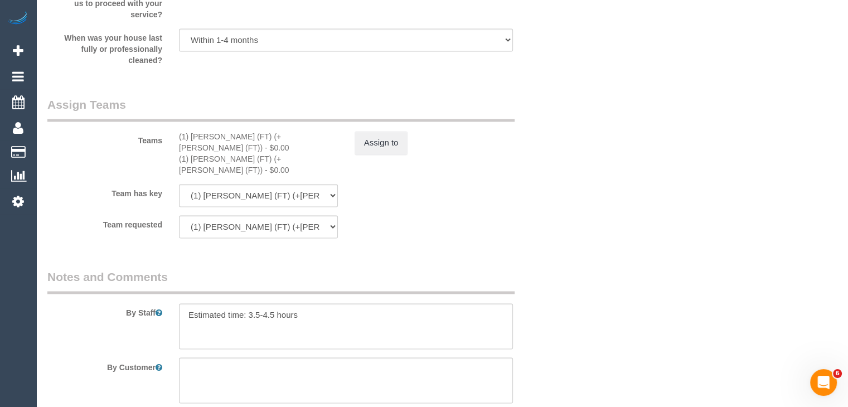
scroll to position [1783, 0]
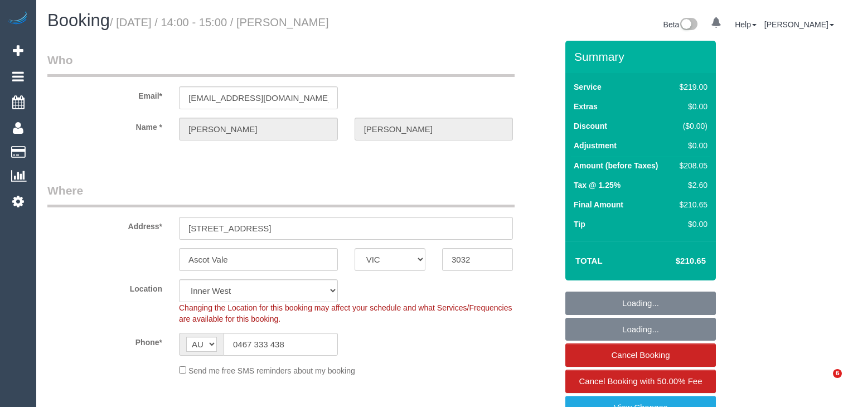
select select "VIC"
select select "number:28"
select select "number:16"
select select "number:19"
select select "number:23"
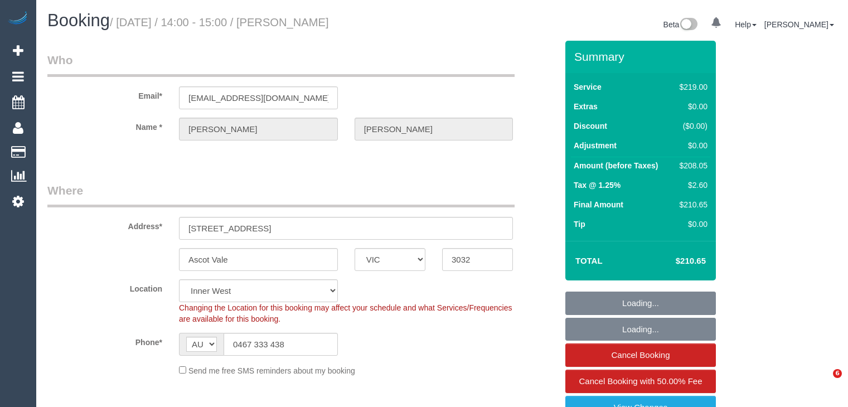
select select "number:34"
select select "number:12"
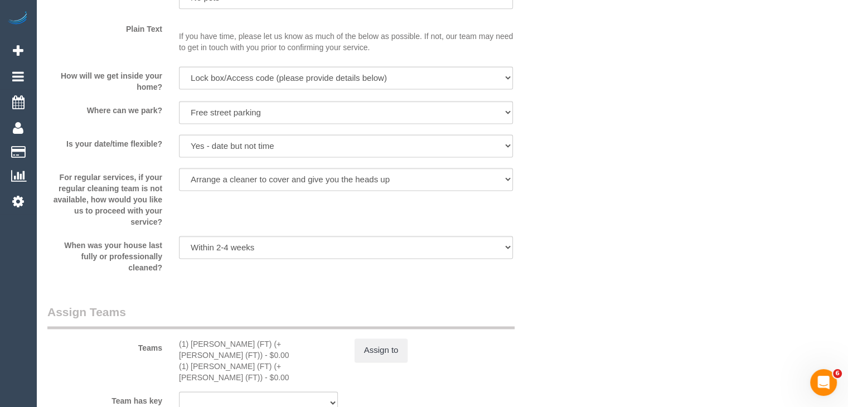
scroll to position [1895, 0]
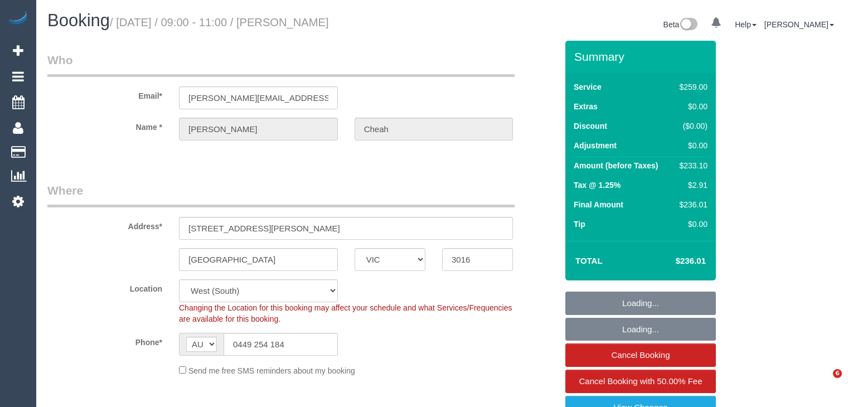
select select "VIC"
select select "string:stripe-pm_1NTHFF2GScqysDRVUCMIxcJL"
select select "number:28"
select select "number:14"
select select "number:19"
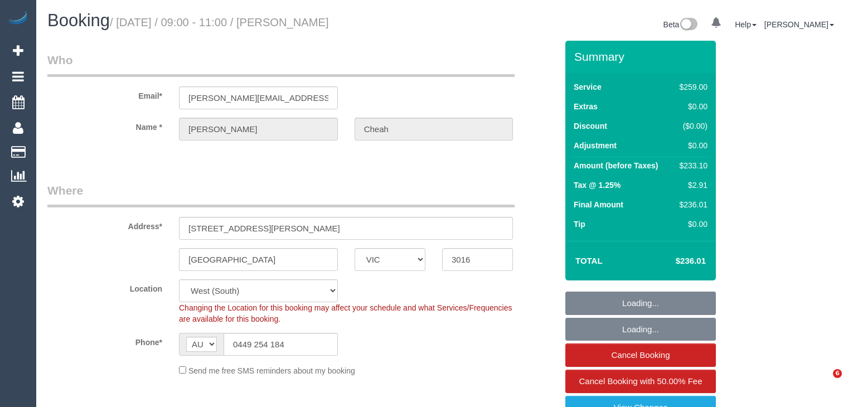
select select "number:36"
select select "number:34"
select select "number:11"
select select "object:1318"
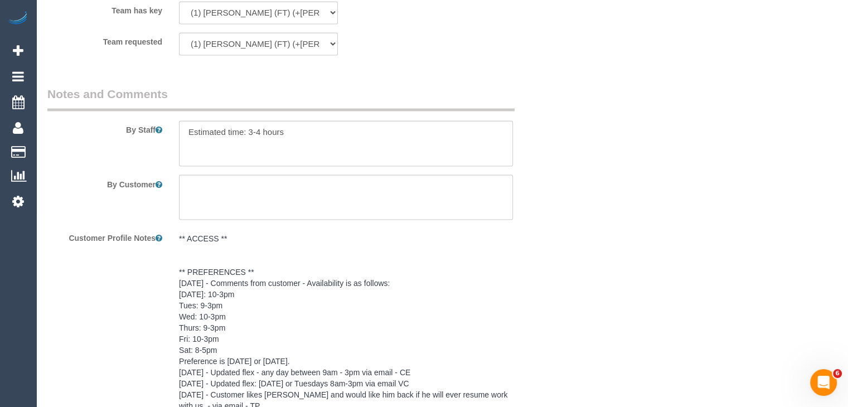
scroll to position [1951, 0]
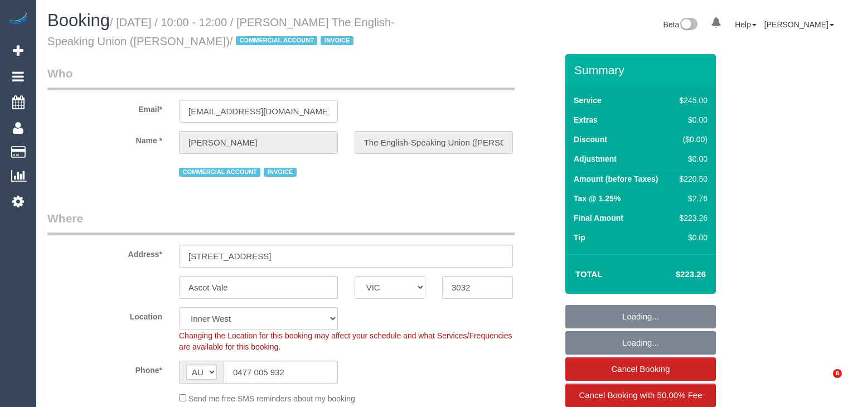
select select "VIC"
select select "210"
select select "number:28"
select select "number:14"
select select "number:19"
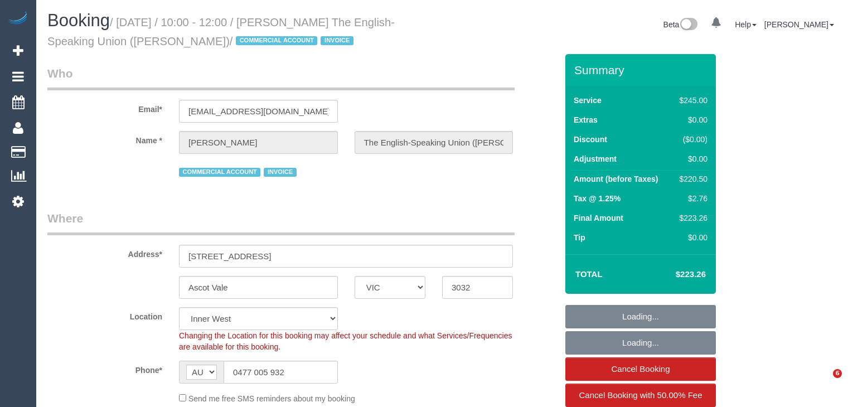
select select "number:36"
select select "number:34"
select select "spot1"
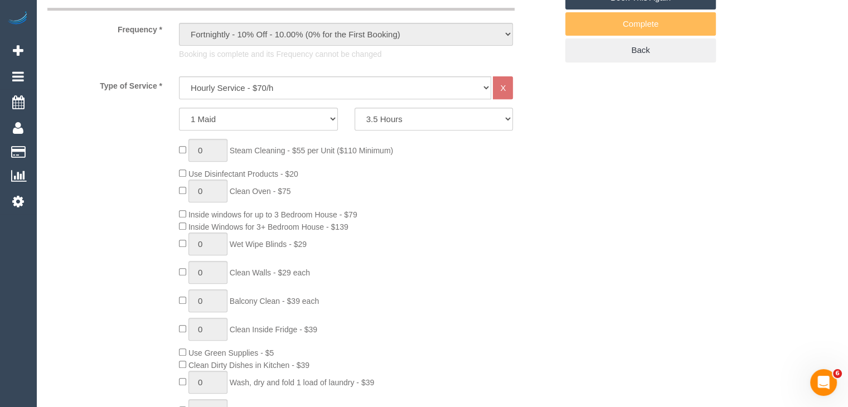
scroll to position [446, 0]
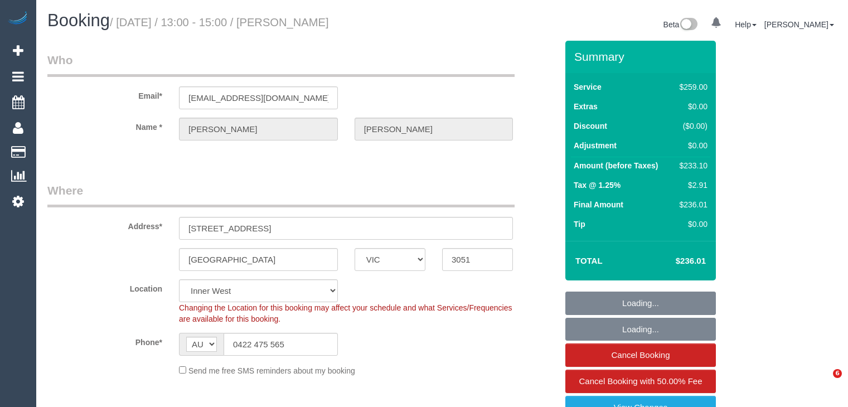
select select "VIC"
select select "number:27"
select select "number:14"
select select "number:19"
select select "number:36"
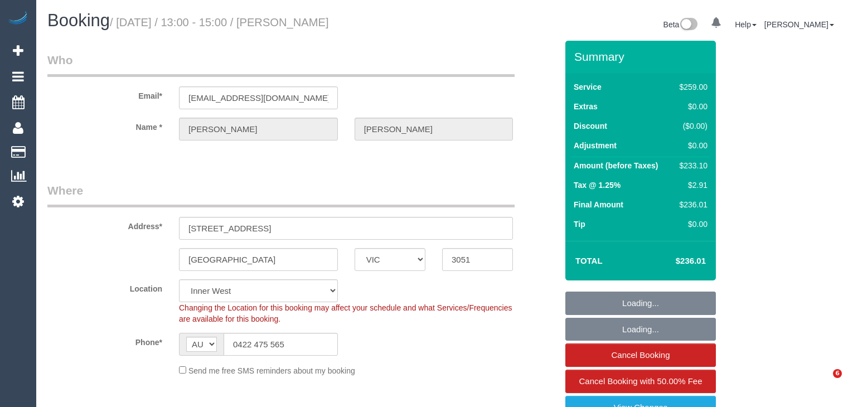
select select "number:35"
select select "23081"
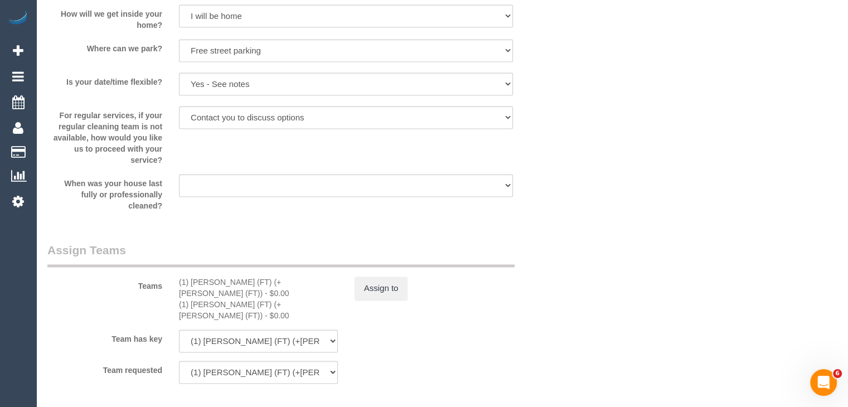
scroll to position [1783, 0]
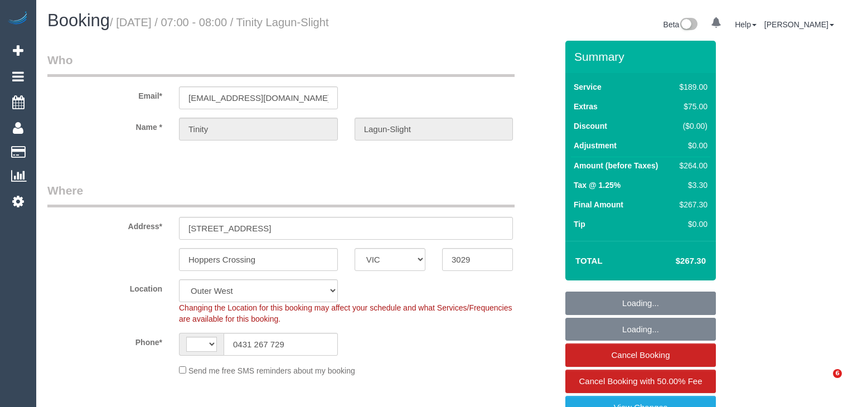
select select "VIC"
select select "object:811"
select select "string:AU"
select select "number:29"
select select "number:14"
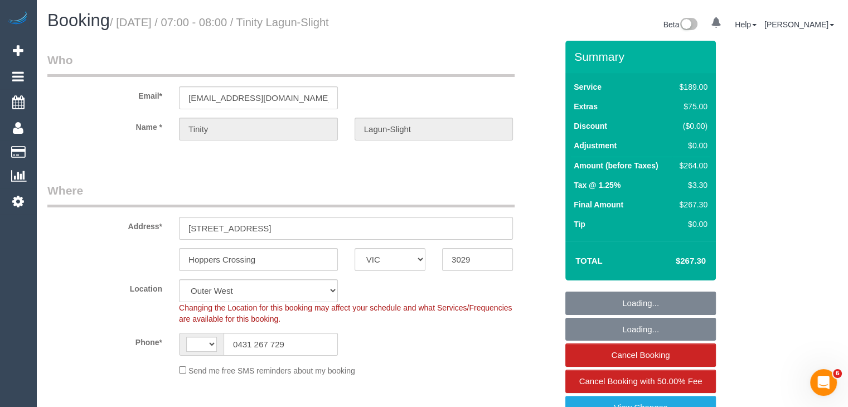
select select "number:19"
select select "number:36"
select select "string:stripe-pm_1RvXZ12GScqysDRVfqXCIYns"
select select "spot1"
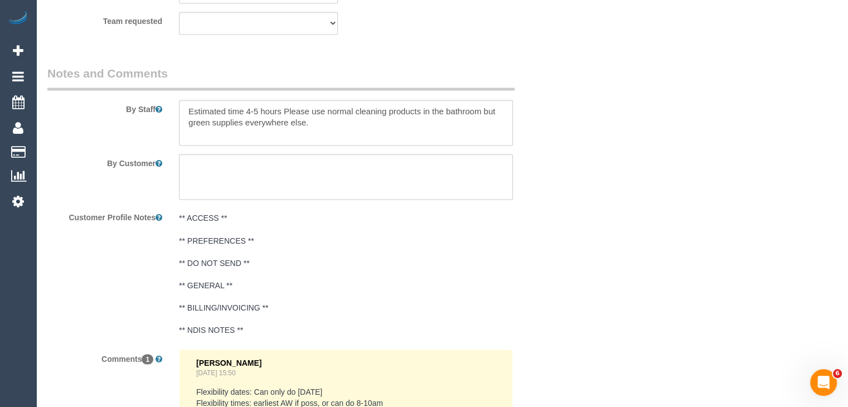
scroll to position [1895, 0]
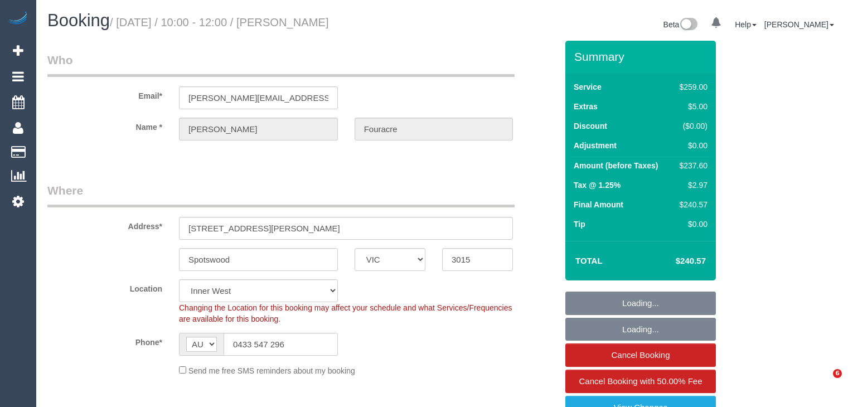
select select "VIC"
select select "number:32"
select select "number:14"
select select "number:18"
select select "spot1"
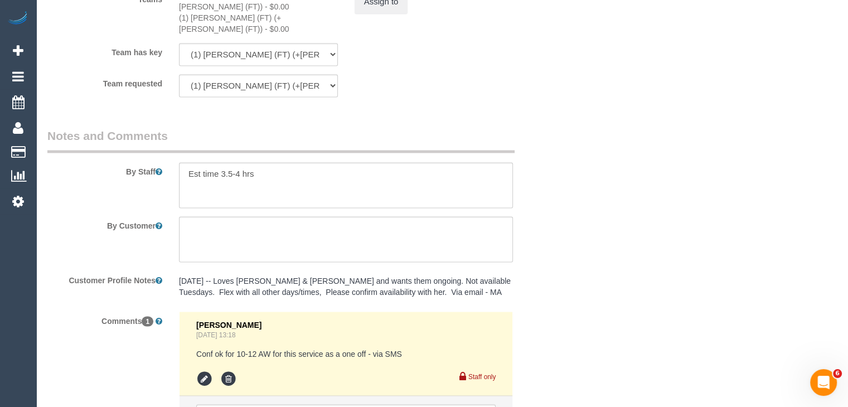
scroll to position [1895, 0]
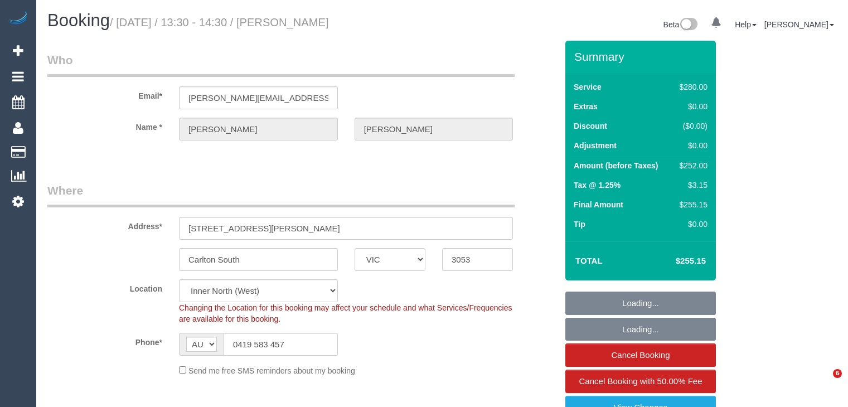
select select "VIC"
select select "240"
select select "number:32"
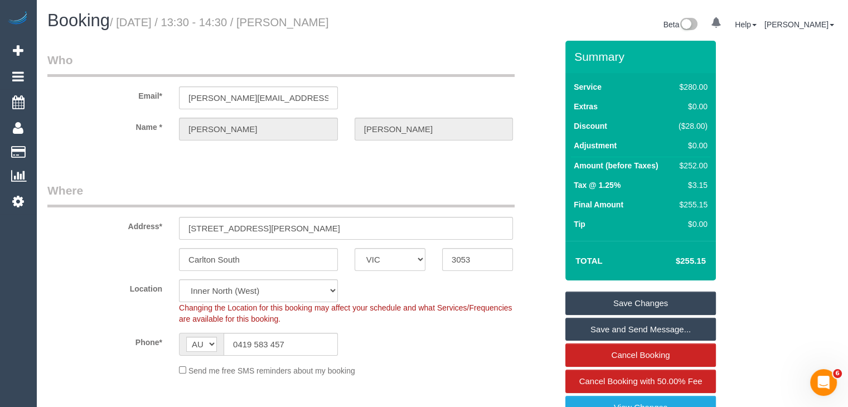
scroll to position [390, 0]
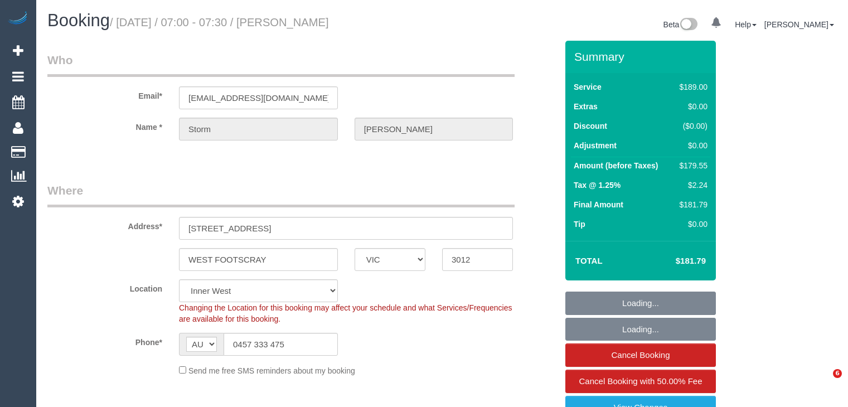
select select "VIC"
select select "number:29"
select select "number:14"
select select "number:19"
select select "number:36"
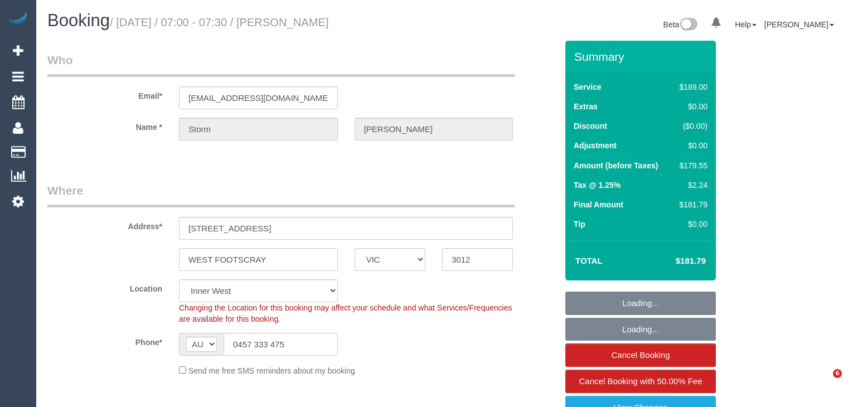
select select "number:34"
select select "number:11"
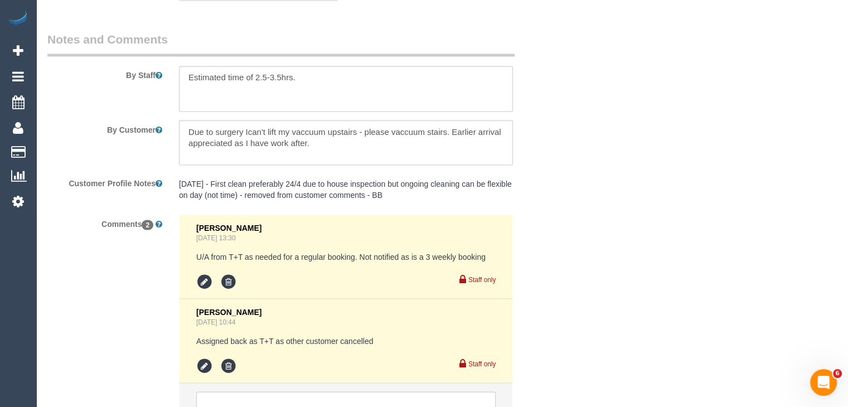
scroll to position [2006, 0]
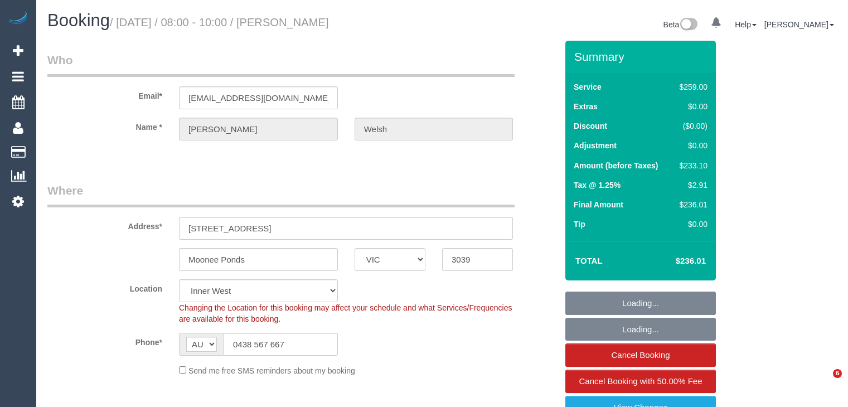
select select "VIC"
select select "number:27"
select select "number:14"
select select "number:19"
select select "number:24"
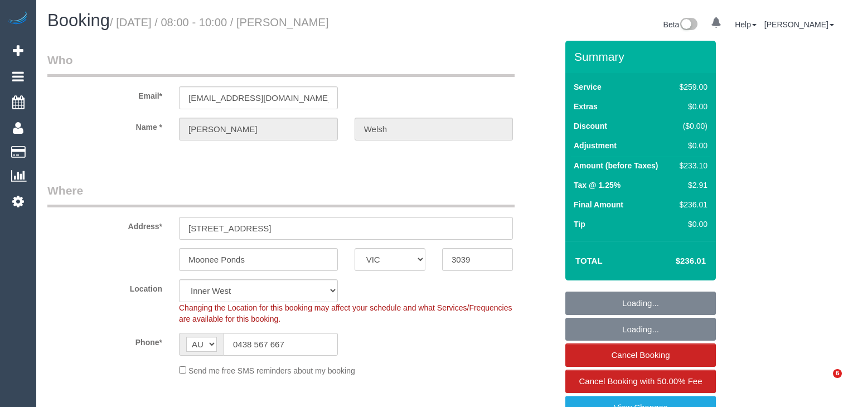
select select "number:35"
select select "number:11"
select select "23081"
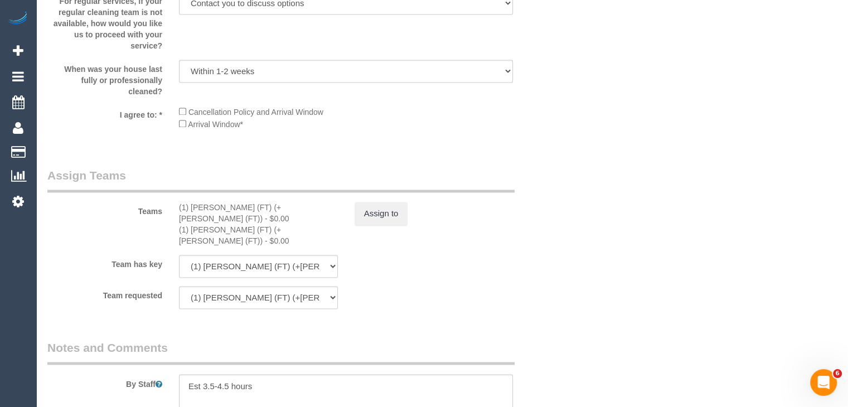
scroll to position [1951, 0]
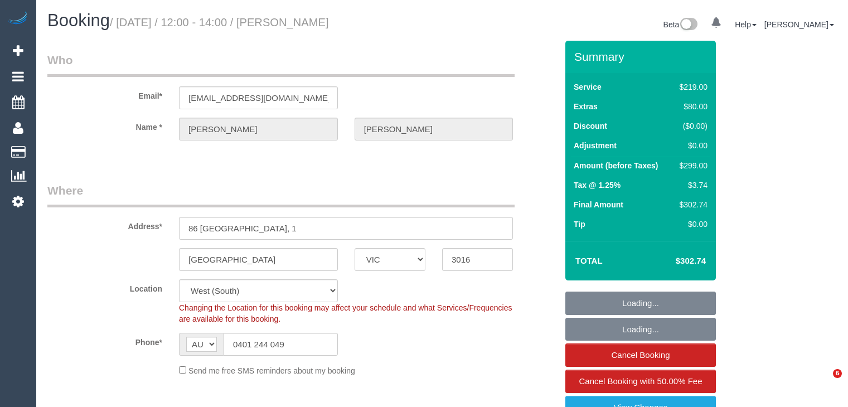
select select "VIC"
select select "number:30"
select select "number:15"
select select "number:19"
select select "number:22"
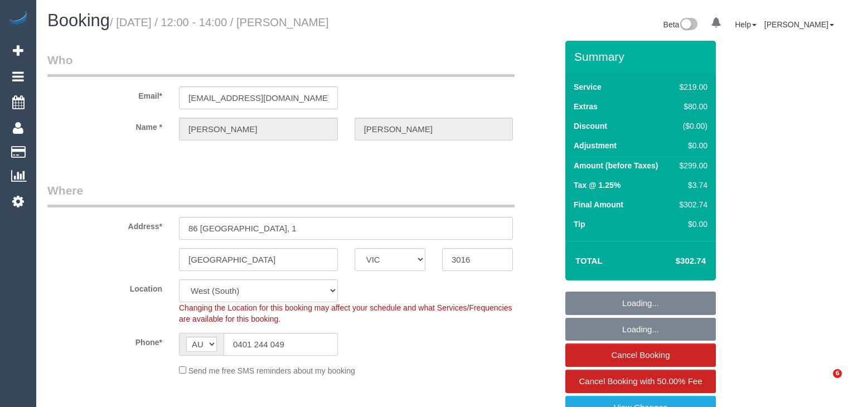
select select "number:35"
select select "number:13"
select select "object:1300"
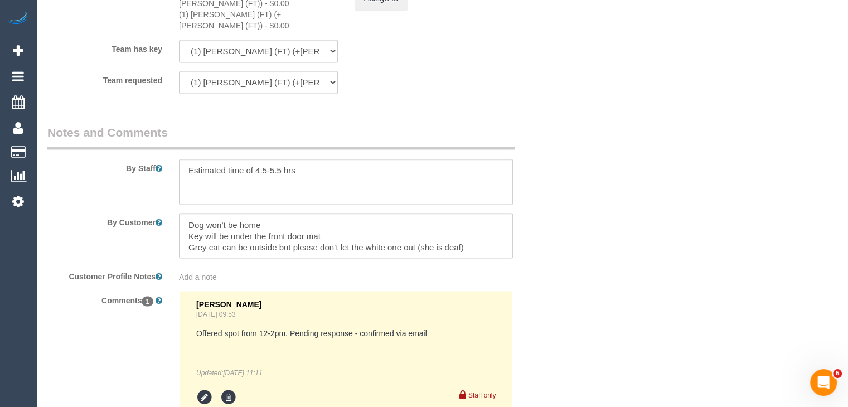
scroll to position [1895, 0]
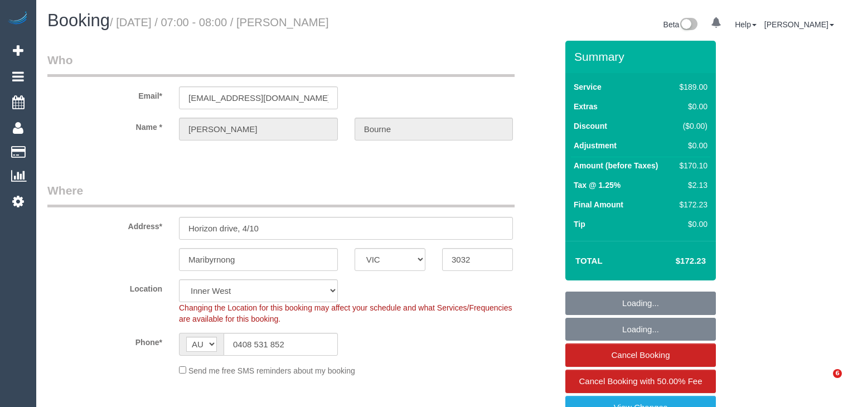
select select "VIC"
select select "number:28"
select select "number:14"
select select "number:19"
select select "number:24"
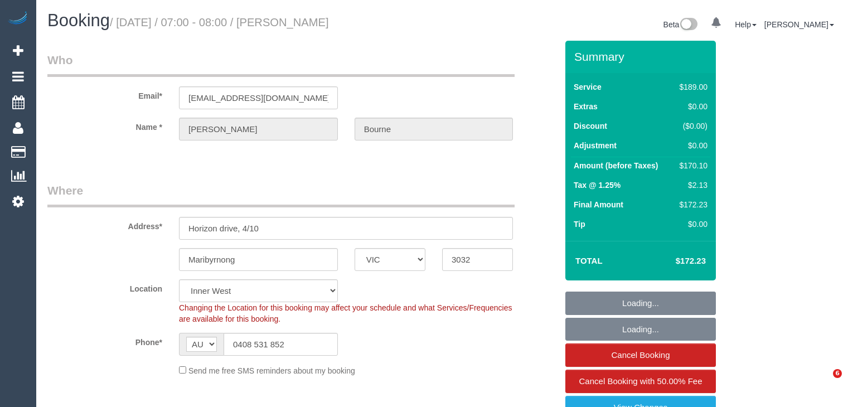
select select "number:33"
select select "number:26"
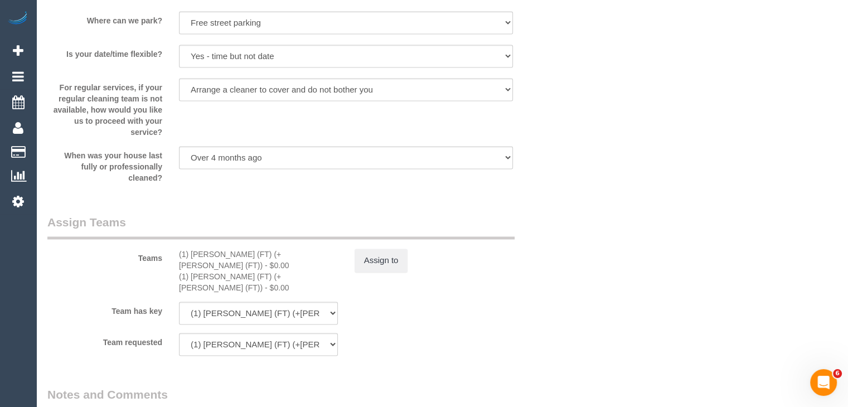
scroll to position [1783, 0]
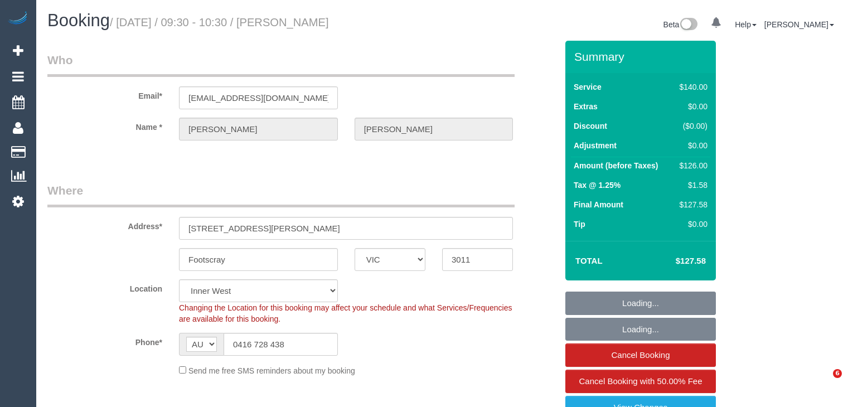
select select "VIC"
select select "number:29"
select select "number:14"
select select "number:19"
select select "number:22"
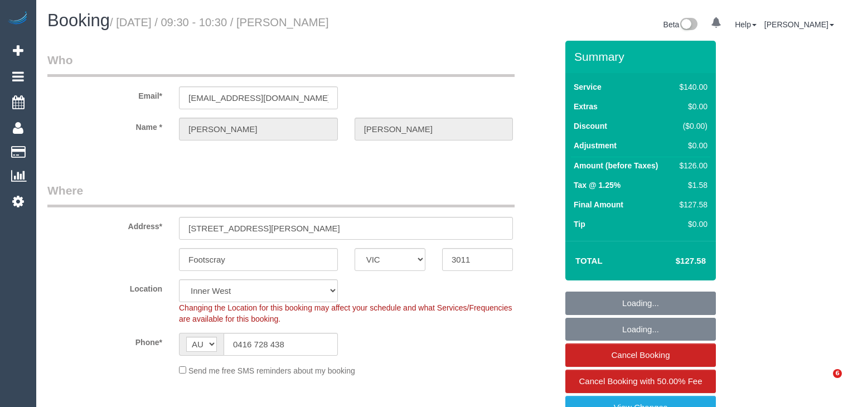
select select "number:35"
select select "number:11"
select select "23081"
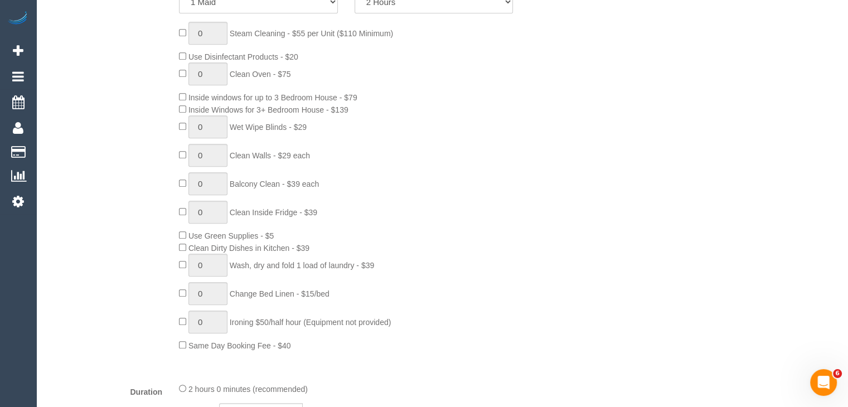
scroll to position [557, 0]
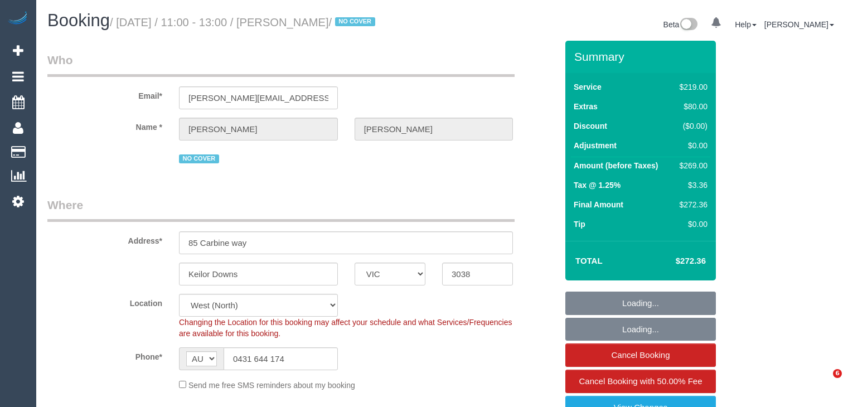
select select "VIC"
select select "string:stripe-pm_1Rxgn22GScqysDRVKR7XNZBC"
select select "number:28"
select select "number:14"
select select "number:19"
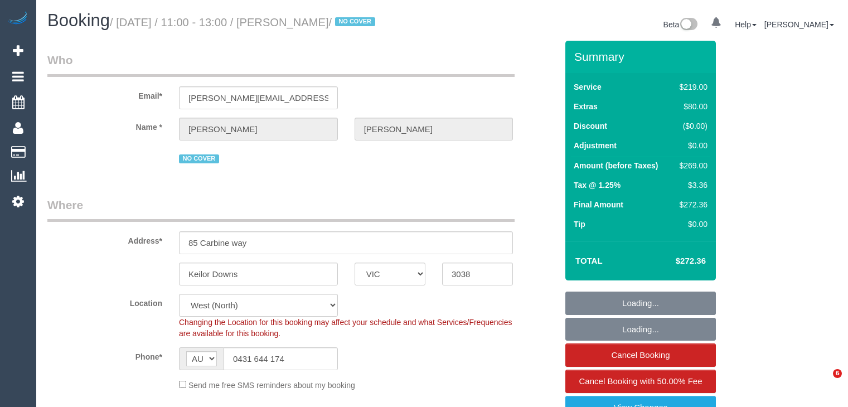
select select "number:36"
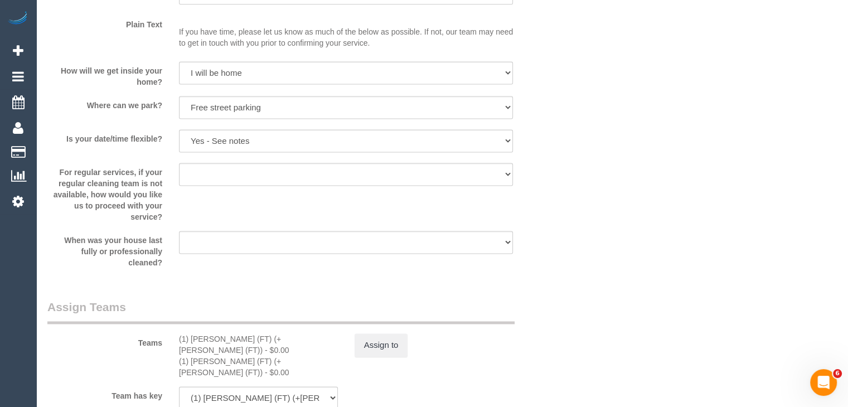
scroll to position [2006, 0]
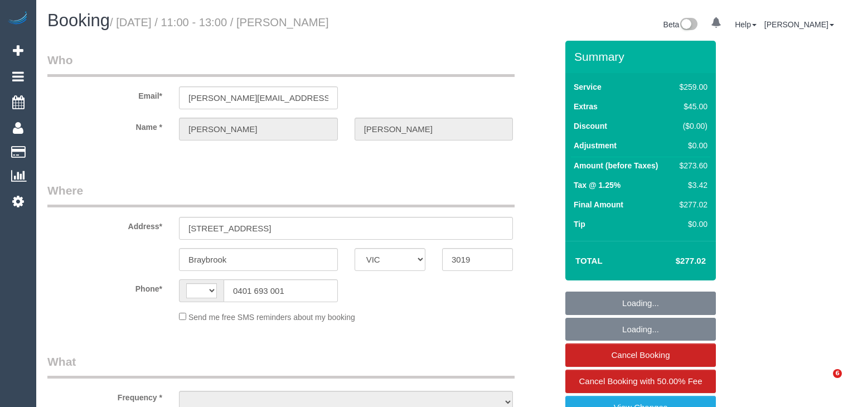
select select "VIC"
select select "string:AU"
select select "object:397"
select select "string:stripe-pm_1M56LG2GScqysDRVUnOGVhBc"
select select "23080"
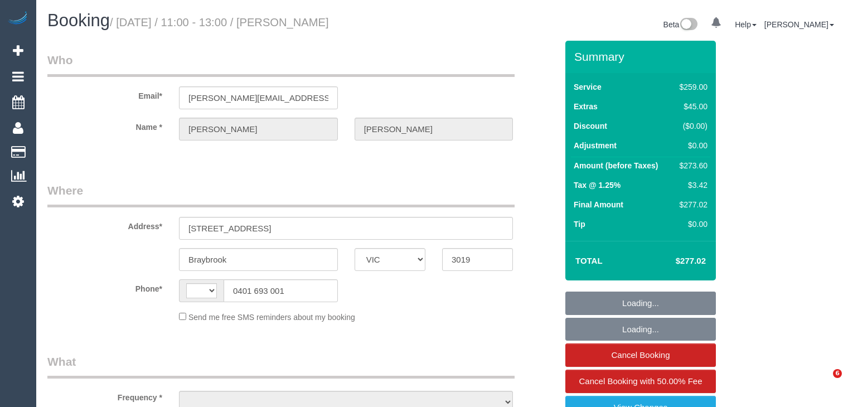
select select "number:32"
select select "number:35"
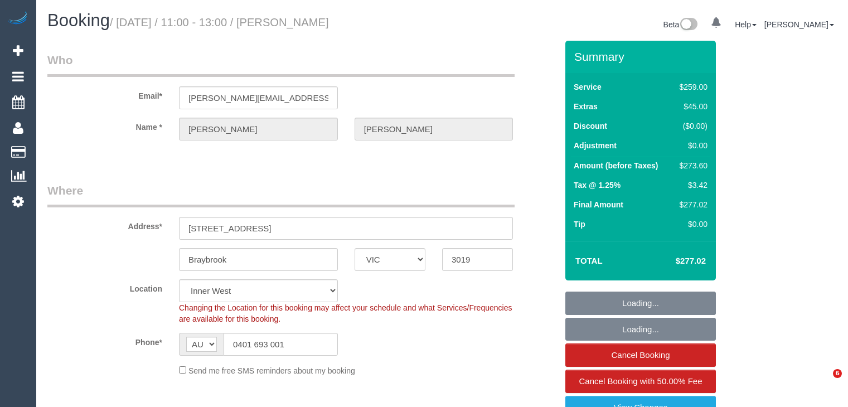
select select "object:1511"
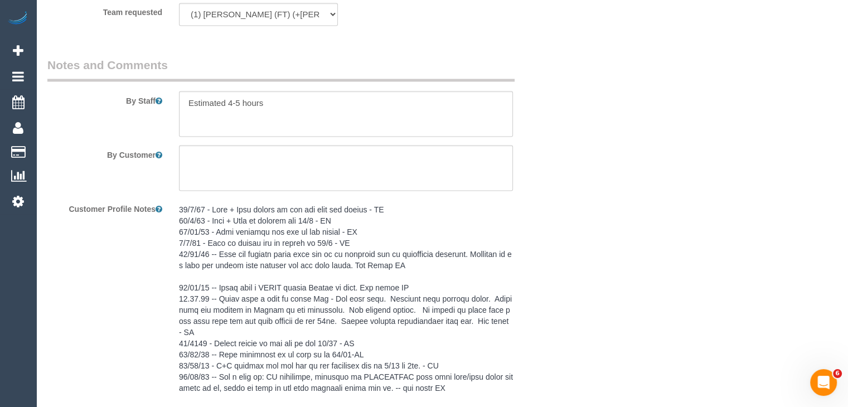
scroll to position [2046, 0]
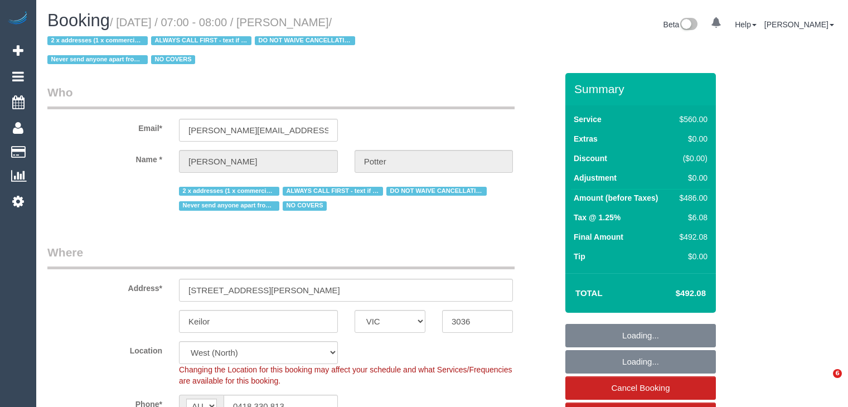
select select "VIC"
select select "2"
select select "240"
select select "string:check"
select select "number:28"
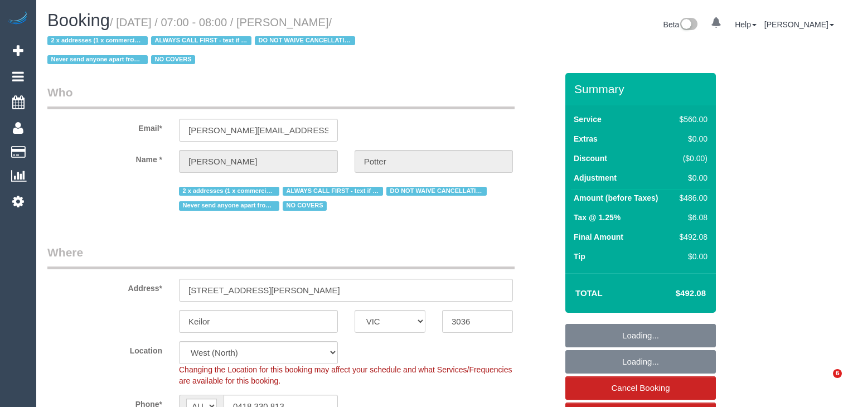
select select "number:14"
select select "number:19"
select select "number:22"
select select "number:35"
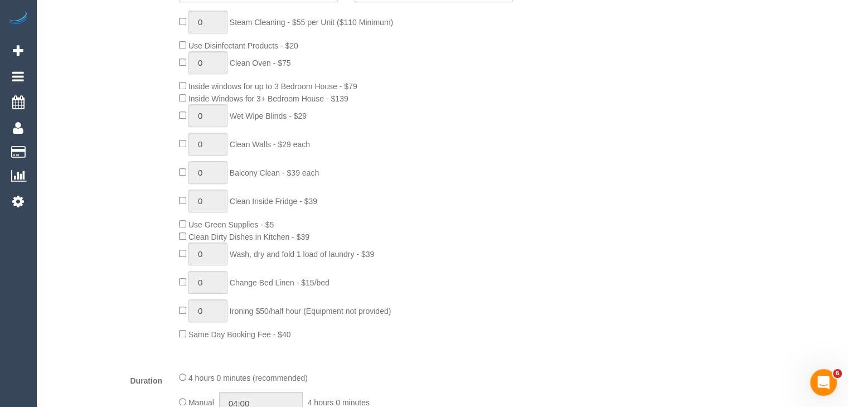
scroll to position [613, 0]
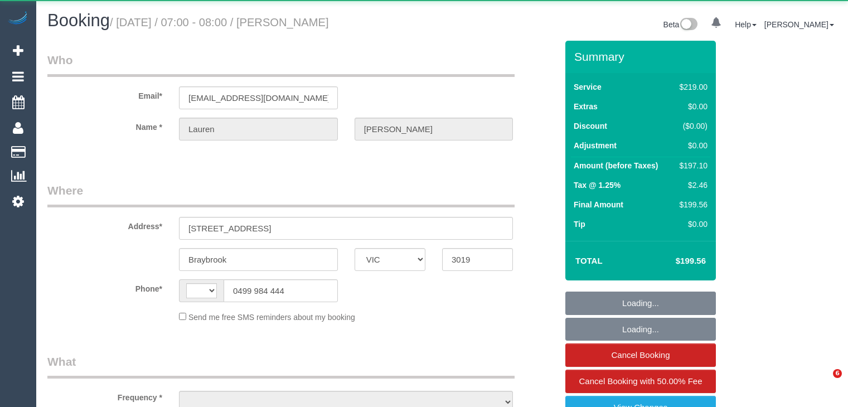
select select "VIC"
select select "string:AU"
select select "object:1469"
select select "string:stripe-pm_1QDOVg2GScqysDRV01aMSOXy"
select select "number:27"
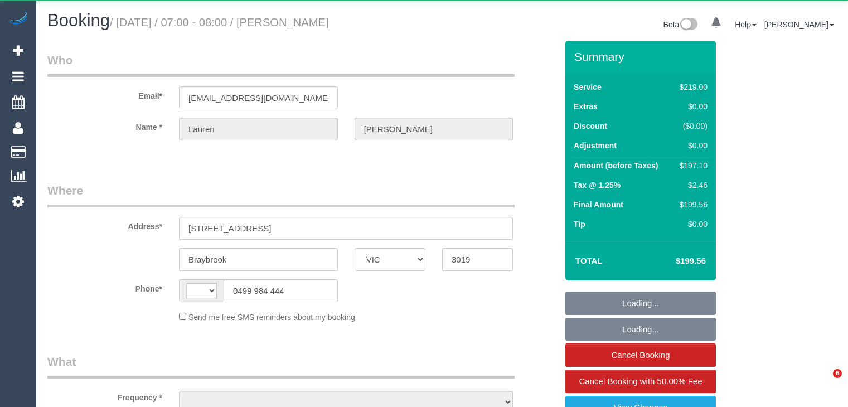
select select "number:16"
select select "number:19"
select select "number:22"
select select "number:35"
select select "number:13"
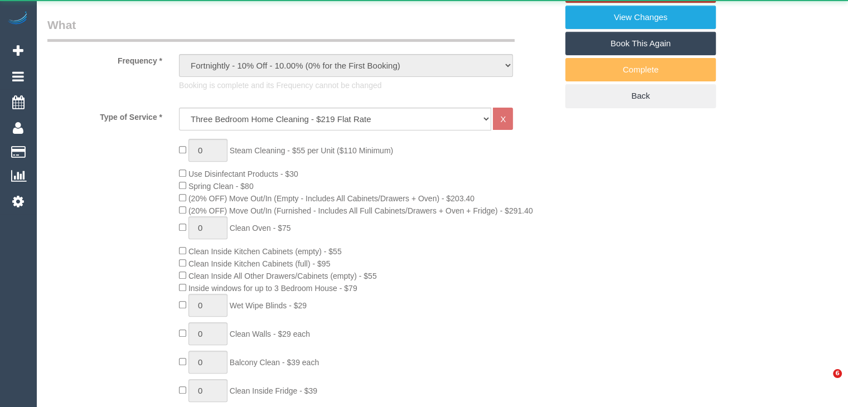
select select "spot1"
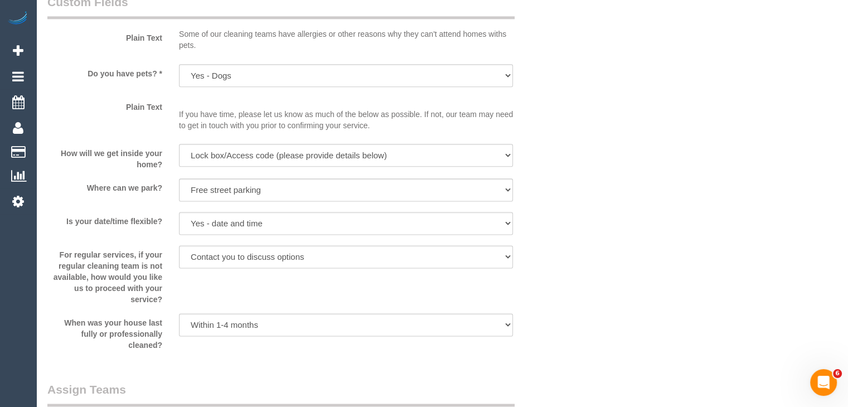
scroll to position [1672, 0]
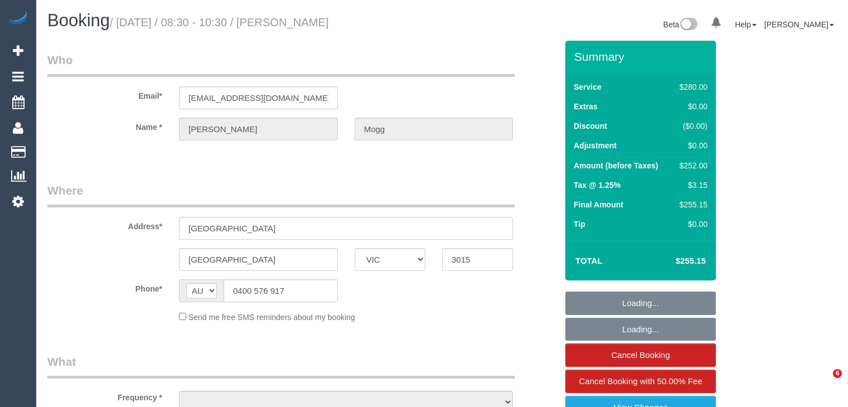
select select "VIC"
select select "string:stripe-pm_1NbxUc2GScqysDRV4gdZkAGj"
select select "object:1333"
select select "23081"
select select "240"
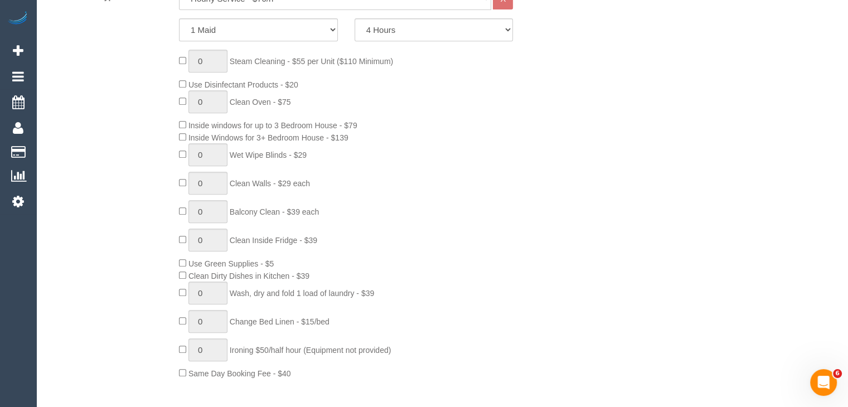
scroll to position [502, 0]
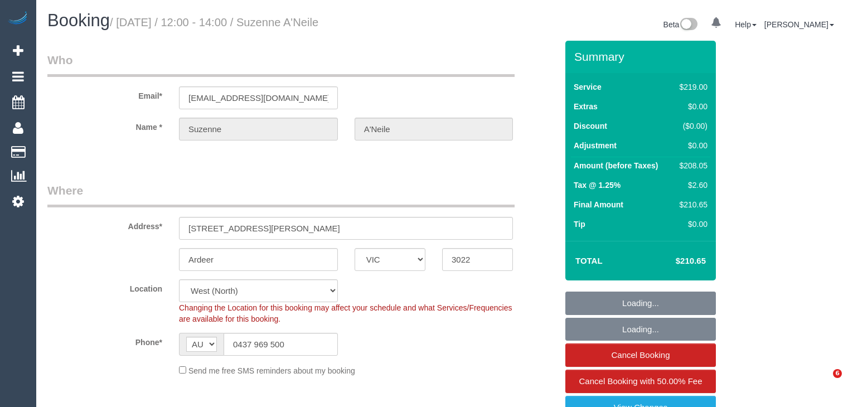
select select "VIC"
select select "spot1"
select select "number:28"
select select "number:14"
select select "number:19"
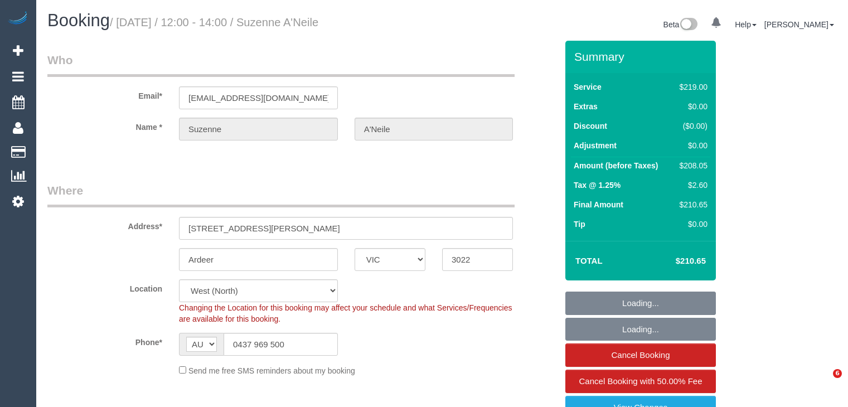
select select "number:22"
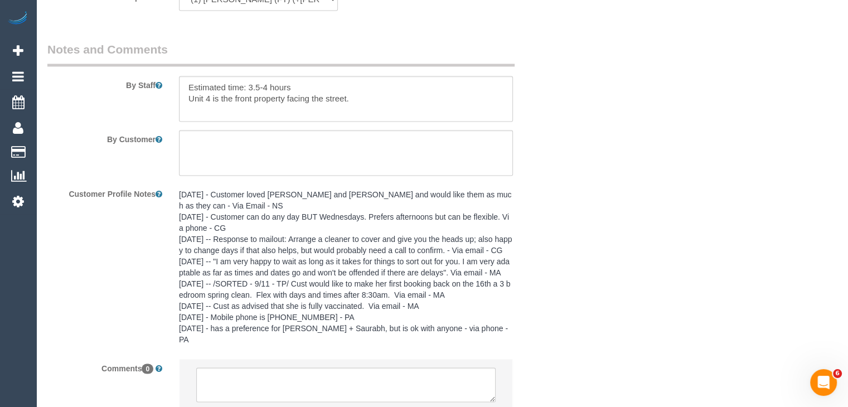
scroll to position [1922, 0]
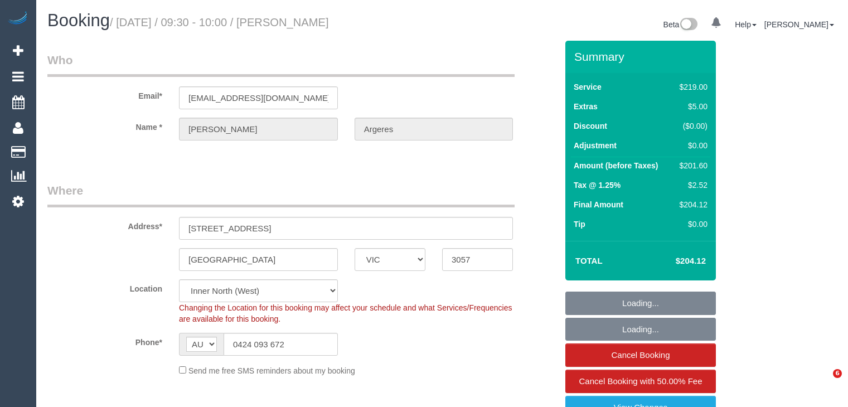
select select "VIC"
select select "string:stripe-pm_1N4iSq2GScqysDRVhLVQDao8"
select select "number:32"
select select "object:1647"
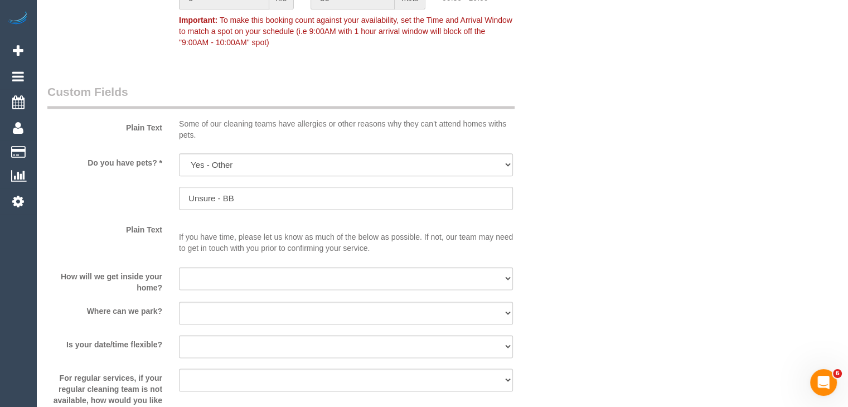
scroll to position [1783, 0]
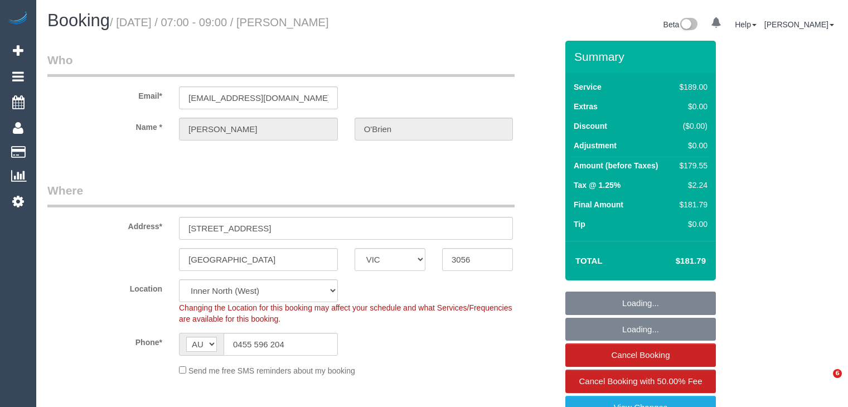
select select "VIC"
select select "string:stripe-pm_1ON2ra2GScqysDRVd57OiZx6"
select select "number:27"
select select "number:14"
select select "number:19"
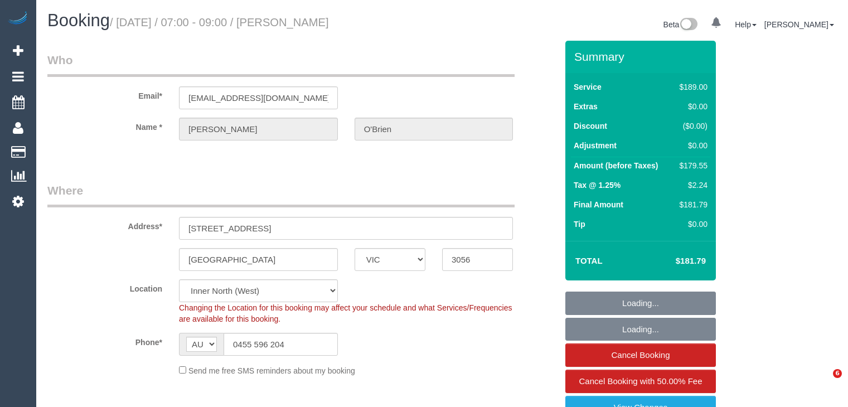
select select "number:22"
select select "number:34"
select select "number:12"
select select "spot1"
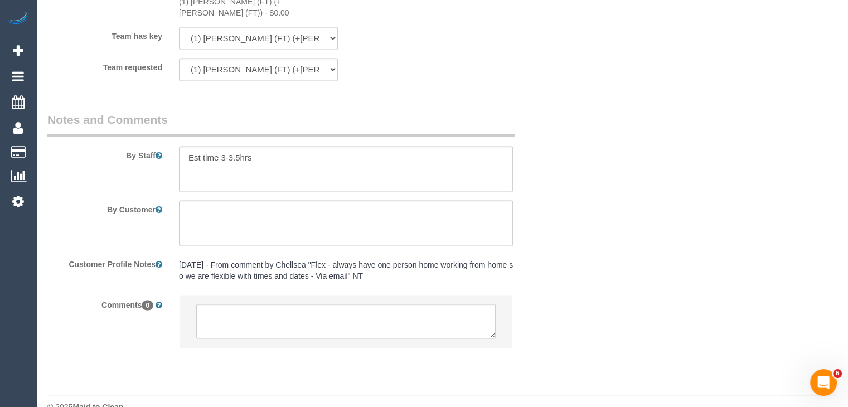
scroll to position [1855, 0]
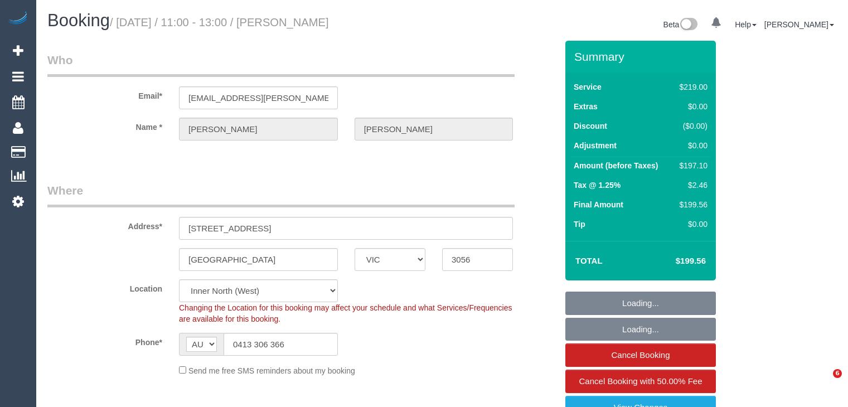
select select "VIC"
select select "string:stripe-pm_1GGesc2GScqysDRVJVCOxL56"
select select "number:27"
select select "number:14"
select select "number:19"
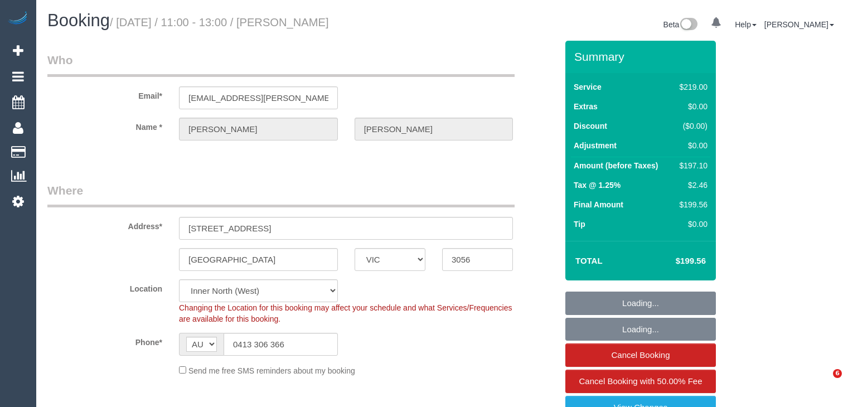
select select "number:24"
select select "number:11"
select select "spot1"
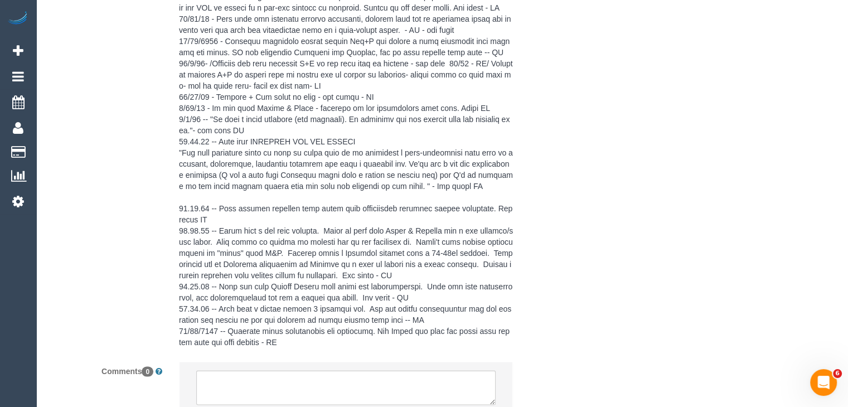
scroll to position [1955, 0]
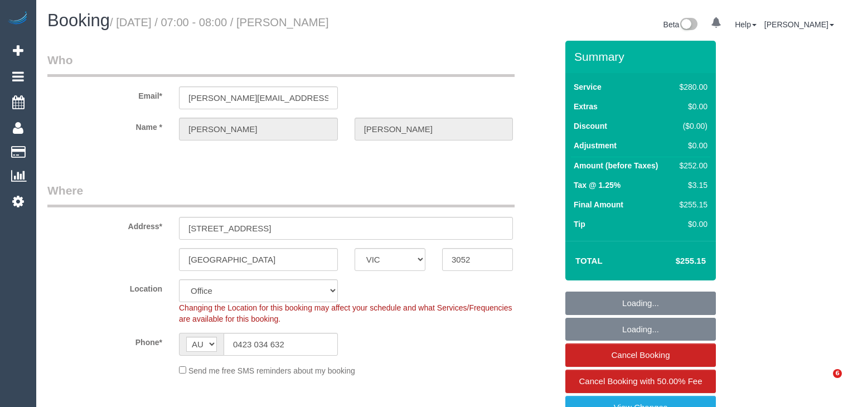
select select "VIC"
select select "number:29"
select select "number:14"
select select "number:19"
select select "number:22"
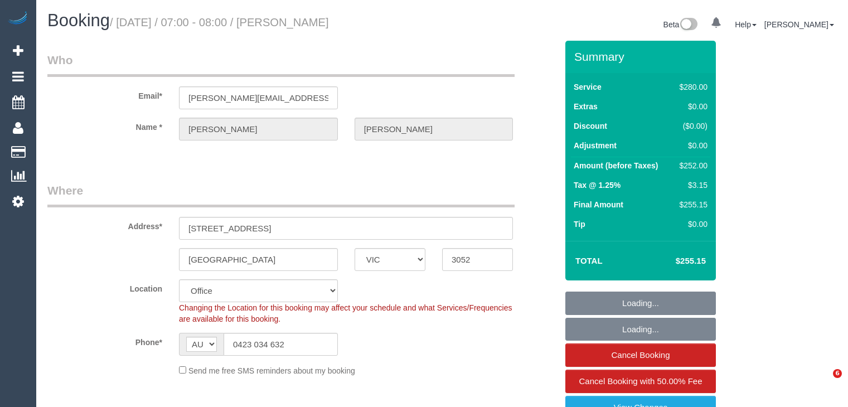
select select "number:34"
select select "number:12"
select select "object:2098"
select select "240"
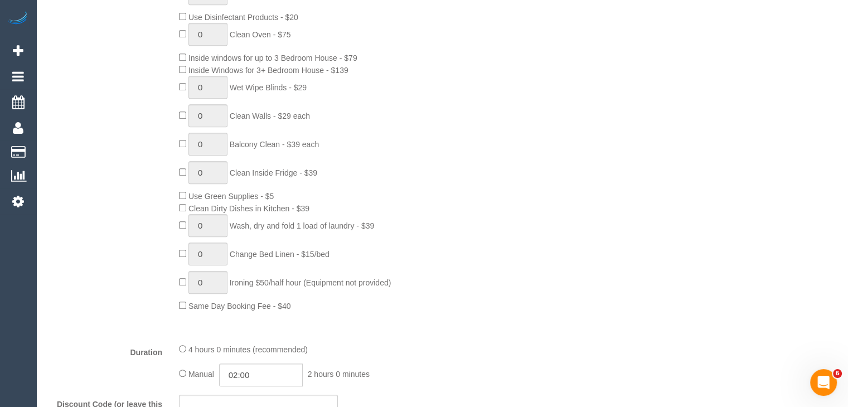
scroll to position [557, 0]
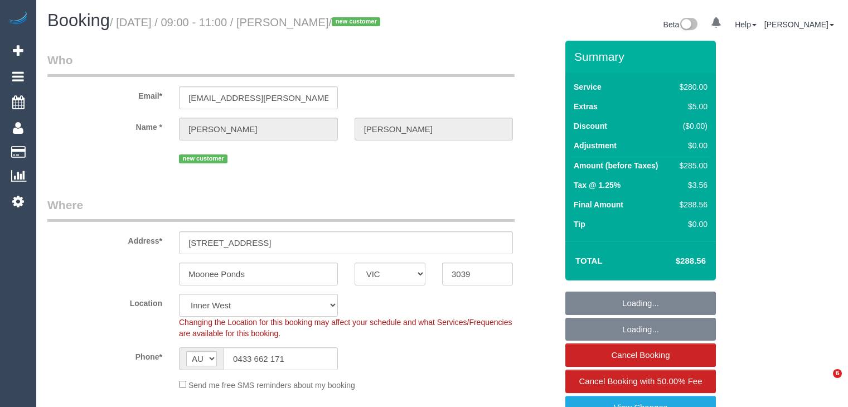
select select "VIC"
select select "240"
select select "number:27"
select select "number:14"
select select "number:19"
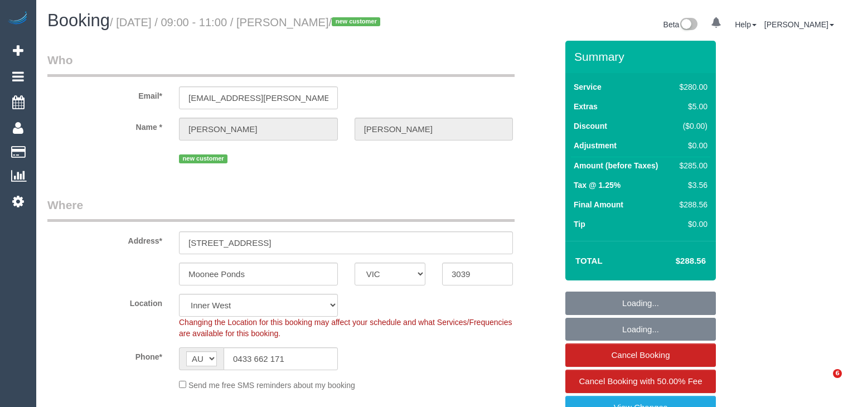
select select "number:24"
select select "number:34"
select select "number:26"
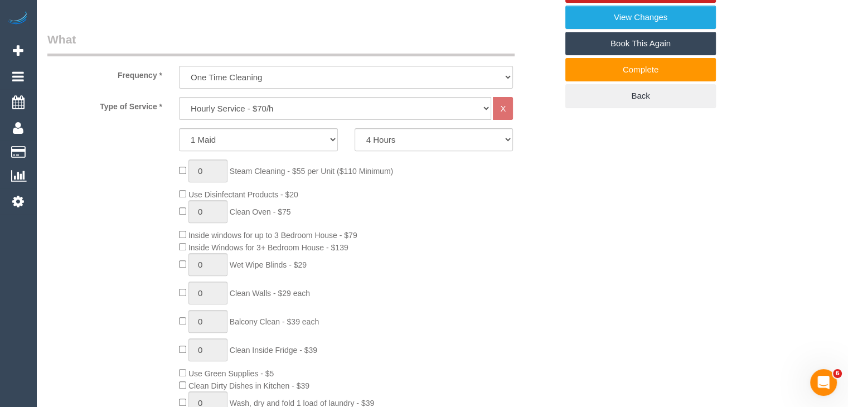
scroll to position [724, 0]
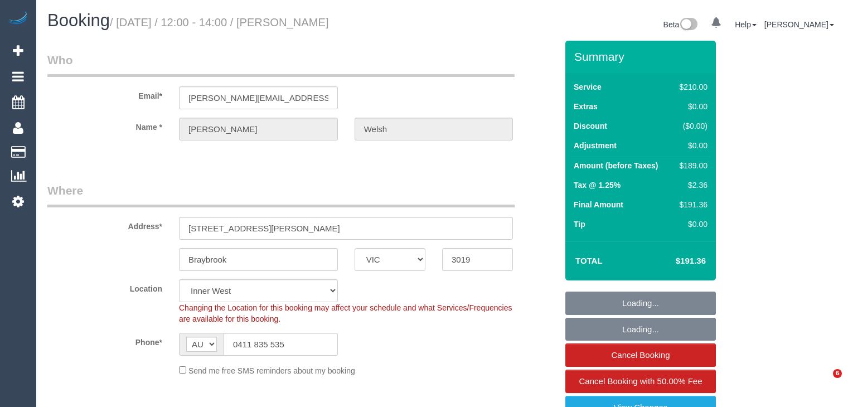
select select "VIC"
select select "180"
select select "spot1"
select select "number:30"
select select "number:14"
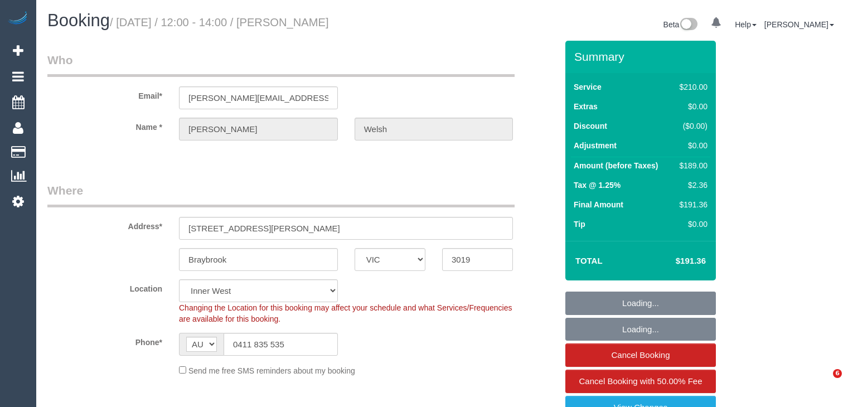
select select "number:18"
select select "number:22"
select select "number:33"
select select "number:11"
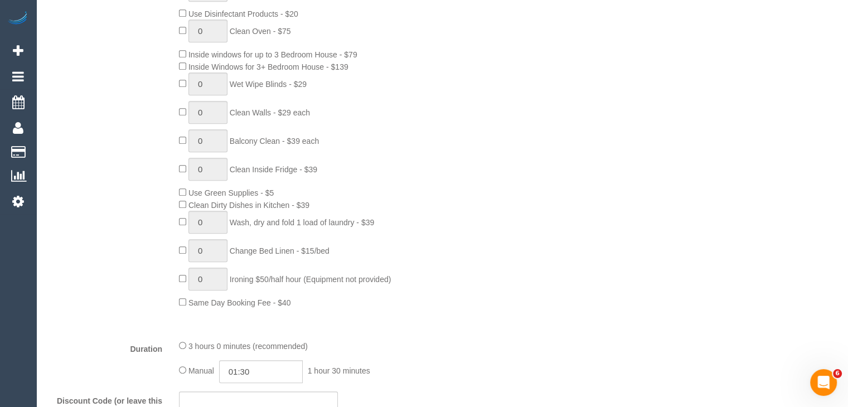
scroll to position [557, 0]
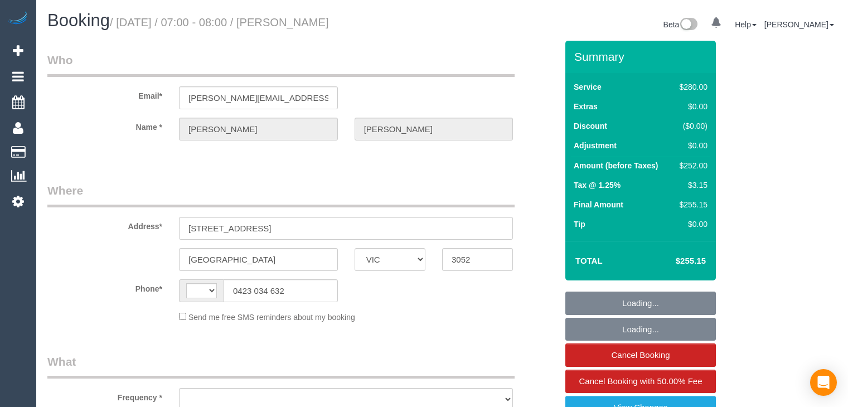
select select "VIC"
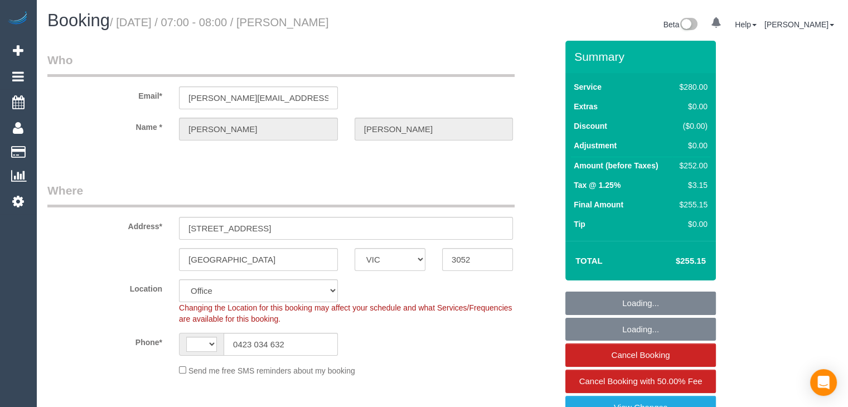
select select "string:stripe-pm_1NyNzk2GScqysDRVTDbnnvNv"
select select "240"
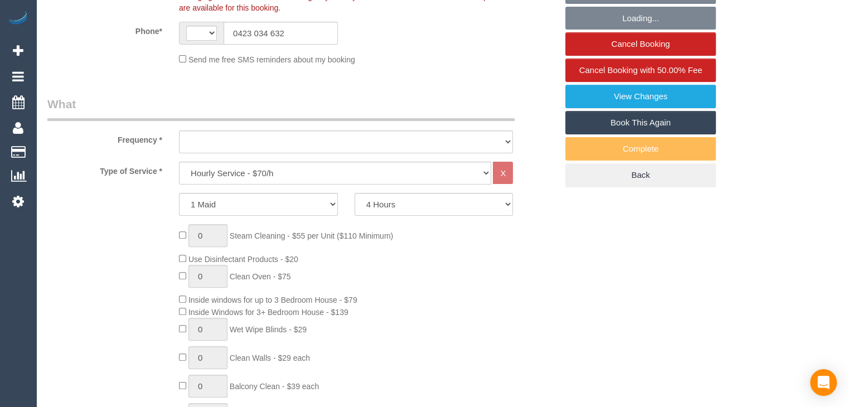
select select "string:AU"
select select "object:702"
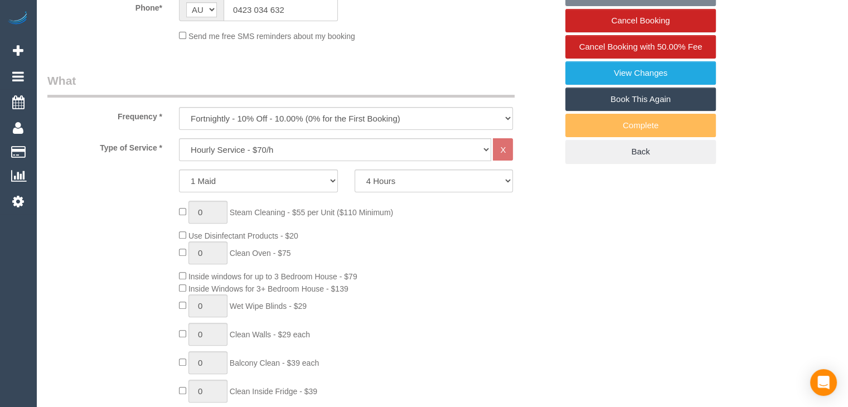
select select "number:29"
select select "number:14"
select select "number:19"
select select "number:22"
select select "number:34"
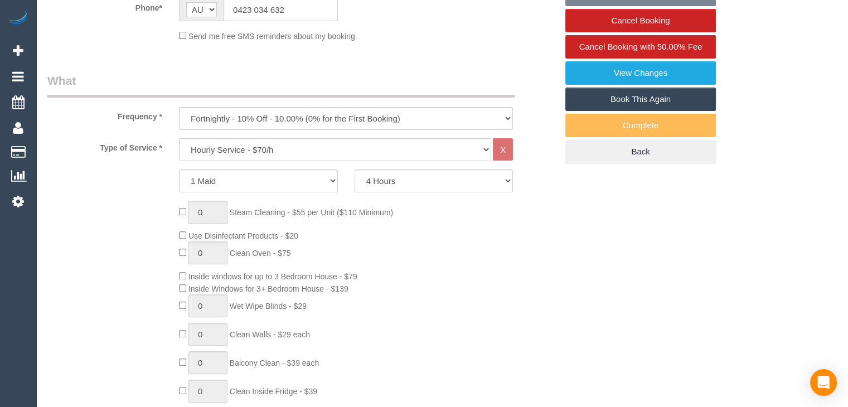
select select "number:12"
select select "object:853"
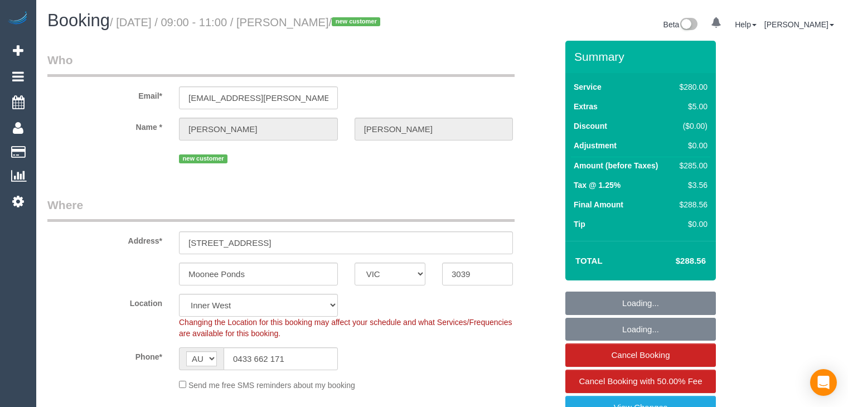
select select "VIC"
select select "240"
select select "object:1596"
select select "number:27"
select select "number:14"
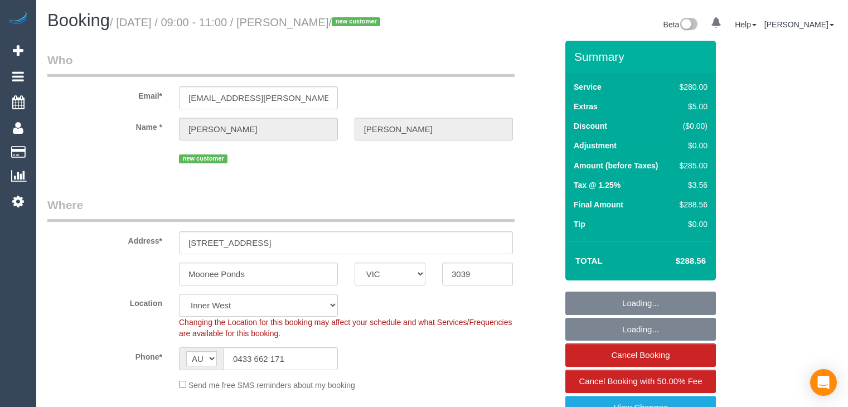
select select "number:19"
select select "number:24"
select select "number:34"
select select "number:26"
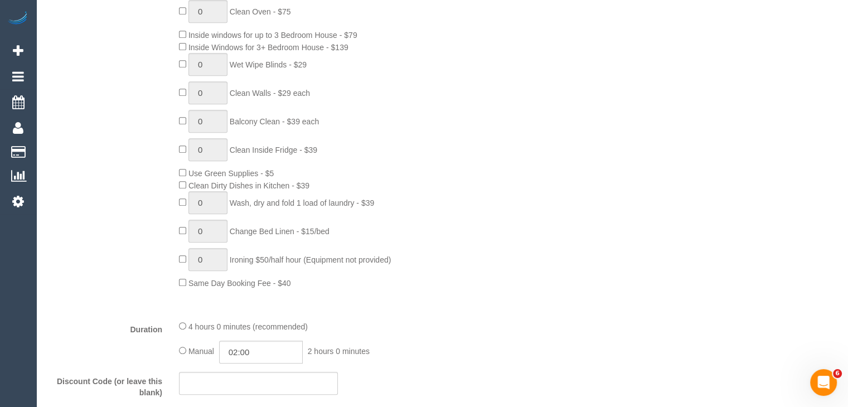
scroll to position [613, 0]
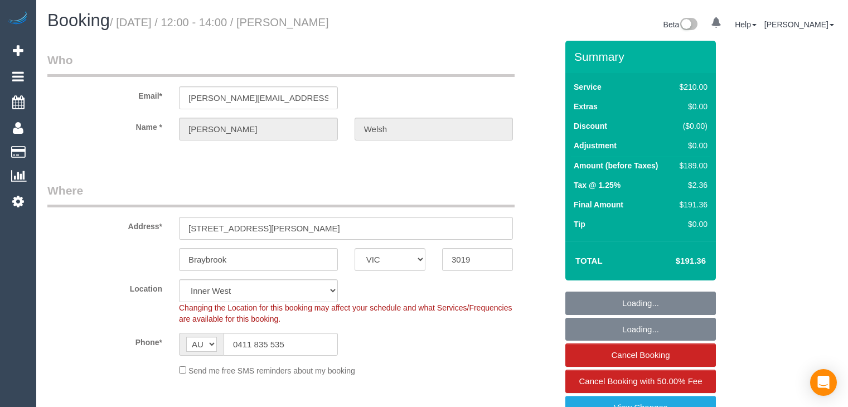
select select "VIC"
select select "180"
select select "number:30"
select select "number:14"
select select "number:18"
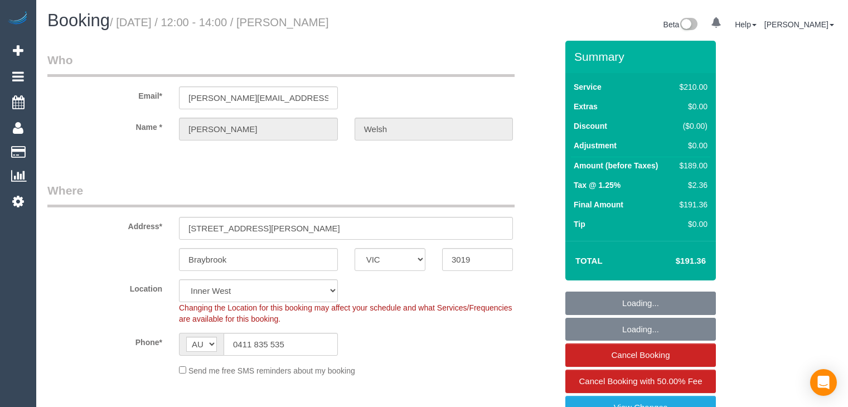
select select "number:22"
select select "number:33"
select select "number:11"
select select "spot1"
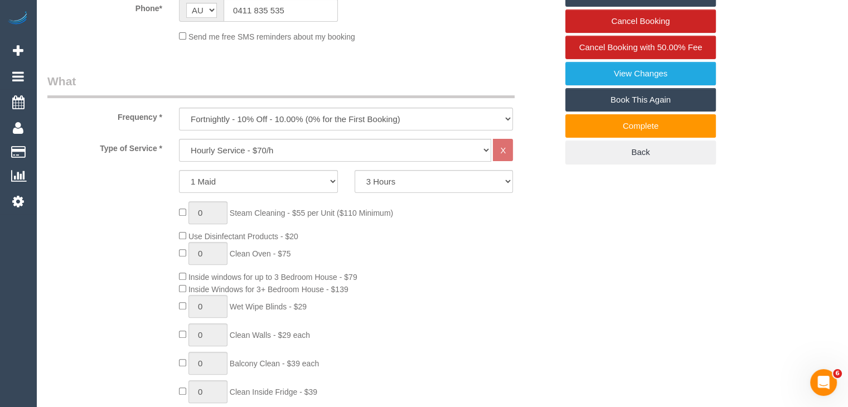
scroll to position [502, 0]
